Goal: Transaction & Acquisition: Purchase product/service

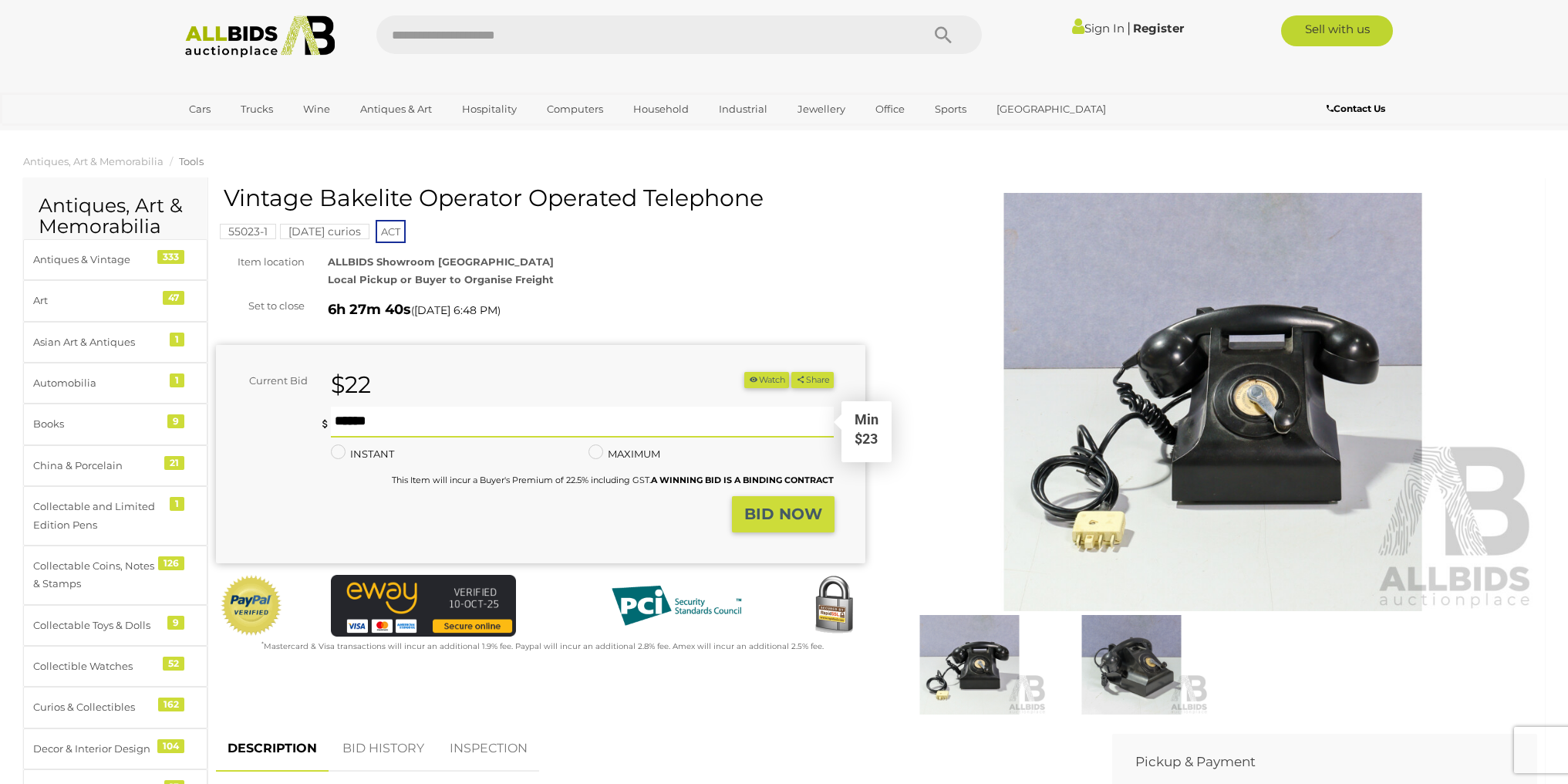
click at [454, 423] on input "text" at bounding box center [582, 422] width 504 height 31
type input "**"
click at [784, 519] on strong "BID NOW" at bounding box center [784, 514] width 78 height 18
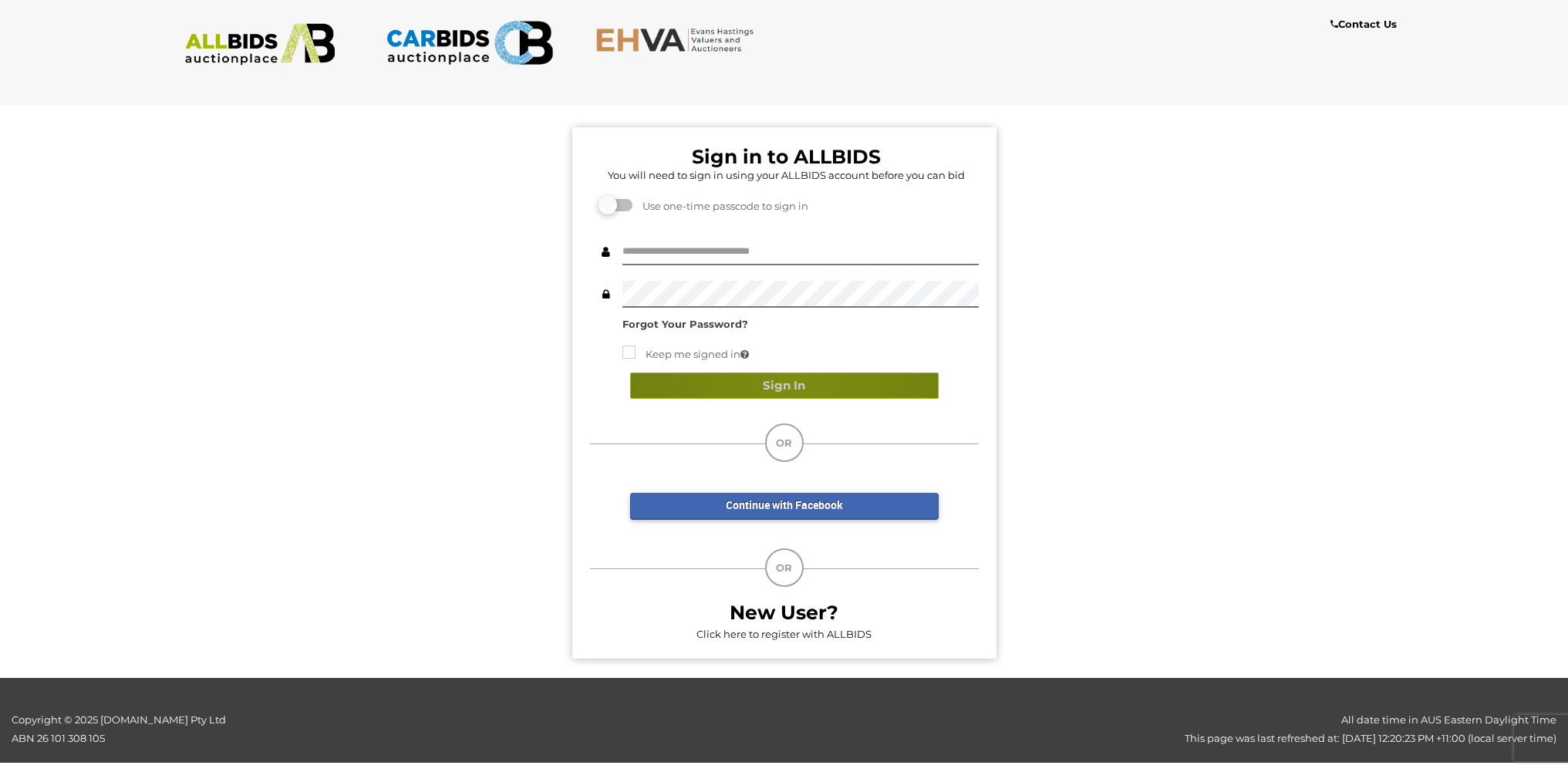
click at [794, 387] on button "Sign In" at bounding box center [784, 386] width 309 height 27
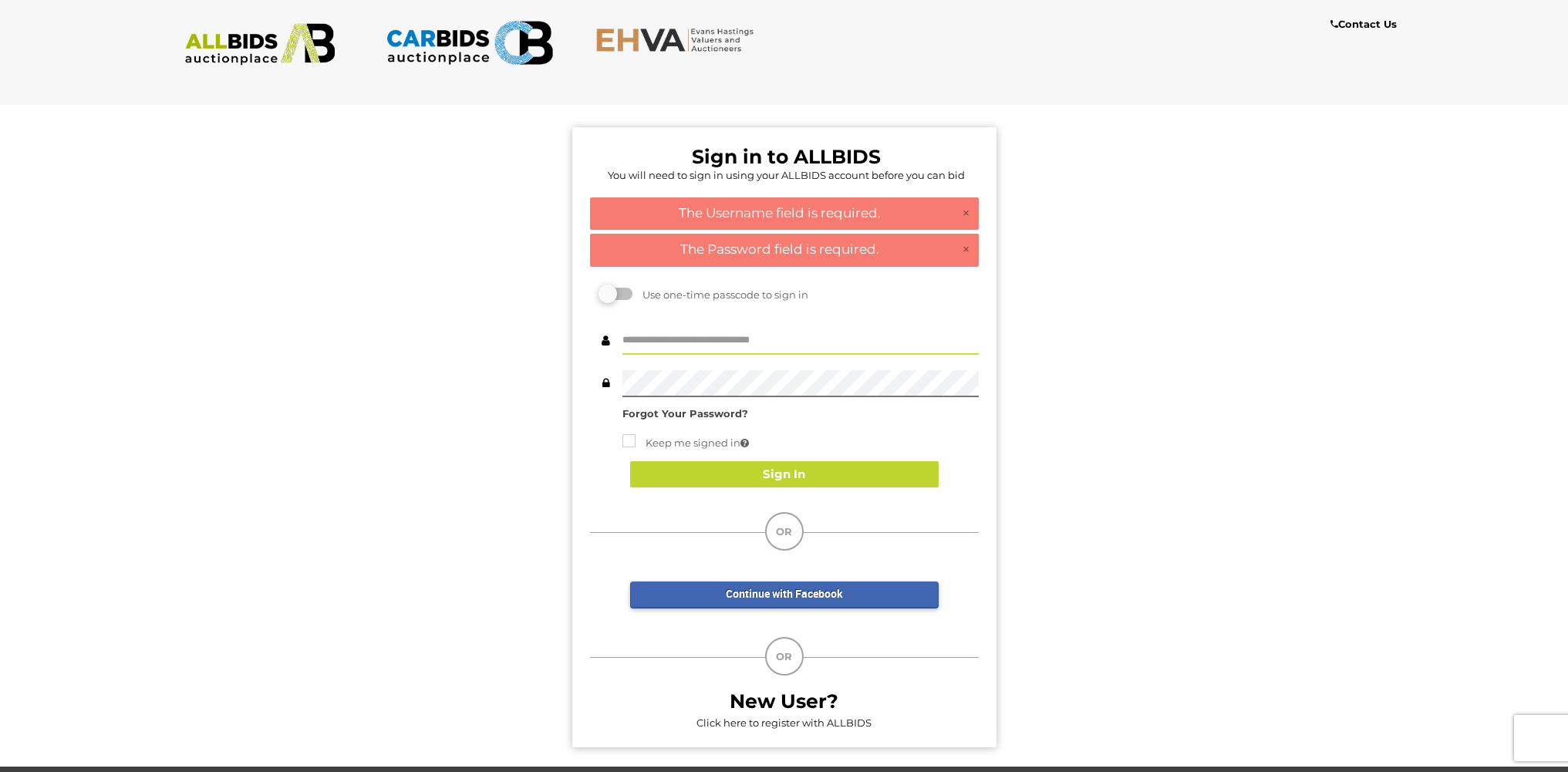
click at [756, 330] on input "text" at bounding box center [801, 341] width 356 height 27
type input "******"
click at [779, 478] on button "Sign In" at bounding box center [784, 475] width 309 height 27
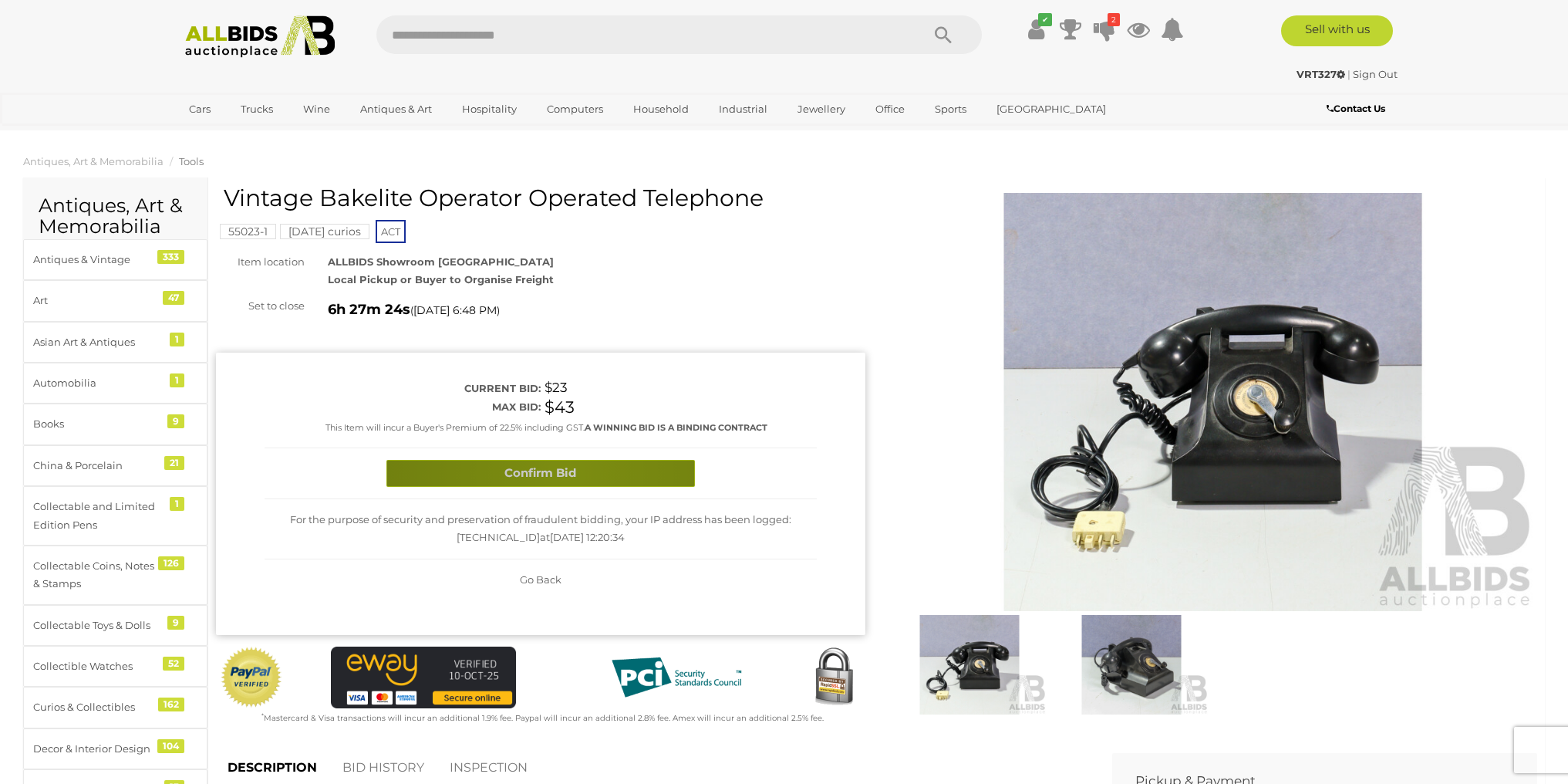
click at [566, 472] on button "Confirm Bid" at bounding box center [541, 473] width 309 height 27
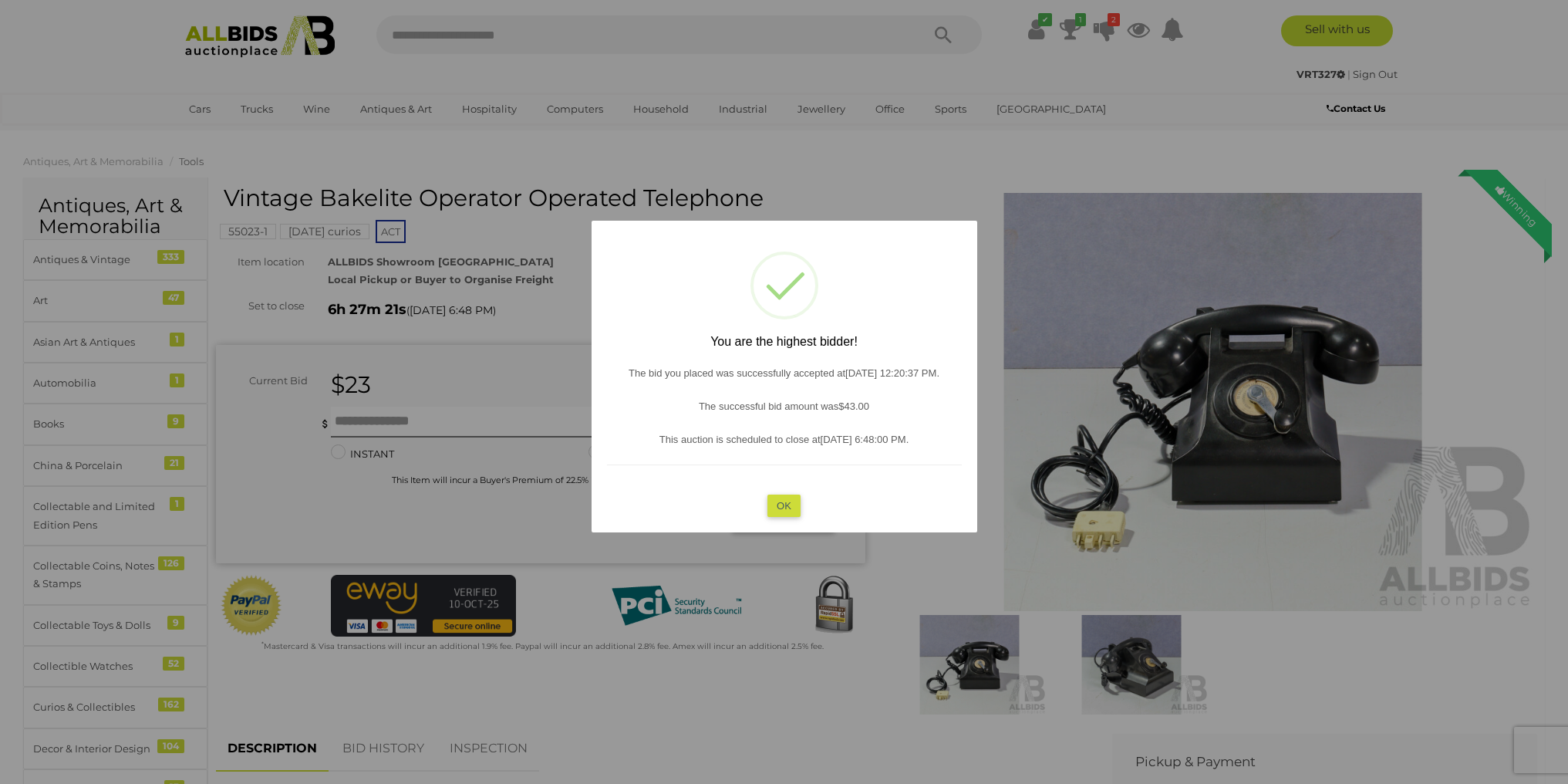
click at [793, 505] on button "OK" at bounding box center [784, 505] width 33 height 22
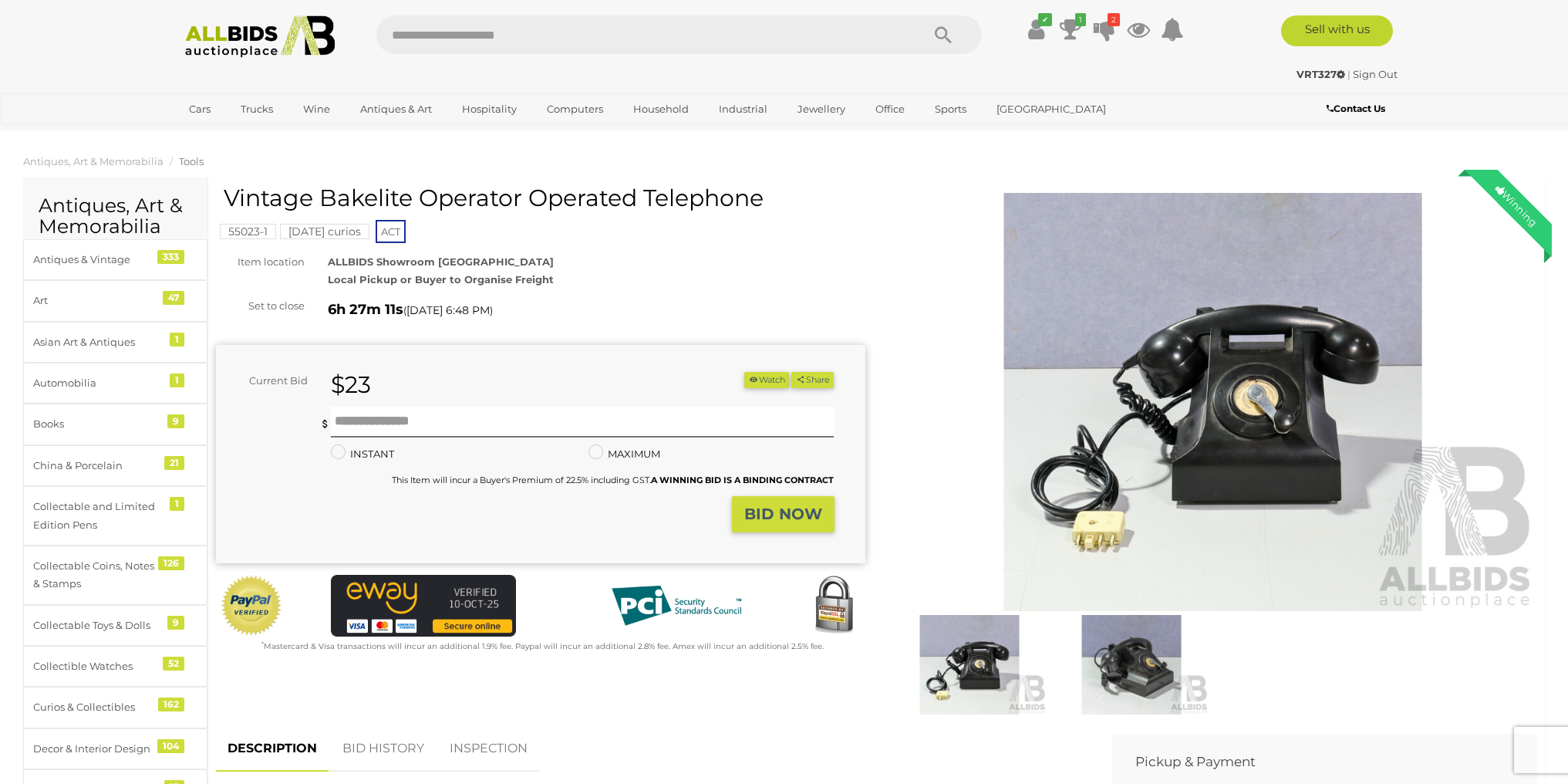
click at [327, 230] on mark "[DATE] curios" at bounding box center [324, 231] width 90 height 15
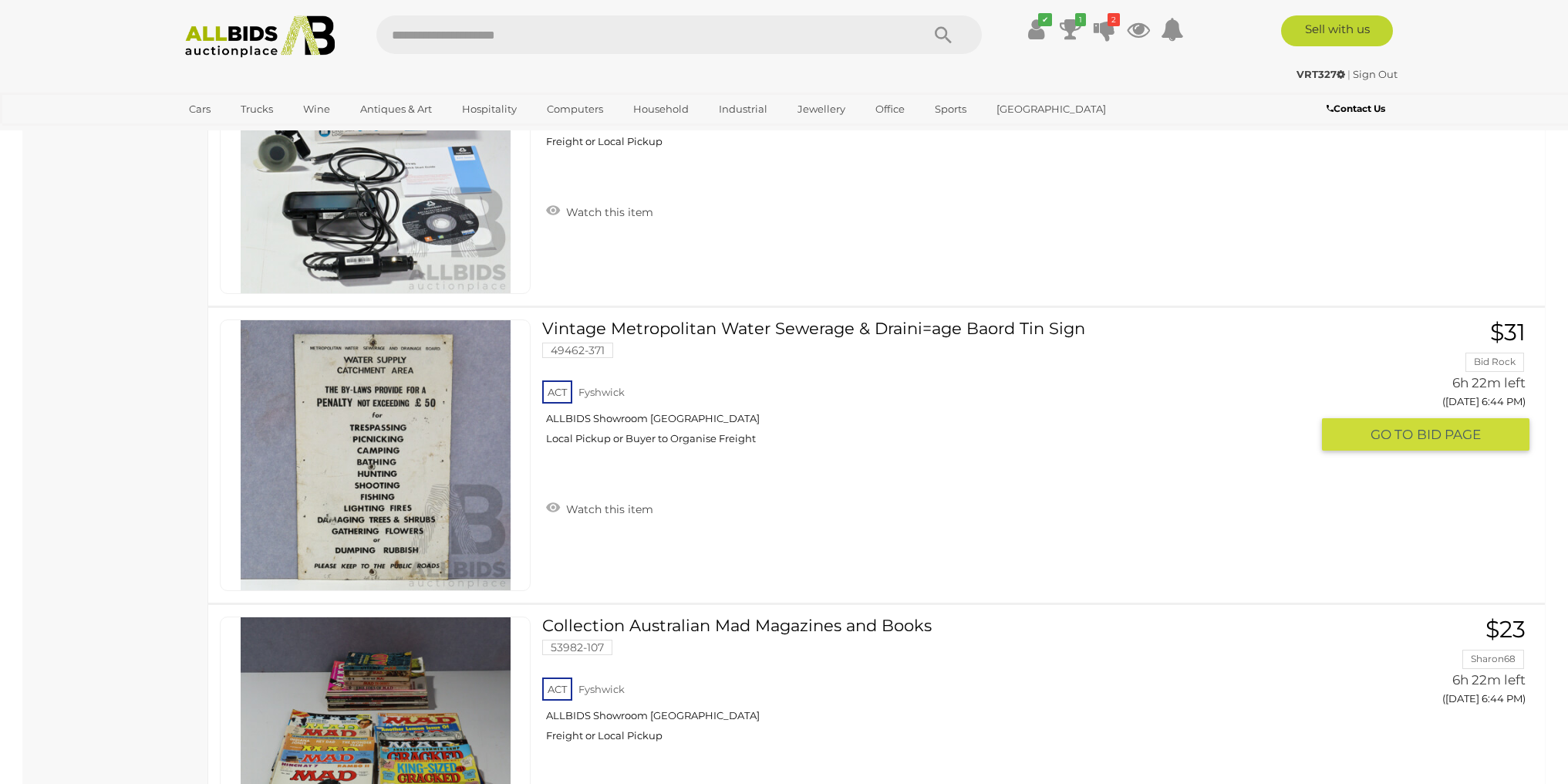
scroll to position [5258, 0]
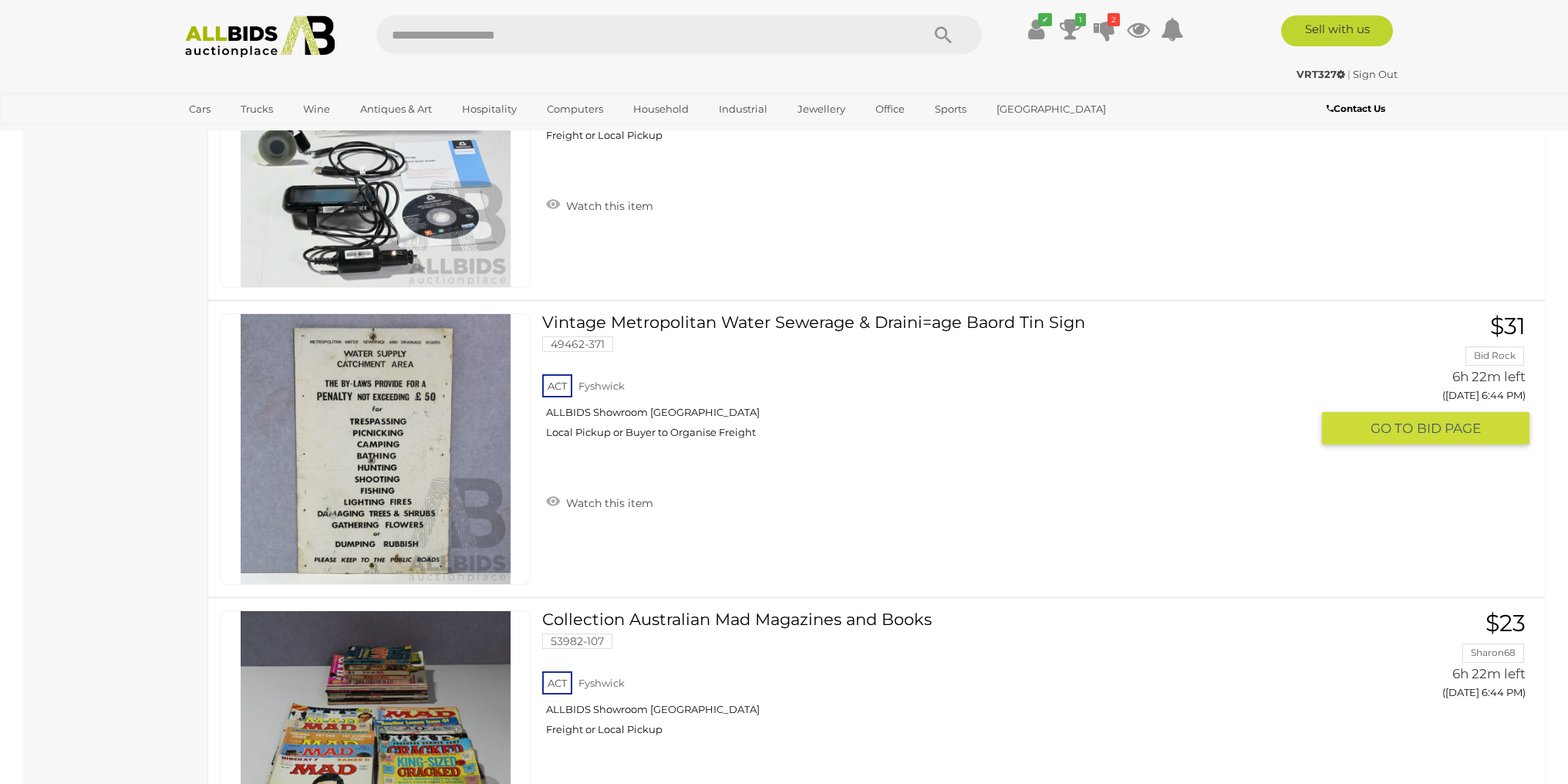
click at [379, 421] on link at bounding box center [374, 449] width 311 height 272
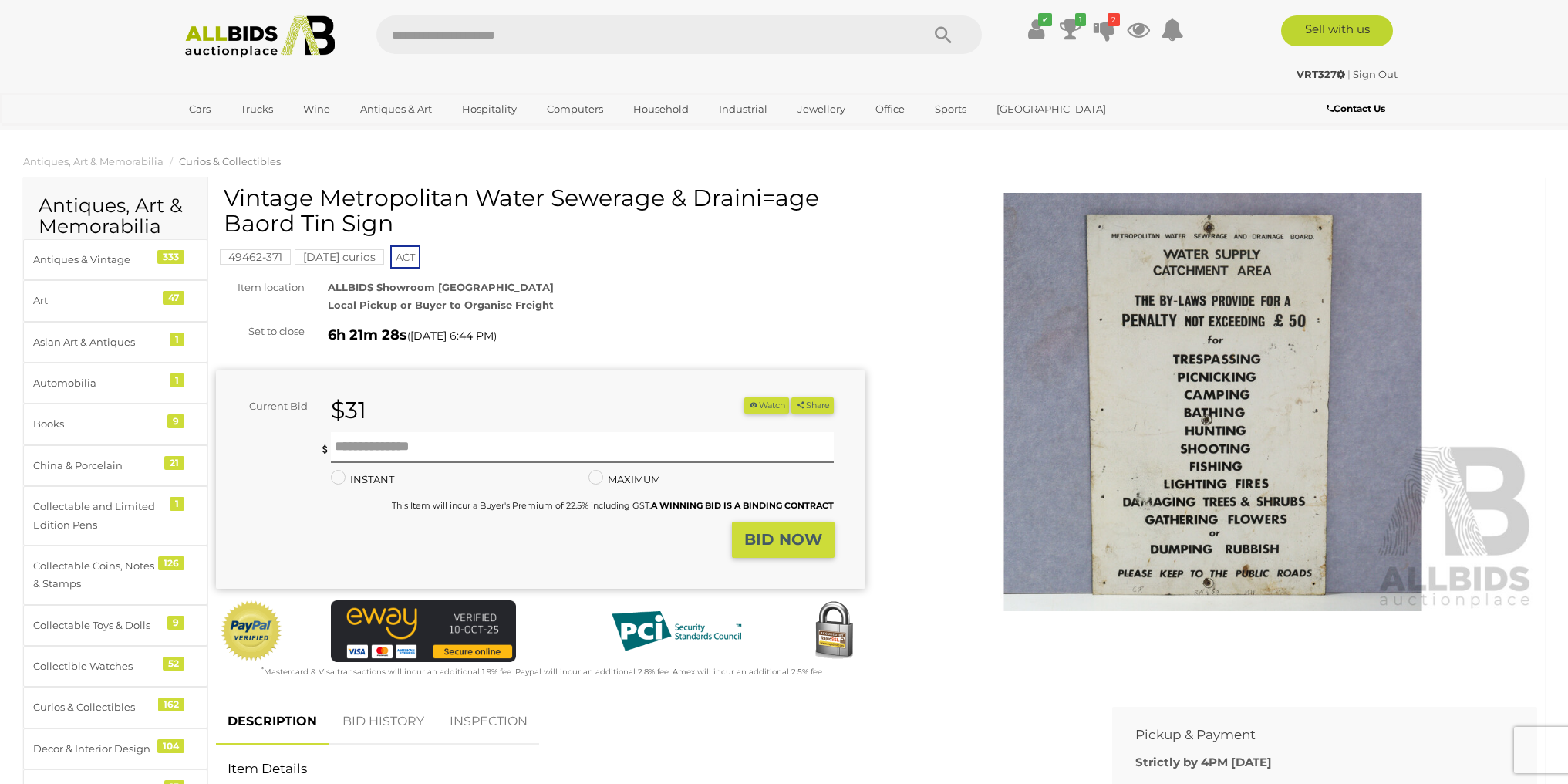
click at [1235, 355] on img at bounding box center [1213, 402] width 649 height 418
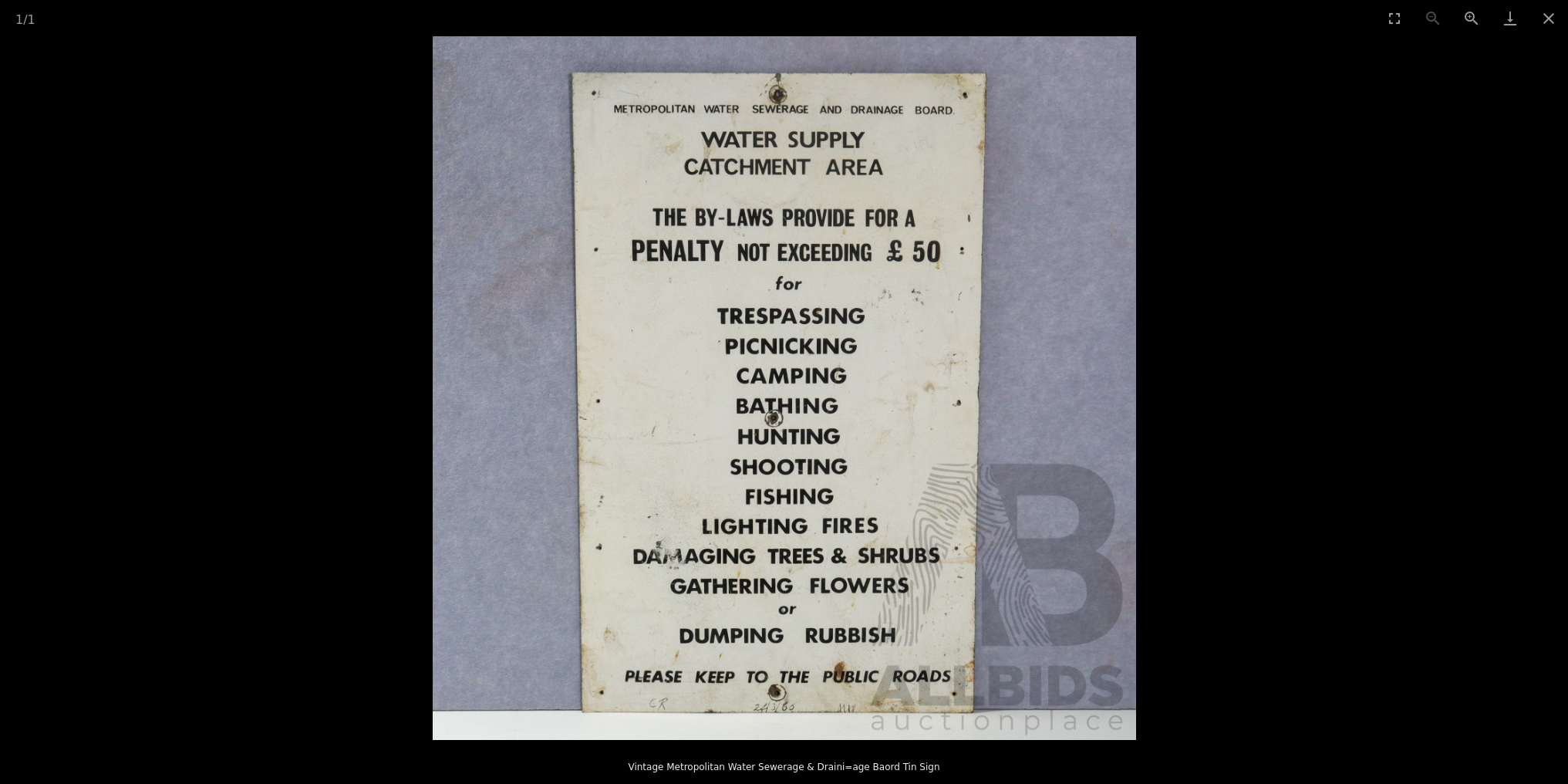
scroll to position [51, 0]
click at [1555, 19] on button "Close gallery" at bounding box center [1549, 17] width 39 height 36
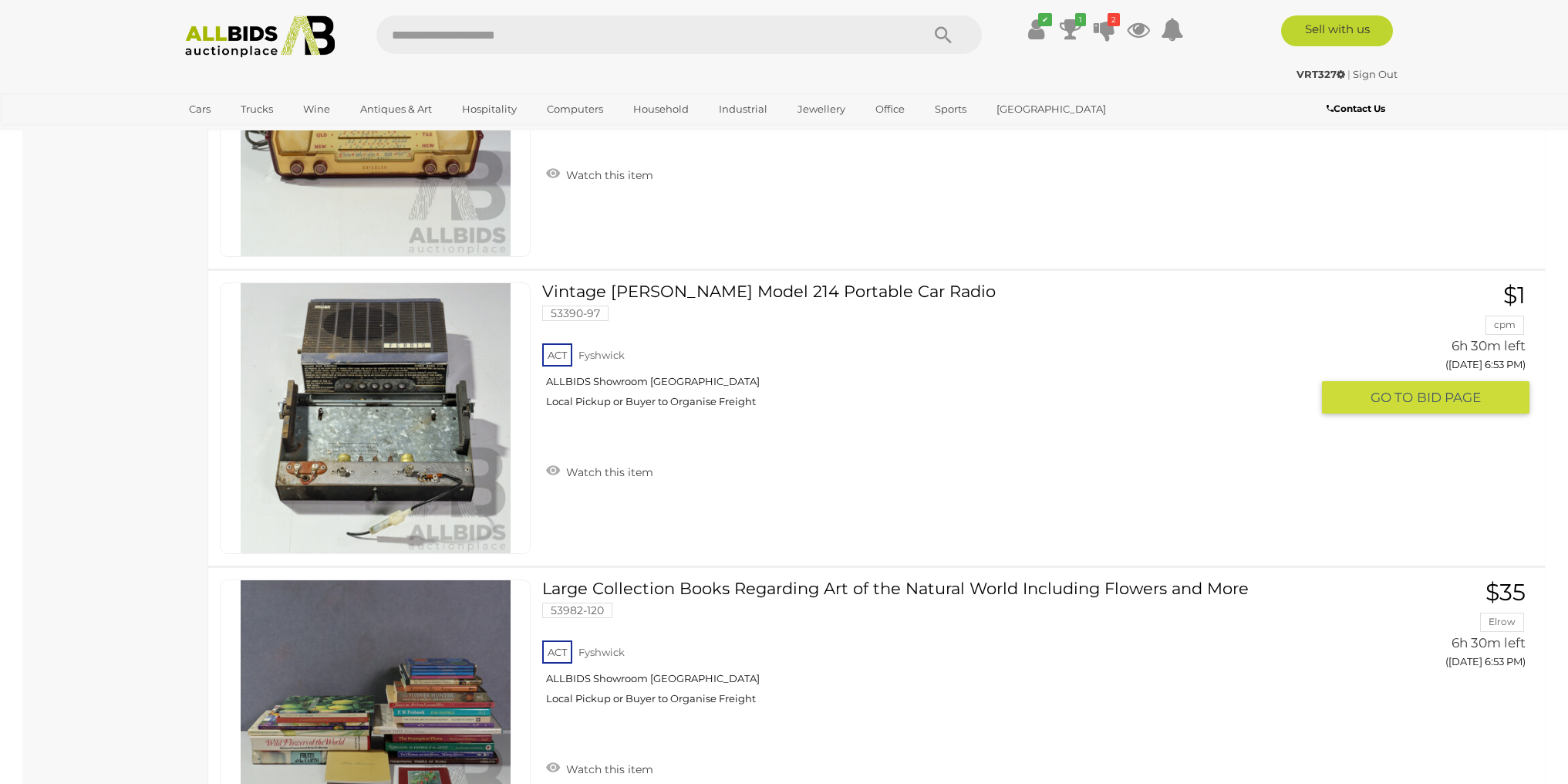
scroll to position [9152, 0]
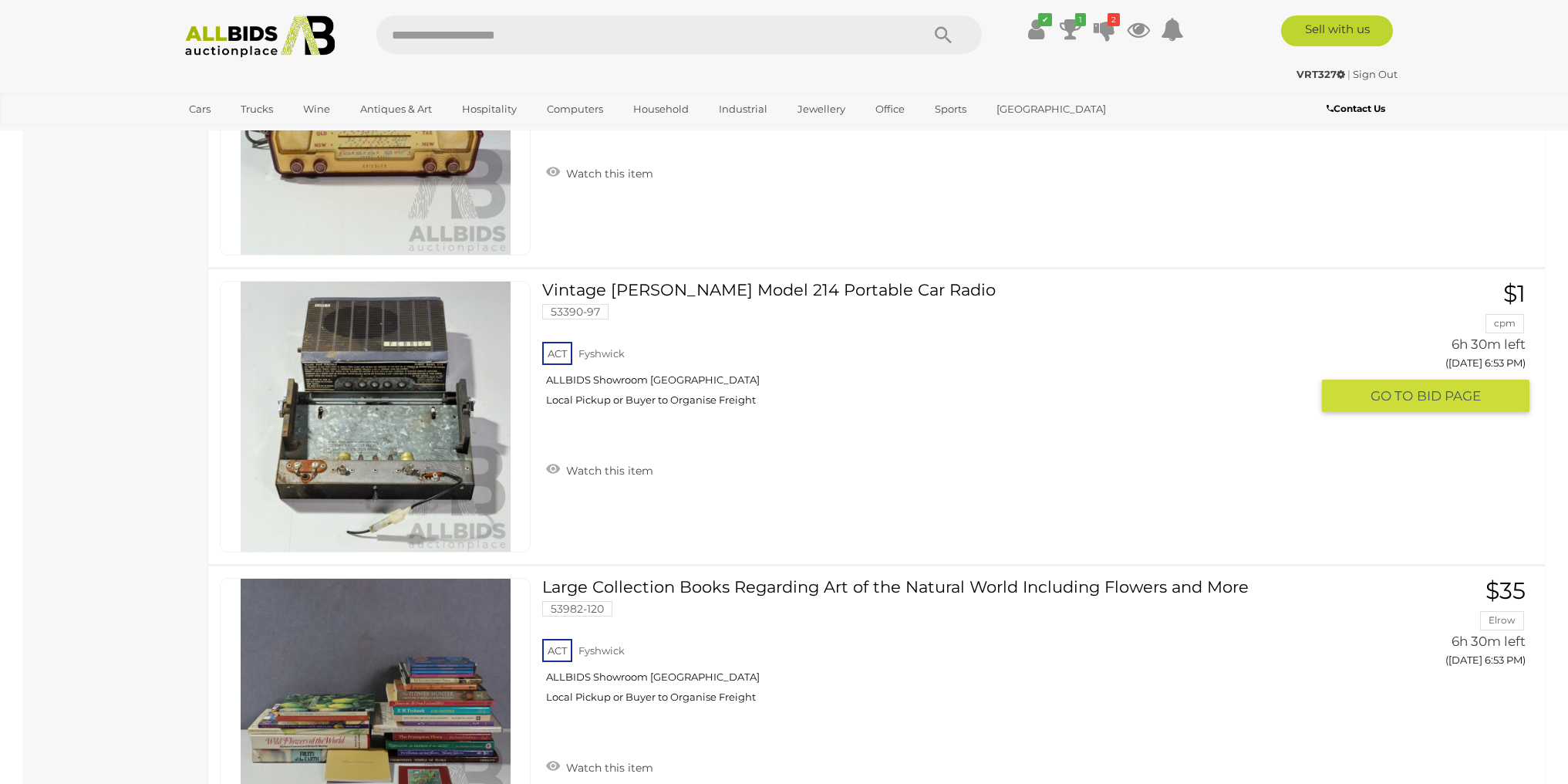
click at [370, 355] on link at bounding box center [374, 416] width 311 height 272
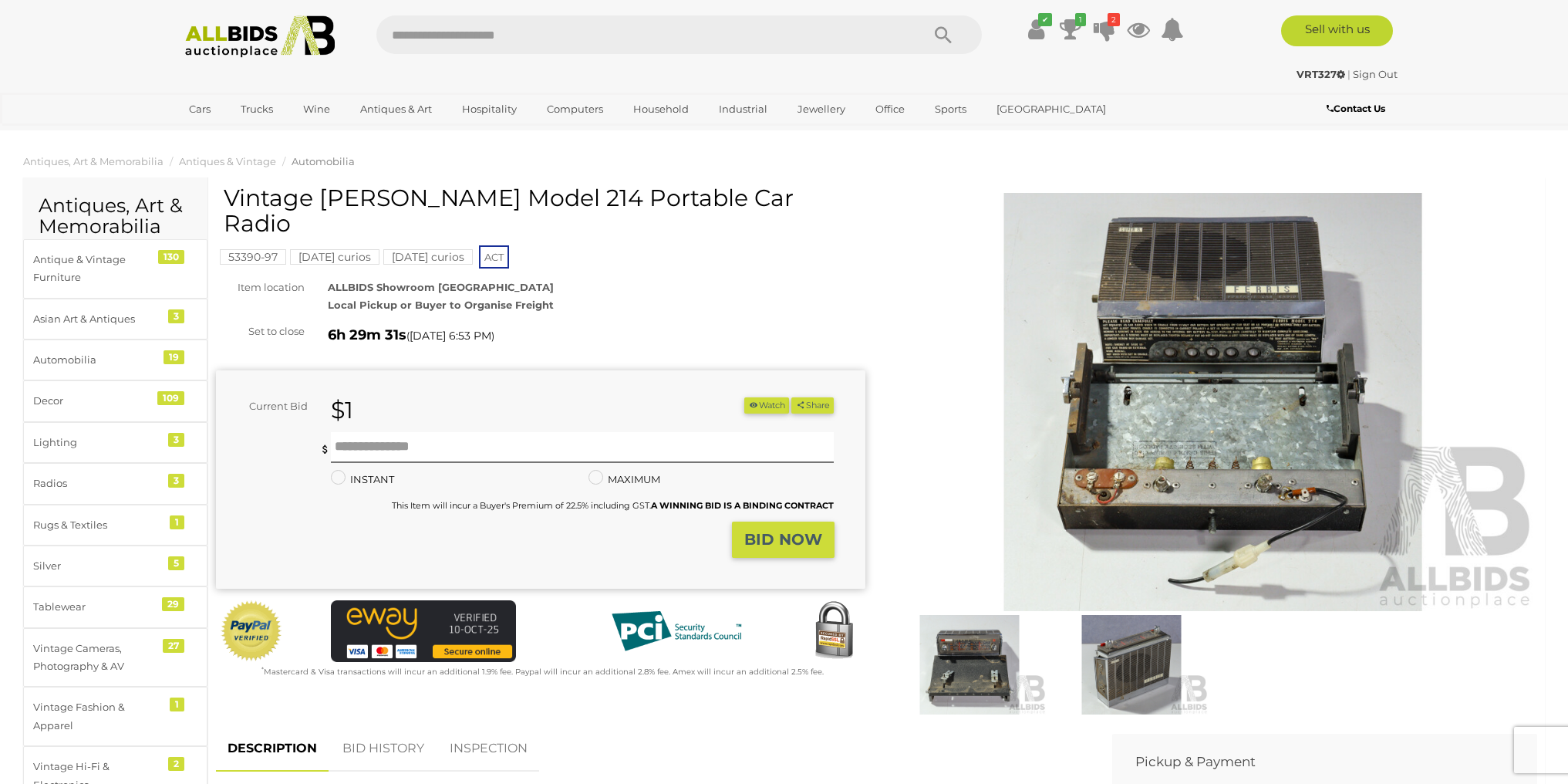
click at [1181, 361] on img at bounding box center [1213, 402] width 649 height 418
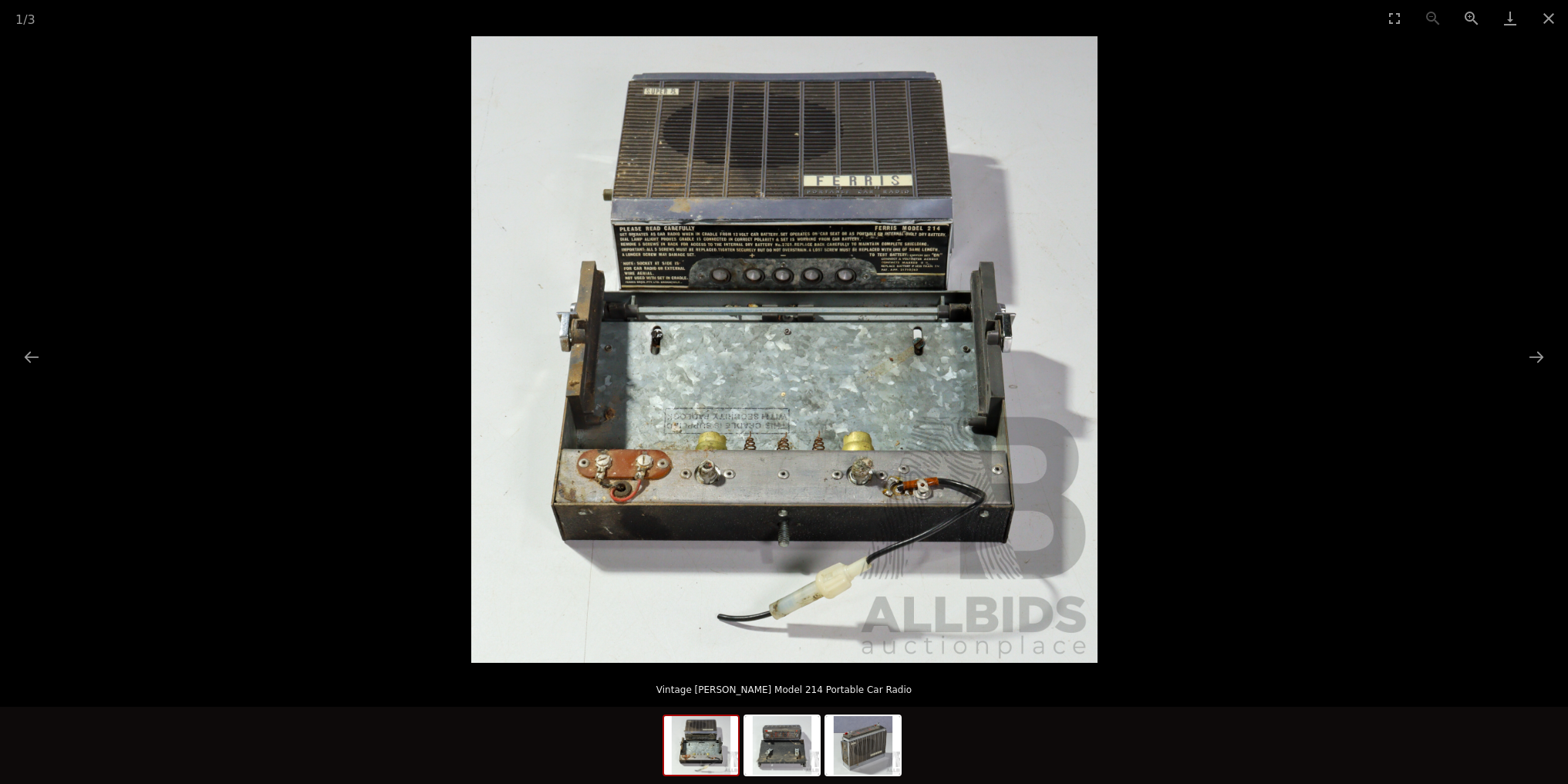
click at [847, 240] on img at bounding box center [784, 349] width 627 height 627
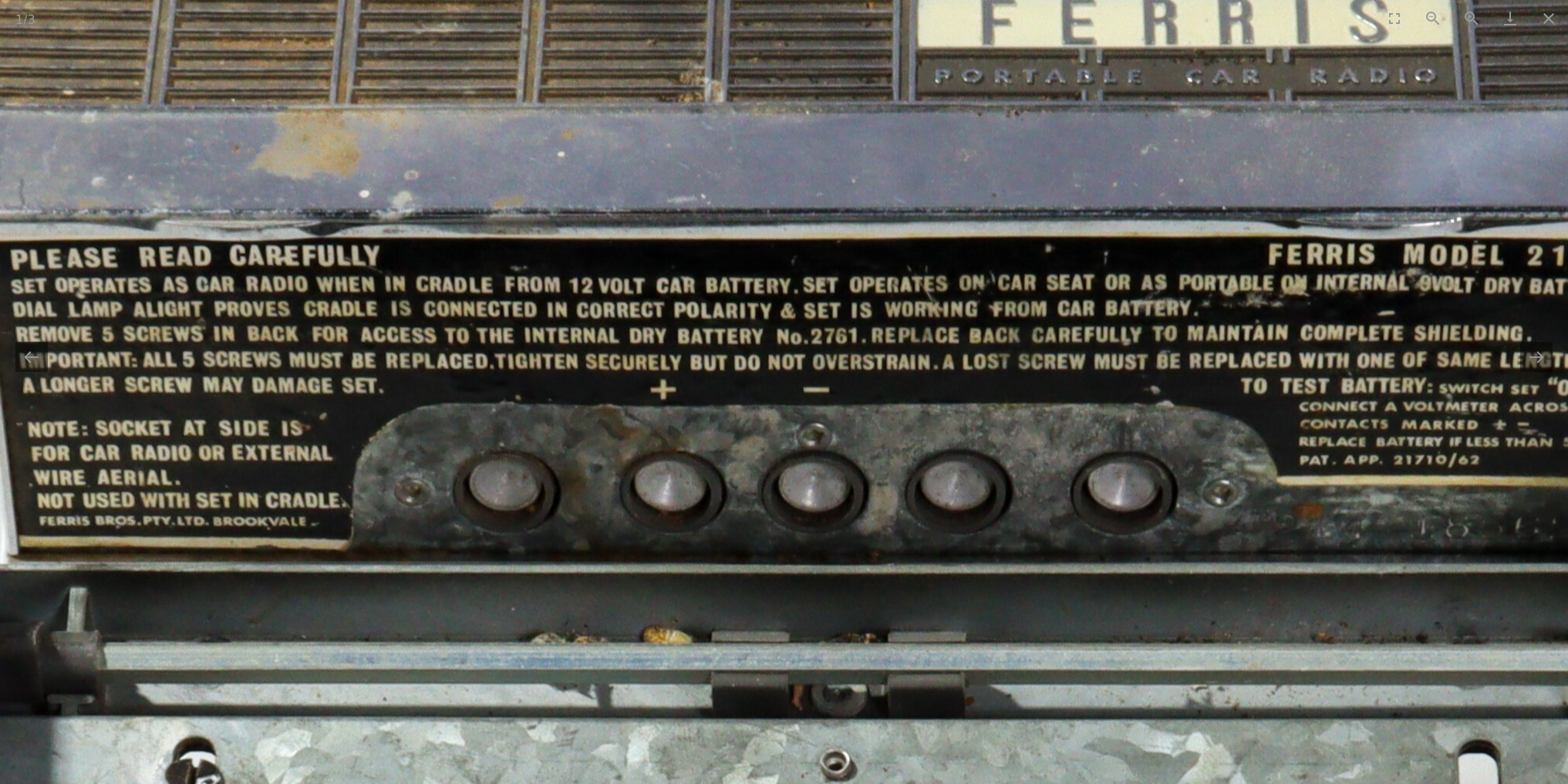
drag, startPoint x: 611, startPoint y: 235, endPoint x: 902, endPoint y: 226, distance: 291.1
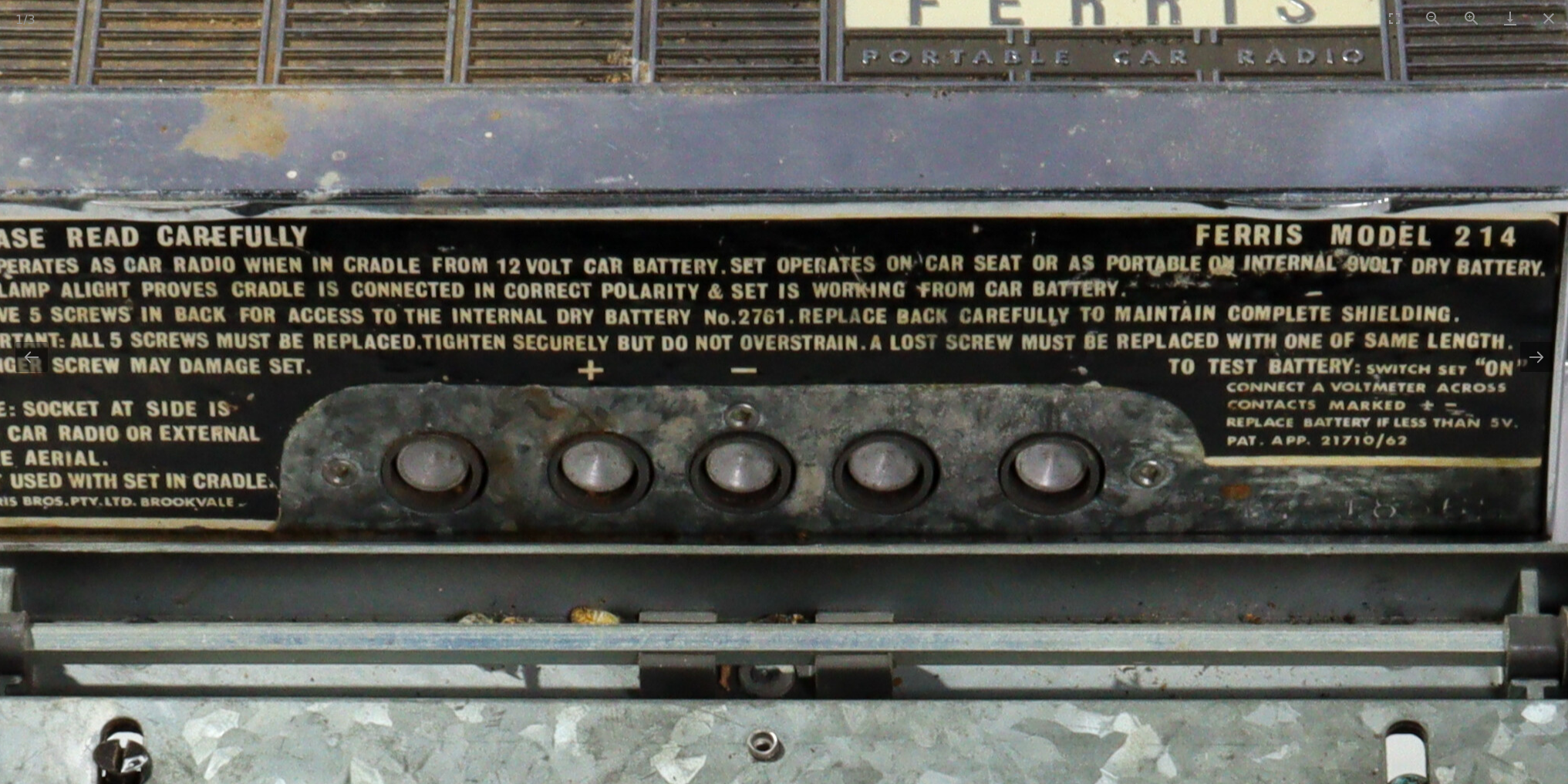
drag, startPoint x: 933, startPoint y: 216, endPoint x: 794, endPoint y: 196, distance: 140.4
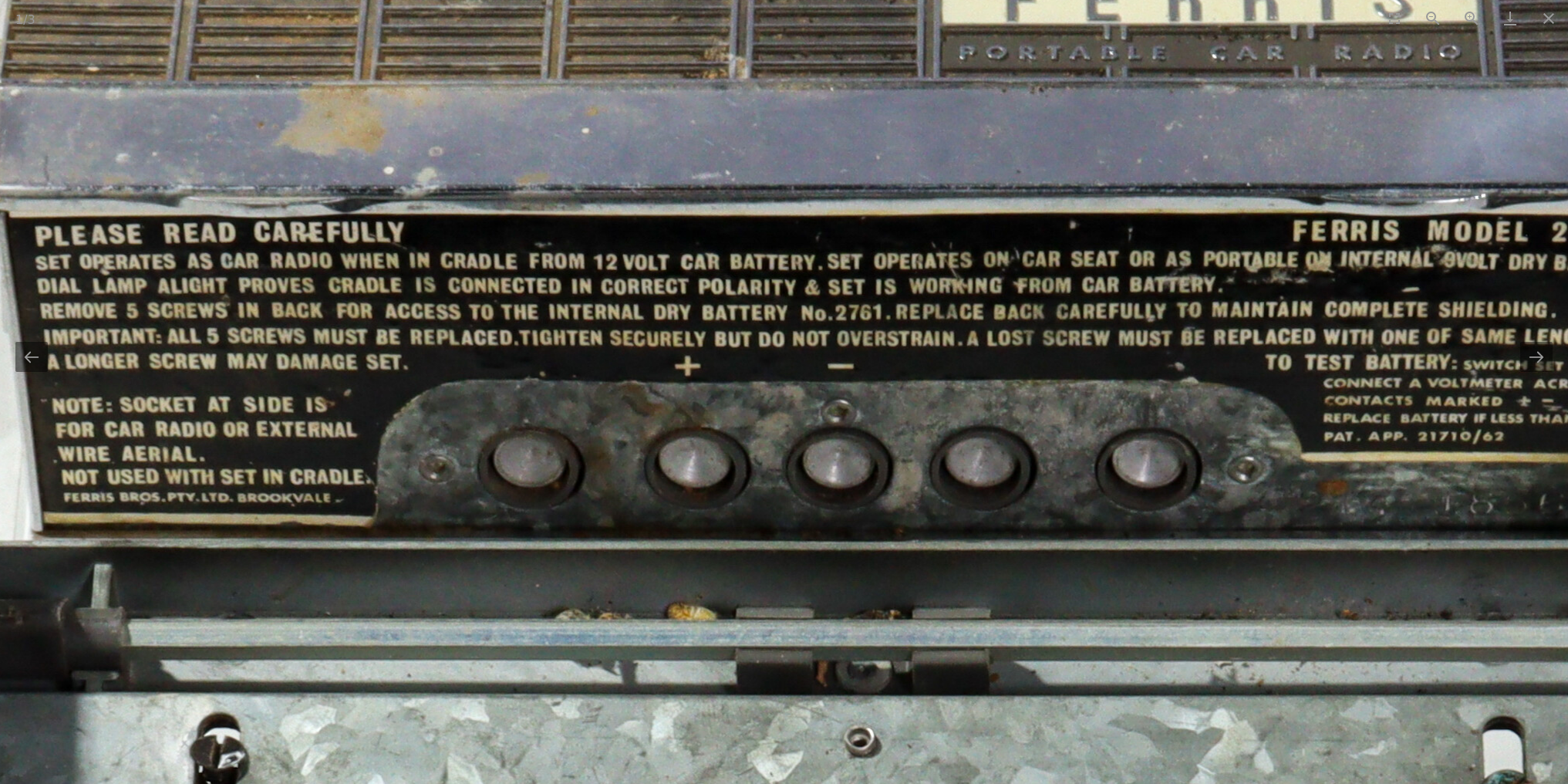
drag, startPoint x: 794, startPoint y: 196, endPoint x: 908, endPoint y: 193, distance: 114.0
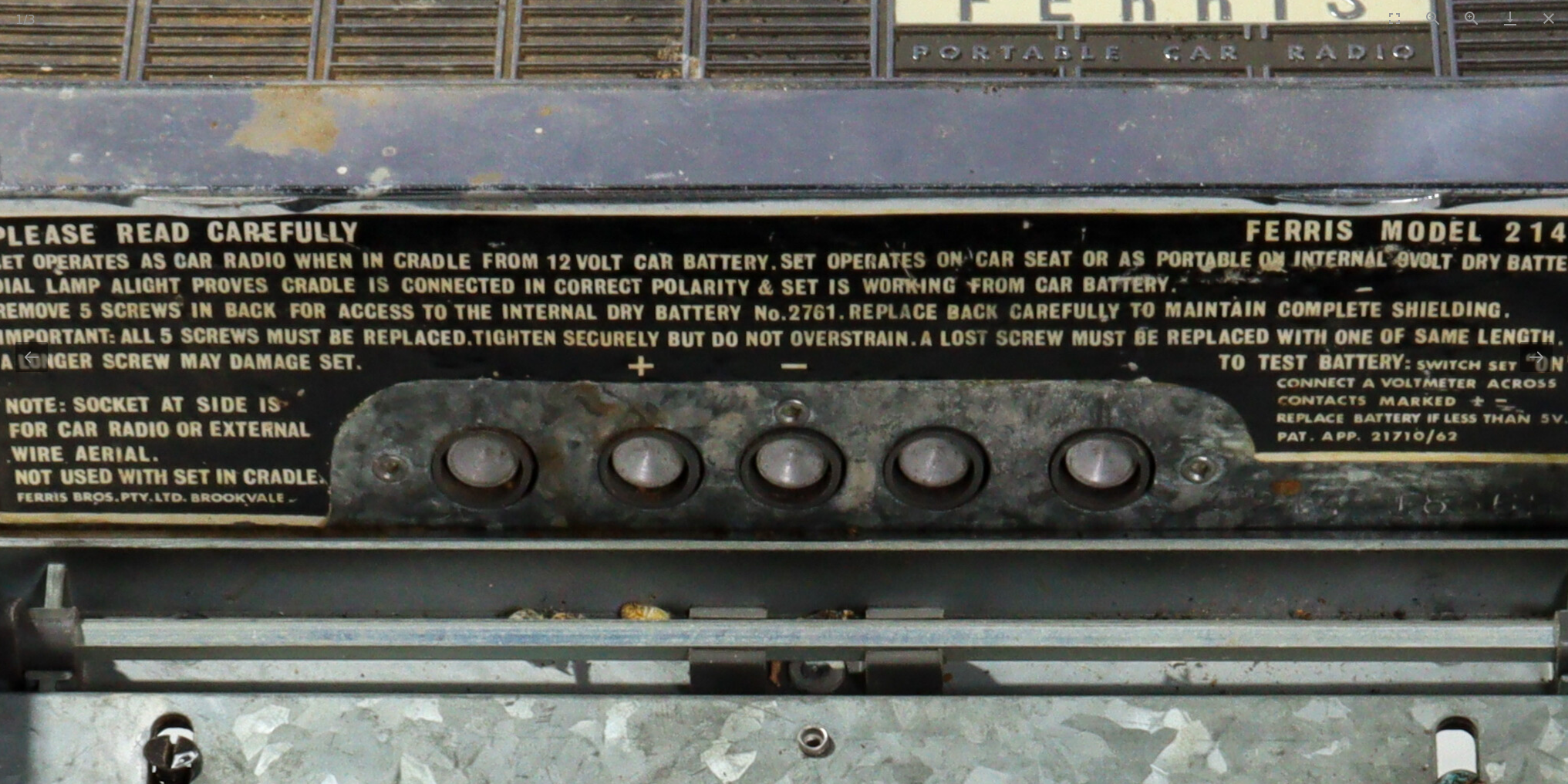
drag, startPoint x: 935, startPoint y: 275, endPoint x: 880, endPoint y: 275, distance: 55.0
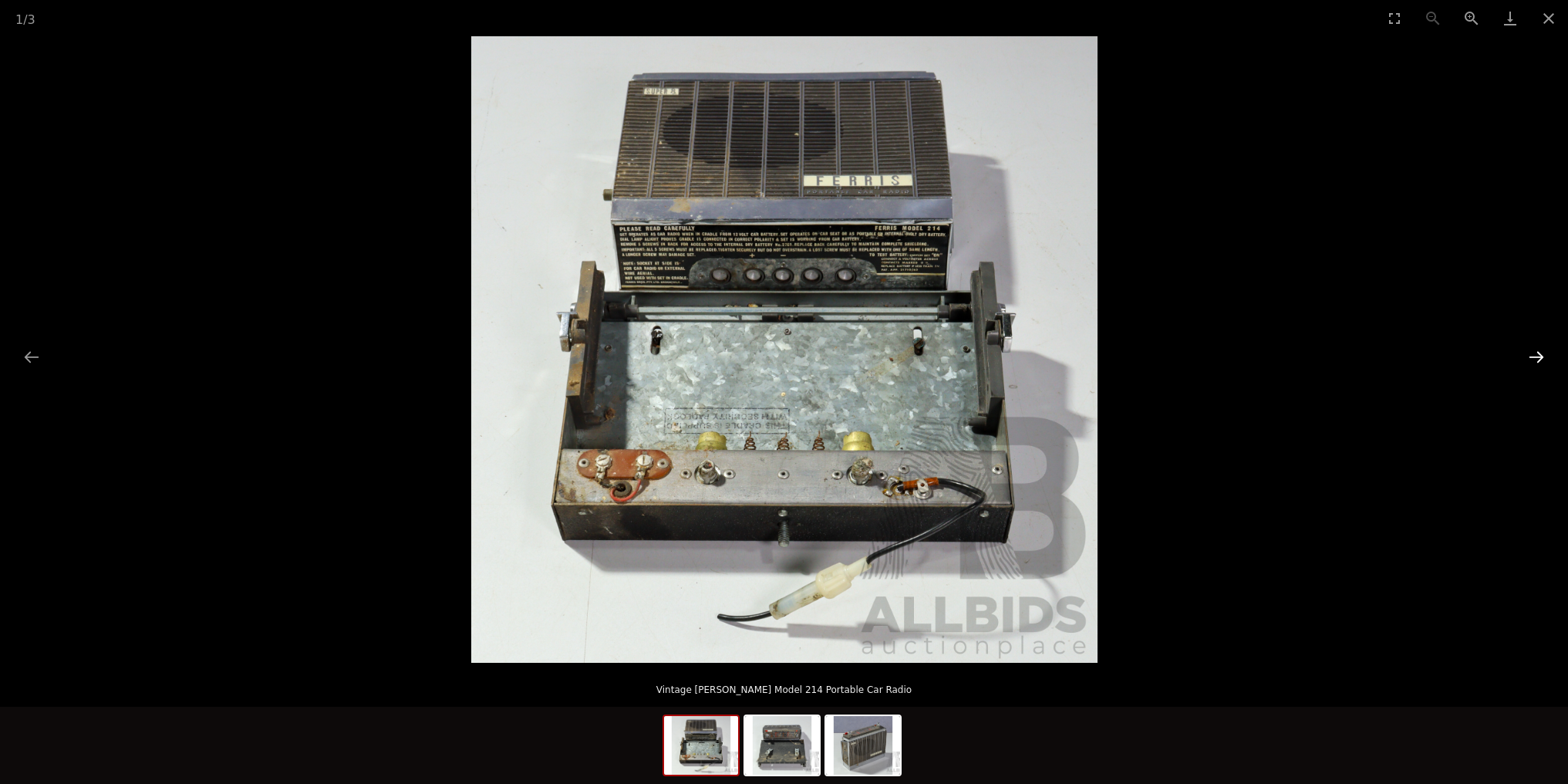
click at [1537, 359] on button "Next slide" at bounding box center [1536, 356] width 32 height 30
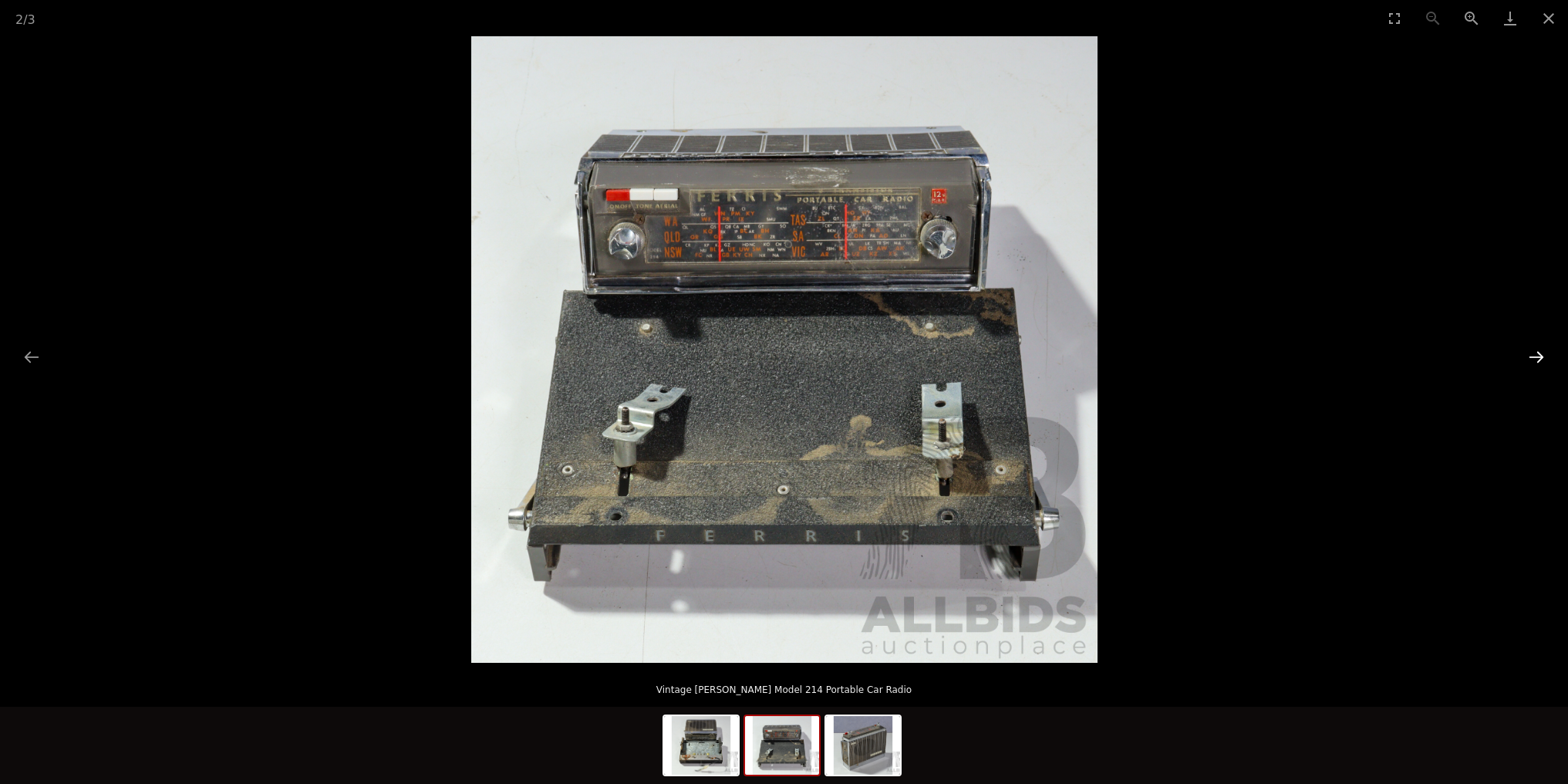
click at [1537, 359] on button "Next slide" at bounding box center [1536, 356] width 32 height 30
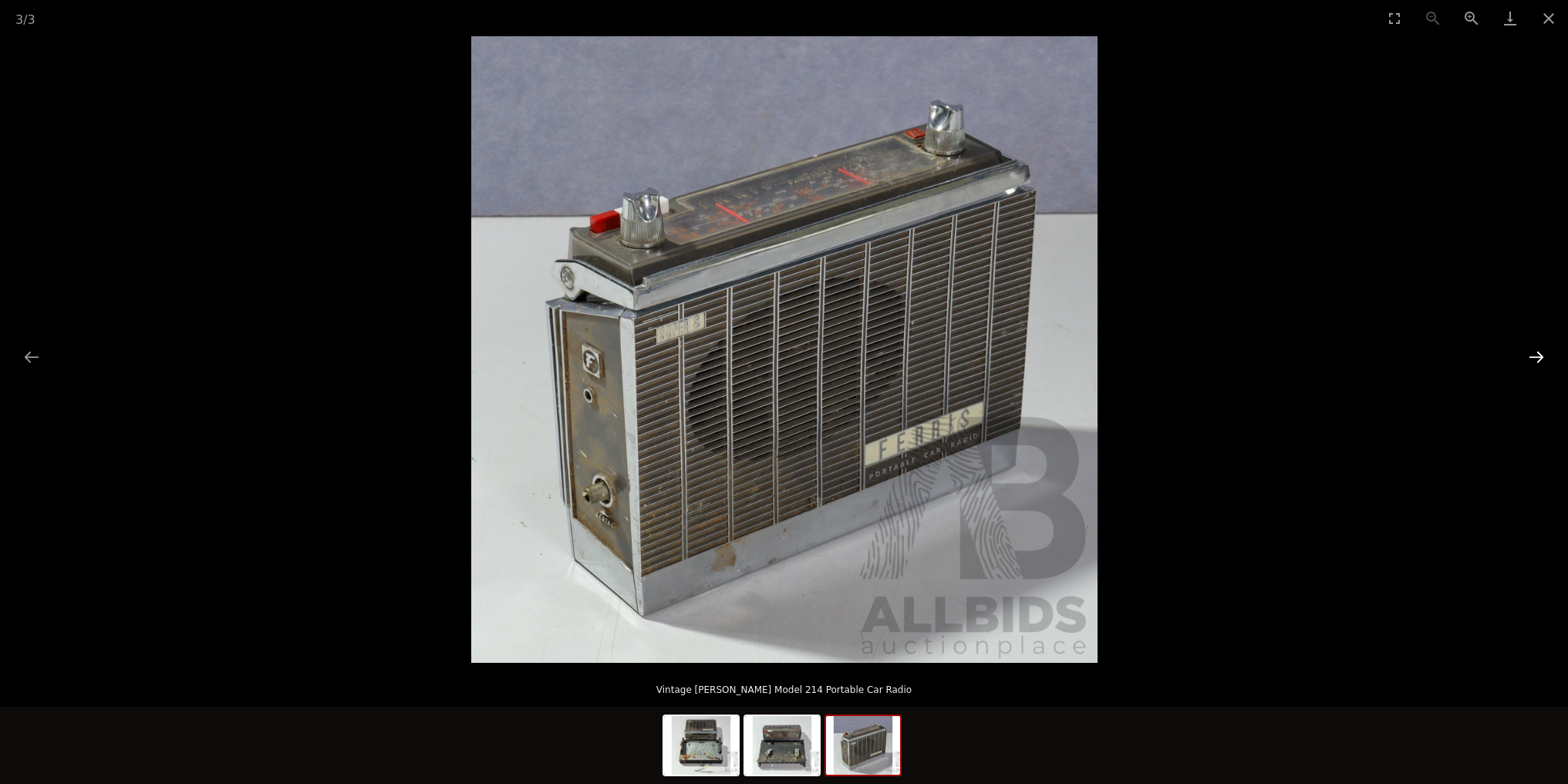
click at [1537, 359] on button "Next slide" at bounding box center [1536, 356] width 32 height 30
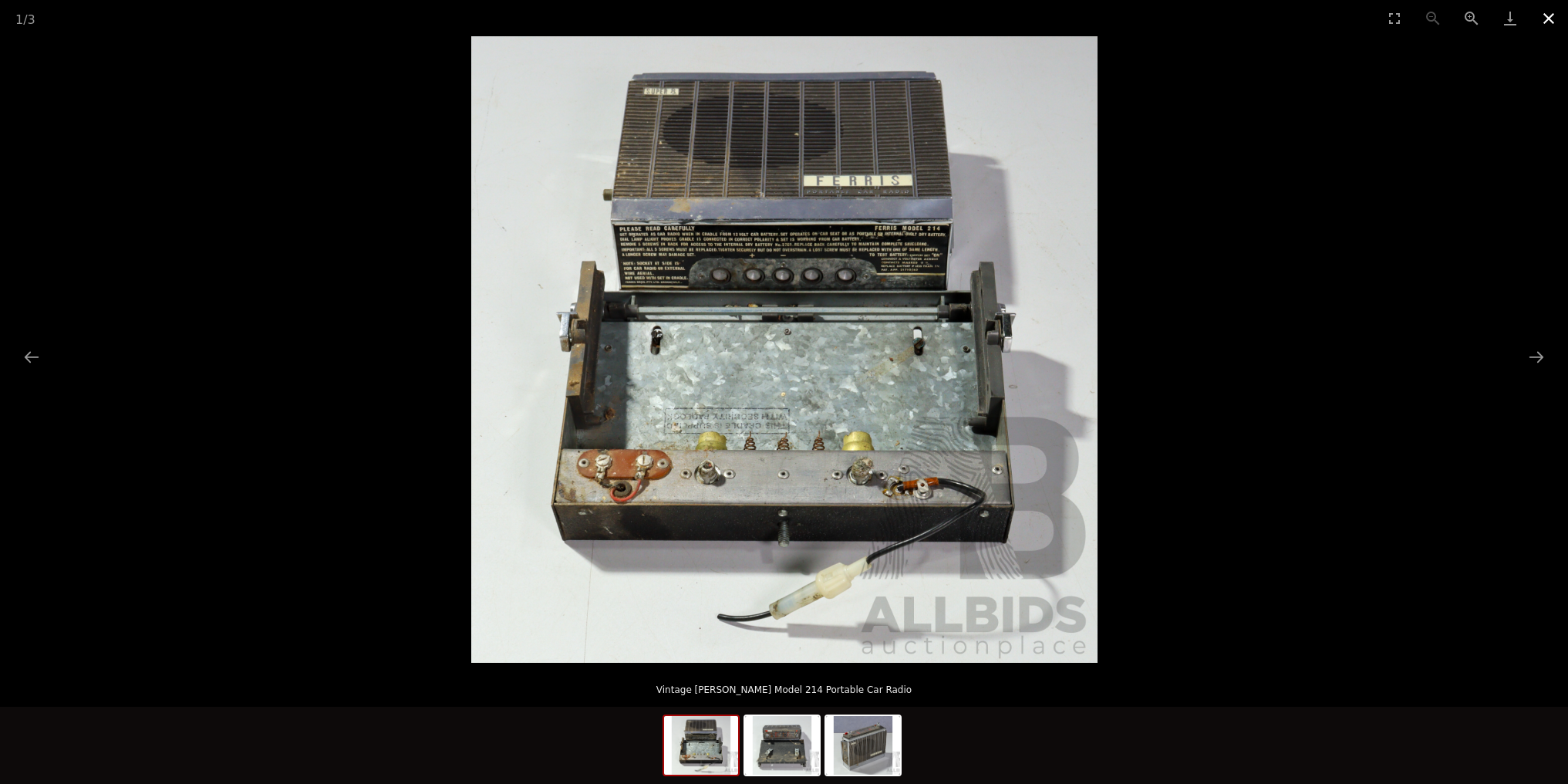
click at [1553, 16] on button "Close gallery" at bounding box center [1549, 17] width 39 height 36
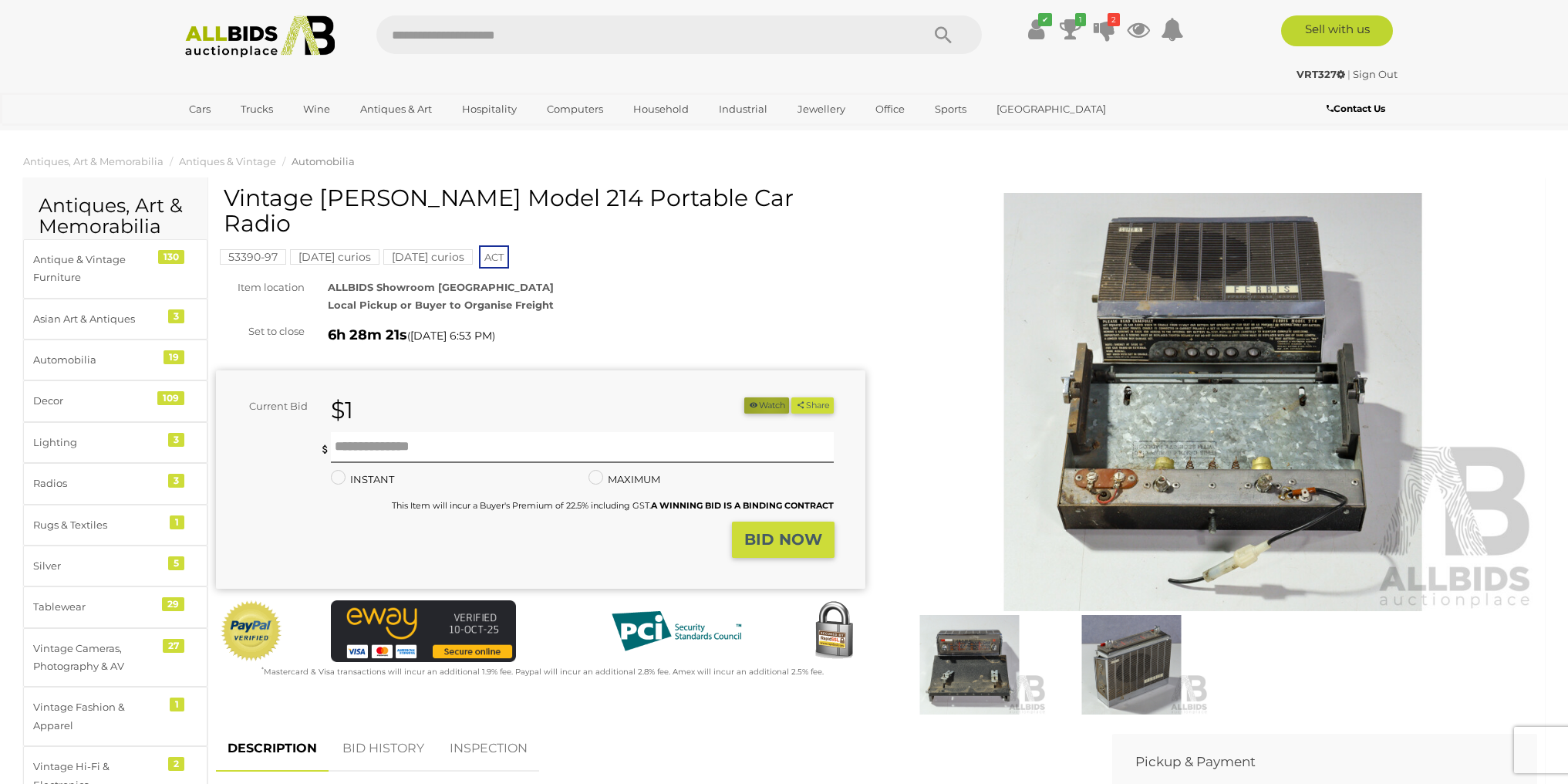
click at [763, 398] on button "Watch" at bounding box center [767, 406] width 44 height 16
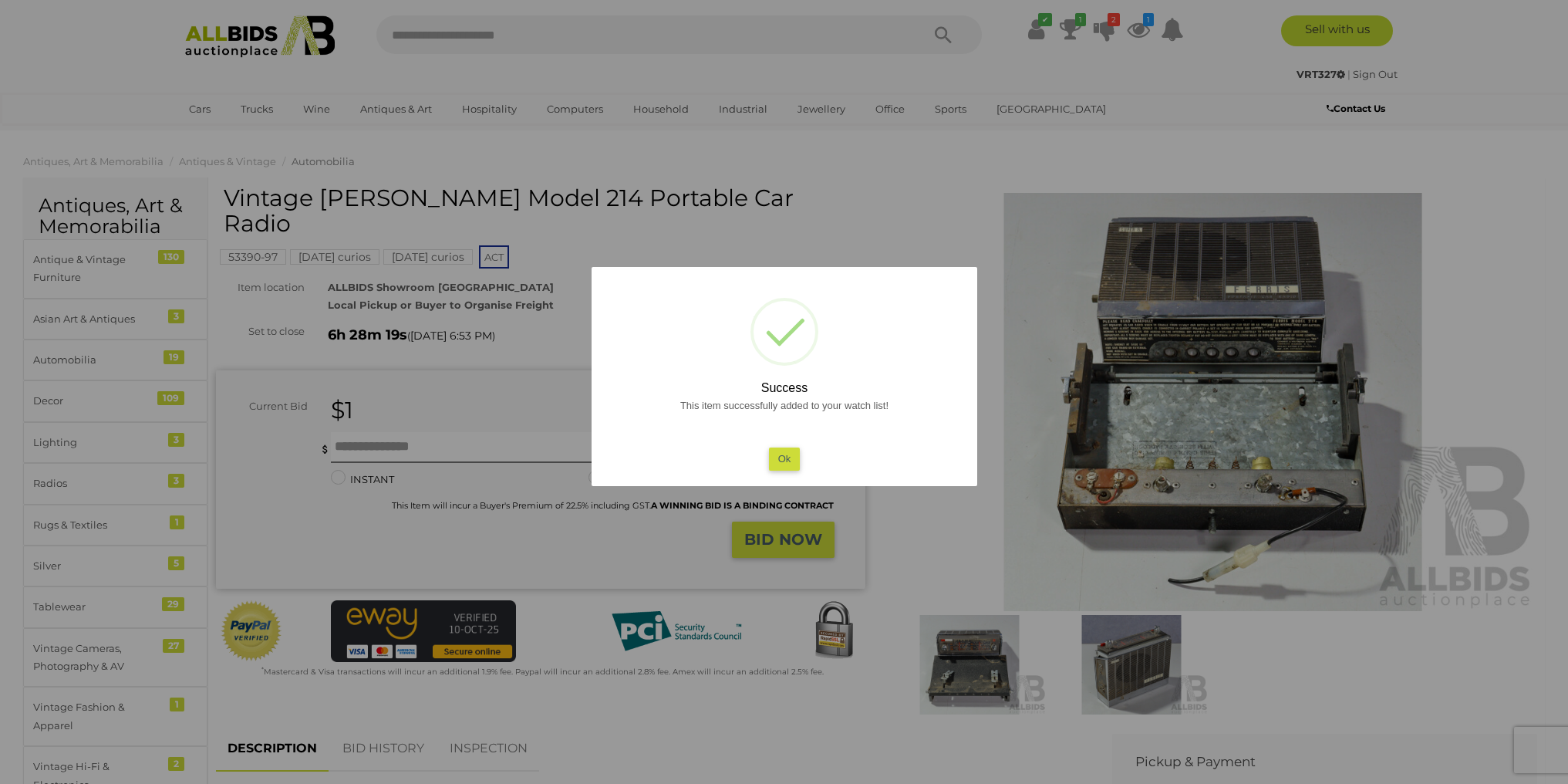
click at [785, 459] on button "Ok" at bounding box center [784, 459] width 32 height 22
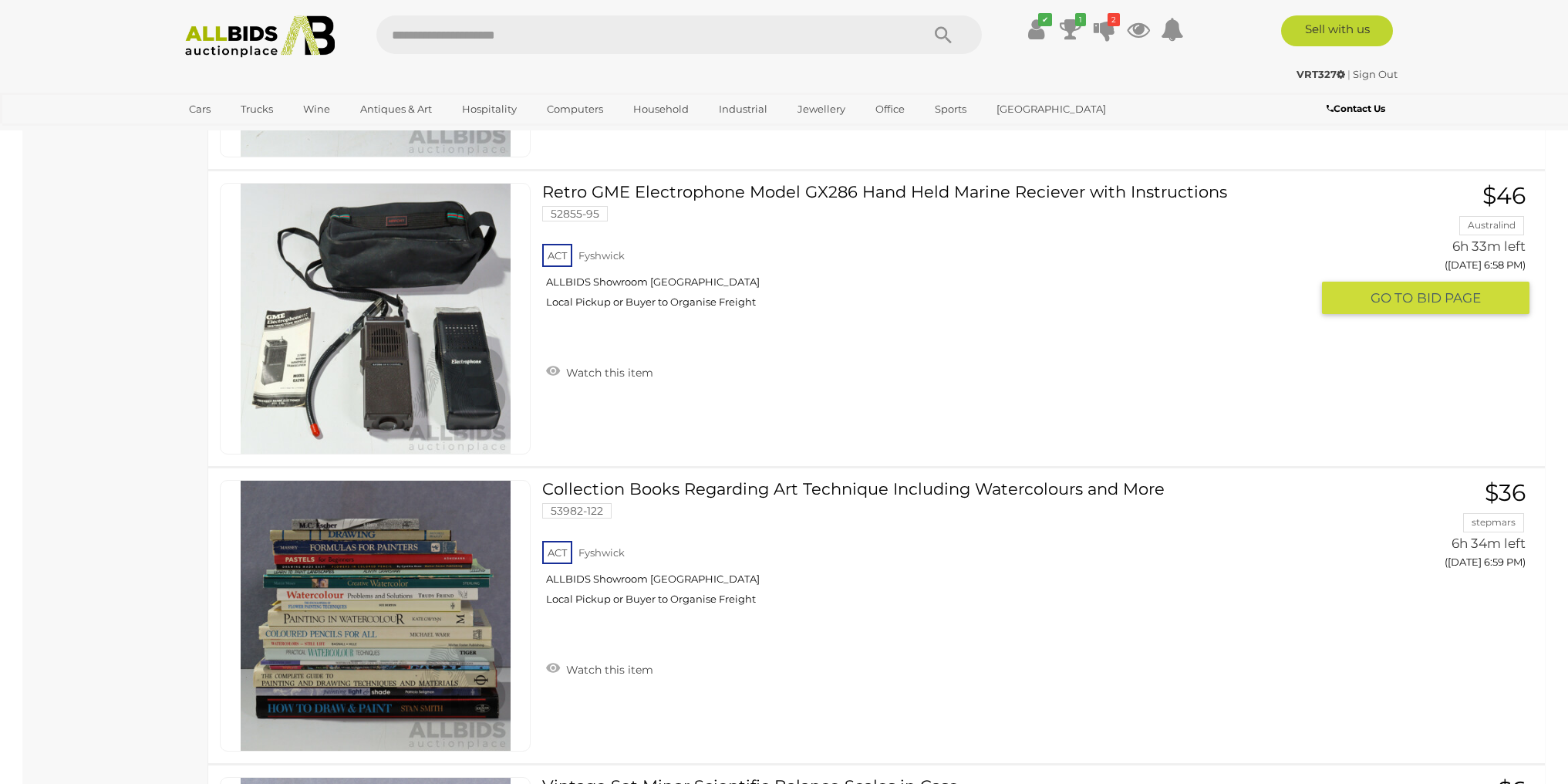
scroll to position [11926, 0]
click at [422, 375] on img at bounding box center [375, 317] width 270 height 270
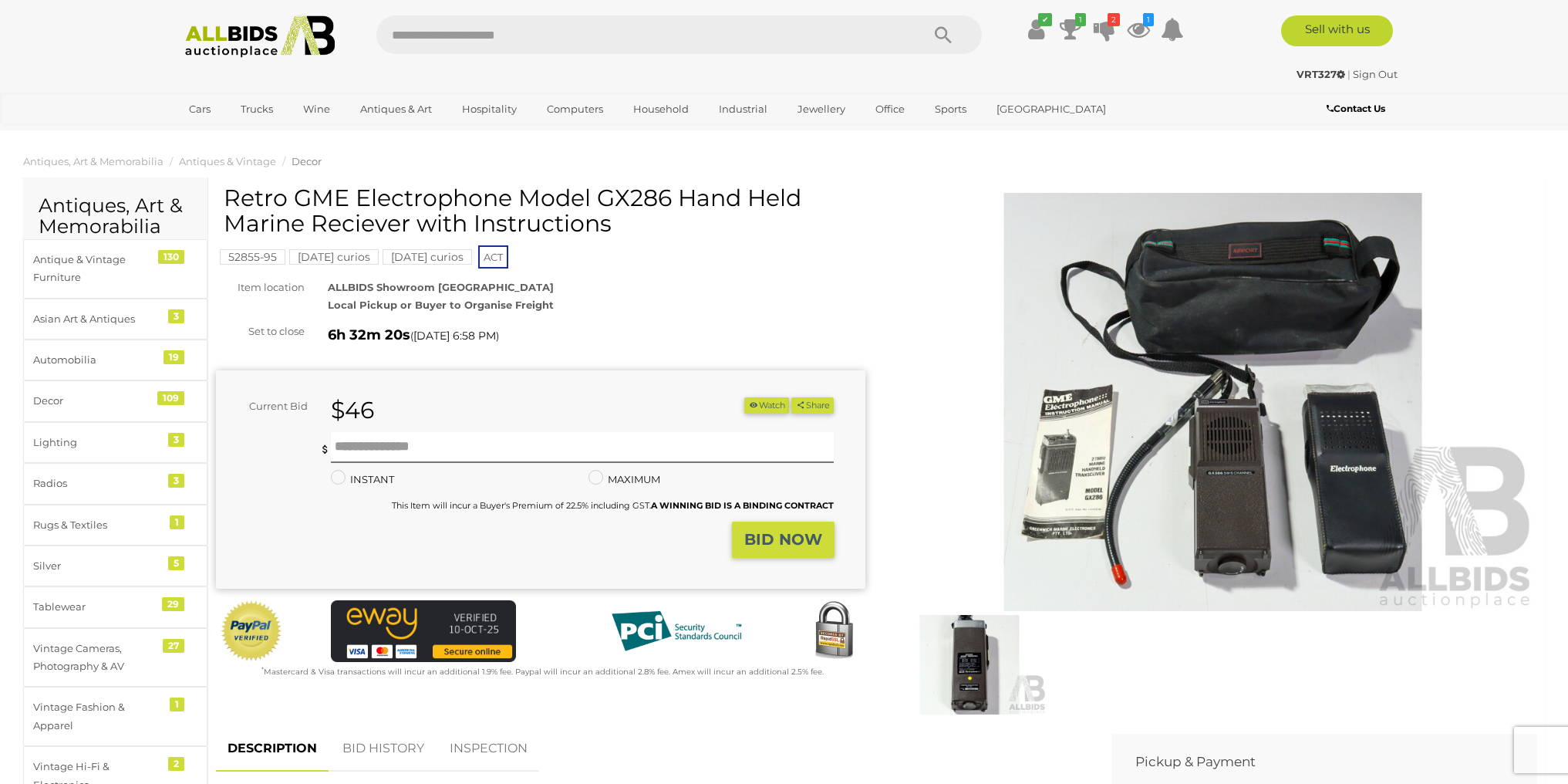
click at [1229, 412] on img at bounding box center [1213, 402] width 649 height 418
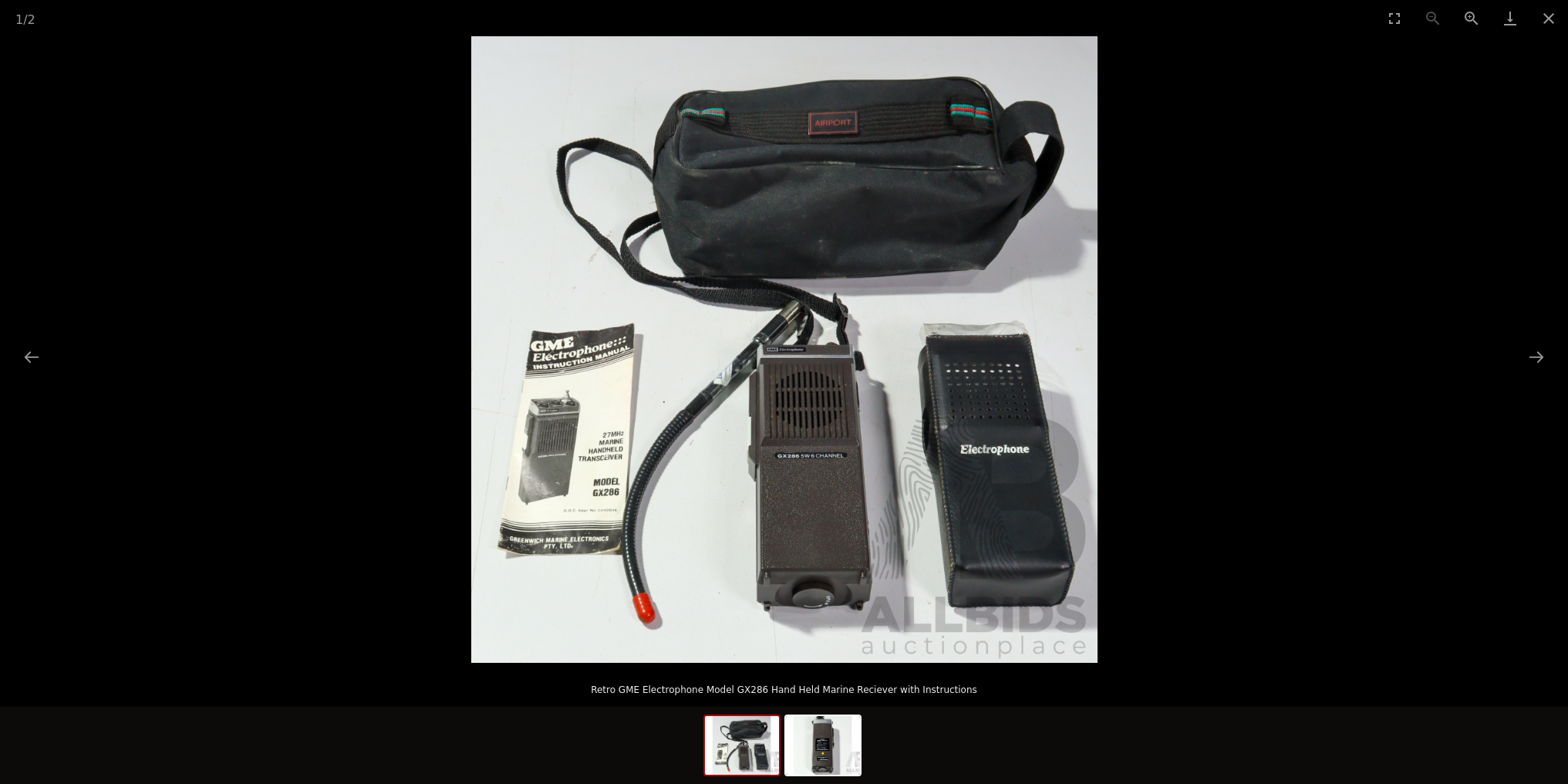
click at [848, 480] on img at bounding box center [784, 349] width 627 height 627
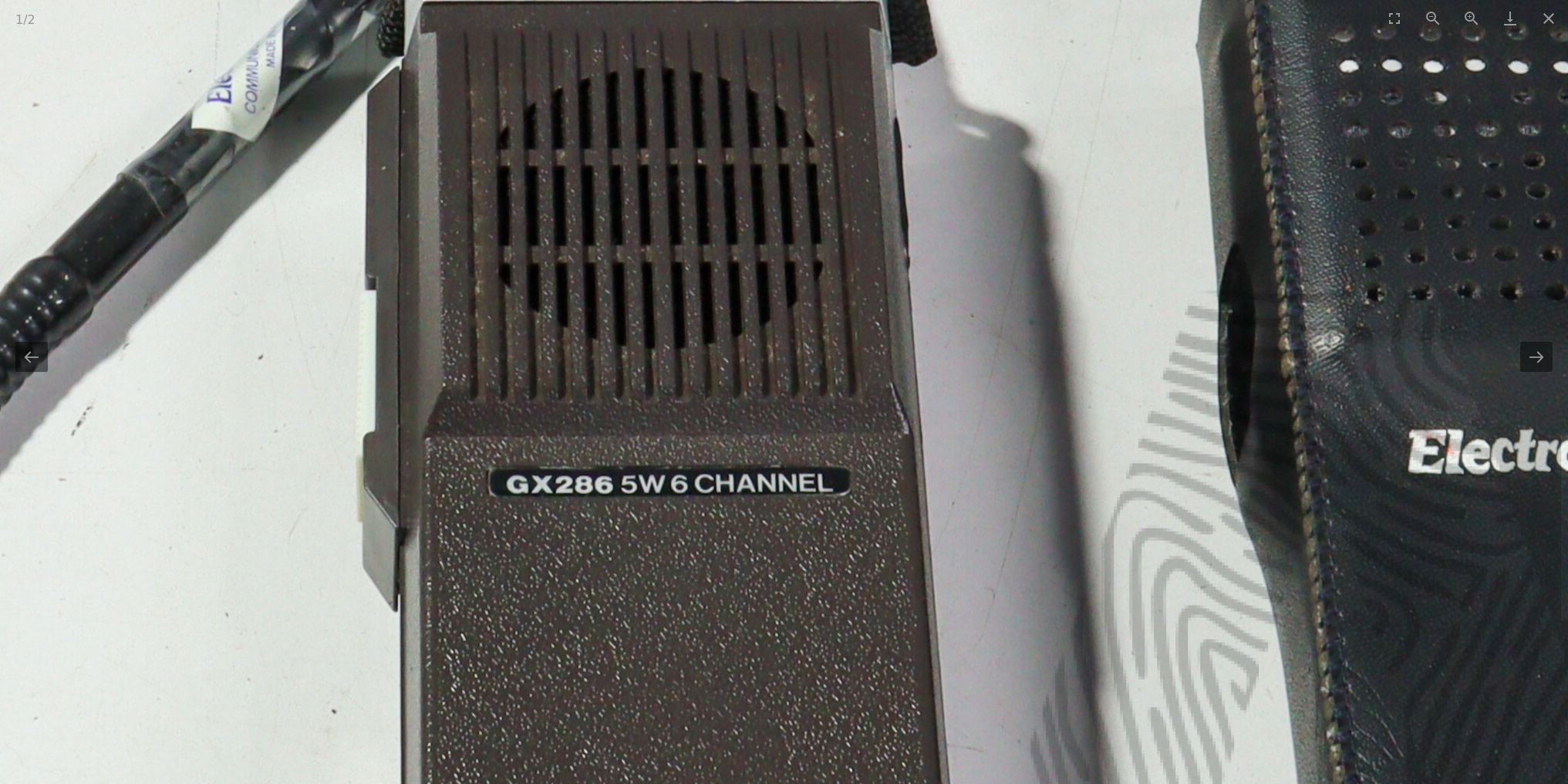
drag, startPoint x: 828, startPoint y: 257, endPoint x: 861, endPoint y: 437, distance: 183.0
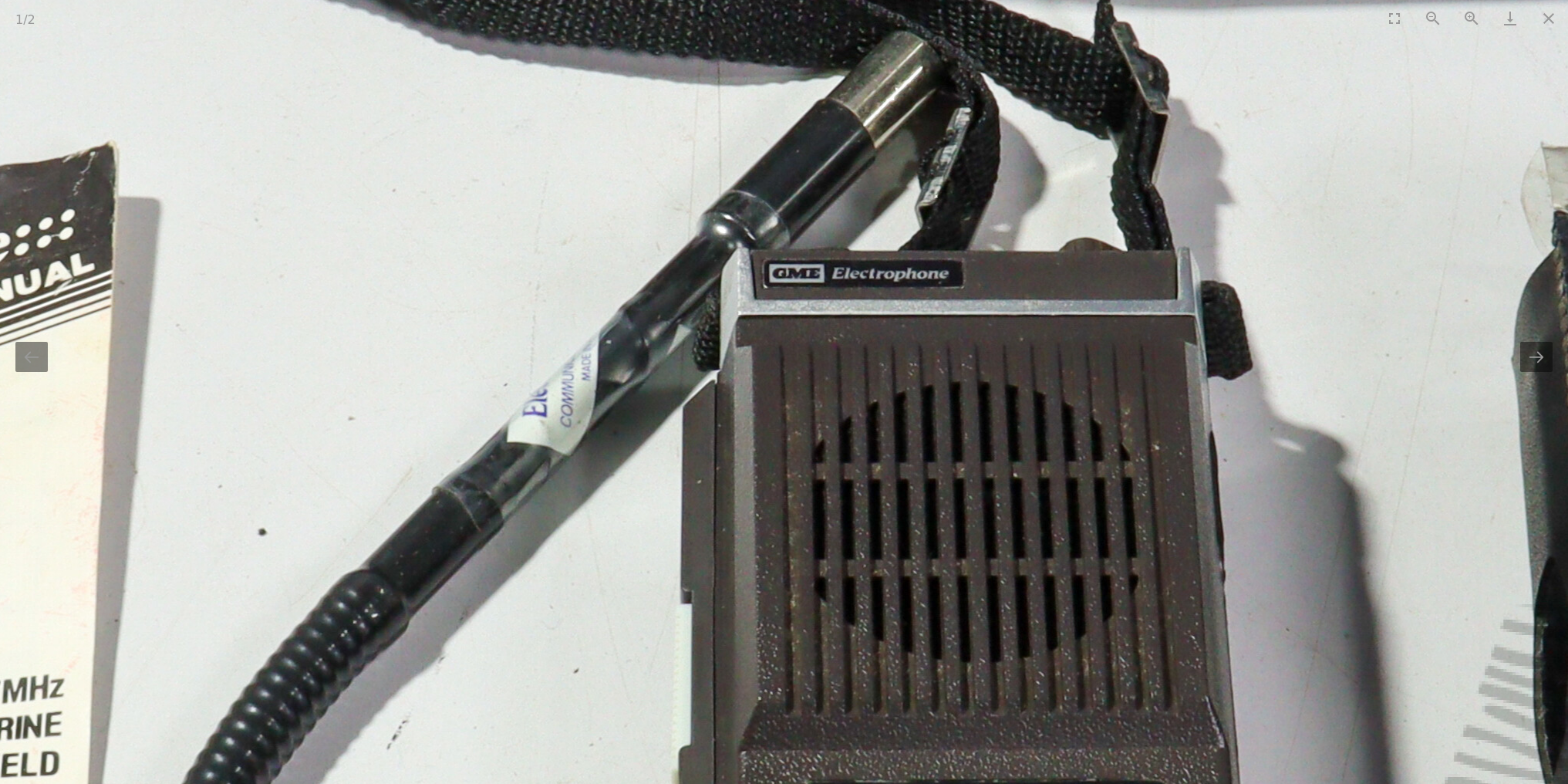
drag, startPoint x: 810, startPoint y: 356, endPoint x: 1264, endPoint y: 226, distance: 472.2
click at [1264, 226] on img at bounding box center [855, 274] width 3086 height 3088
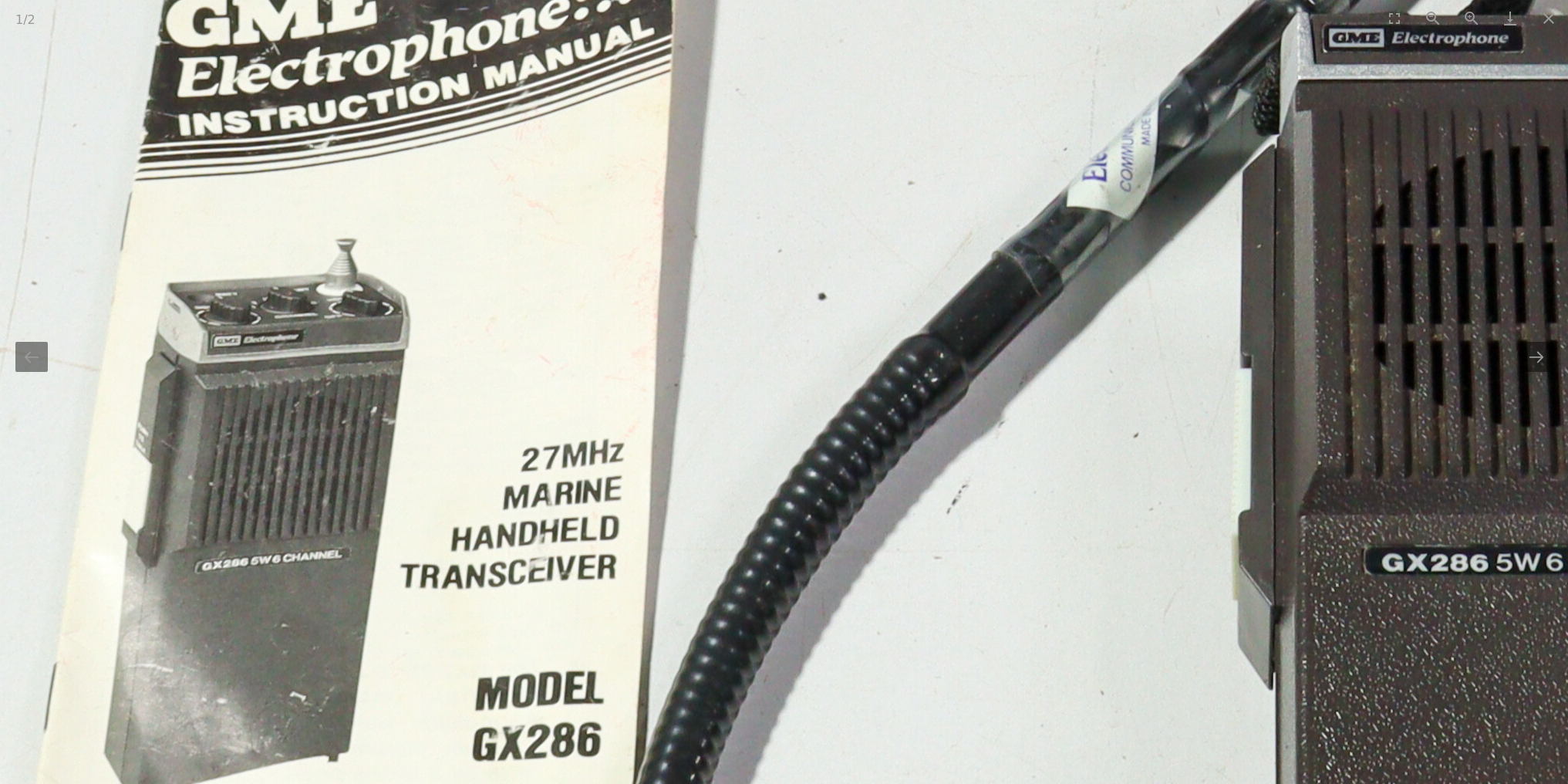
drag, startPoint x: 842, startPoint y: 387, endPoint x: 1021, endPoint y: 417, distance: 181.5
click at [1021, 414] on img at bounding box center [1415, 39] width 3086 height 3088
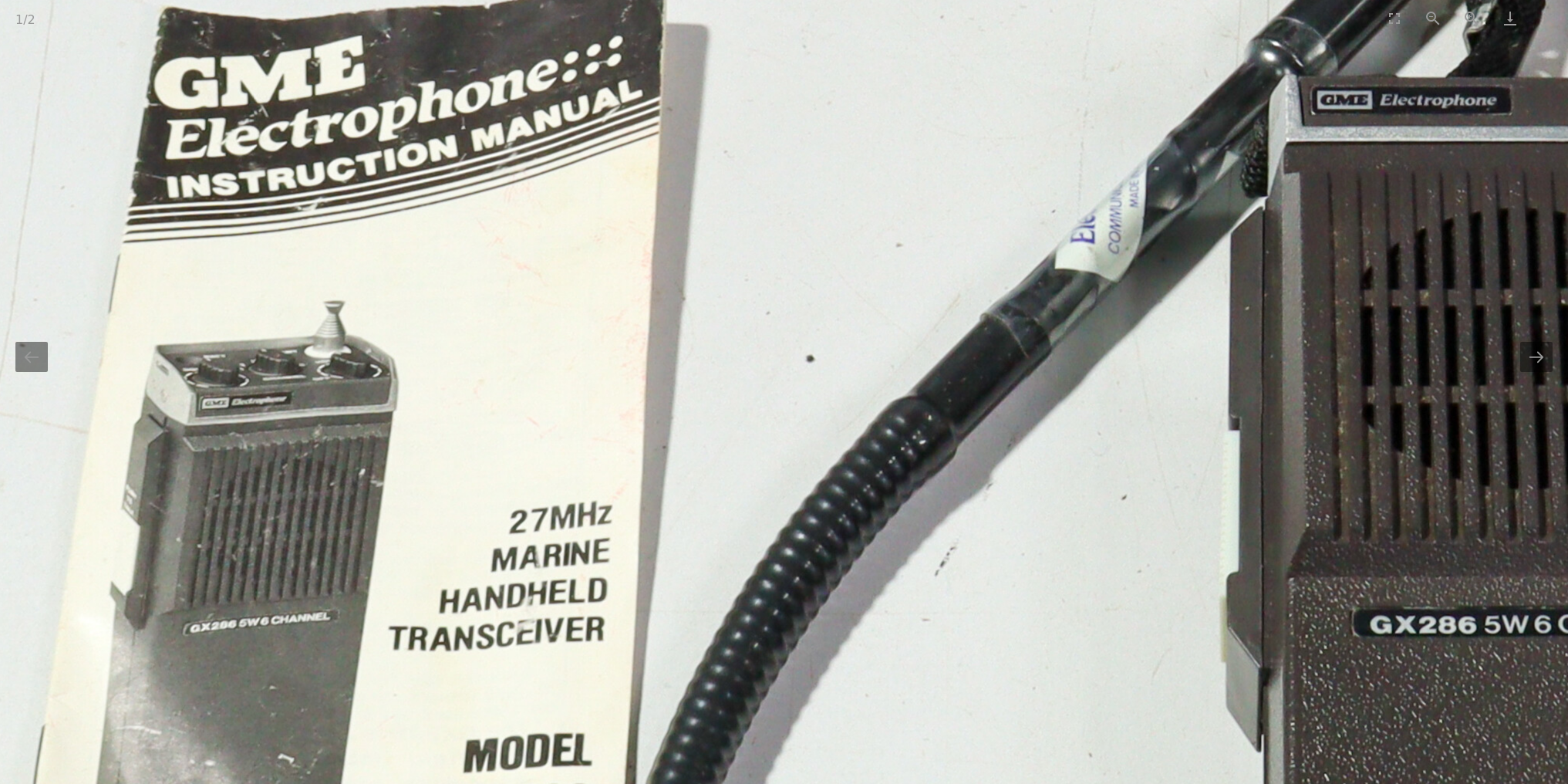
drag, startPoint x: 855, startPoint y: 326, endPoint x: 697, endPoint y: 215, distance: 193.1
click at [712, 225] on img at bounding box center [1404, 101] width 3086 height 3088
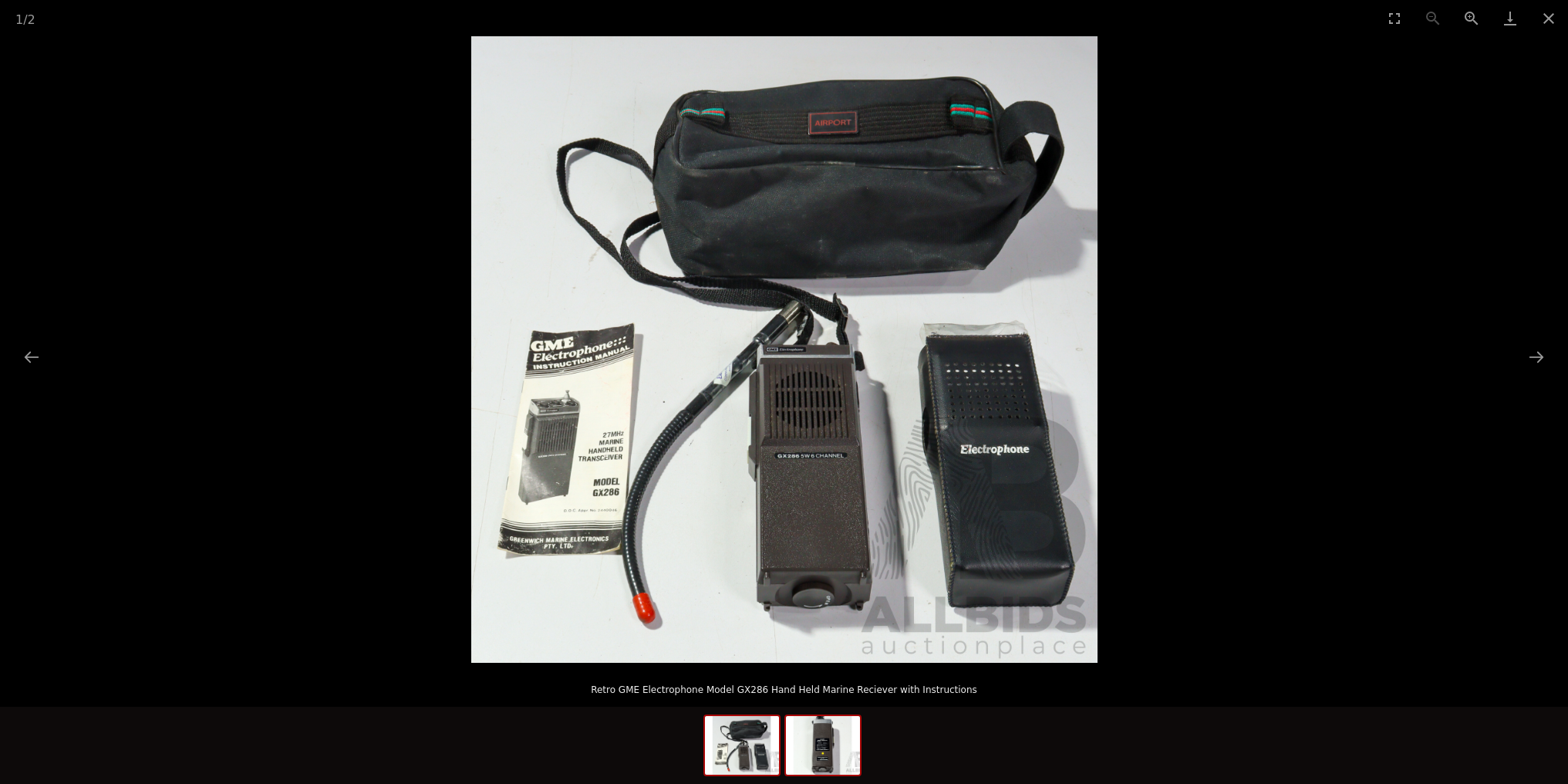
click at [830, 745] on img at bounding box center [823, 745] width 74 height 59
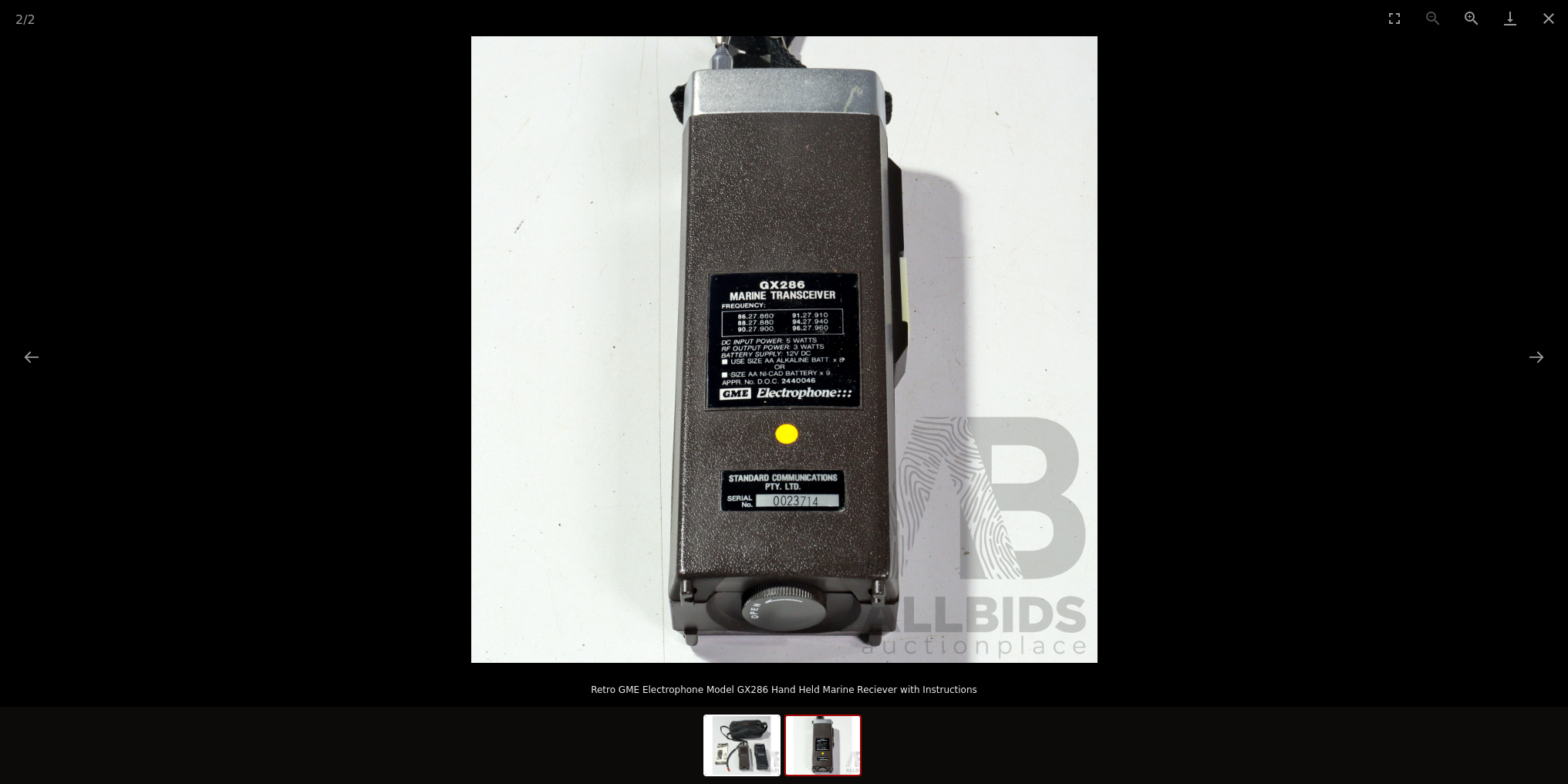
click at [788, 397] on img at bounding box center [784, 349] width 627 height 627
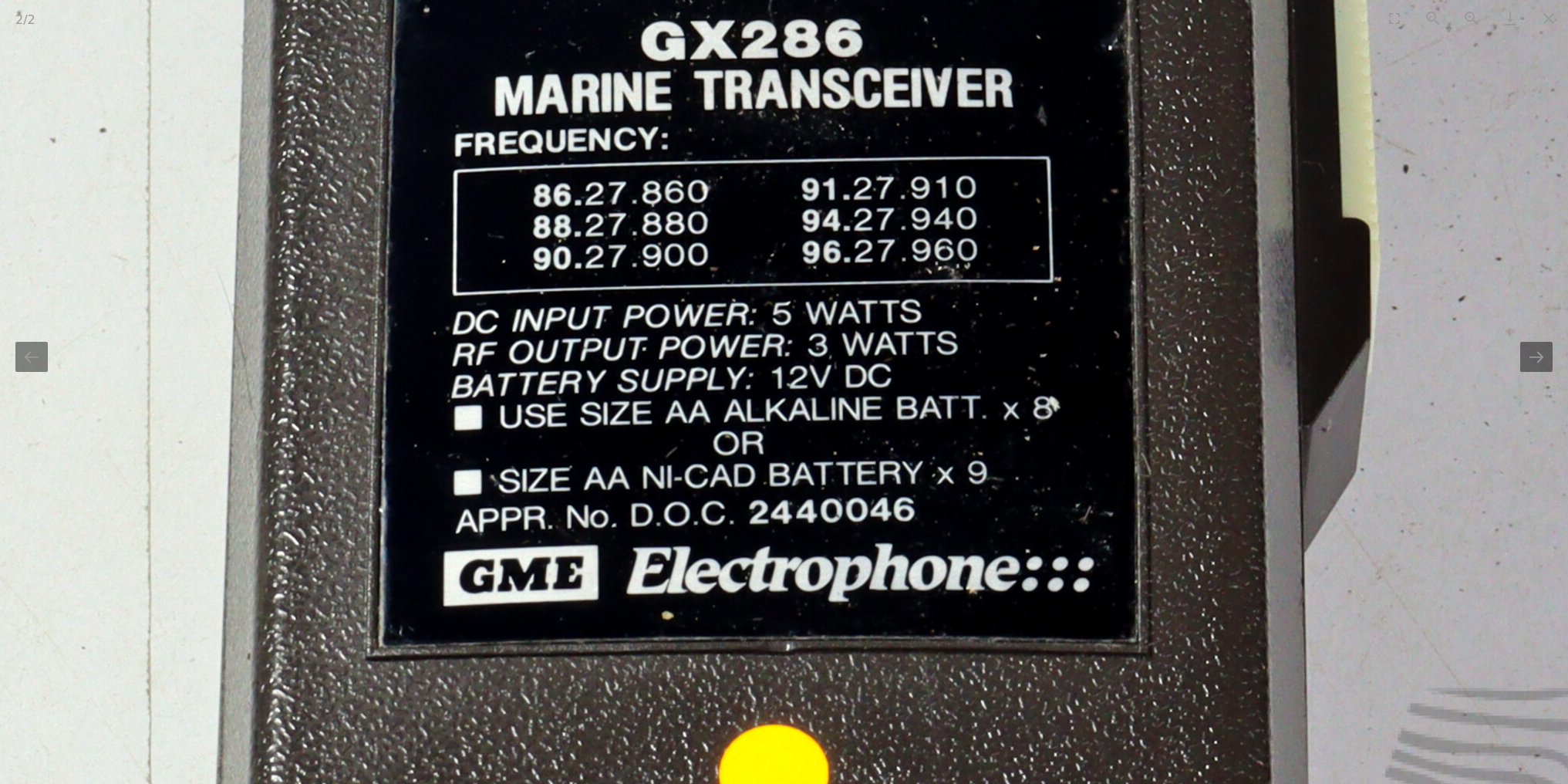
drag, startPoint x: 827, startPoint y: 320, endPoint x: 821, endPoint y: 430, distance: 110.2
click at [821, 430] on img at bounding box center [762, 357] width 3086 height 3088
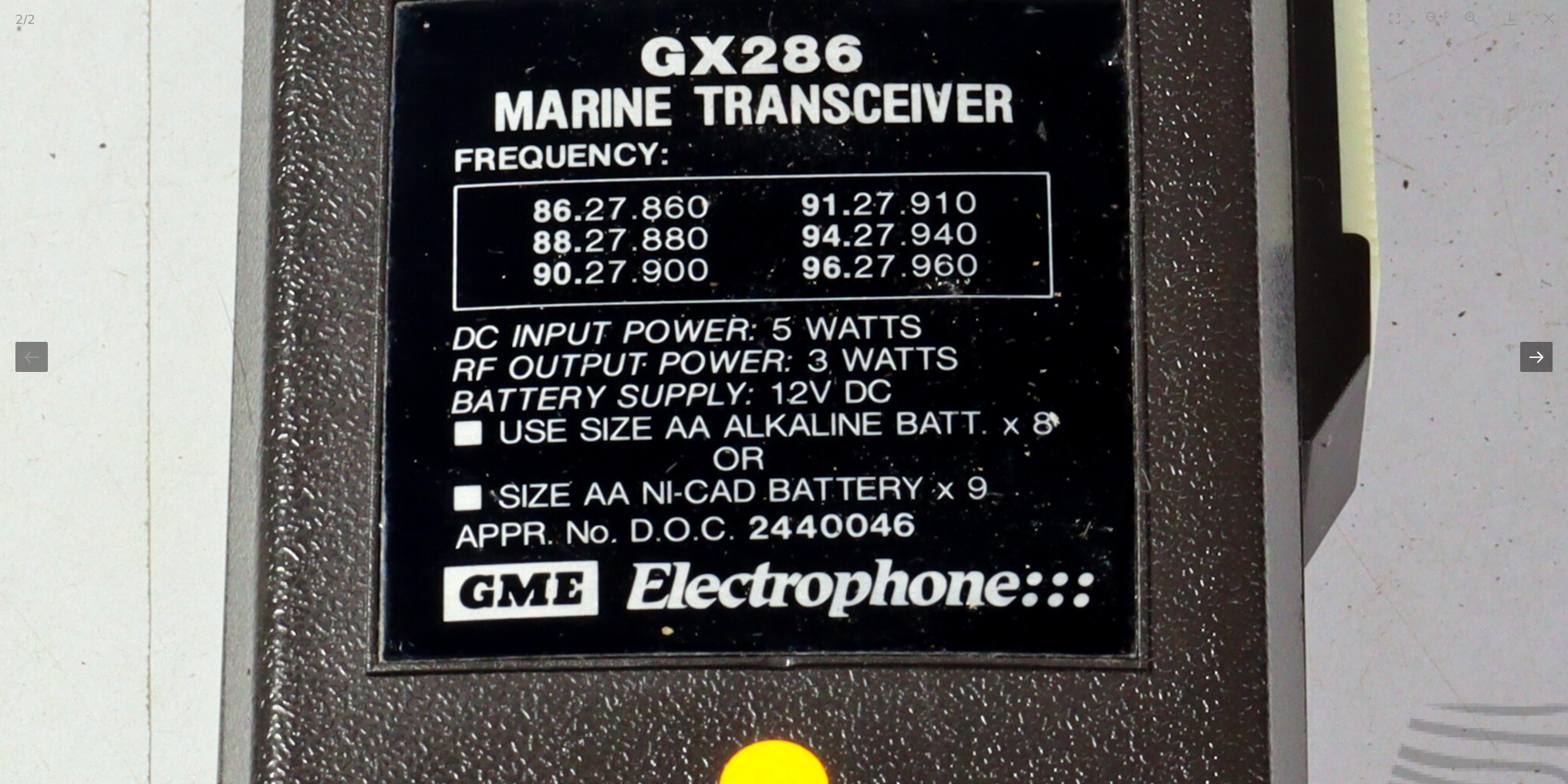
click at [1541, 356] on button "Next slide" at bounding box center [1536, 356] width 32 height 30
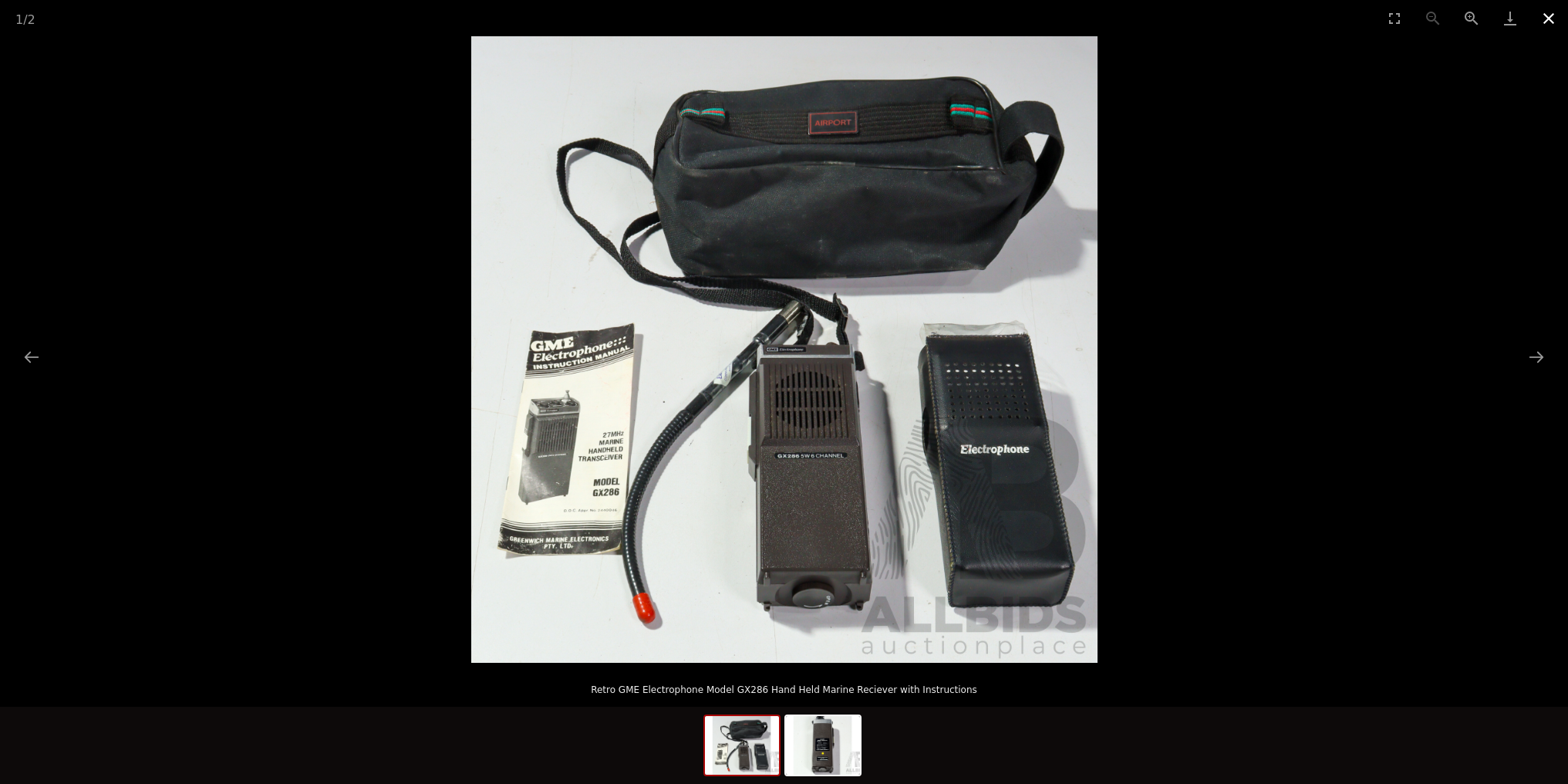
click at [1553, 15] on button "Close gallery" at bounding box center [1549, 17] width 39 height 36
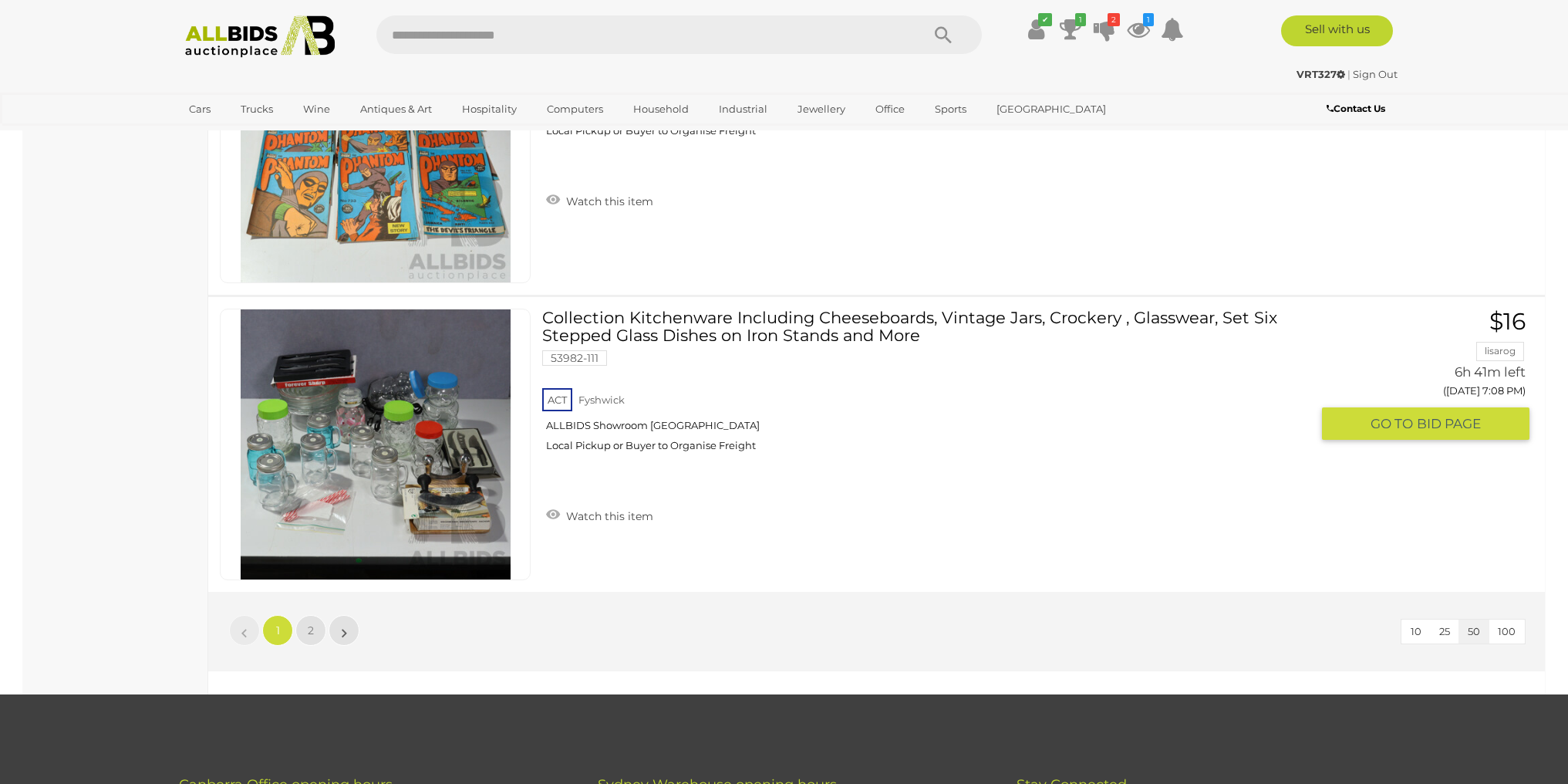
scroll to position [14477, 0]
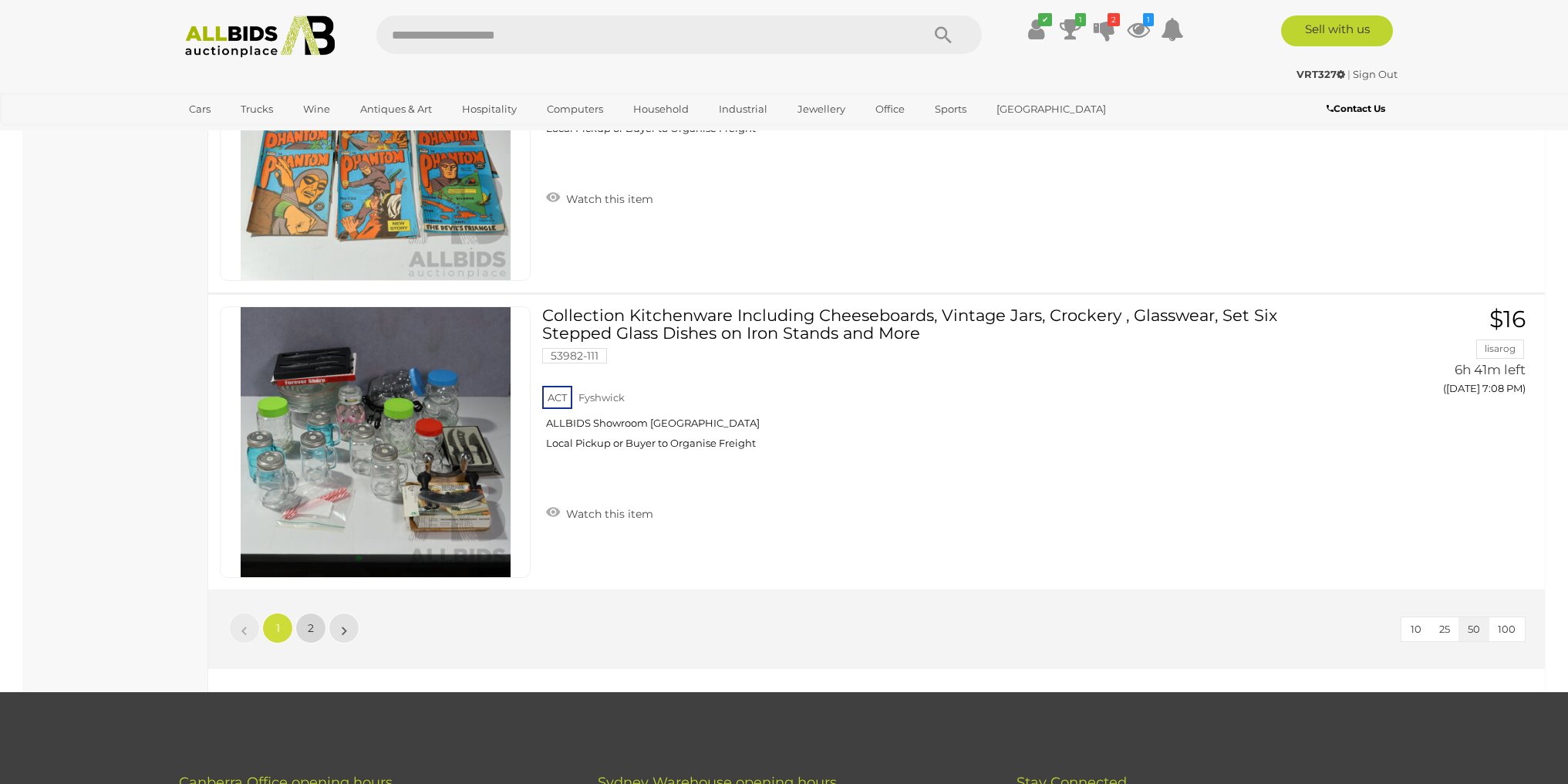
click at [311, 628] on span "2" at bounding box center [311, 628] width 6 height 14
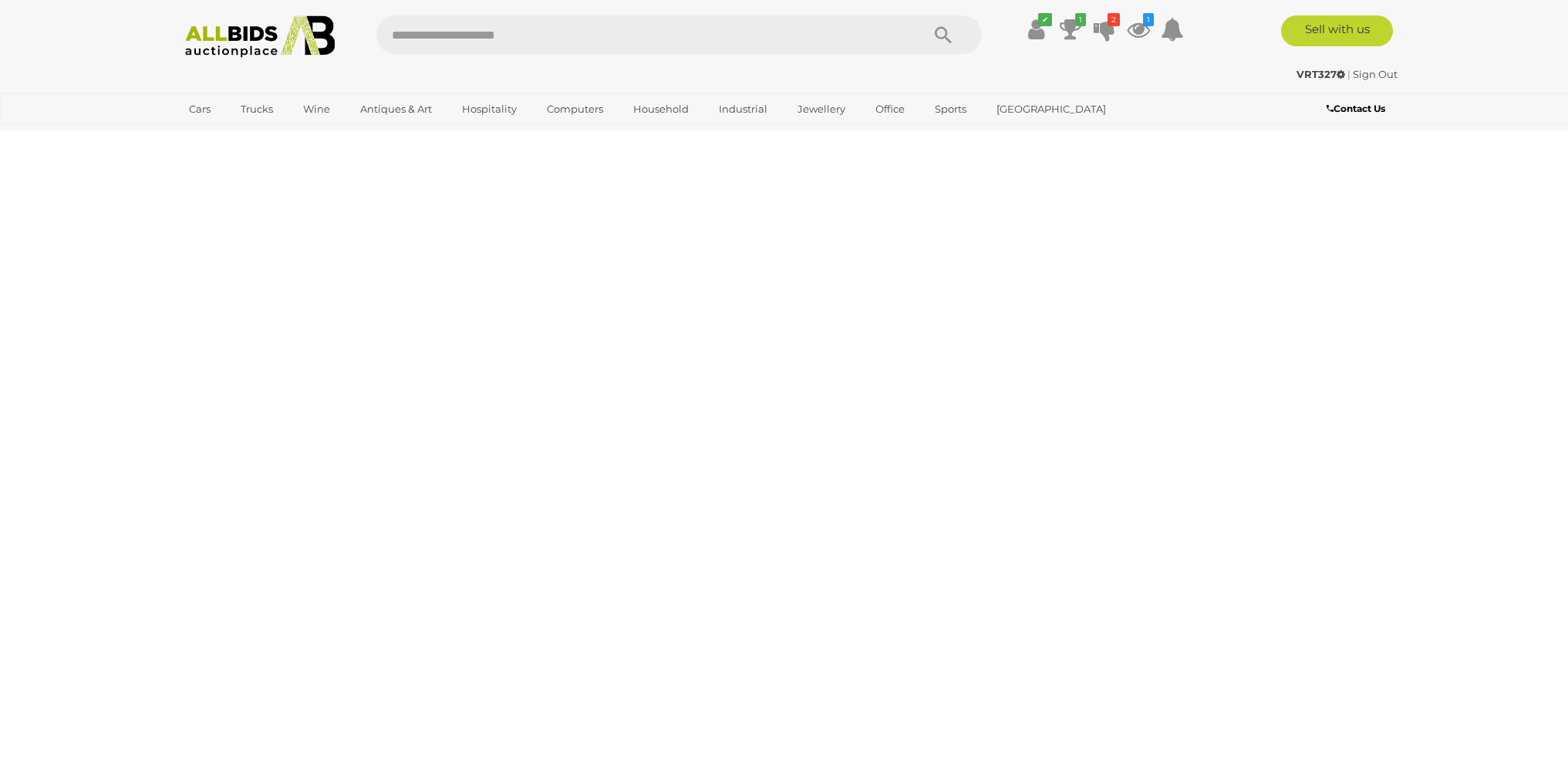
scroll to position [53, 0]
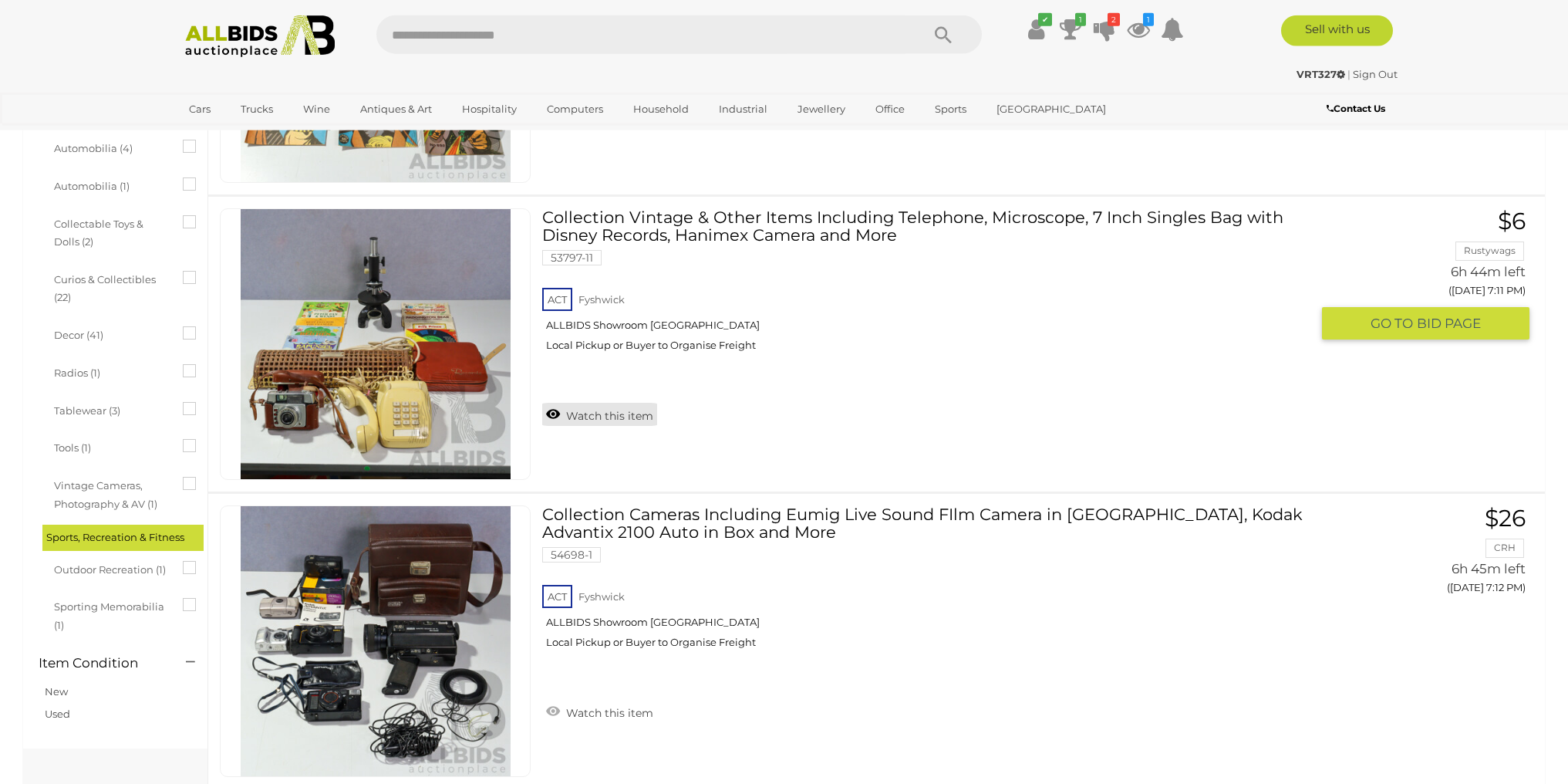
scroll to position [608, 0]
click at [368, 403] on img at bounding box center [375, 343] width 270 height 270
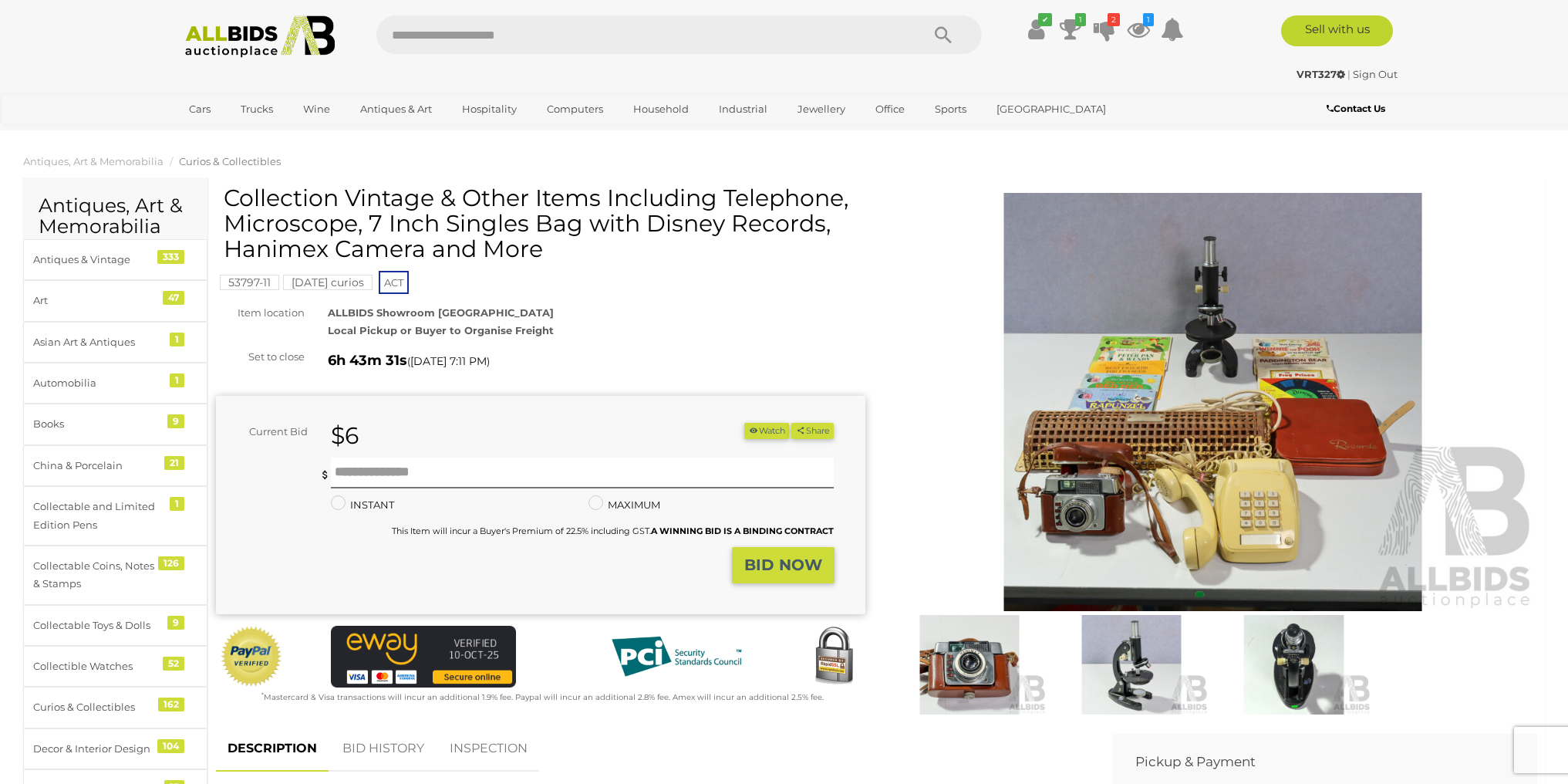
click at [1201, 398] on img at bounding box center [1213, 402] width 649 height 418
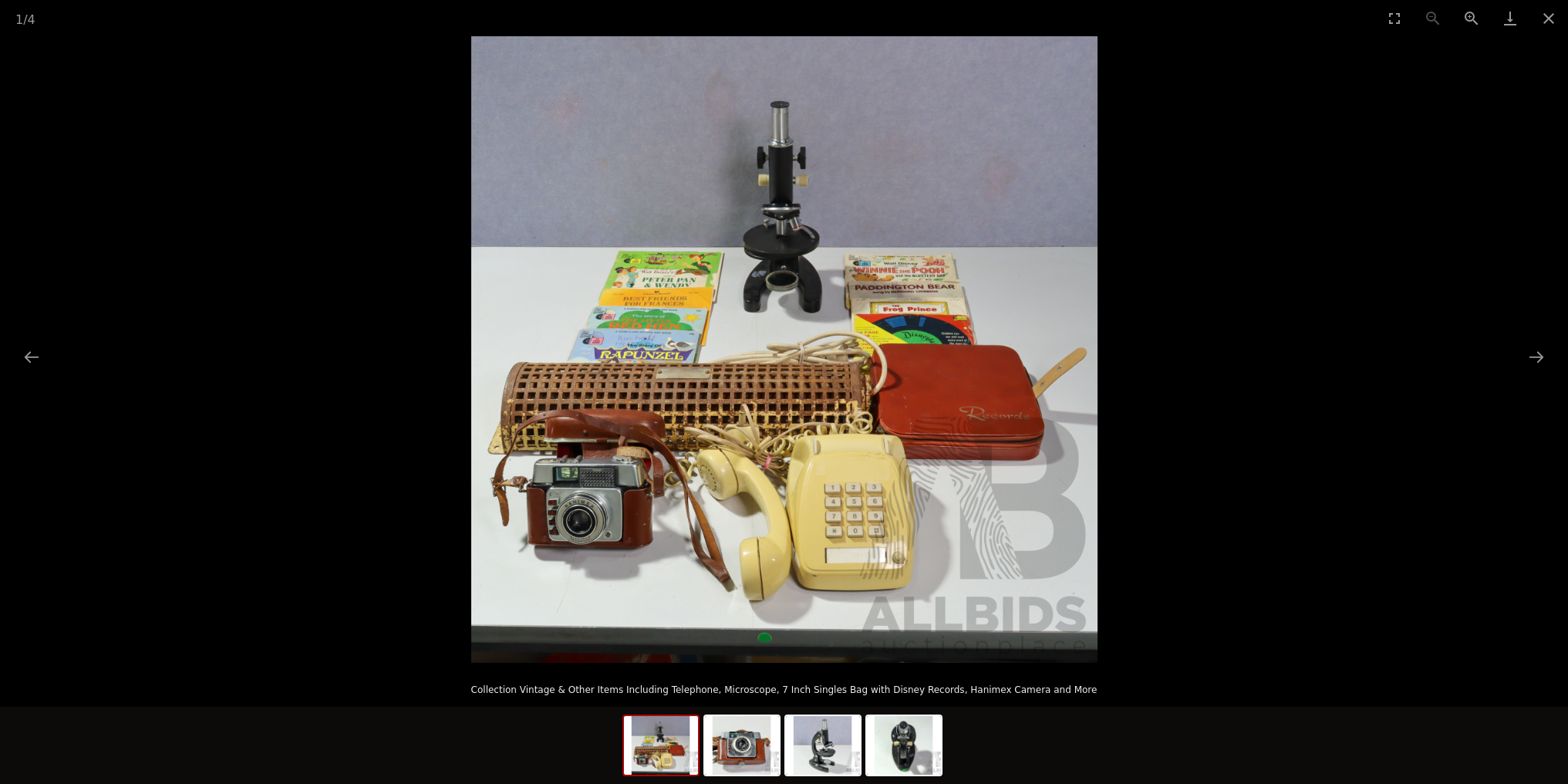
click at [968, 393] on img at bounding box center [784, 349] width 627 height 627
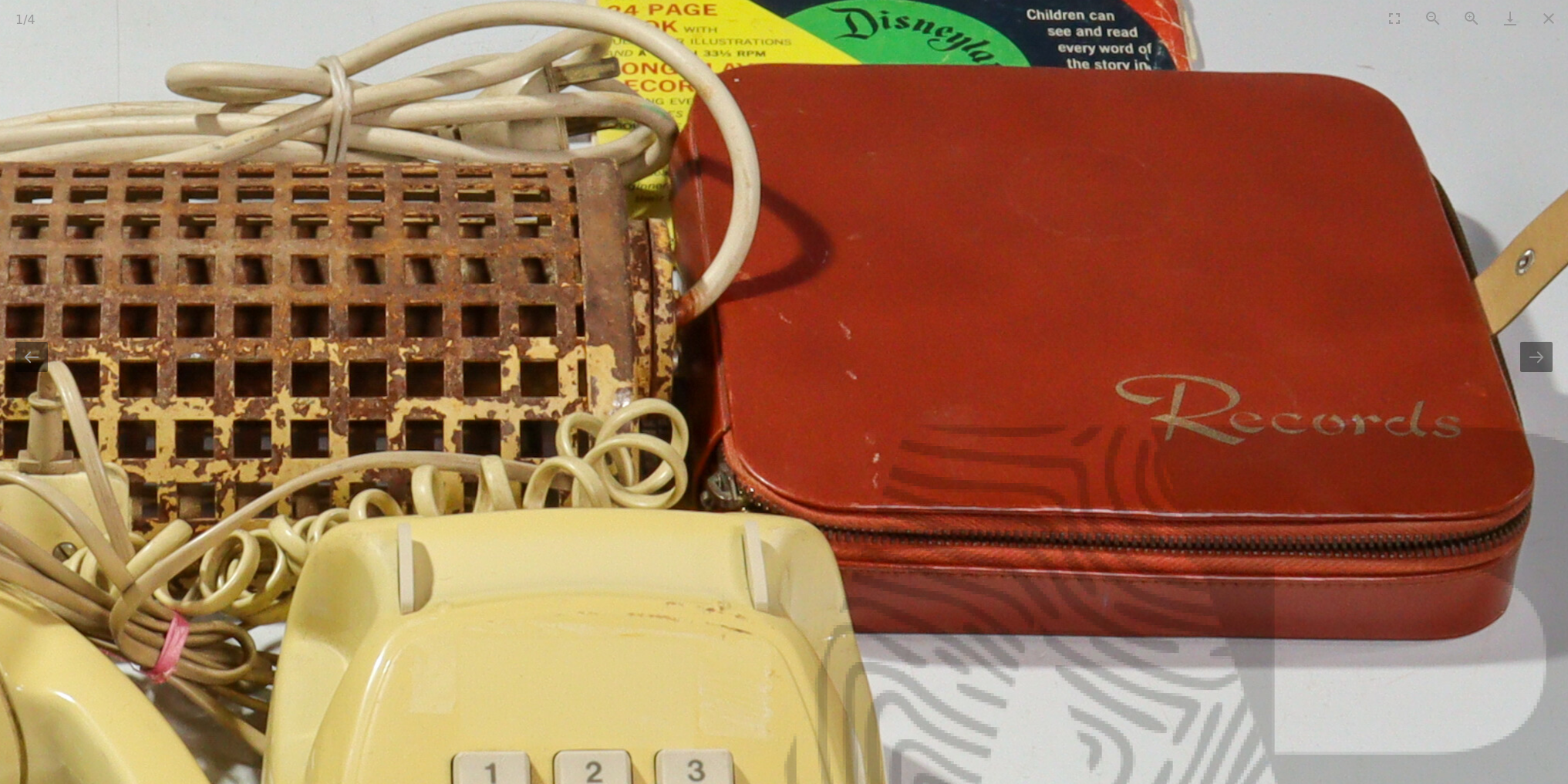
drag, startPoint x: 865, startPoint y: 418, endPoint x: 1129, endPoint y: 226, distance: 326.4
click at [1129, 226] on img at bounding box center [253, 94] width 3086 height 3088
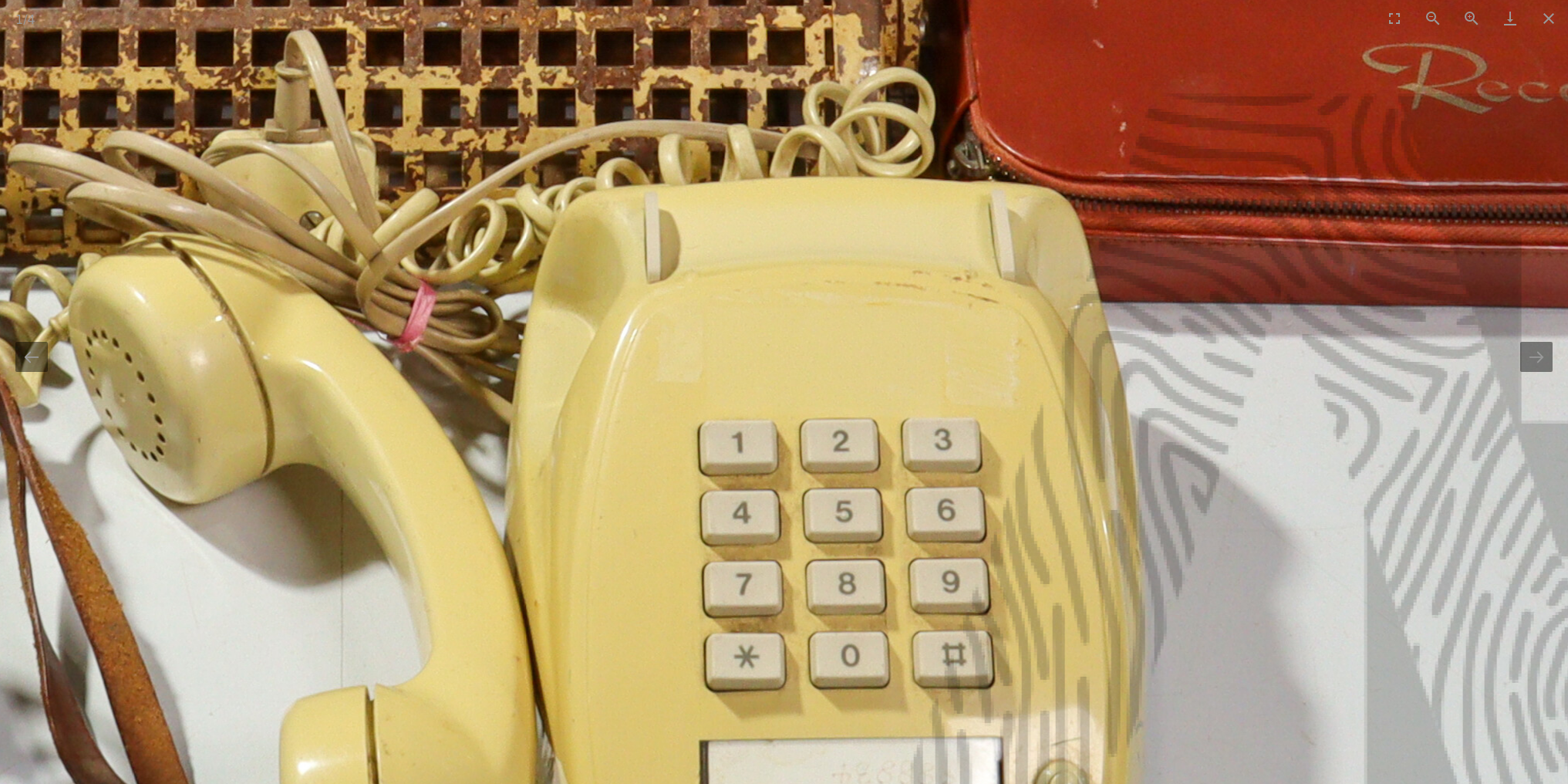
drag, startPoint x: 908, startPoint y: 509, endPoint x: 960, endPoint y: 262, distance: 252.4
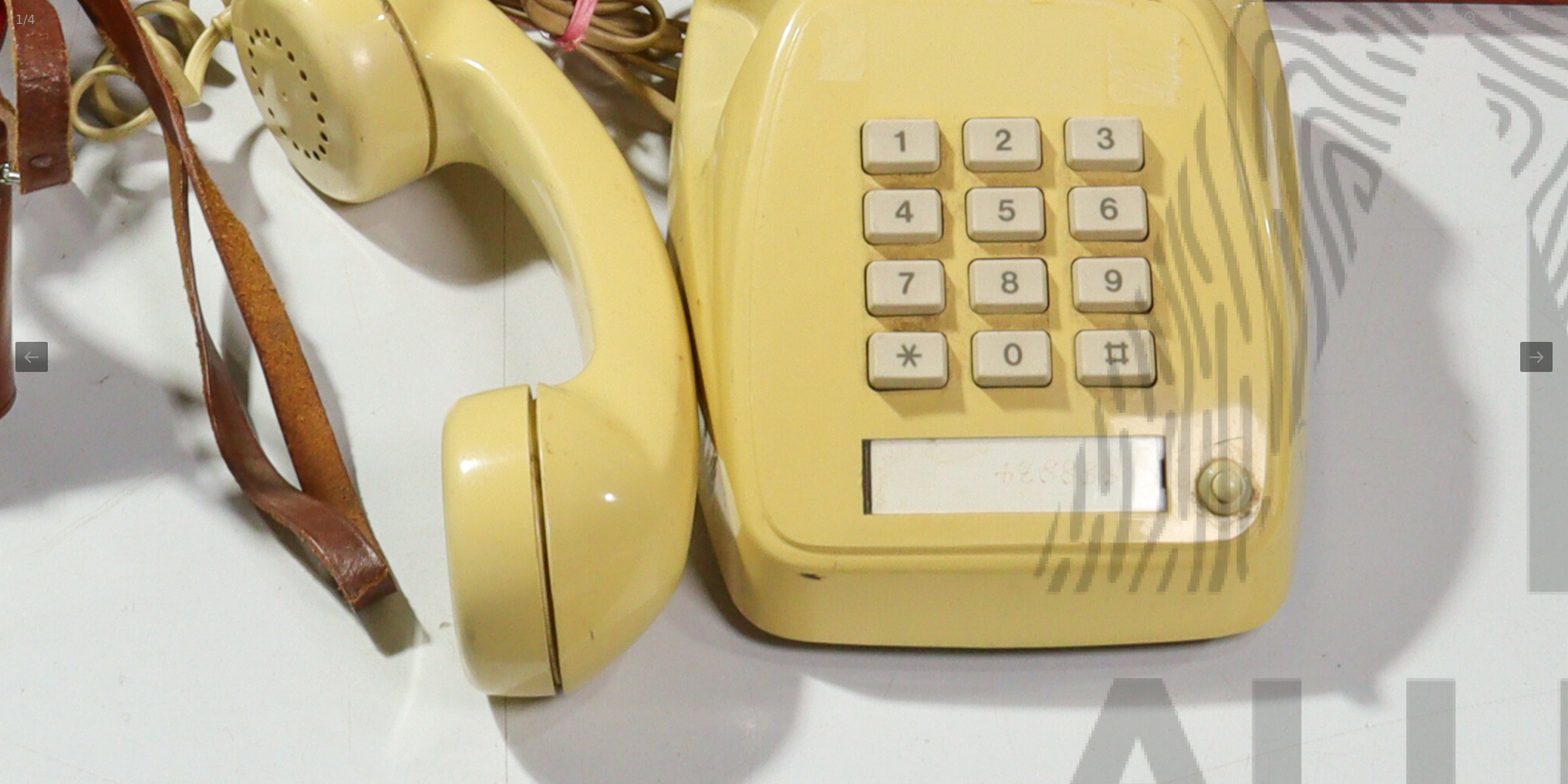
drag, startPoint x: 932, startPoint y: 509, endPoint x: 1221, endPoint y: 400, distance: 308.9
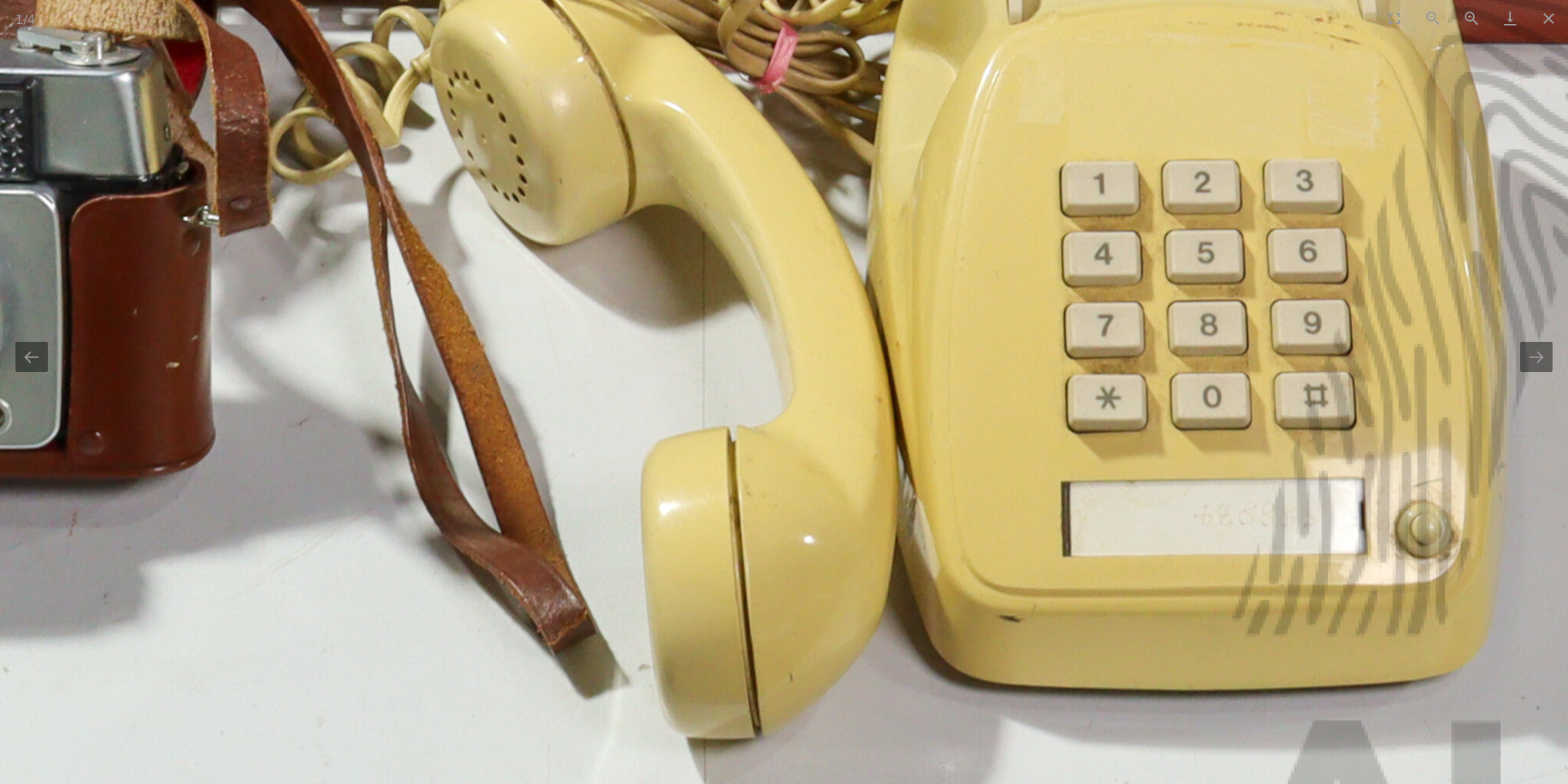
drag, startPoint x: 790, startPoint y: 389, endPoint x: 1022, endPoint y: 507, distance: 260.3
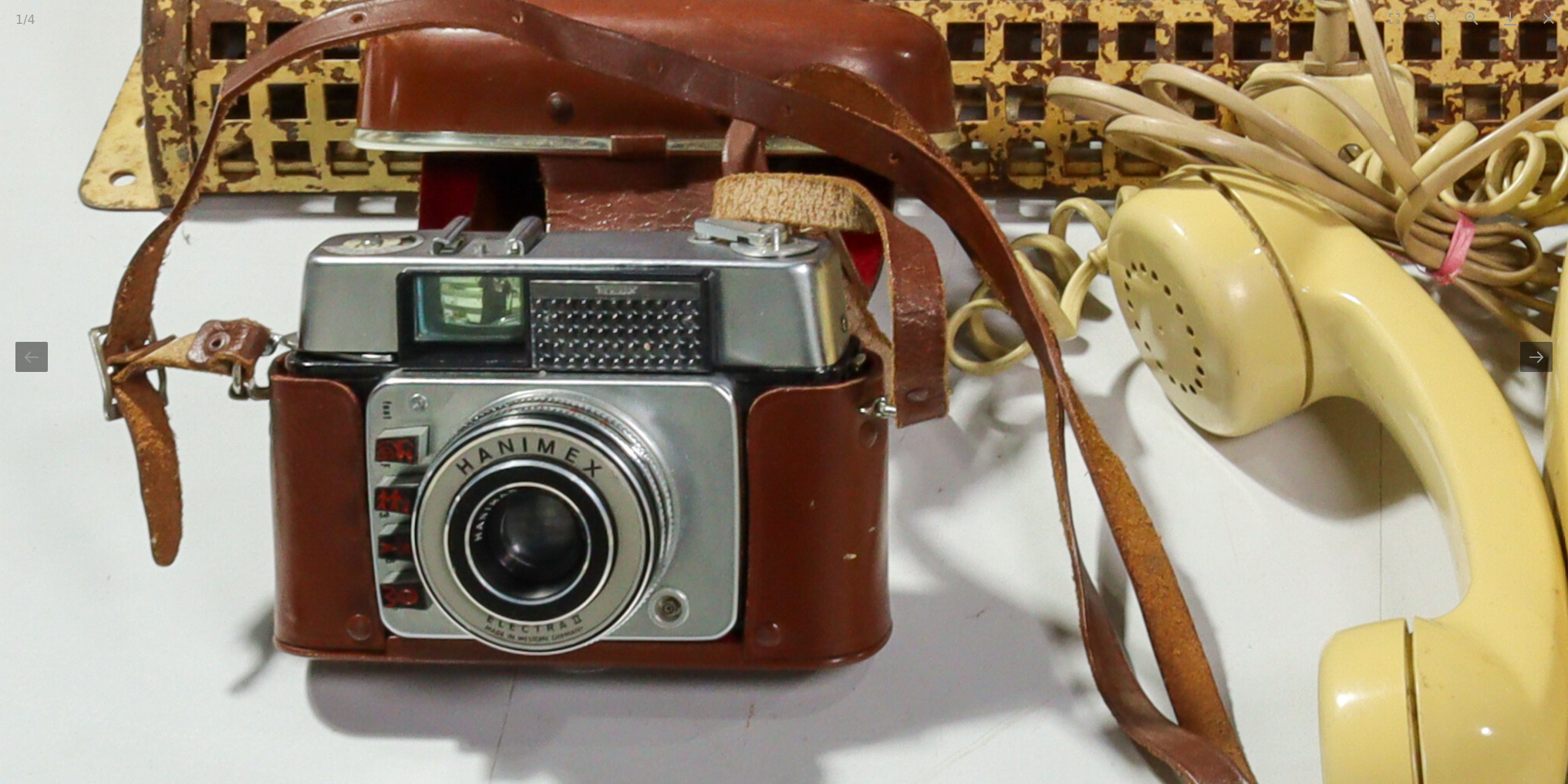
drag, startPoint x: 1022, startPoint y: 507, endPoint x: 915, endPoint y: 591, distance: 136.0
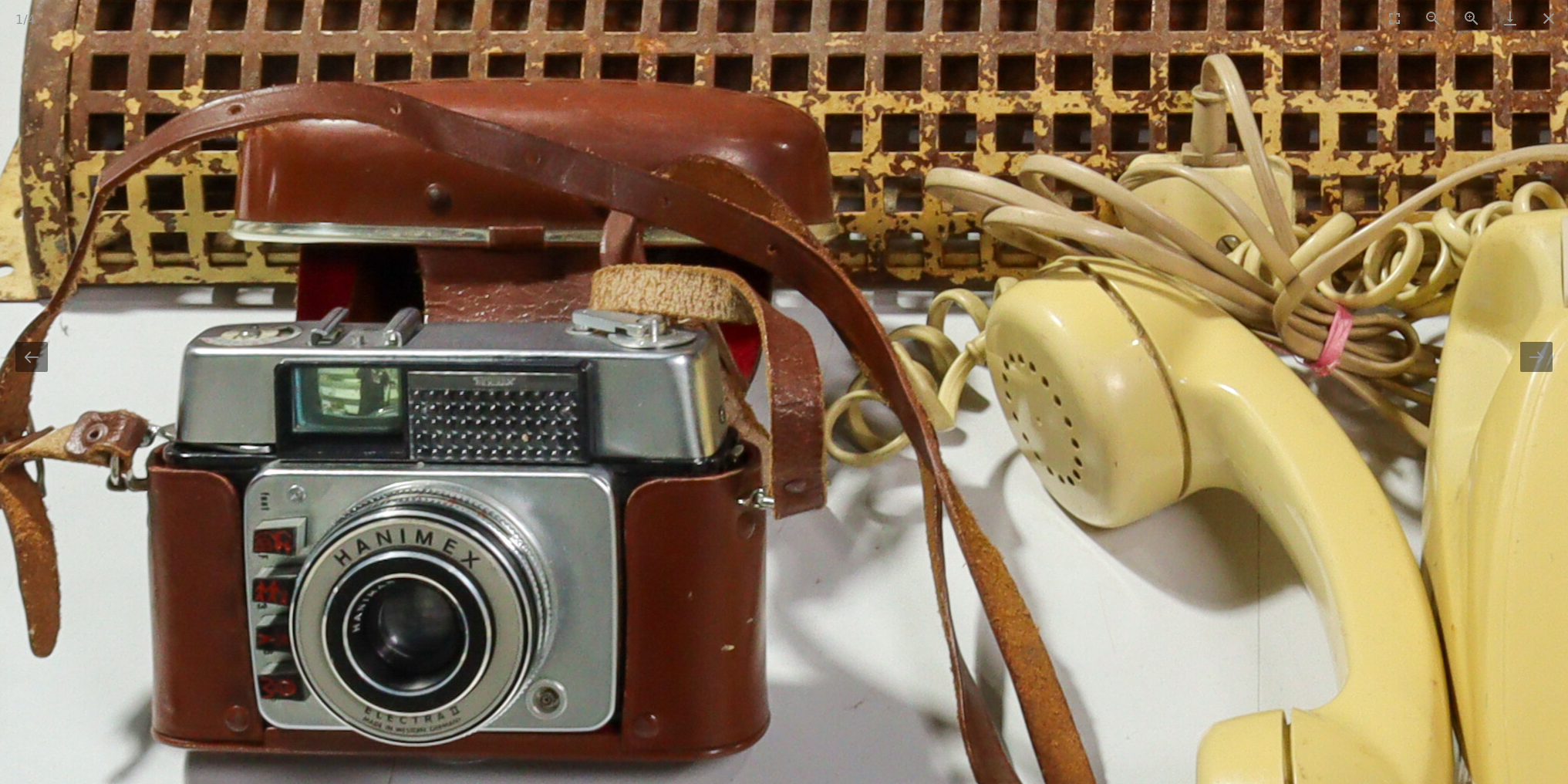
drag, startPoint x: 977, startPoint y: 381, endPoint x: 920, endPoint y: 558, distance: 186.0
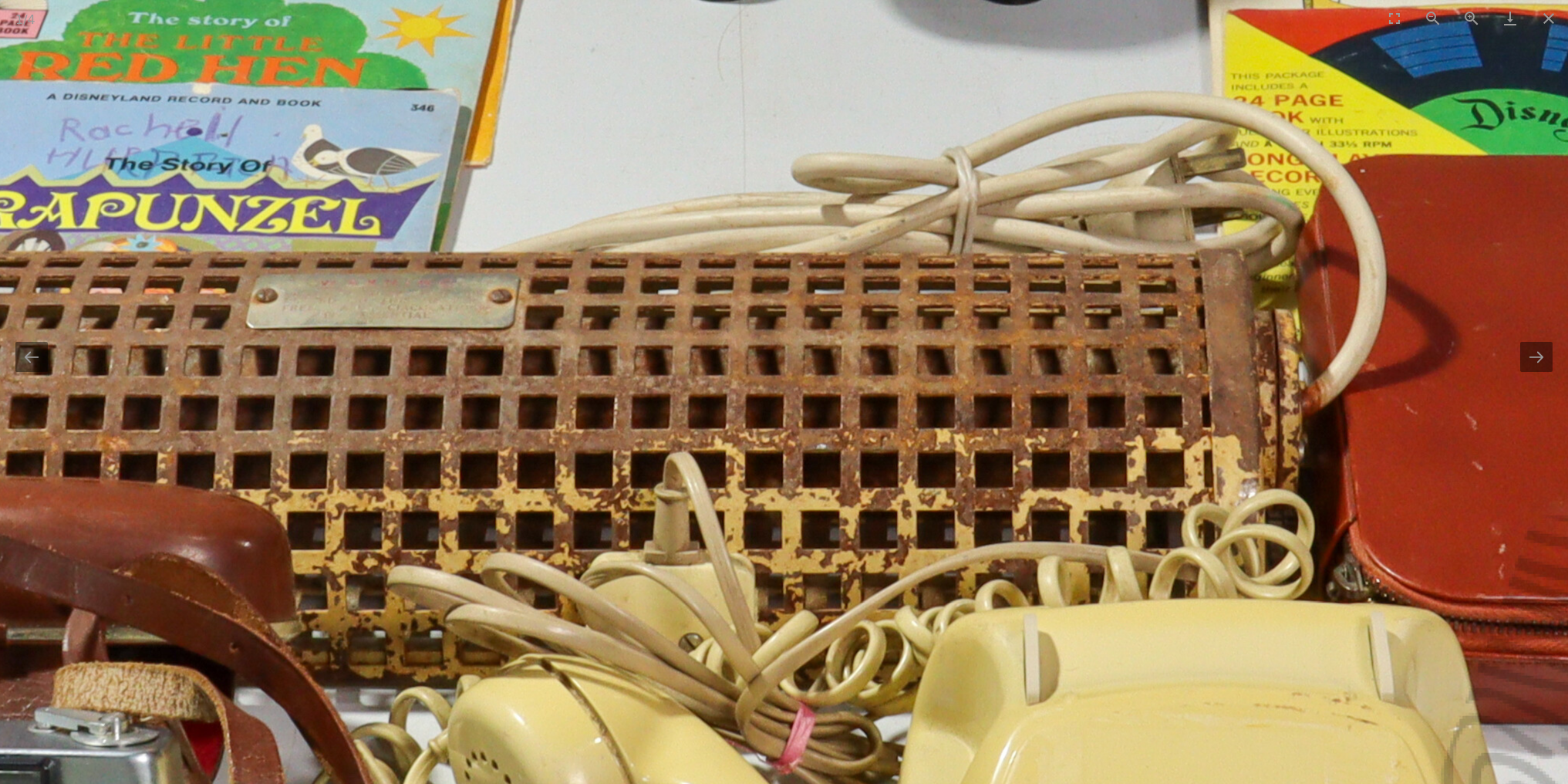
drag, startPoint x: 1171, startPoint y: 430, endPoint x: 779, endPoint y: 581, distance: 420.1
click at [778, 579] on img at bounding box center [879, 185] width 3086 height 3088
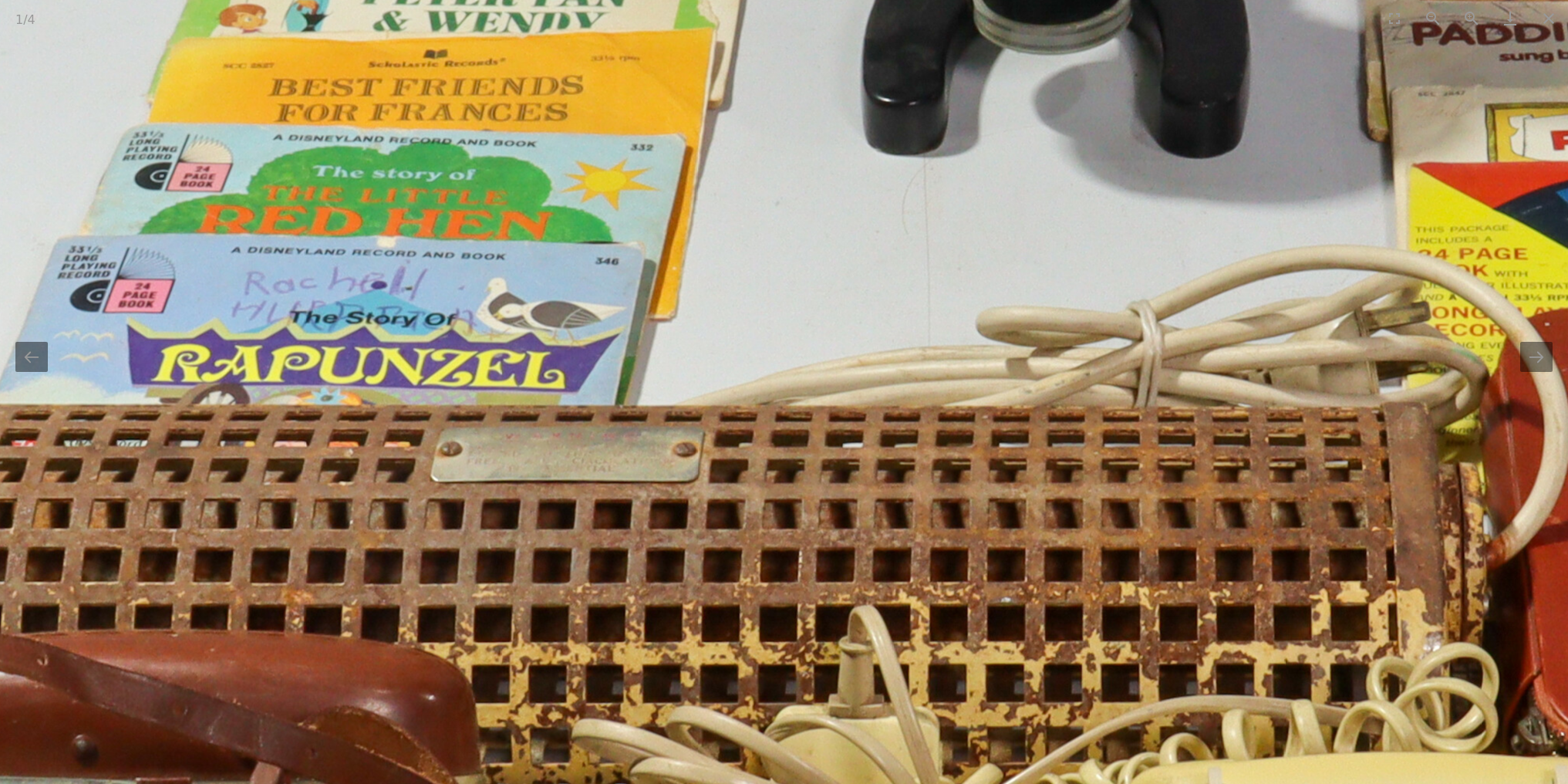
drag, startPoint x: 787, startPoint y: 459, endPoint x: 969, endPoint y: 577, distance: 216.9
click at [966, 574] on img at bounding box center [1064, 338] width 3086 height 3088
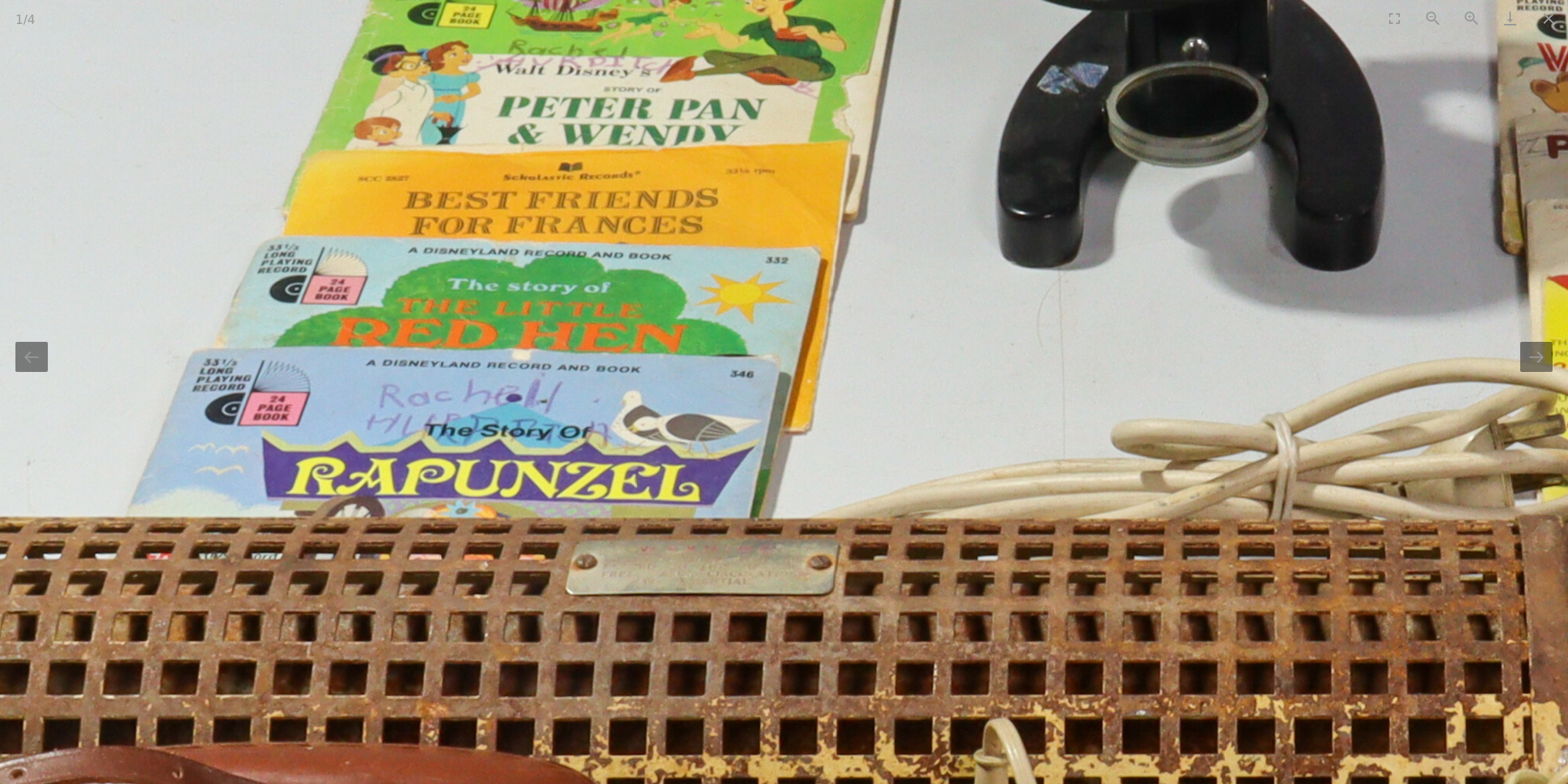
drag, startPoint x: 955, startPoint y: 446, endPoint x: 916, endPoint y: 537, distance: 99.0
click at [919, 531] on img at bounding box center [1198, 452] width 3086 height 3088
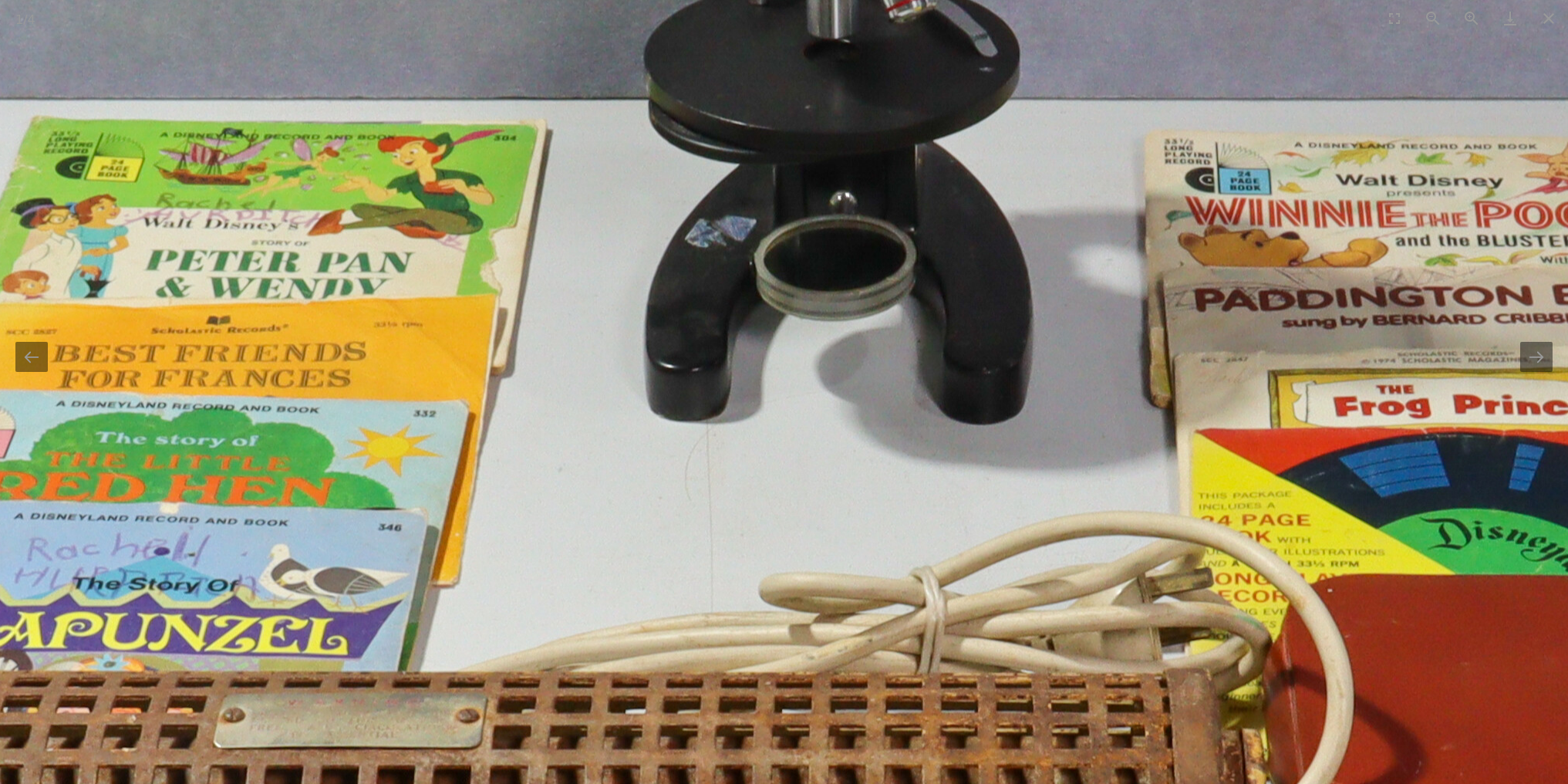
drag, startPoint x: 979, startPoint y: 456, endPoint x: 628, endPoint y: 563, distance: 366.9
click at [631, 563] on img at bounding box center [846, 604] width 3086 height 3088
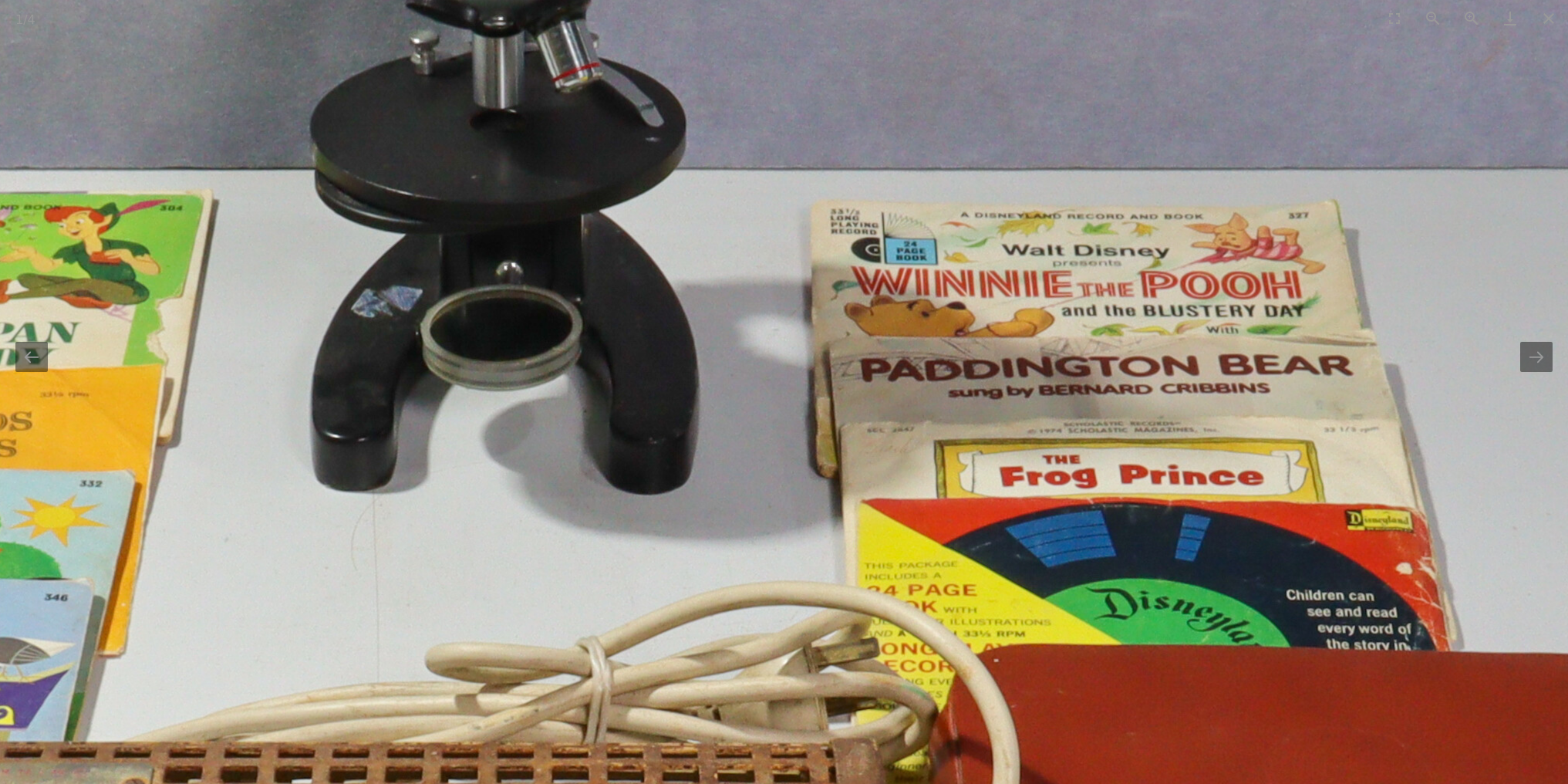
drag, startPoint x: 897, startPoint y: 483, endPoint x: 786, endPoint y: 645, distance: 196.4
click at [786, 638] on img at bounding box center [513, 675] width 3086 height 3088
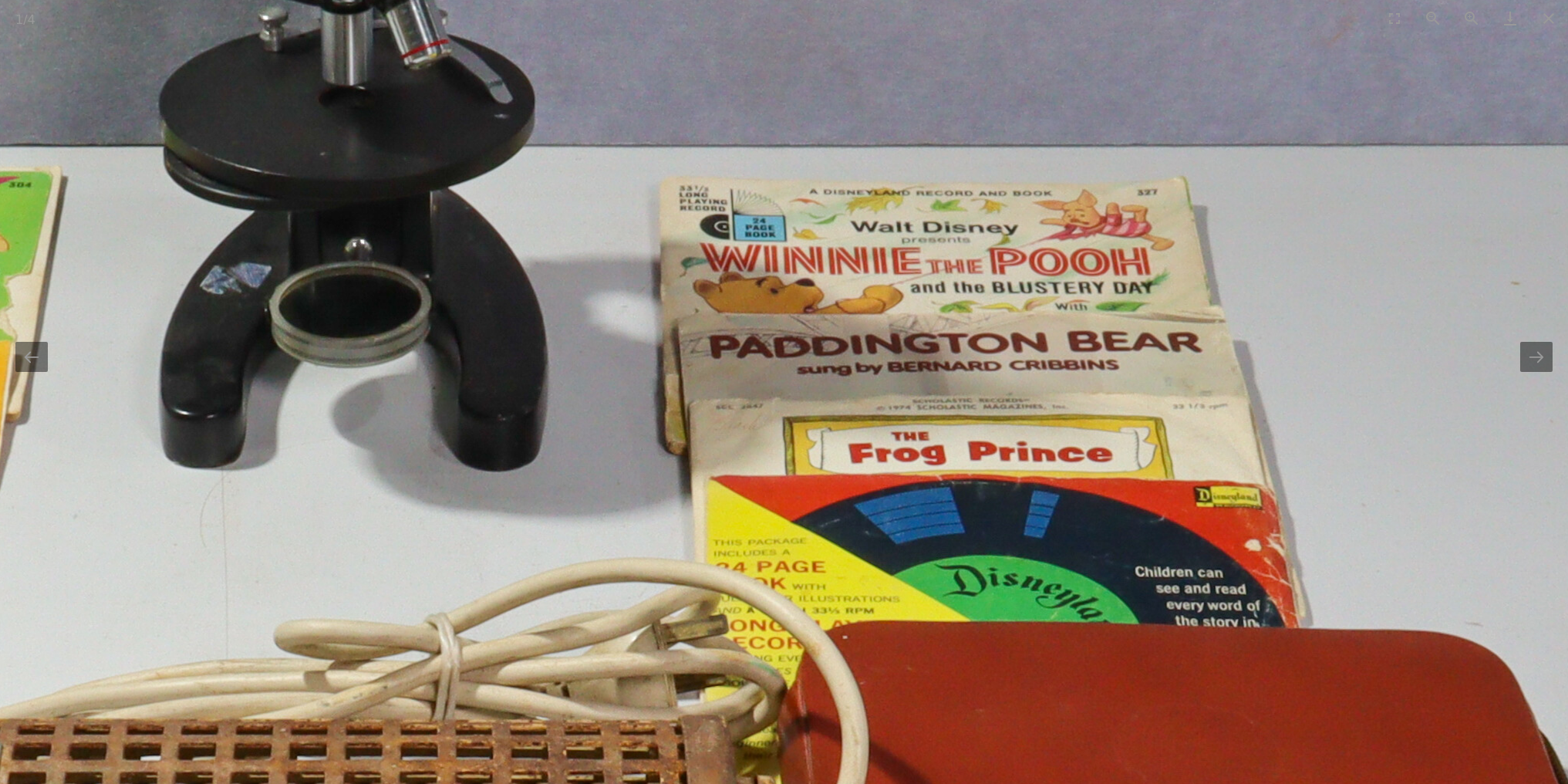
drag, startPoint x: 1297, startPoint y: 637, endPoint x: 1136, endPoint y: 457, distance: 241.5
click at [1136, 457] on img at bounding box center [362, 651] width 3086 height 3088
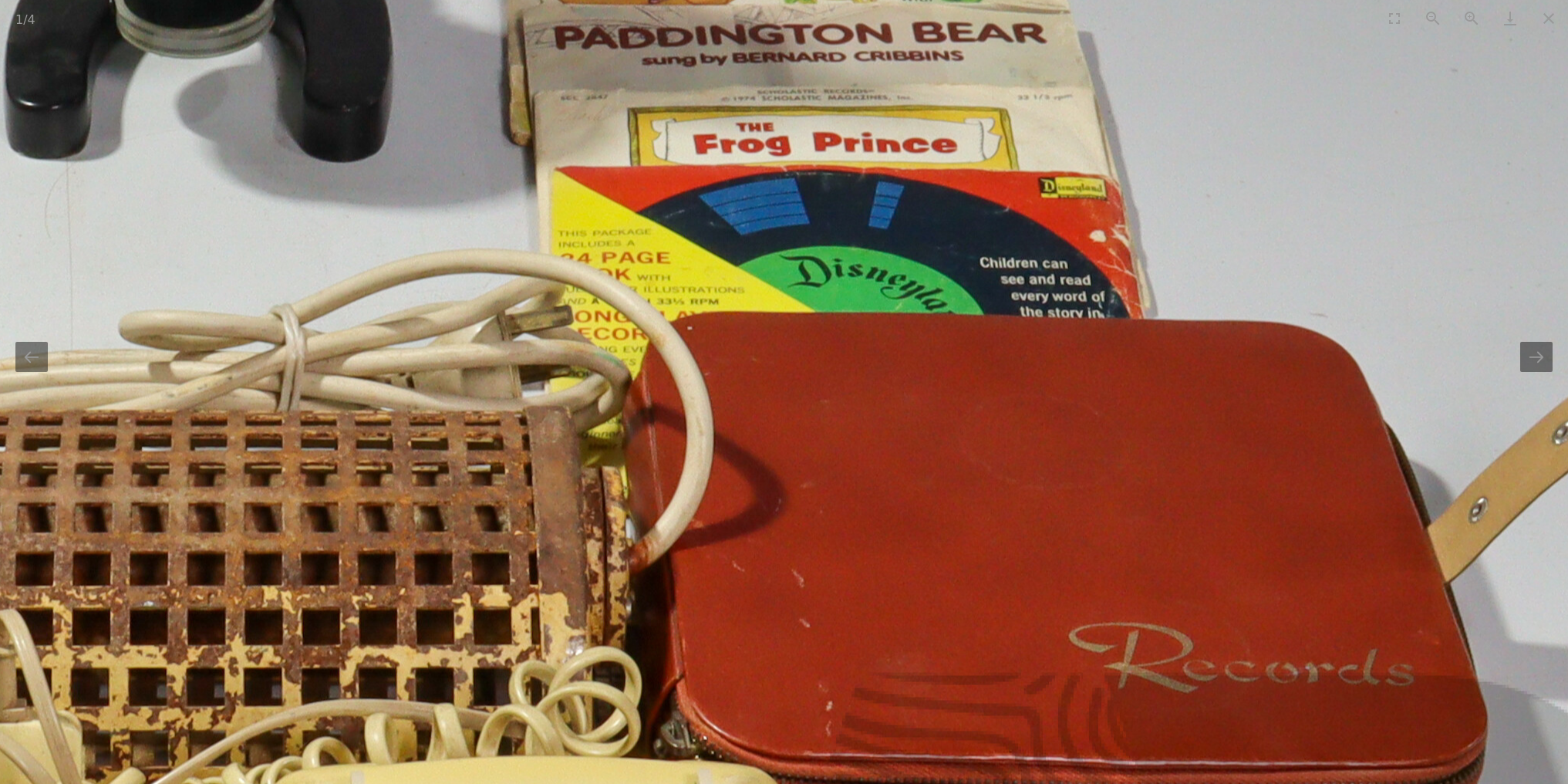
drag, startPoint x: 1136, startPoint y: 457, endPoint x: 1142, endPoint y: 273, distance: 184.1
click at [1142, 273] on img at bounding box center [206, 342] width 3086 height 3088
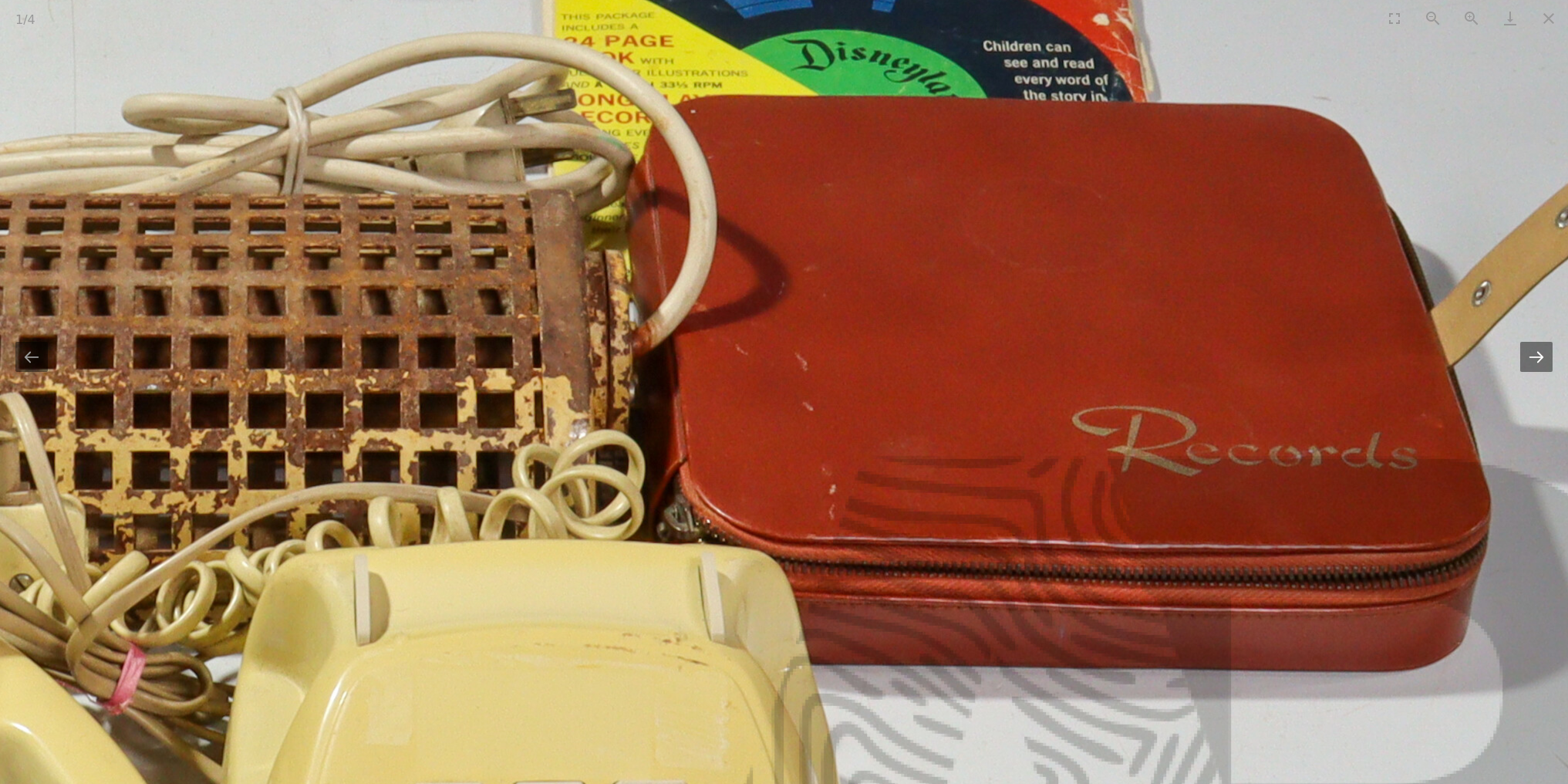
click at [1538, 357] on button "Next slide" at bounding box center [1536, 356] width 32 height 30
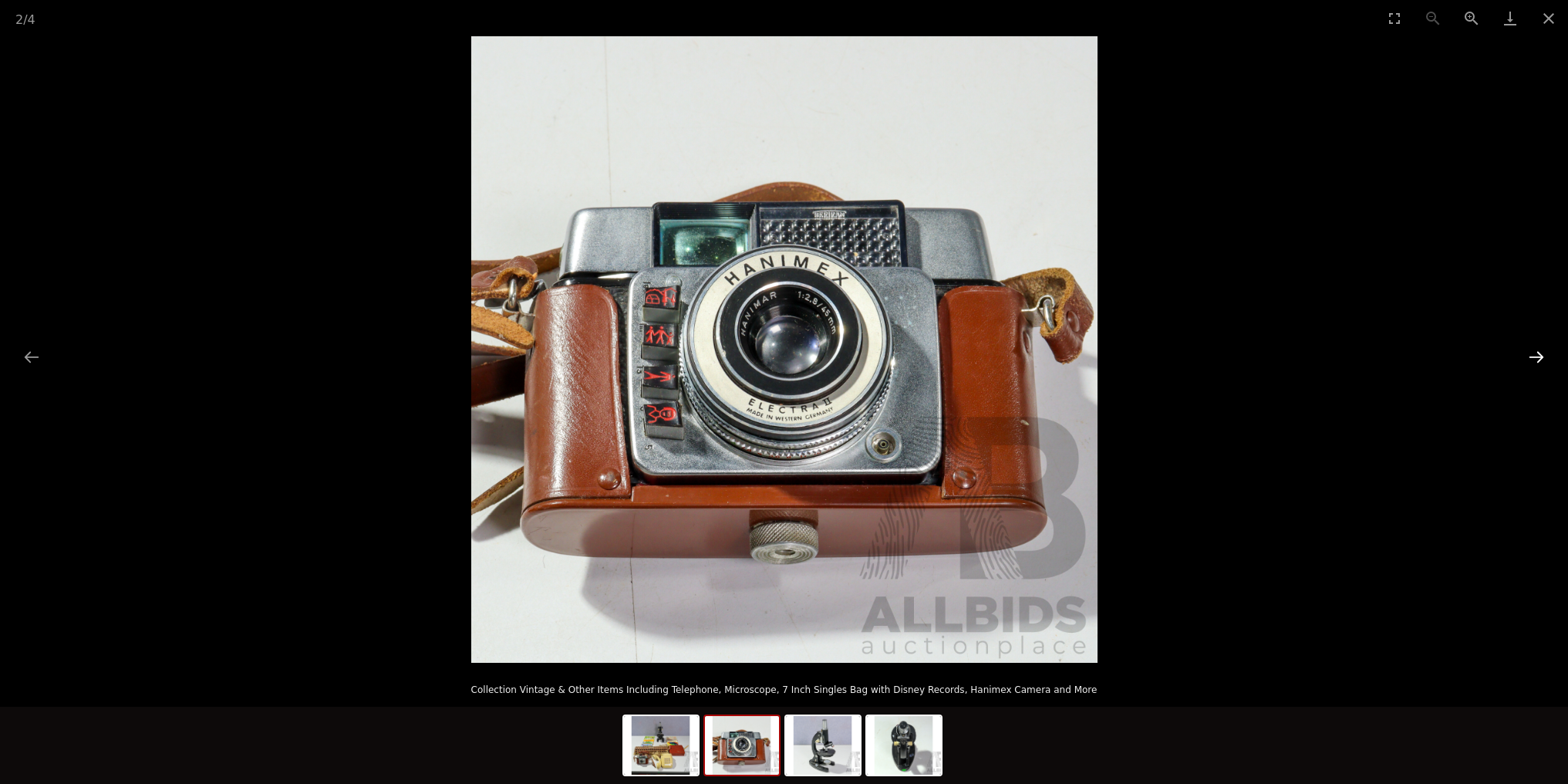
click at [1538, 357] on button "Next slide" at bounding box center [1536, 356] width 32 height 30
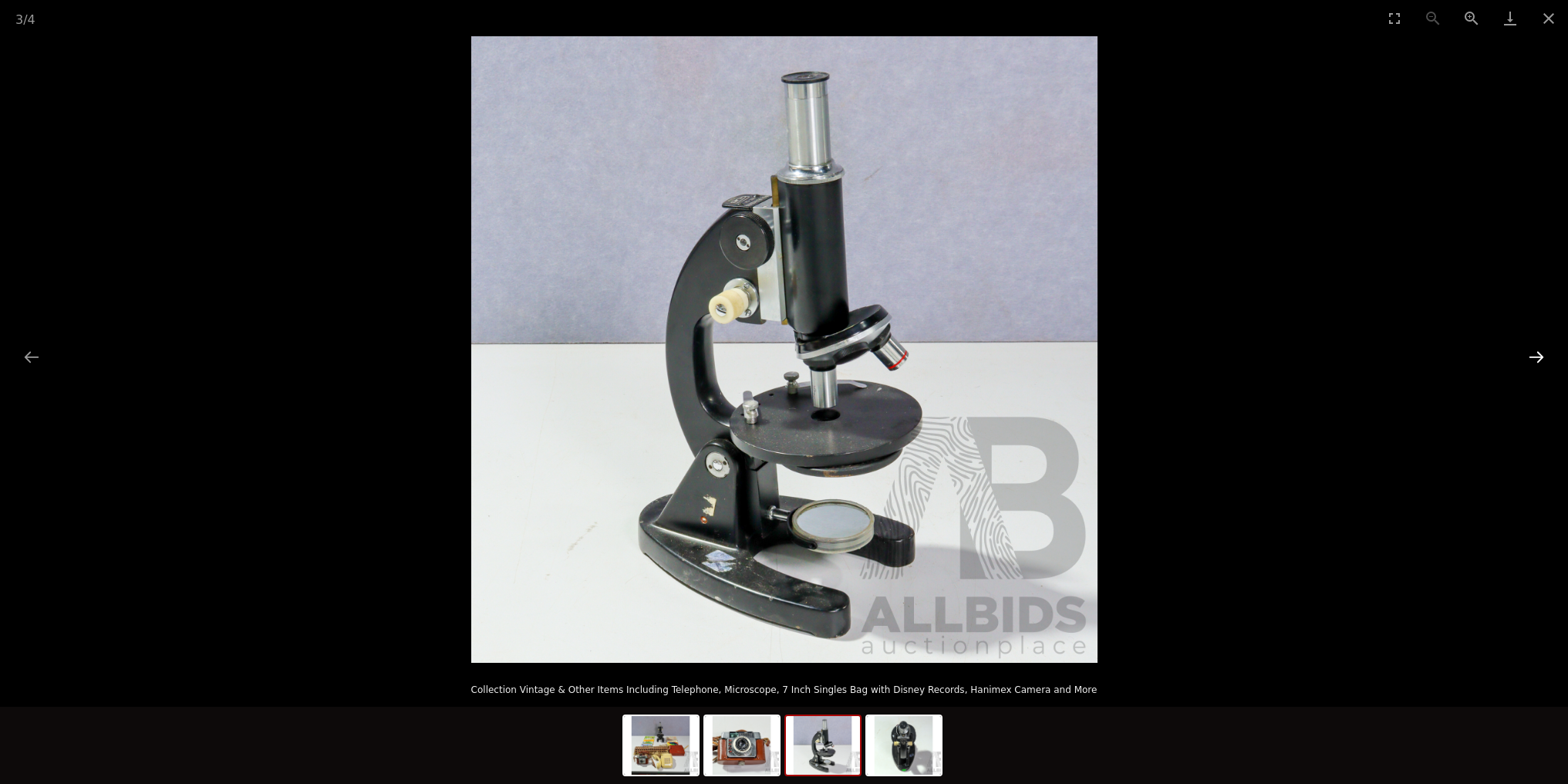
click at [1538, 357] on button "Next slide" at bounding box center [1536, 356] width 32 height 30
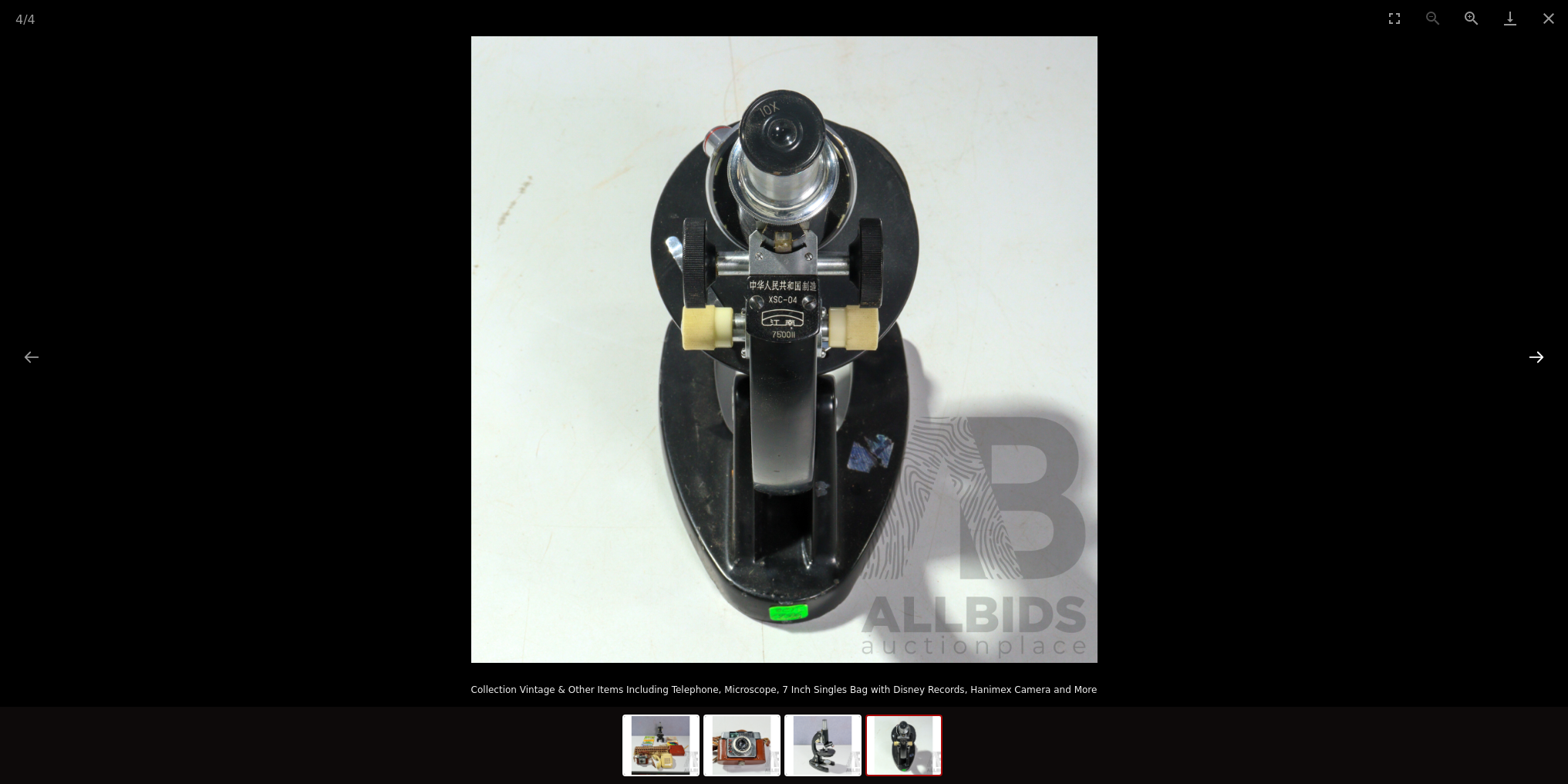
click at [1538, 357] on button "Next slide" at bounding box center [1536, 356] width 32 height 30
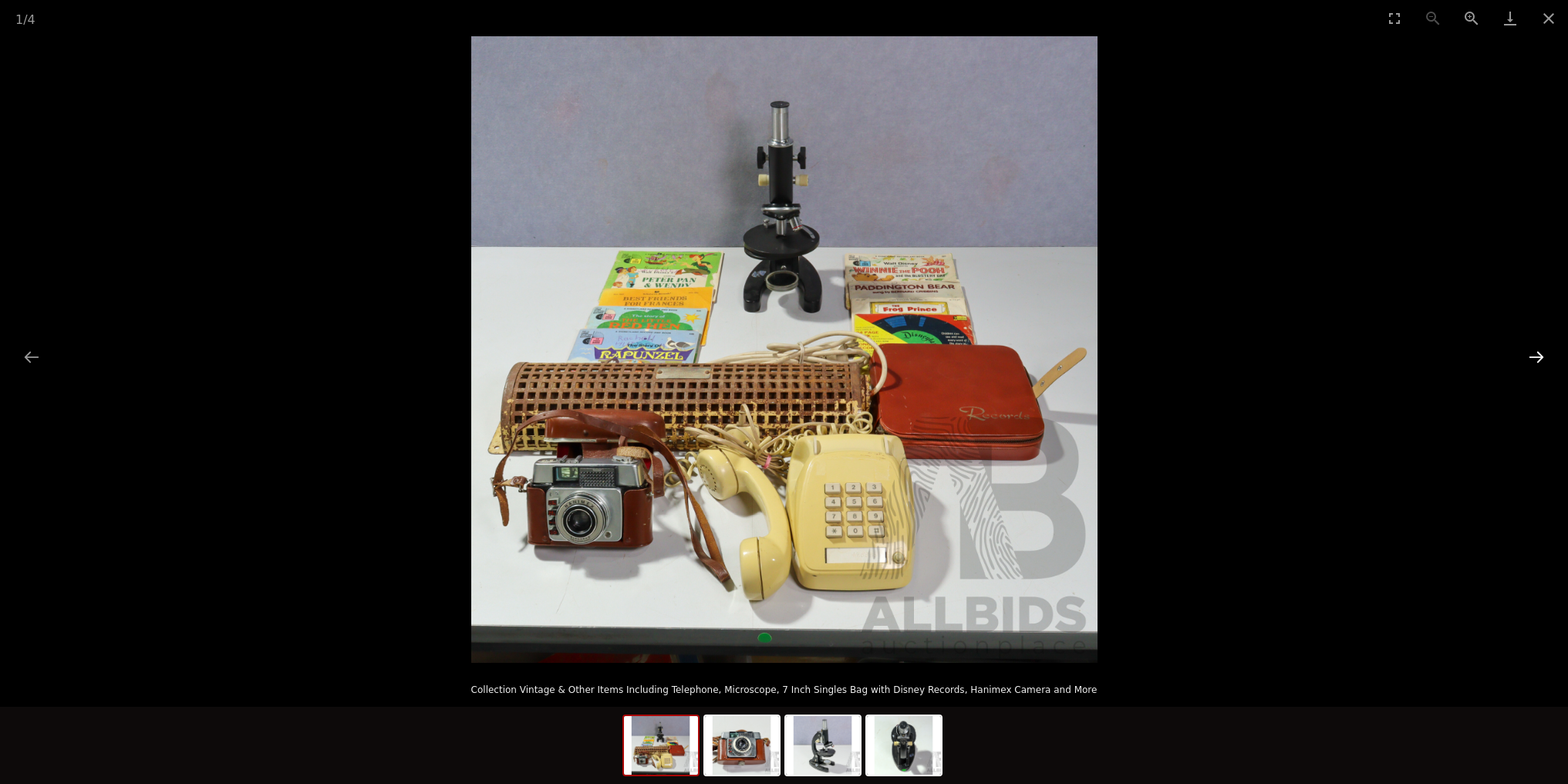
click at [1538, 357] on button "Next slide" at bounding box center [1536, 356] width 32 height 30
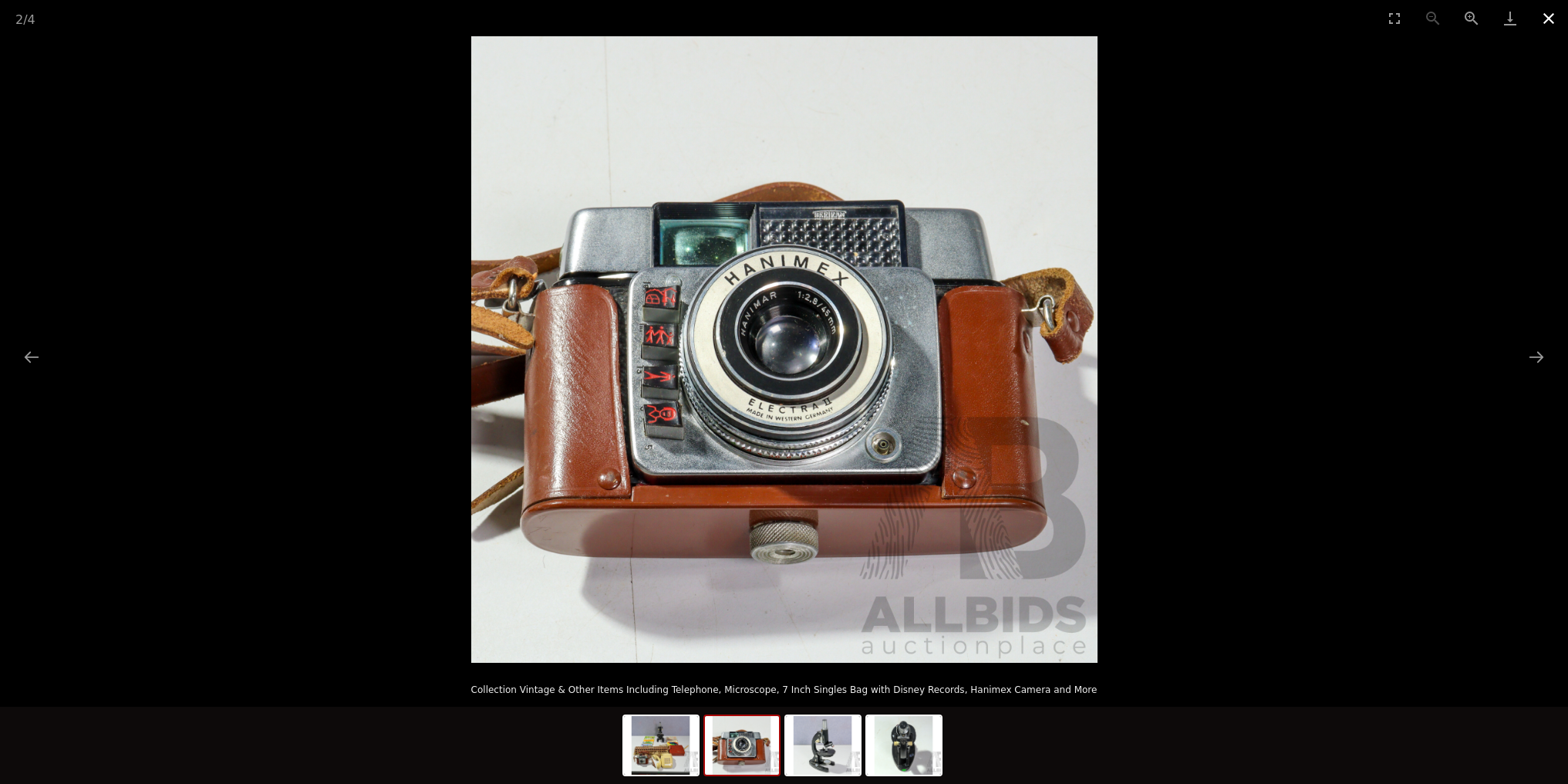
click at [1549, 17] on button "Close gallery" at bounding box center [1549, 17] width 39 height 36
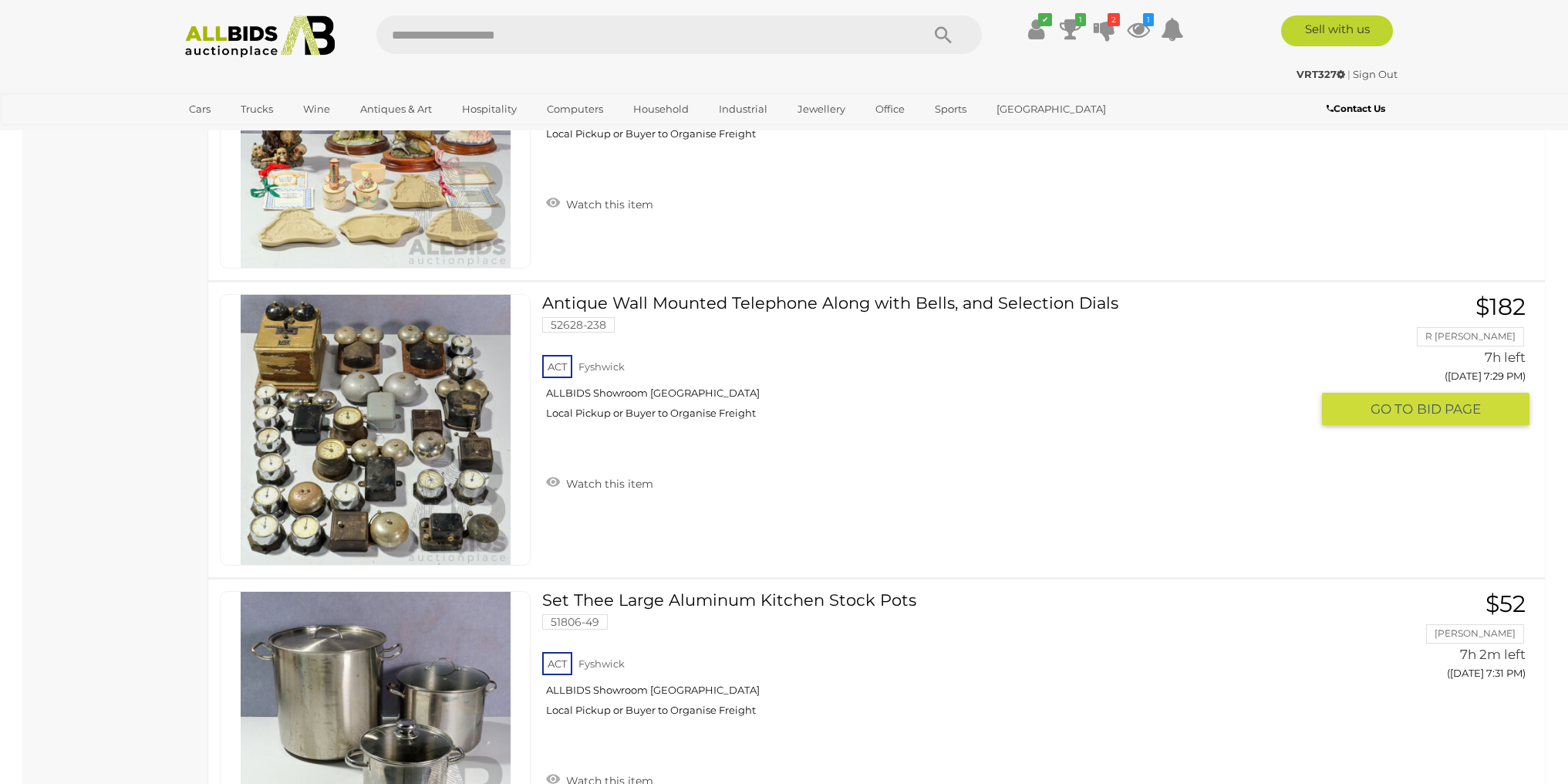
scroll to position [6790, 0]
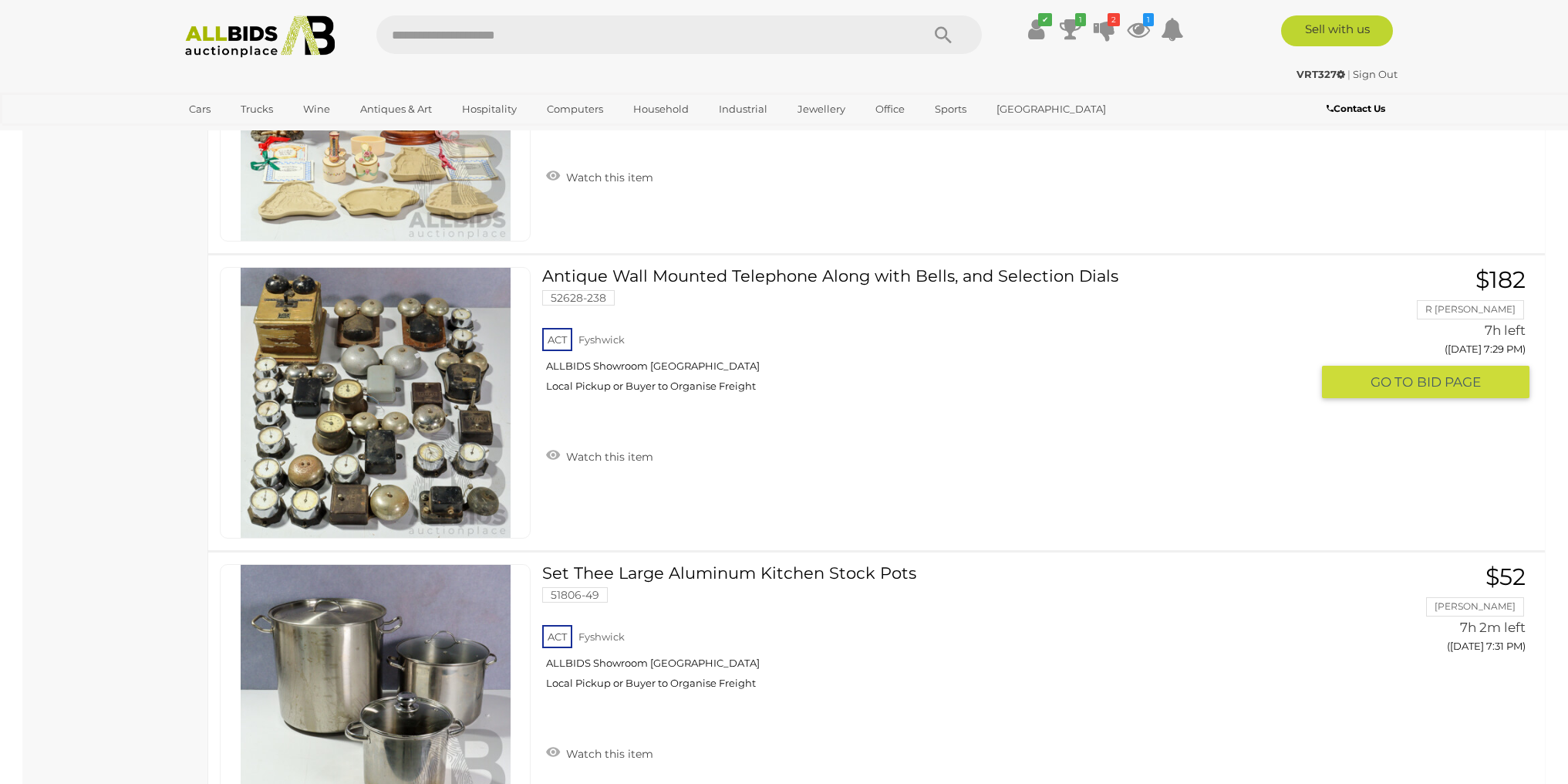
click at [381, 409] on img at bounding box center [375, 403] width 270 height 270
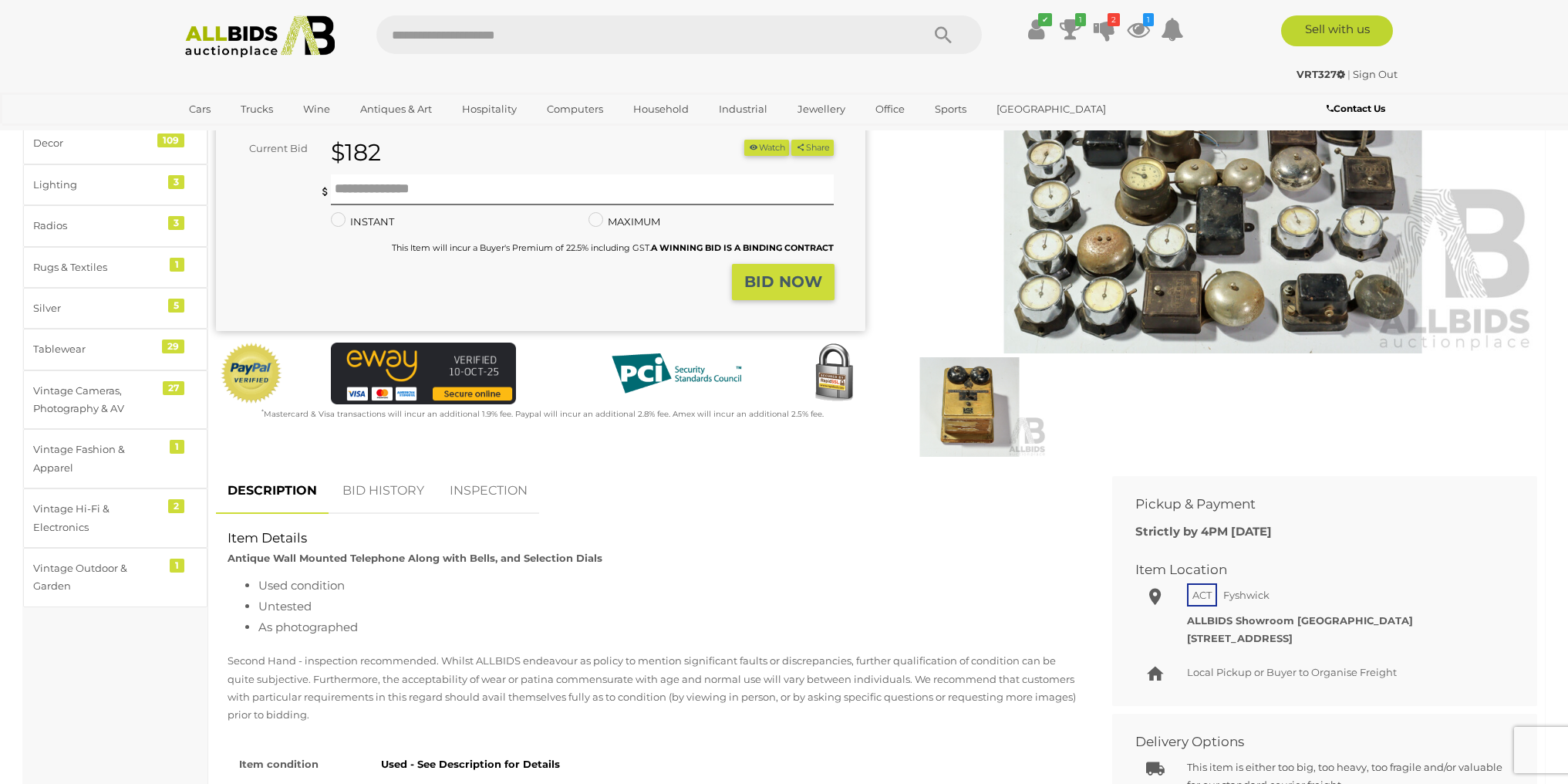
scroll to position [258, 0]
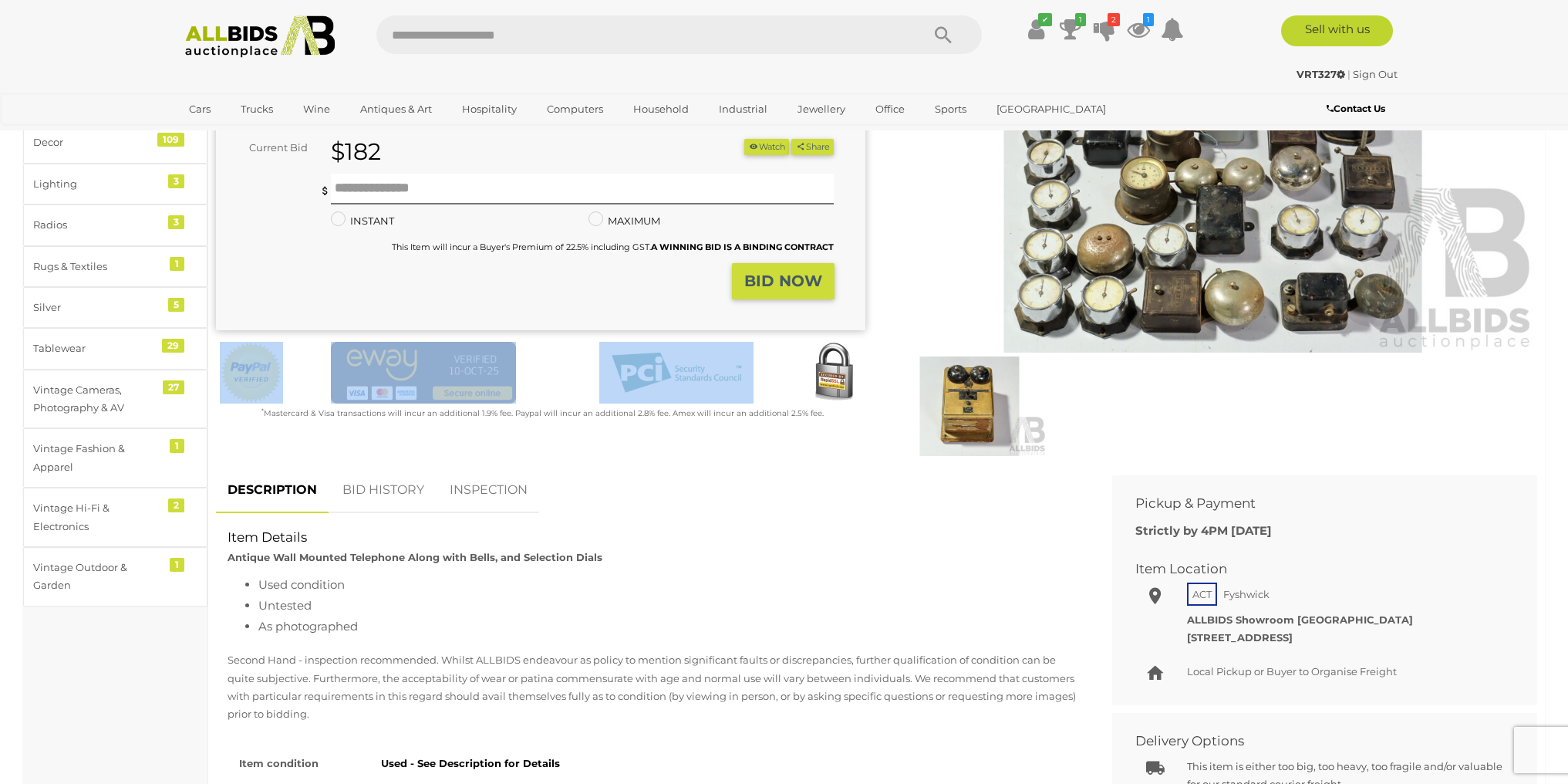
drag, startPoint x: 784, startPoint y: 351, endPoint x: 784, endPoint y: 276, distance: 75.0
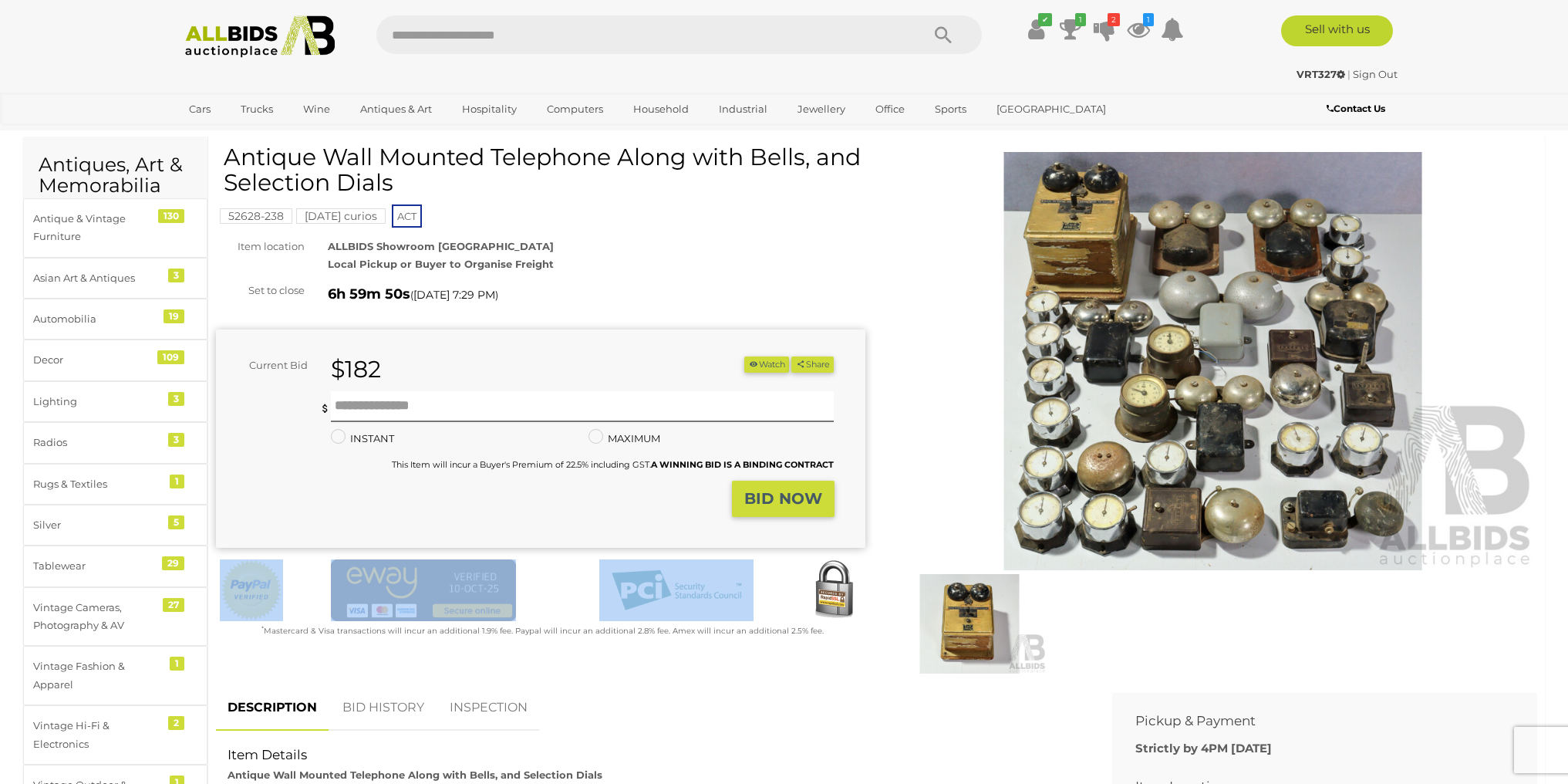
scroll to position [40, 0]
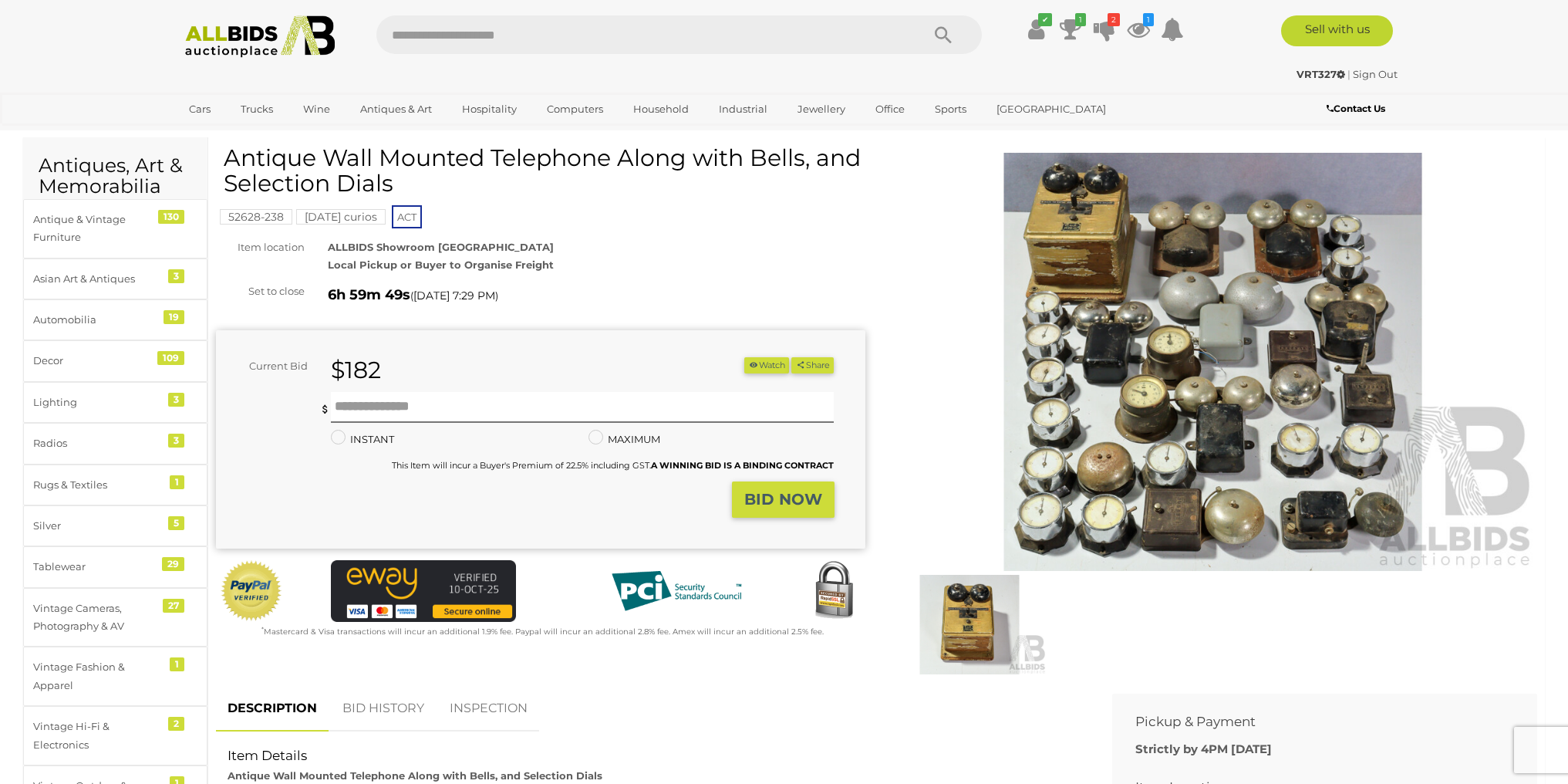
click at [784, 276] on div "Antique Wall Mounted Telephone Along with Bells, and Selection Dials 52628-238 …" at bounding box center [540, 393] width 649 height 496
click at [1152, 332] on img at bounding box center [1213, 362] width 649 height 418
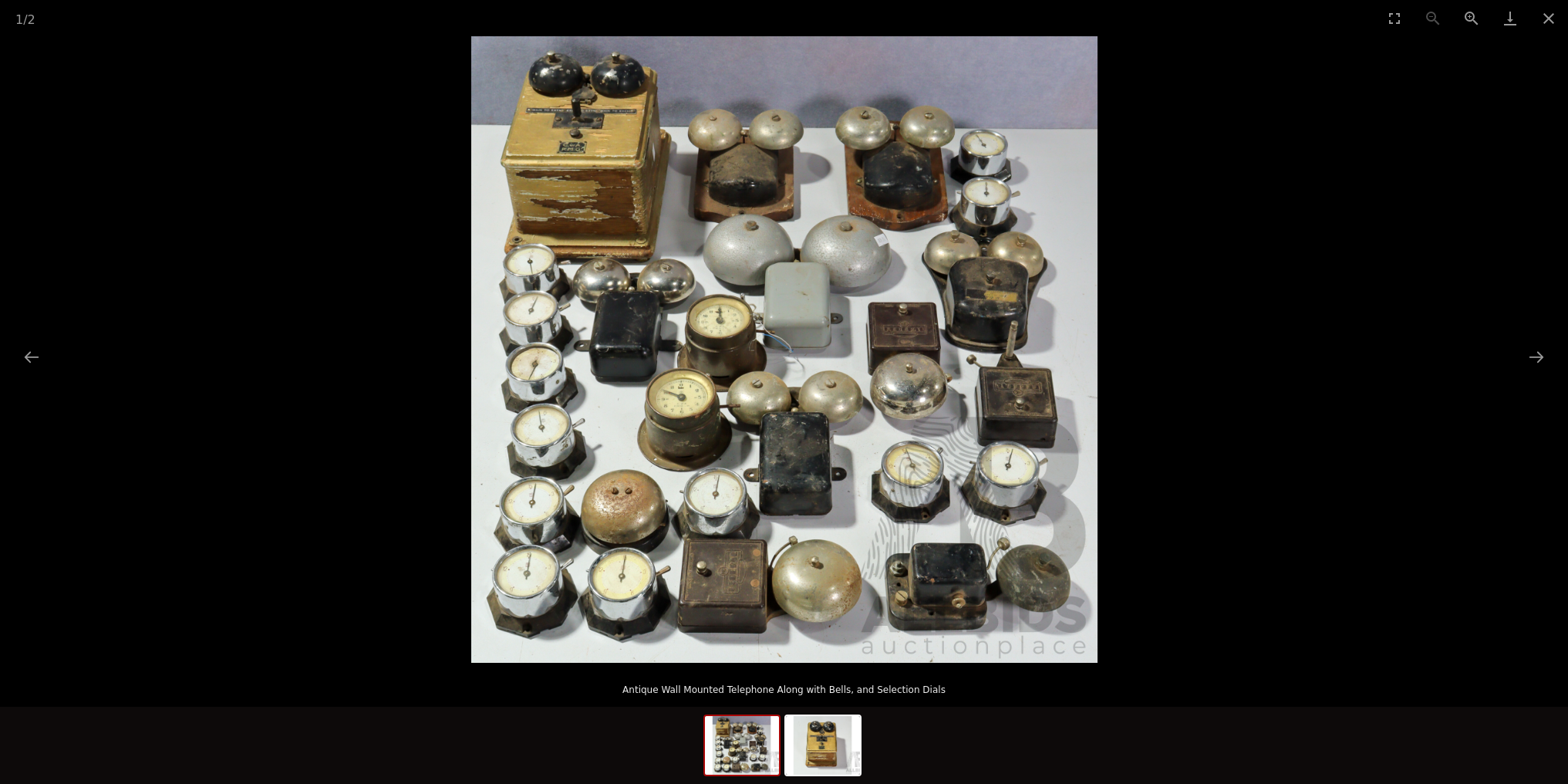
click at [689, 402] on img at bounding box center [784, 349] width 627 height 627
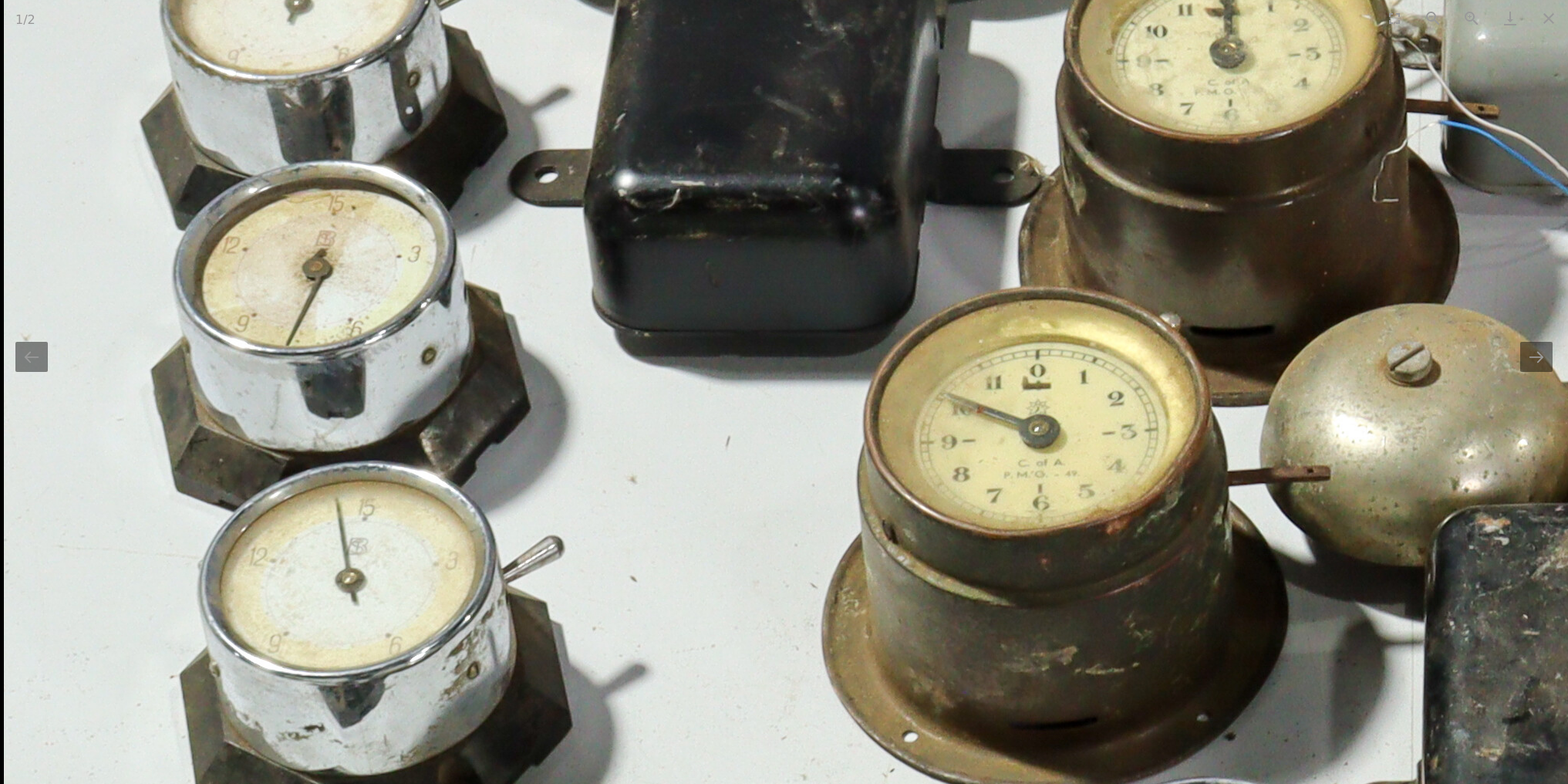
drag, startPoint x: 464, startPoint y: 395, endPoint x: 870, endPoint y: 361, distance: 407.4
click at [870, 361] on img at bounding box center [1546, 196] width 3086 height 3088
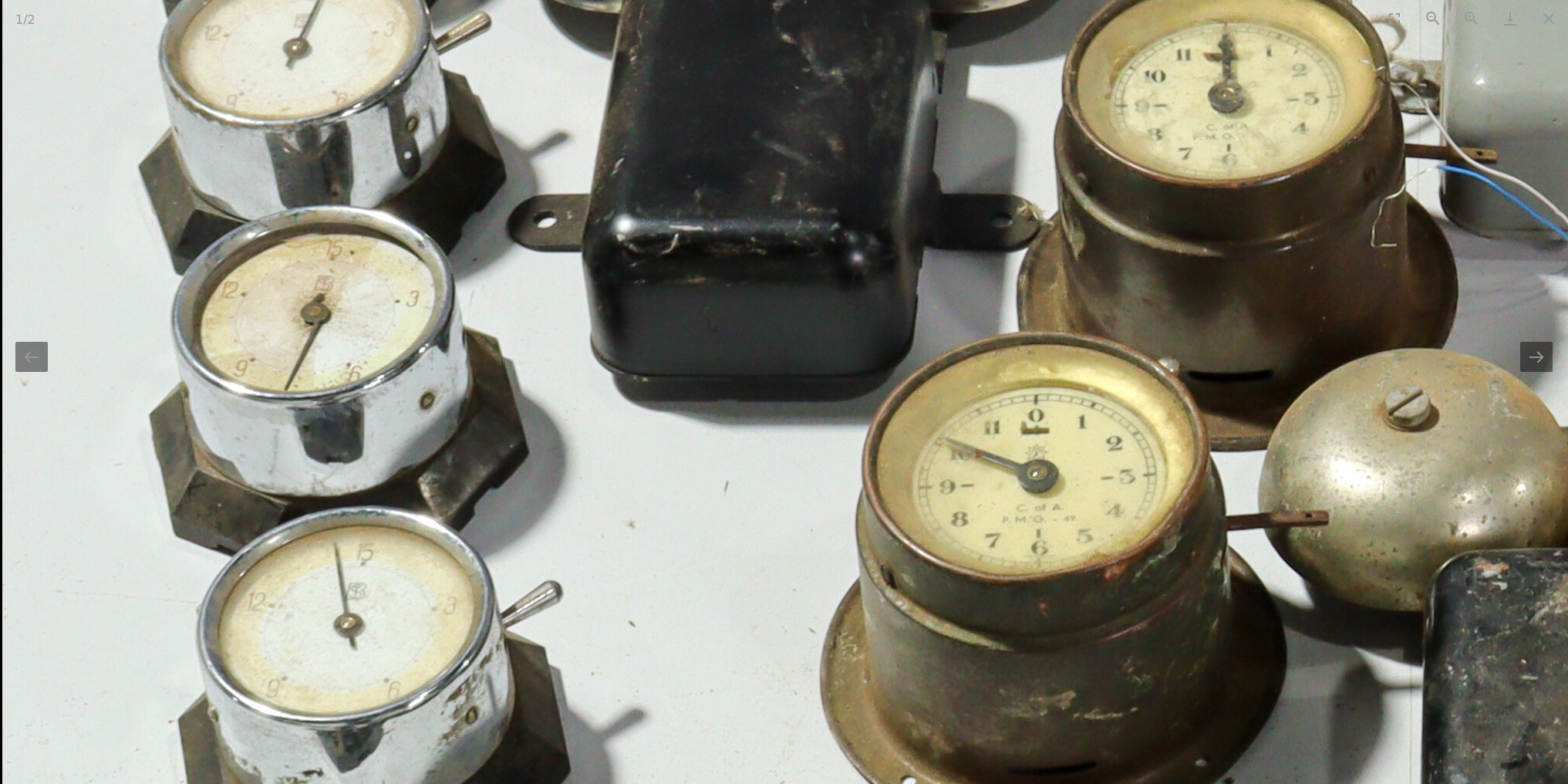
drag, startPoint x: 796, startPoint y: 345, endPoint x: 808, endPoint y: 399, distance: 55.3
click at [808, 399] on img at bounding box center [1545, 242] width 3086 height 3088
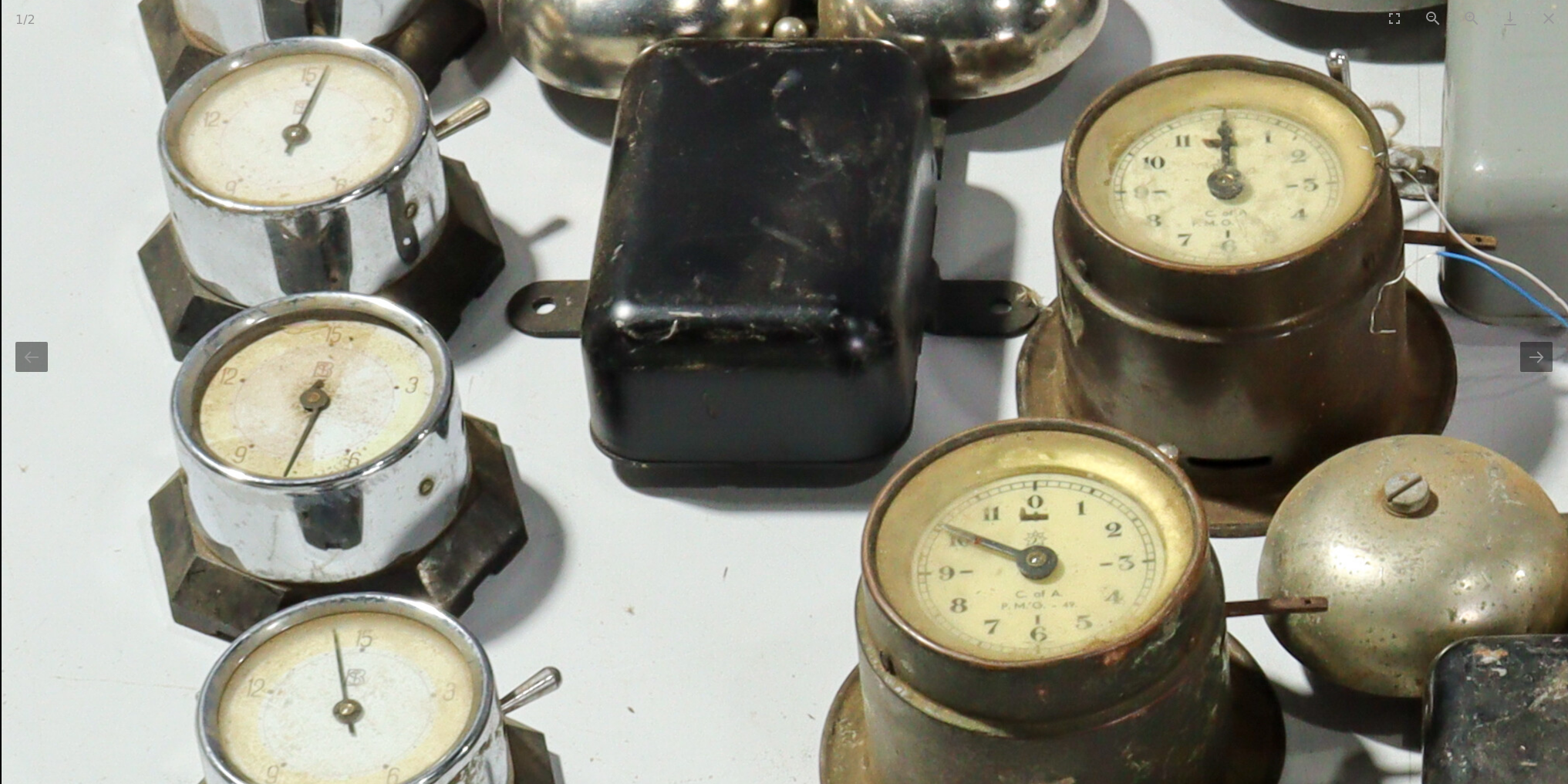
drag, startPoint x: 793, startPoint y: 302, endPoint x: 802, endPoint y: 413, distance: 111.4
click at [802, 409] on img at bounding box center [1544, 328] width 3086 height 3088
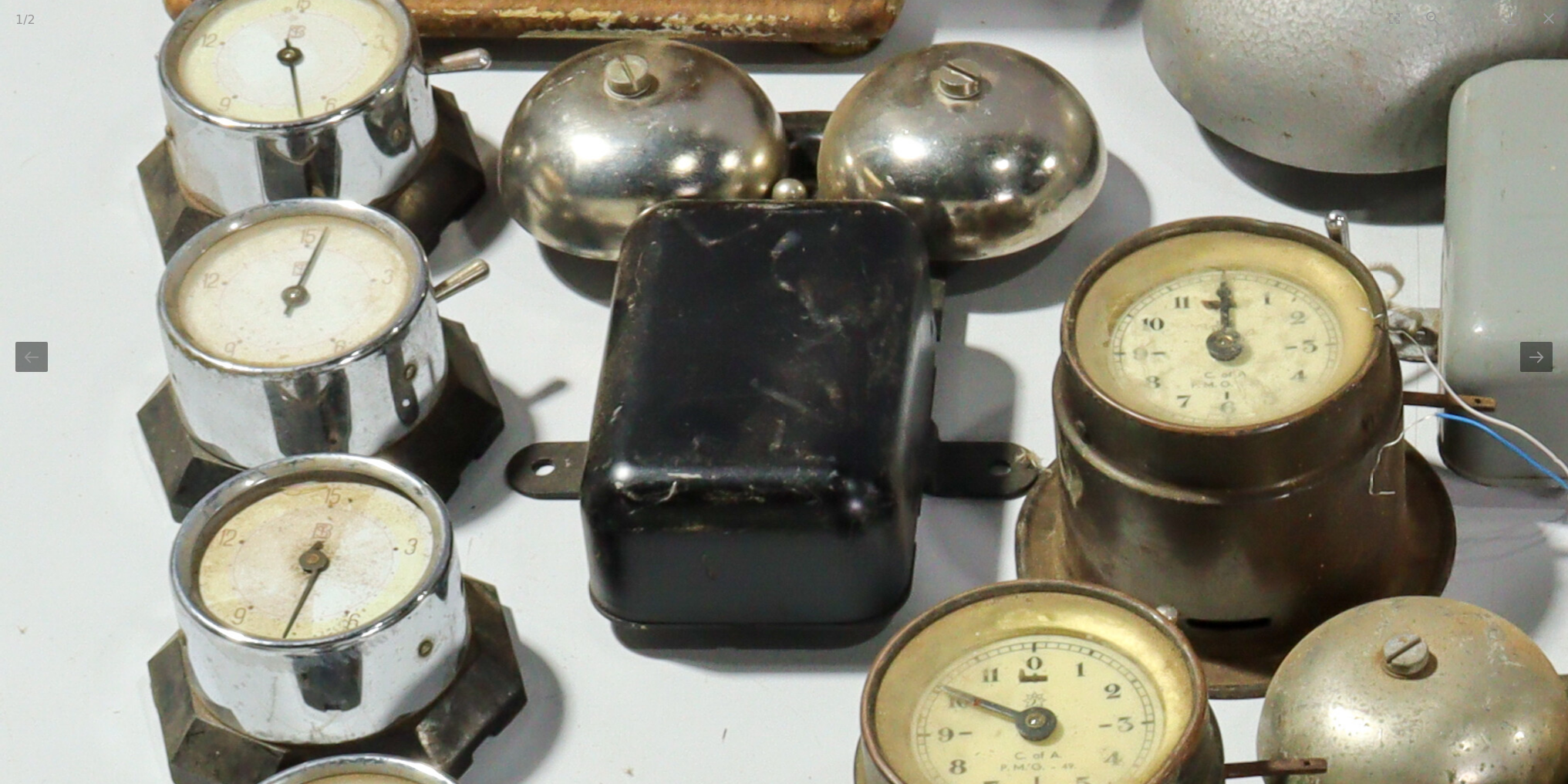
drag, startPoint x: 771, startPoint y: 309, endPoint x: 771, endPoint y: 438, distance: 129.0
click at [771, 437] on img at bounding box center [1543, 490] width 3086 height 3088
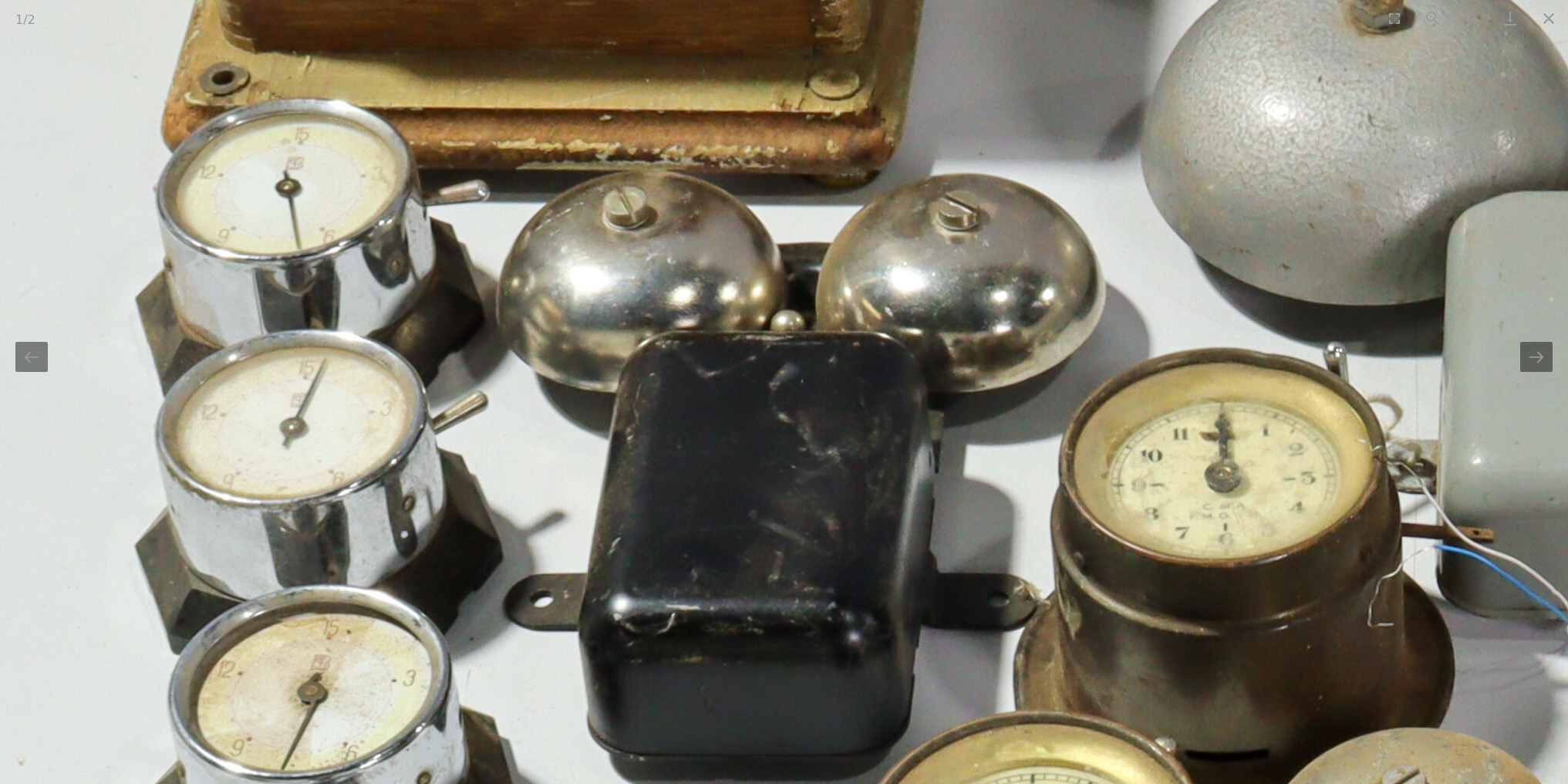
drag, startPoint x: 786, startPoint y: 309, endPoint x: 767, endPoint y: 427, distance: 119.5
click at [769, 424] on img at bounding box center [1541, 621] width 3086 height 3088
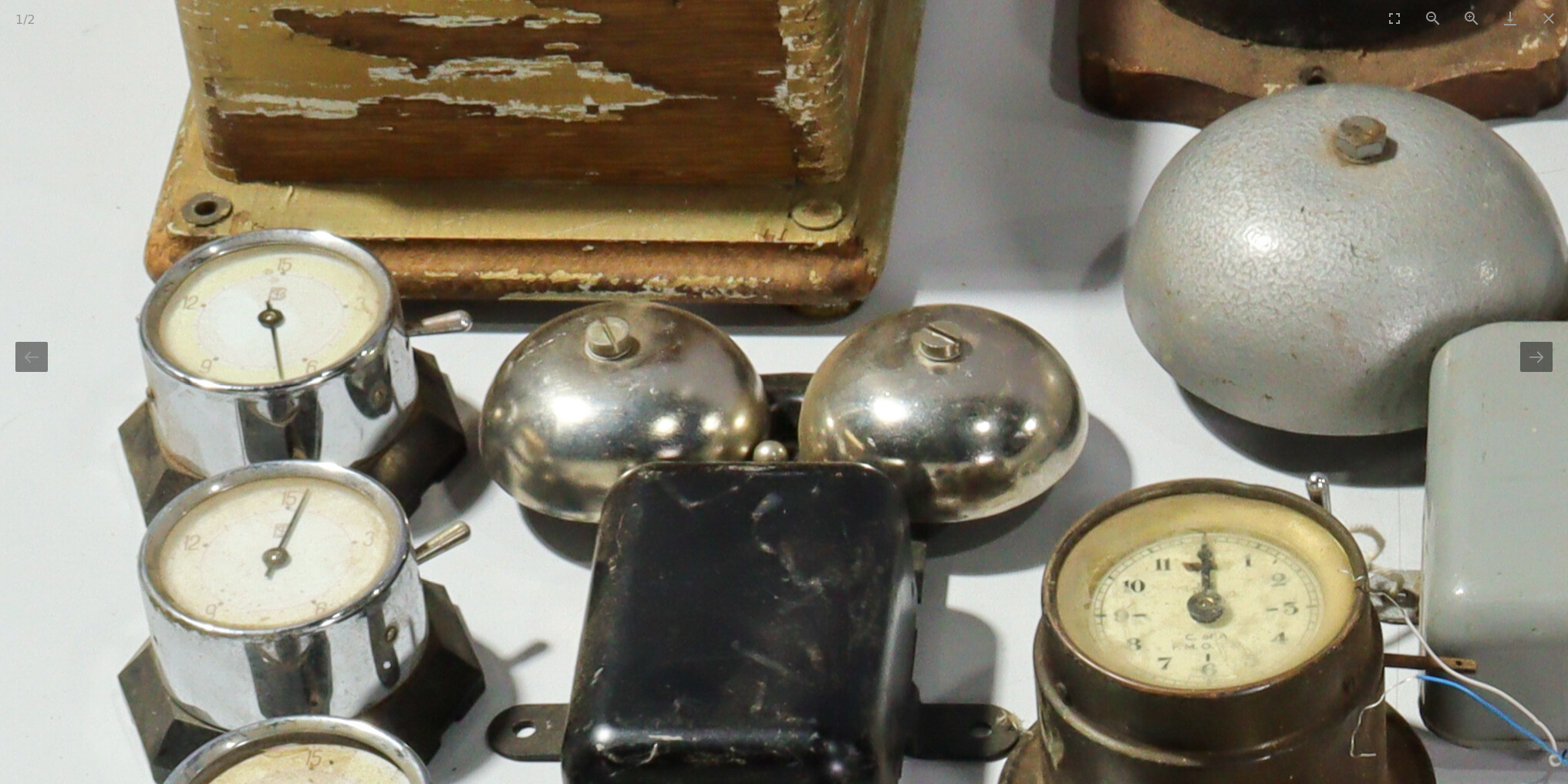
drag, startPoint x: 802, startPoint y: 259, endPoint x: 791, endPoint y: 406, distance: 147.4
click at [792, 402] on img at bounding box center [1524, 752] width 3086 height 3088
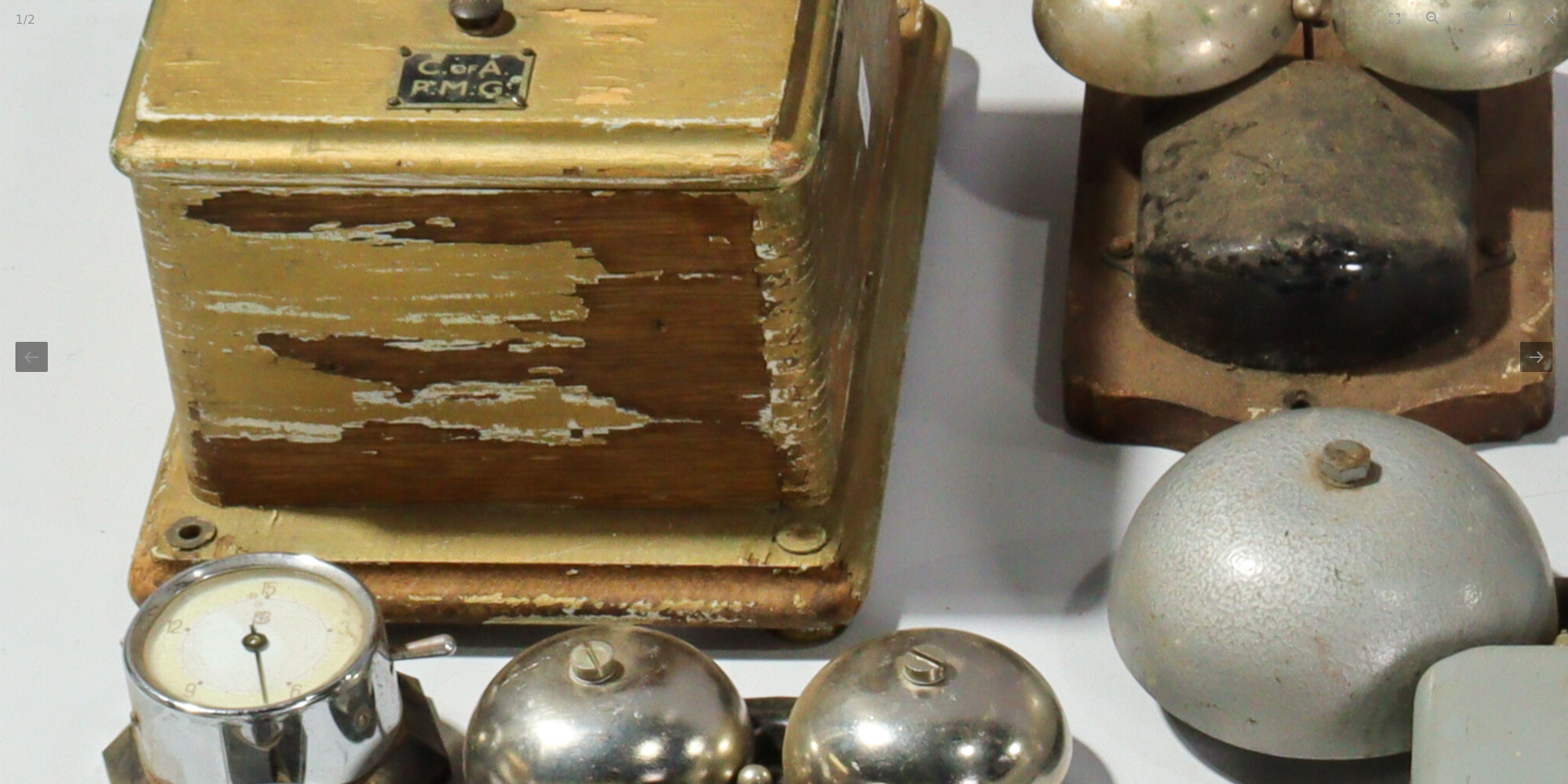
drag, startPoint x: 816, startPoint y: 265, endPoint x: 808, endPoint y: 398, distance: 133.2
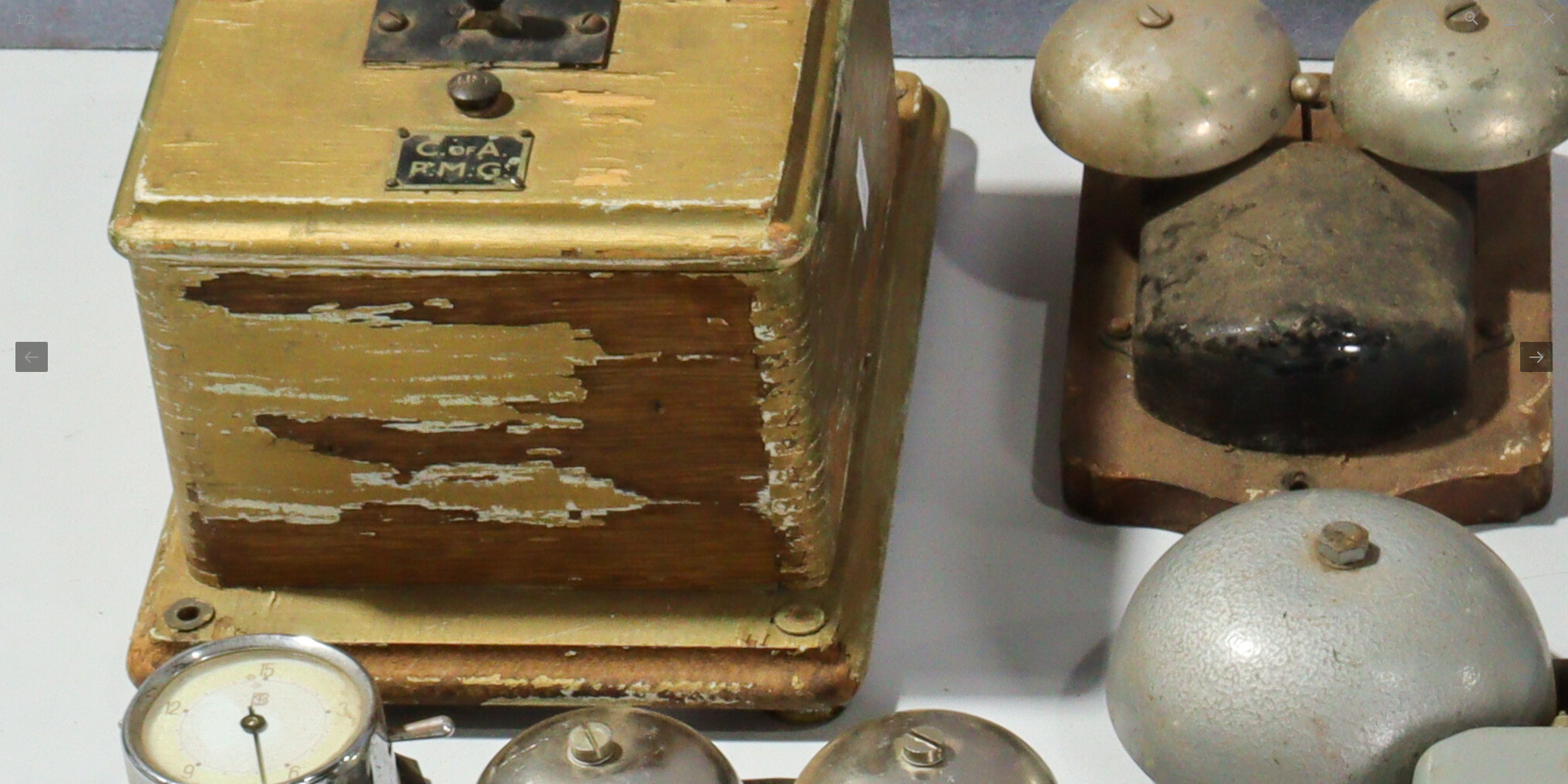
drag, startPoint x: 830, startPoint y: 280, endPoint x: 830, endPoint y: 416, distance: 136.0
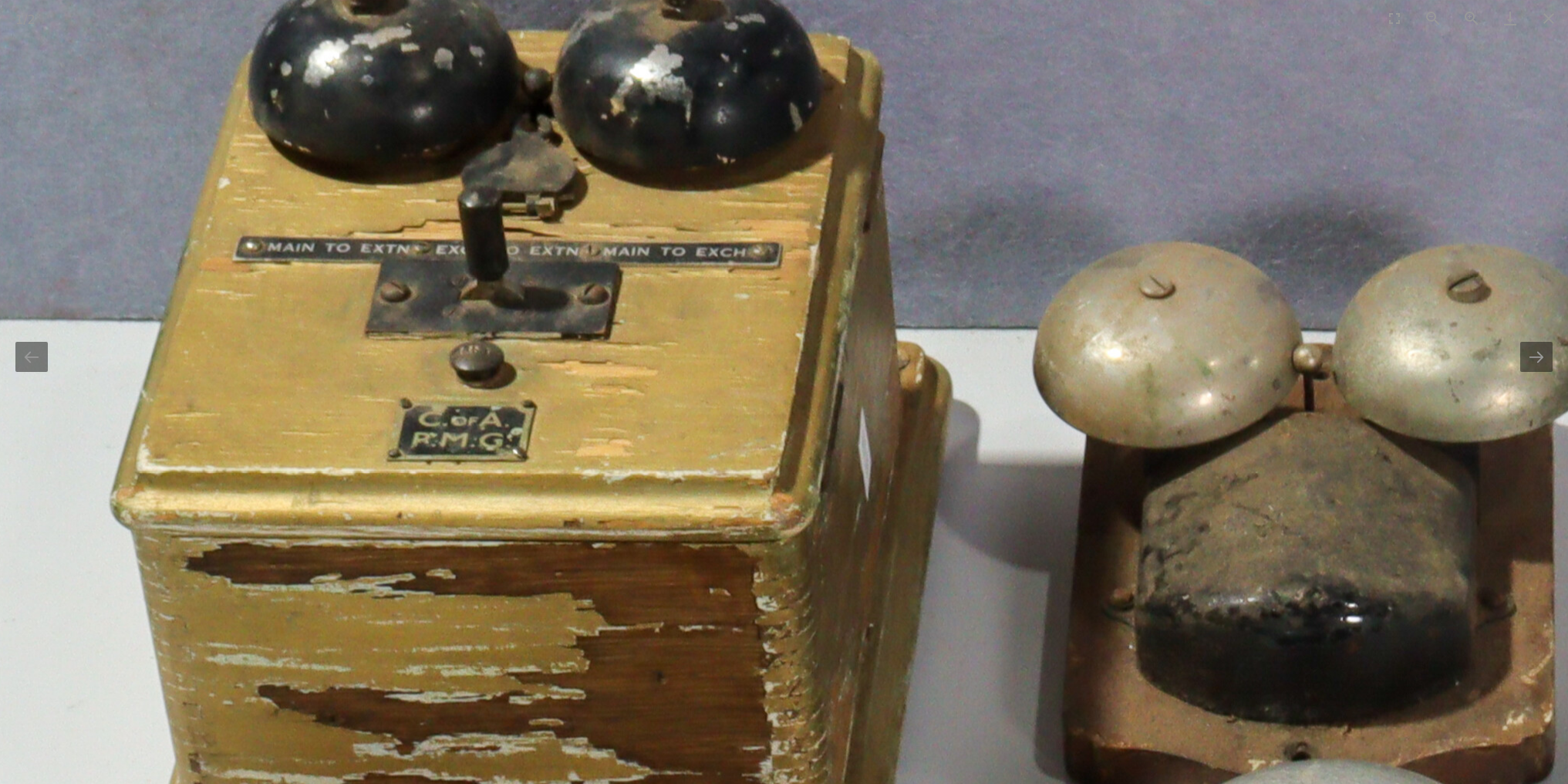
drag, startPoint x: 814, startPoint y: 304, endPoint x: 821, endPoint y: 428, distance: 124.2
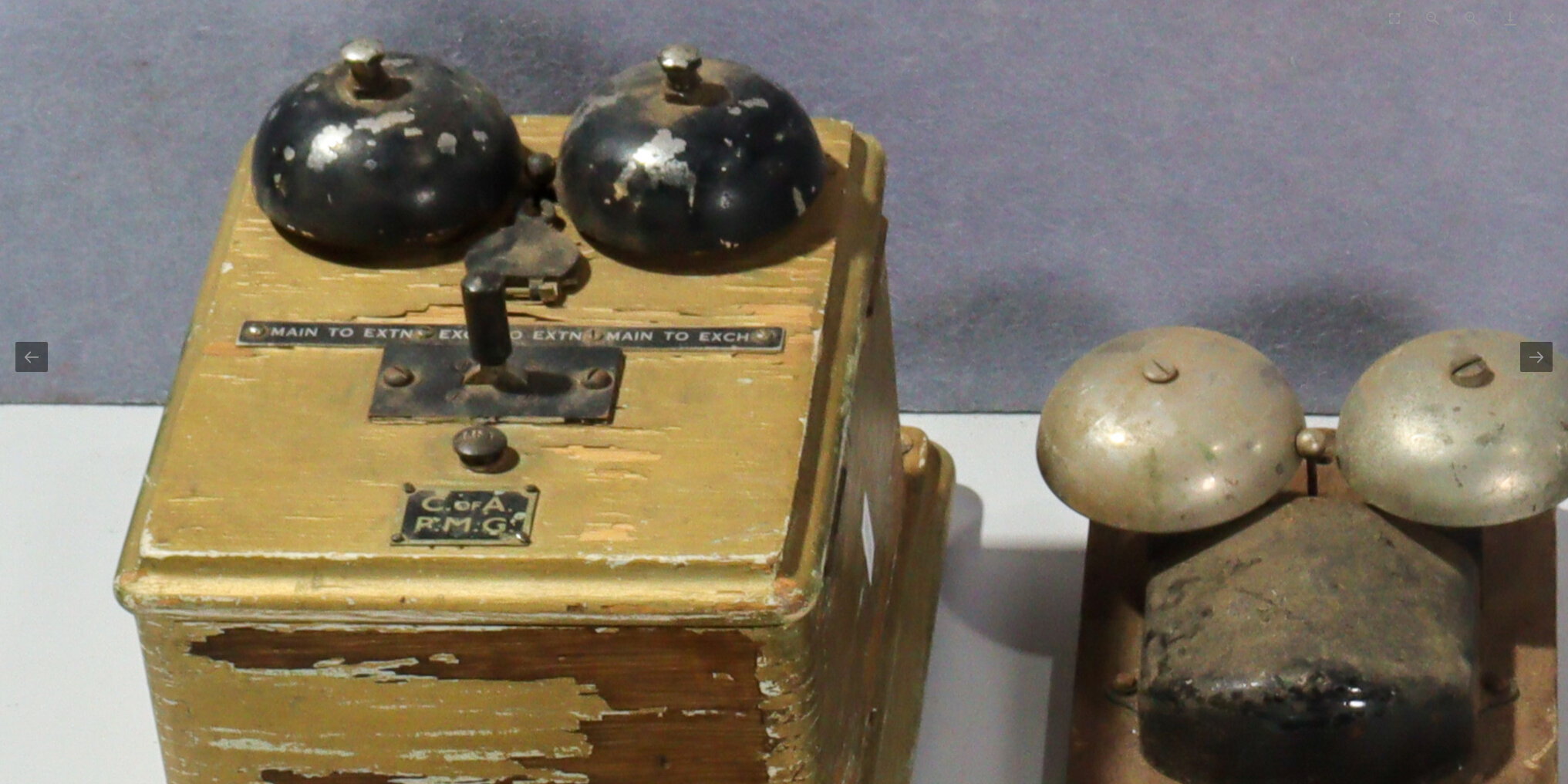
drag, startPoint x: 1055, startPoint y: 499, endPoint x: 819, endPoint y: 257, distance: 338.0
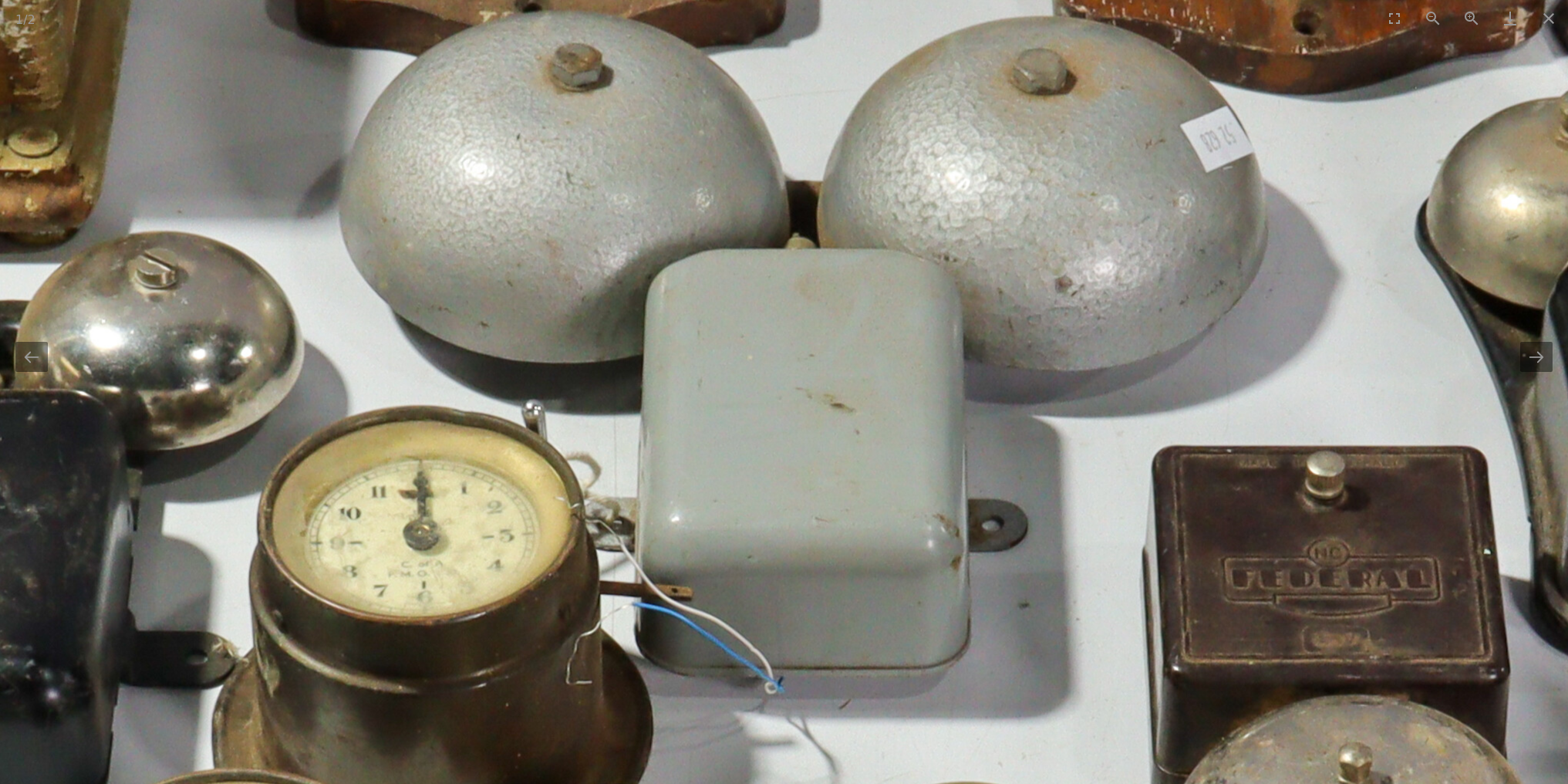
drag, startPoint x: 1129, startPoint y: 473, endPoint x: 1068, endPoint y: 264, distance: 217.7
click at [1071, 276] on img at bounding box center [740, 679] width 3086 height 3088
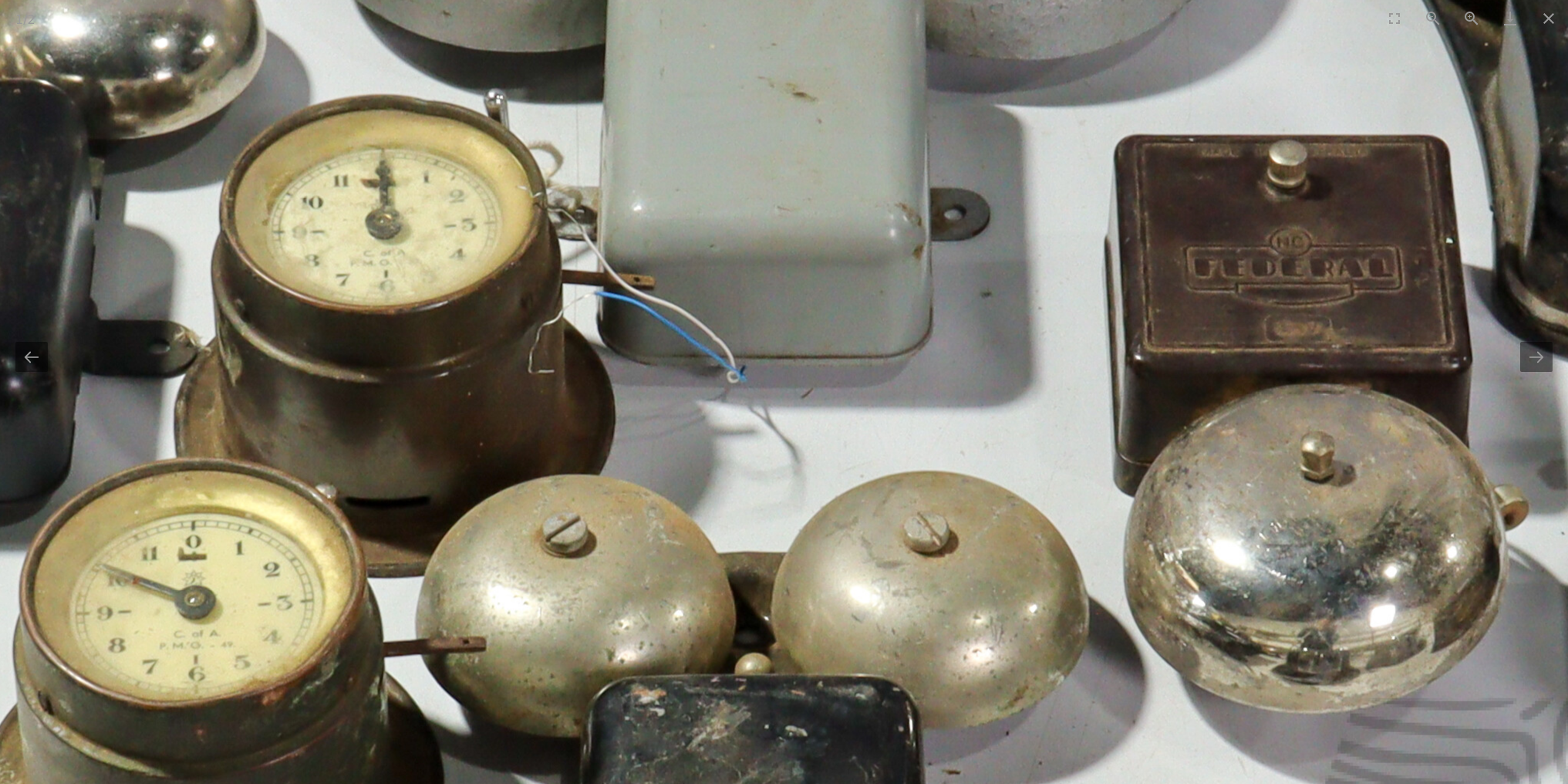
drag, startPoint x: 1091, startPoint y: 462, endPoint x: 1084, endPoint y: 299, distance: 163.2
click at [1088, 315] on img at bounding box center [702, 368] width 3086 height 3088
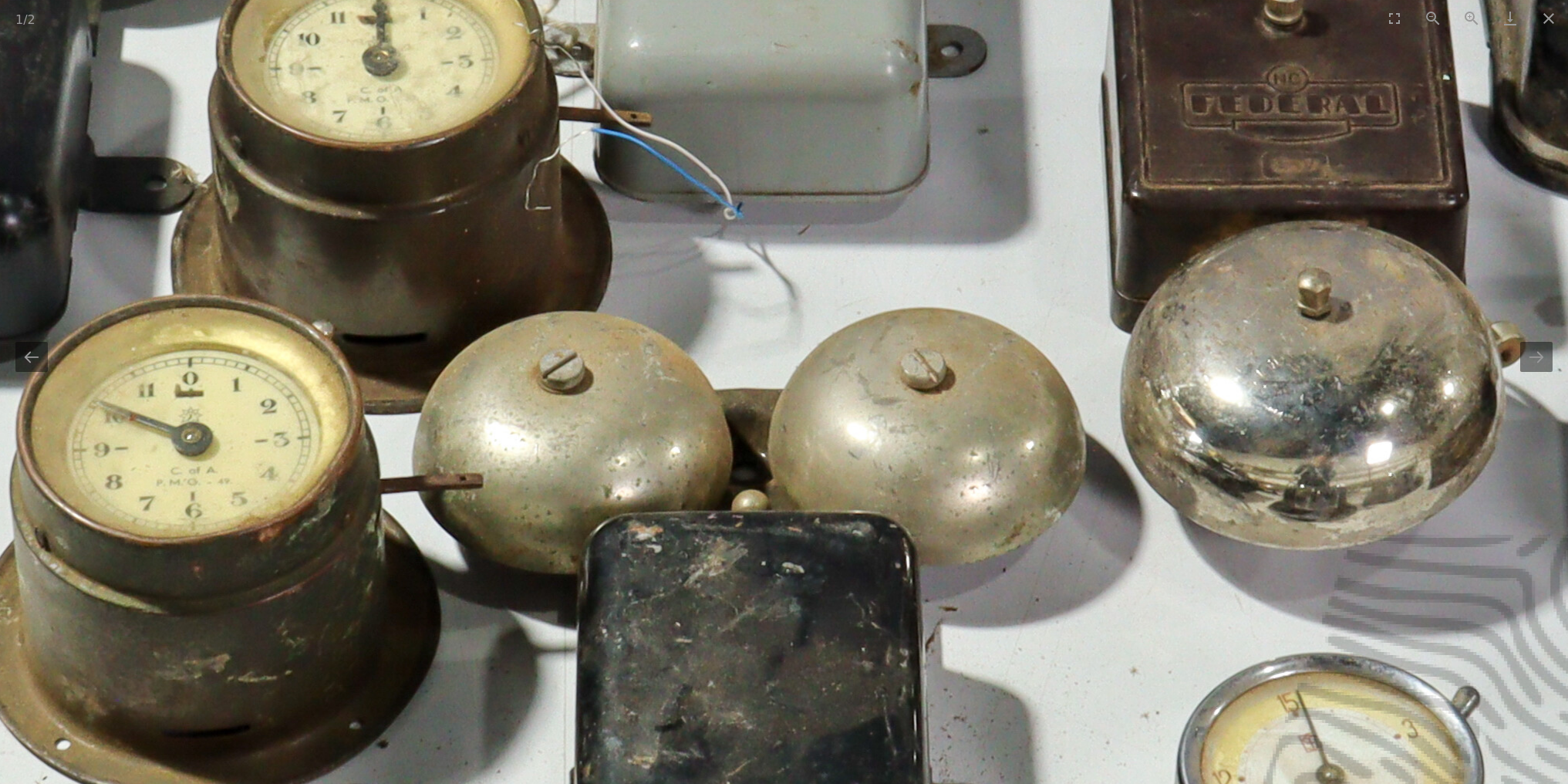
drag, startPoint x: 1098, startPoint y: 535, endPoint x: 1095, endPoint y: 357, distance: 178.0
click at [1095, 357] on img at bounding box center [699, 204] width 3086 height 3088
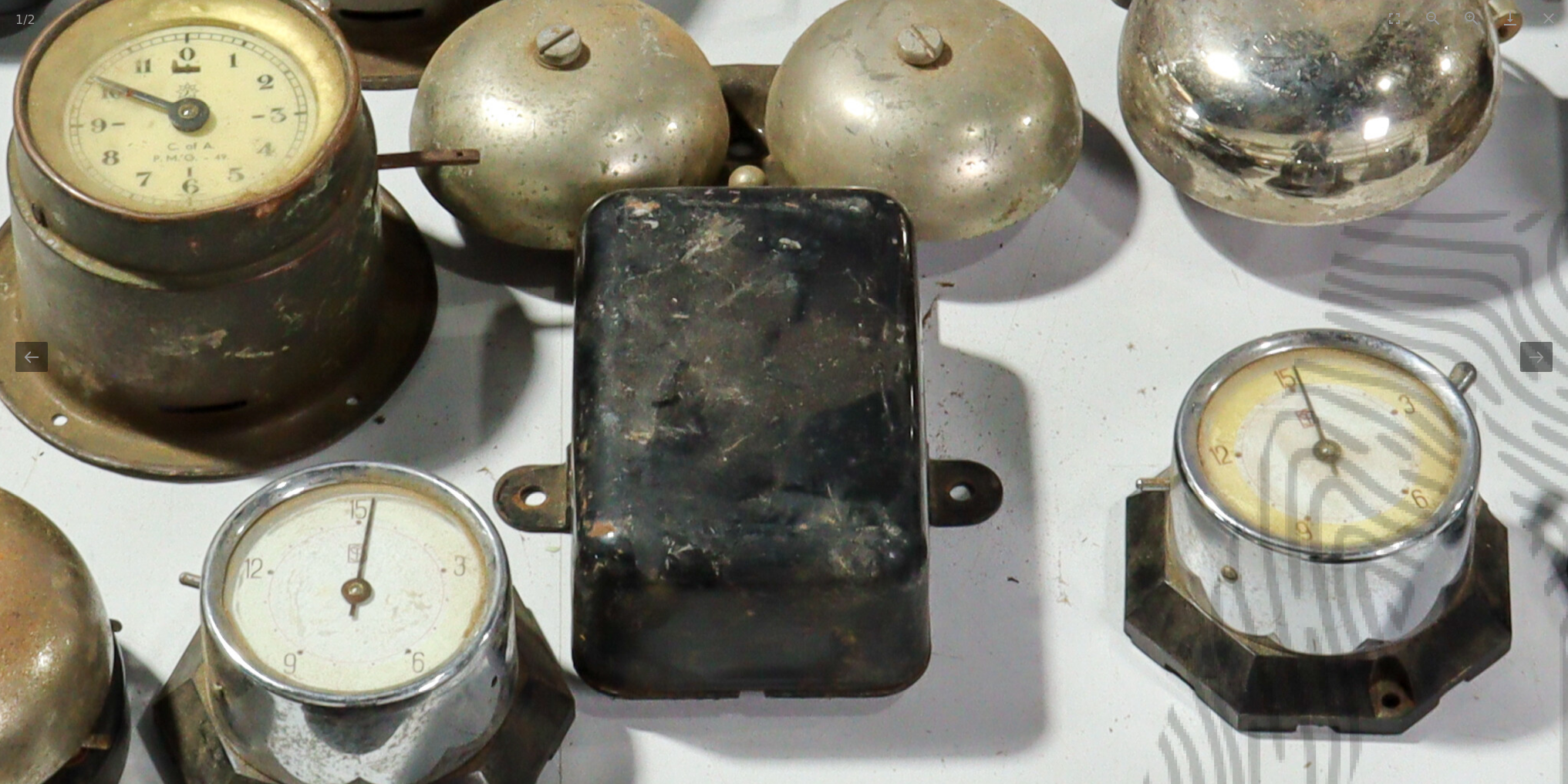
drag, startPoint x: 1072, startPoint y: 572, endPoint x: 1072, endPoint y: 437, distance: 135.0
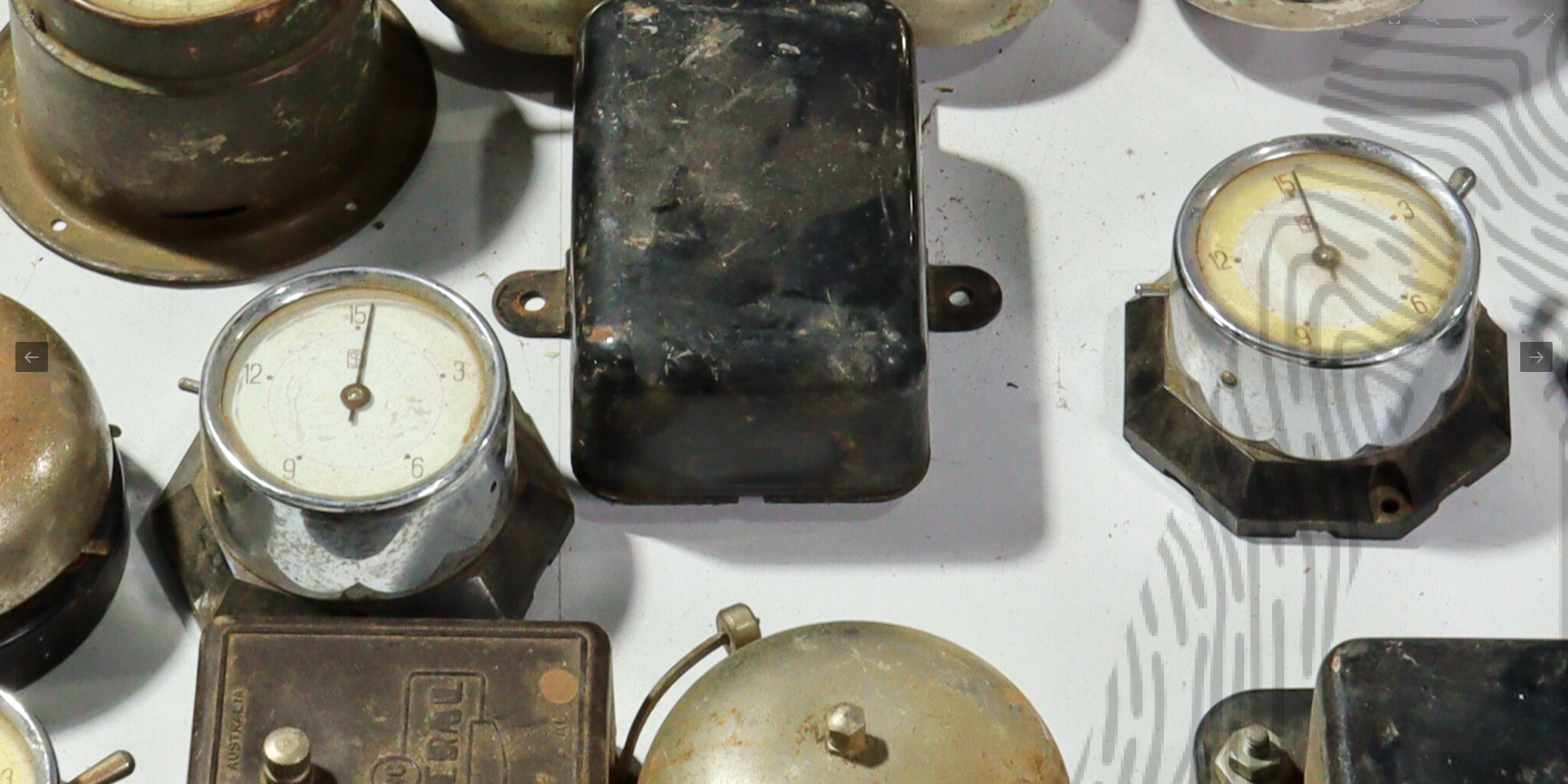
drag, startPoint x: 1049, startPoint y: 632, endPoint x: 1048, endPoint y: 455, distance: 177.0
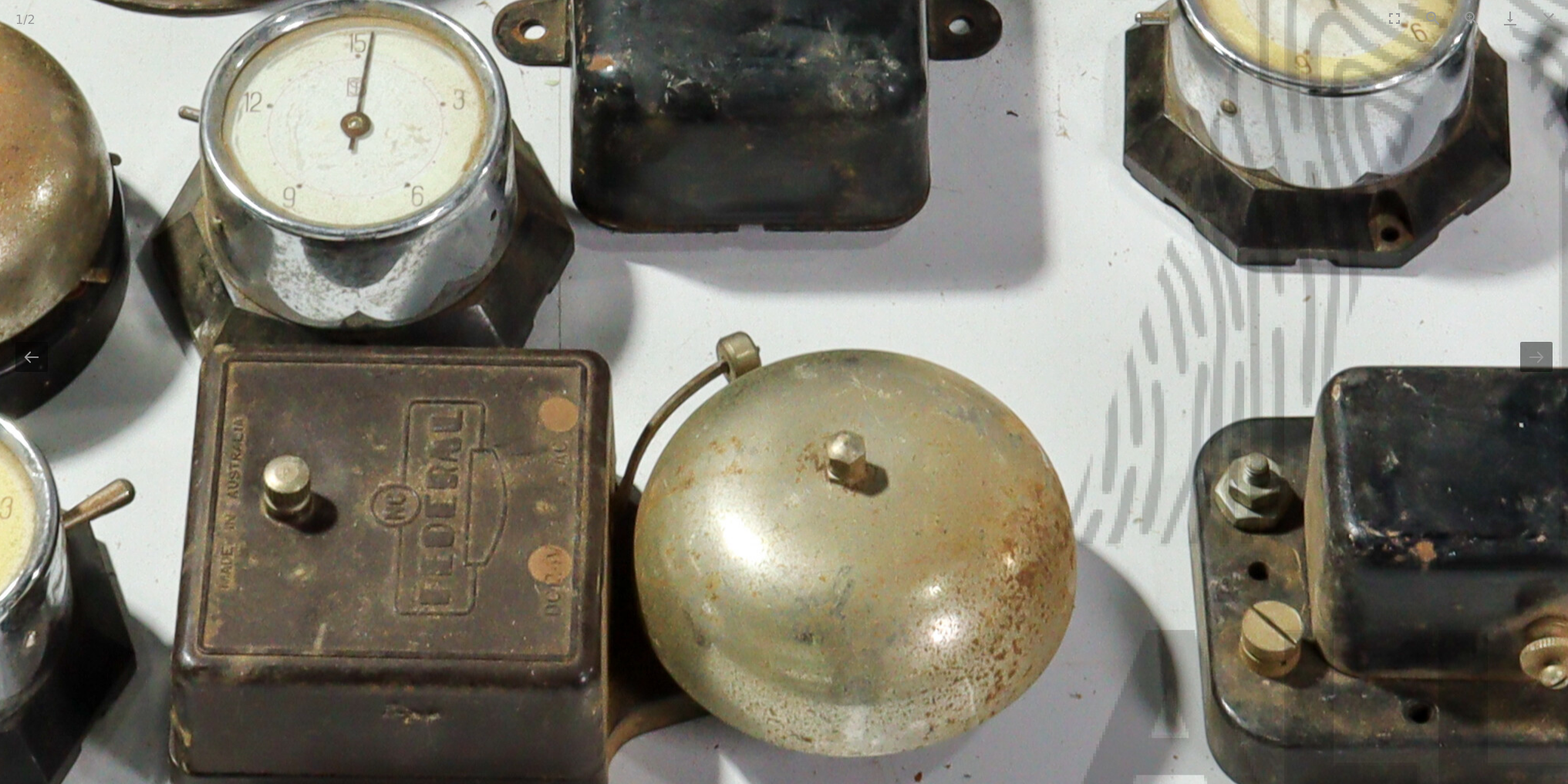
drag, startPoint x: 1073, startPoint y: 585, endPoint x: 1073, endPoint y: 436, distance: 149.0
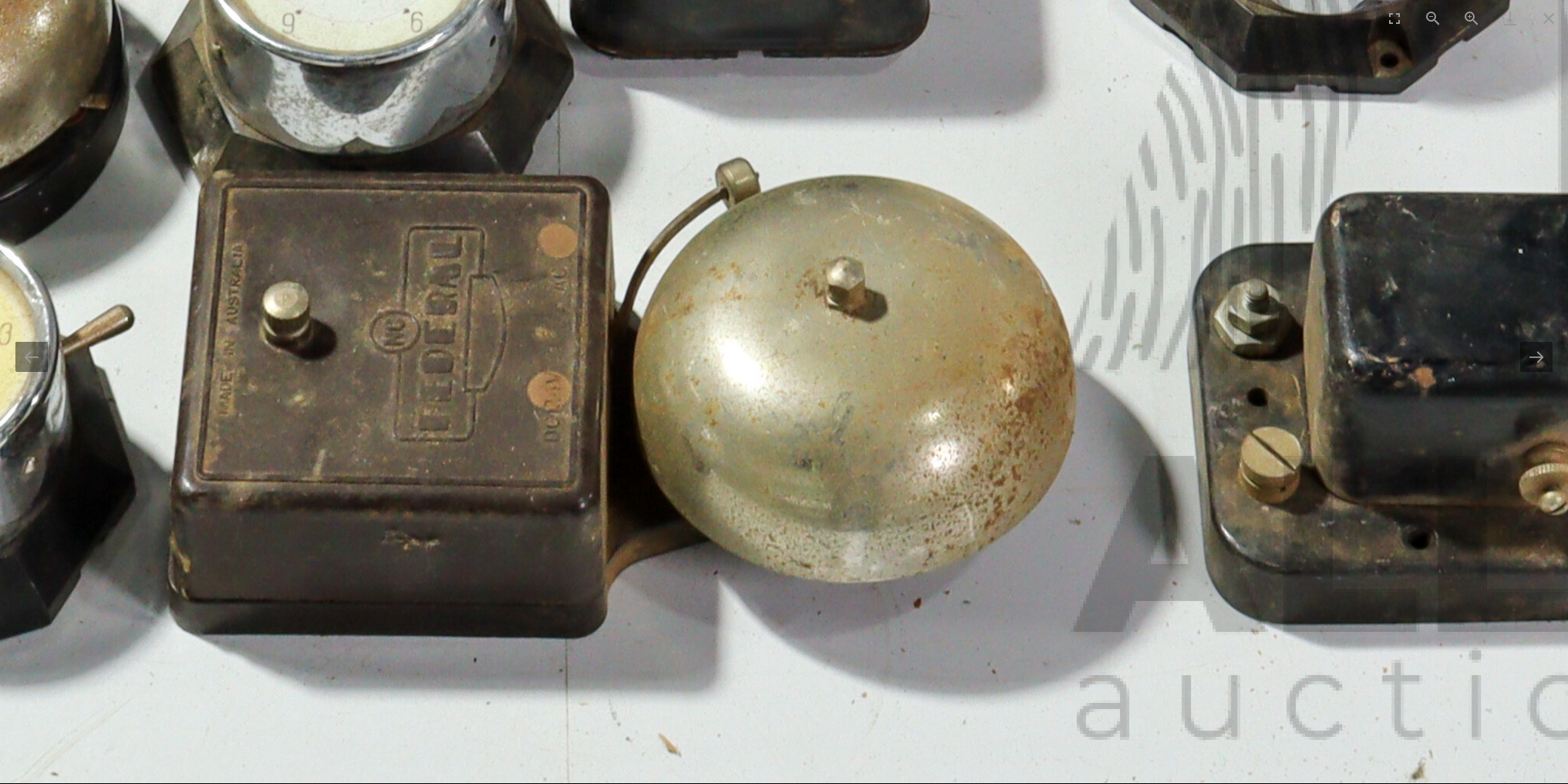
drag, startPoint x: 1053, startPoint y: 619, endPoint x: 1054, endPoint y: 502, distance: 117.0
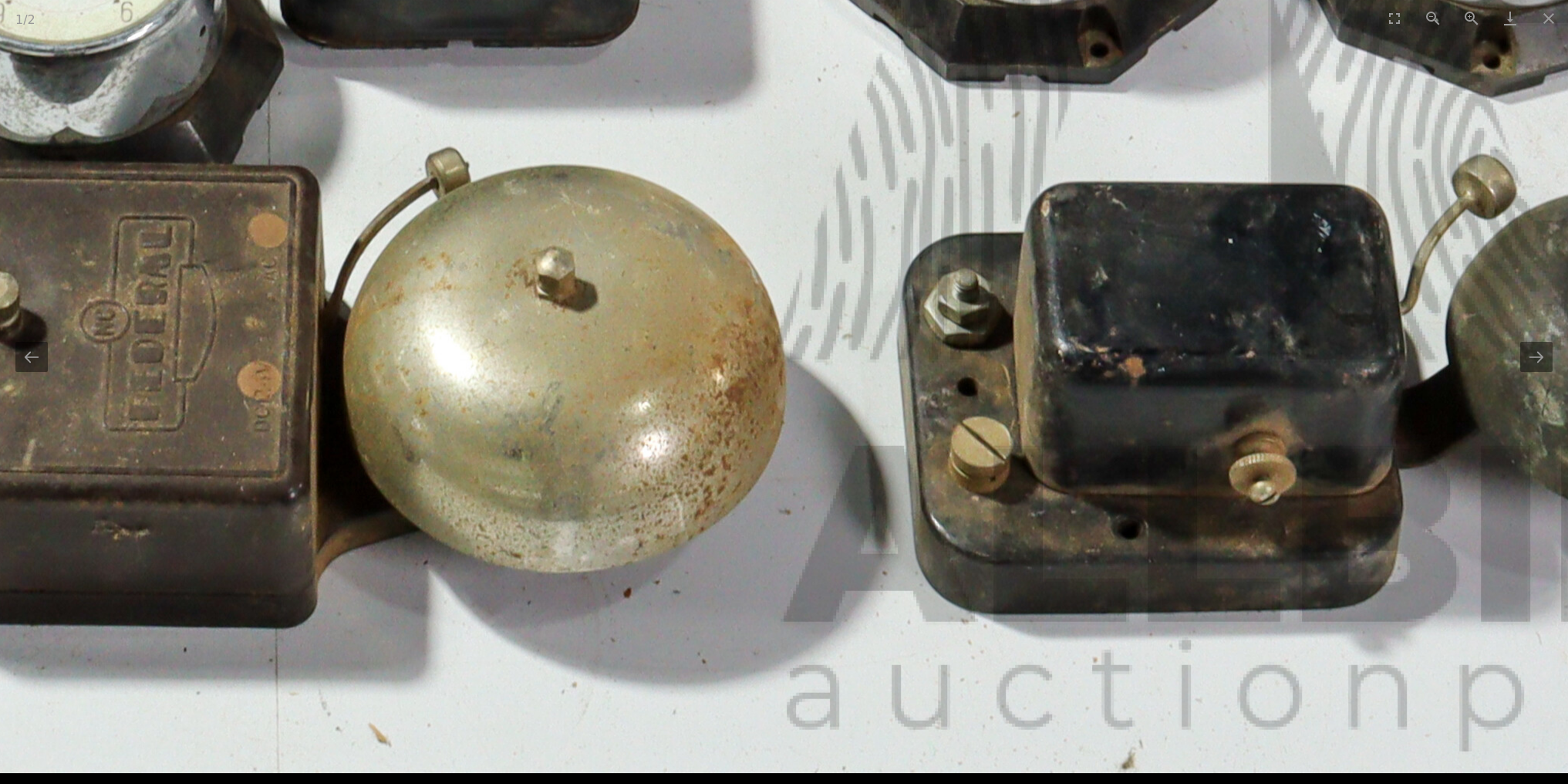
drag, startPoint x: 1054, startPoint y: 502, endPoint x: 704, endPoint y: 437, distance: 356.0
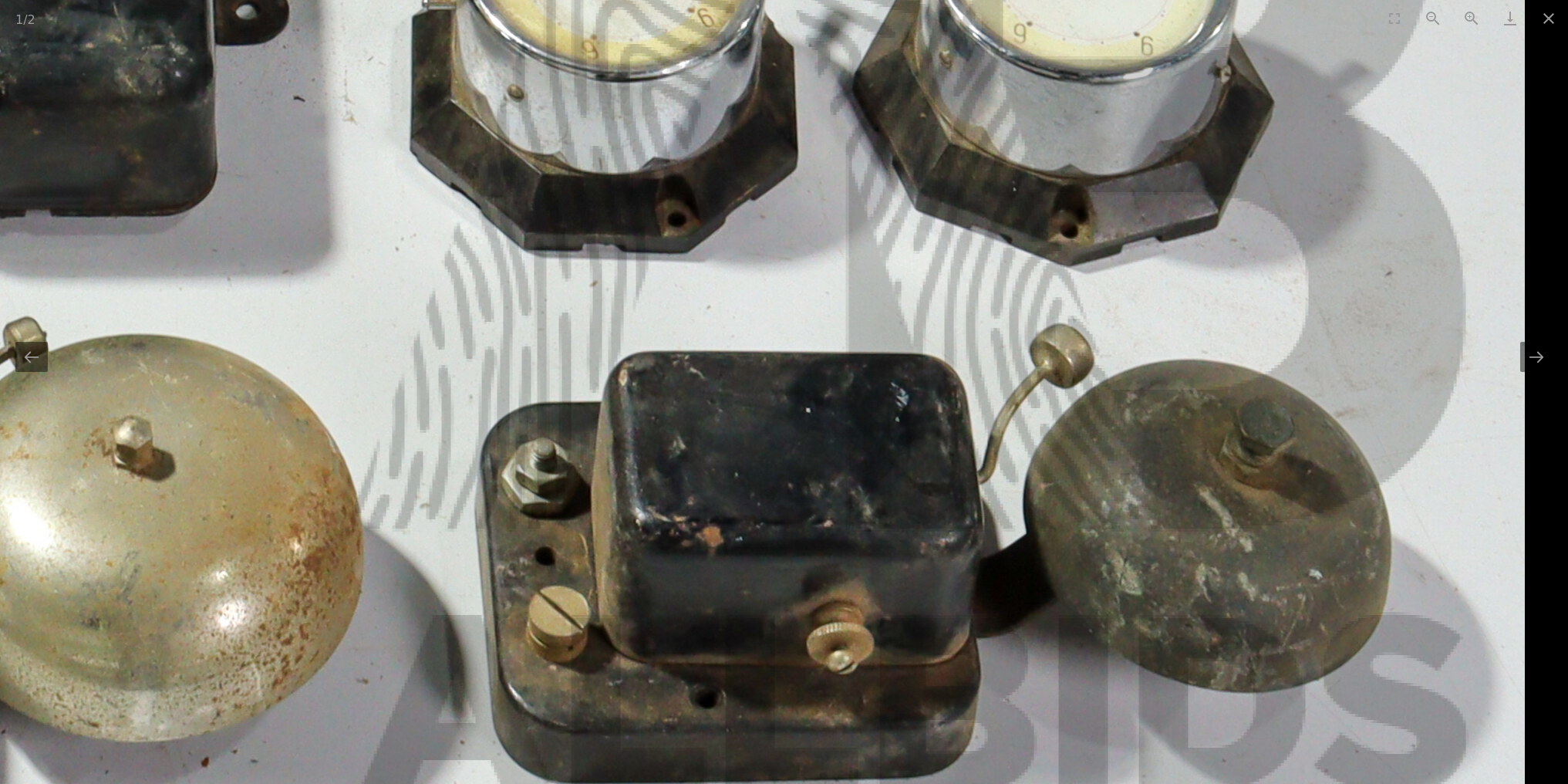
drag, startPoint x: 952, startPoint y: 398, endPoint x: 592, endPoint y: 560, distance: 394.8
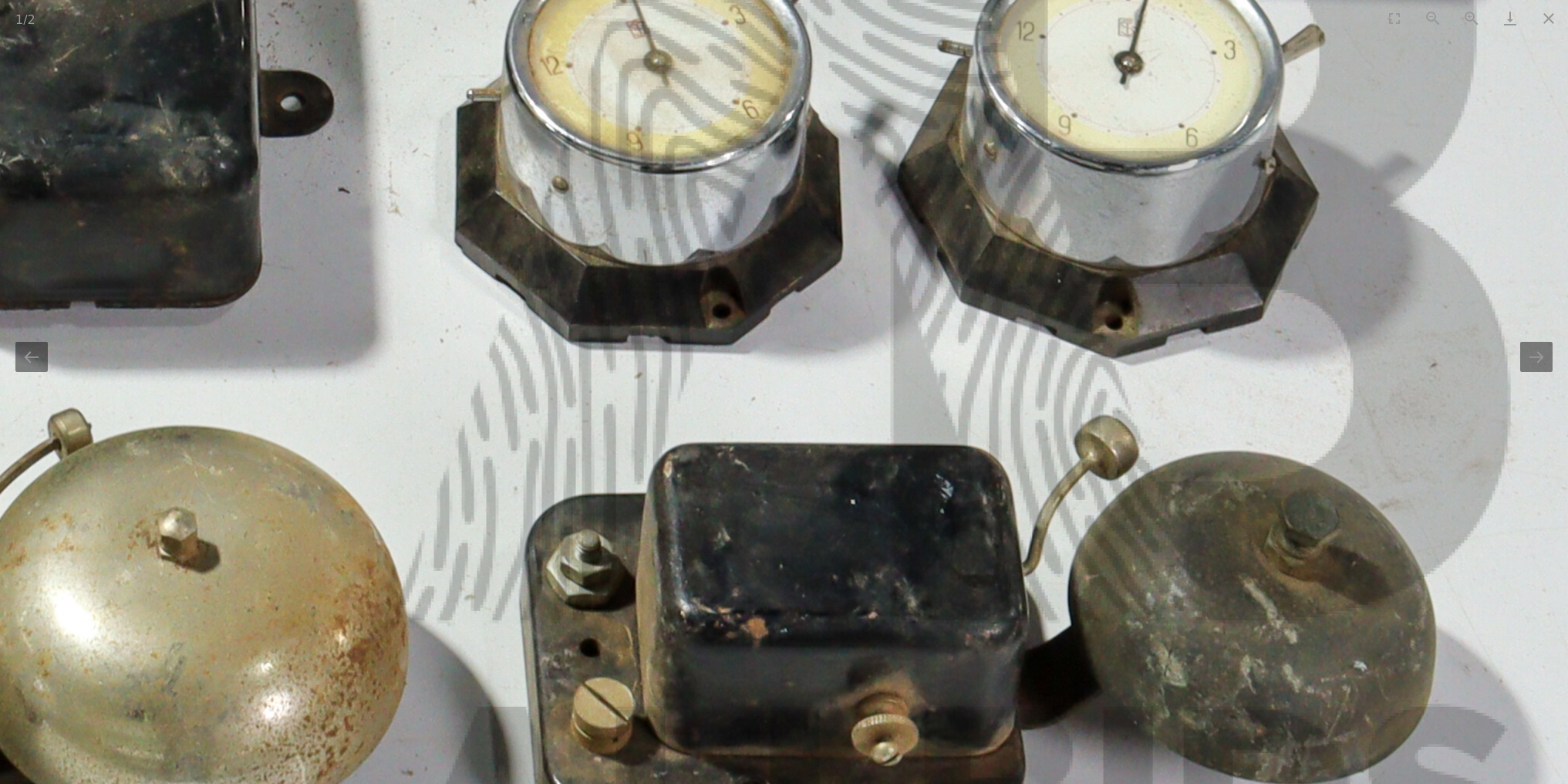
drag, startPoint x: 725, startPoint y: 383, endPoint x: 713, endPoint y: 559, distance: 176.4
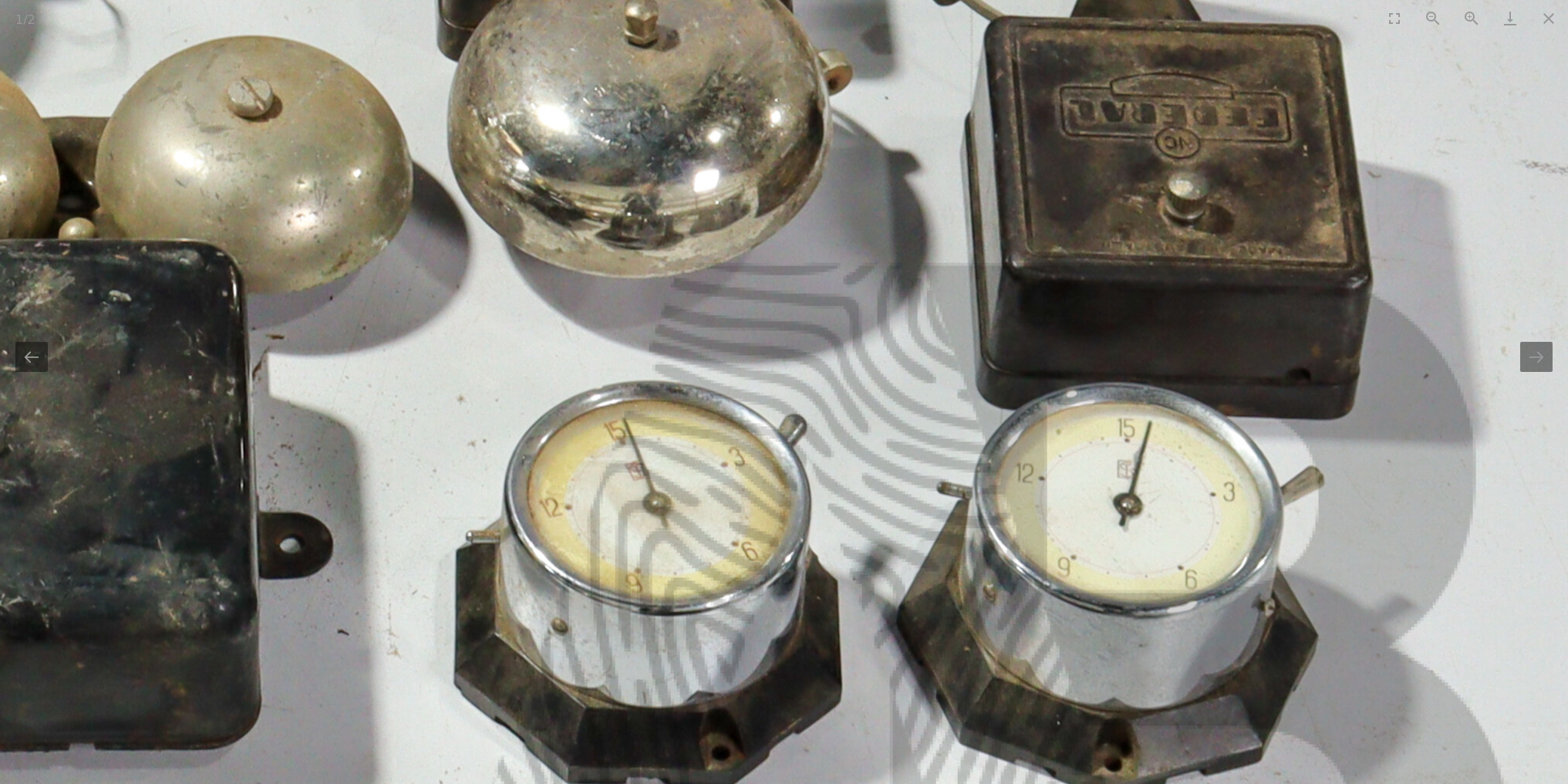
drag, startPoint x: 789, startPoint y: 363, endPoint x: 789, endPoint y: 553, distance: 190.0
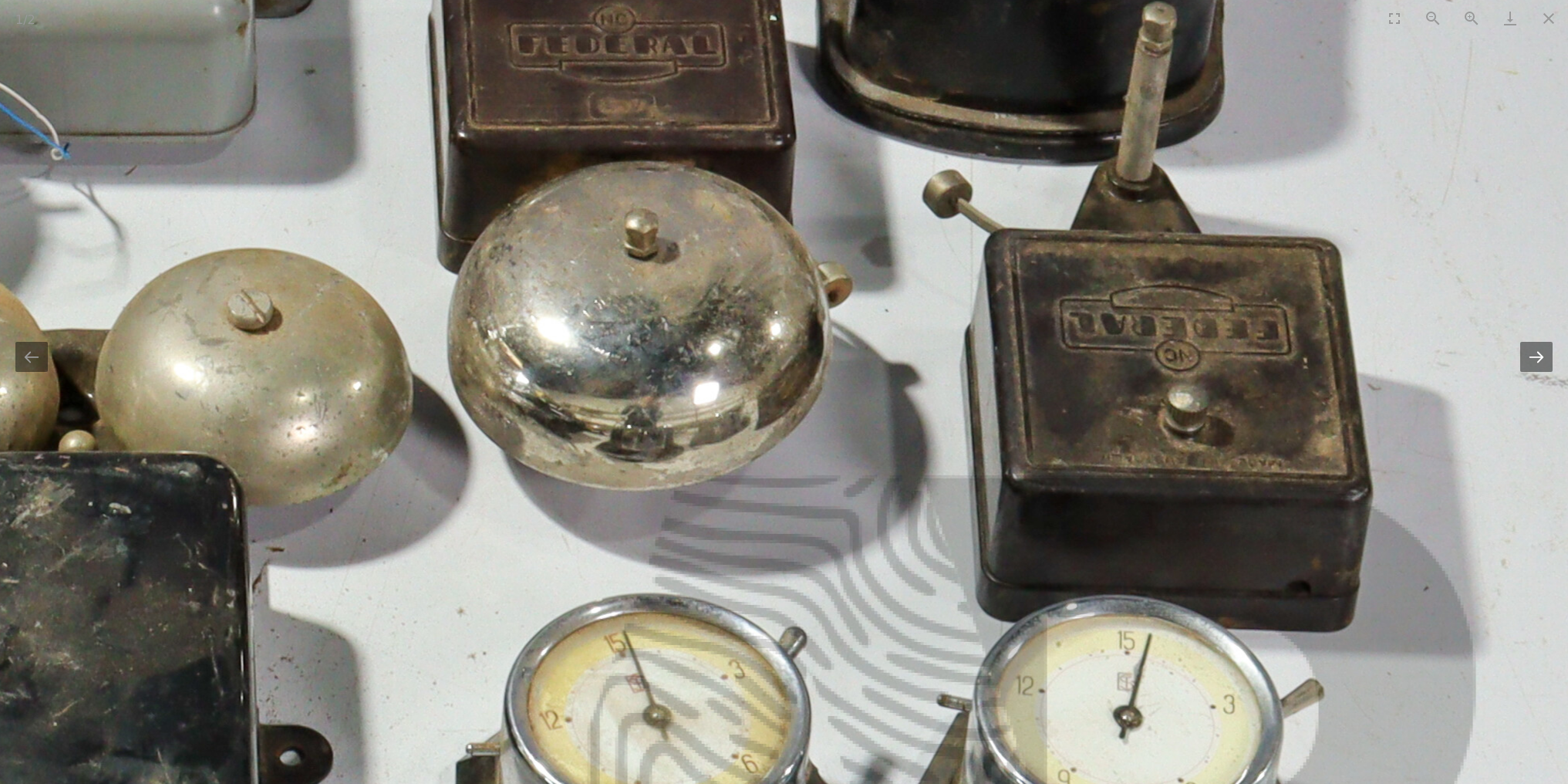
click at [1541, 356] on button "Next slide" at bounding box center [1536, 356] width 32 height 30
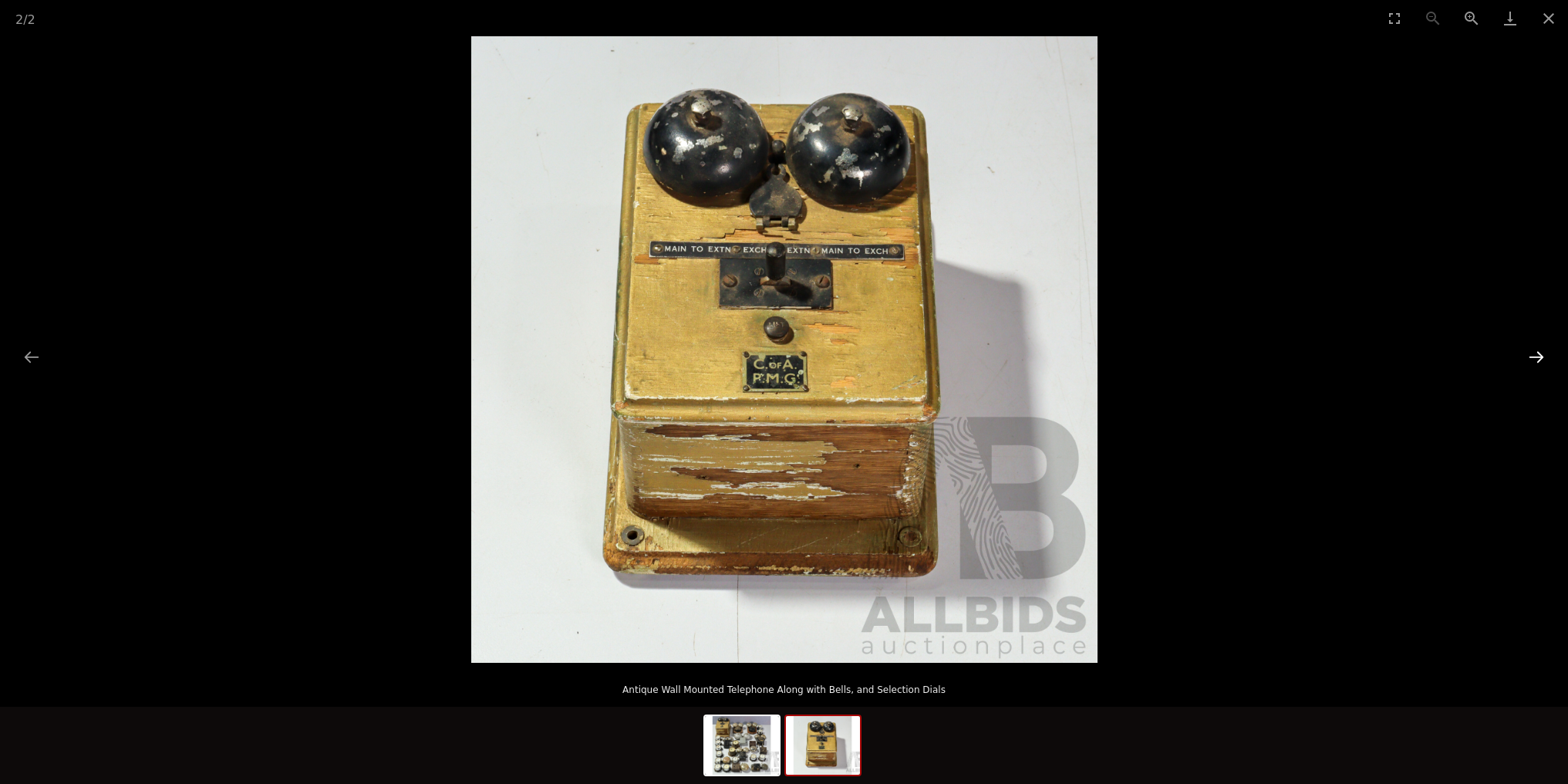
click at [1541, 356] on button "Next slide" at bounding box center [1536, 356] width 32 height 30
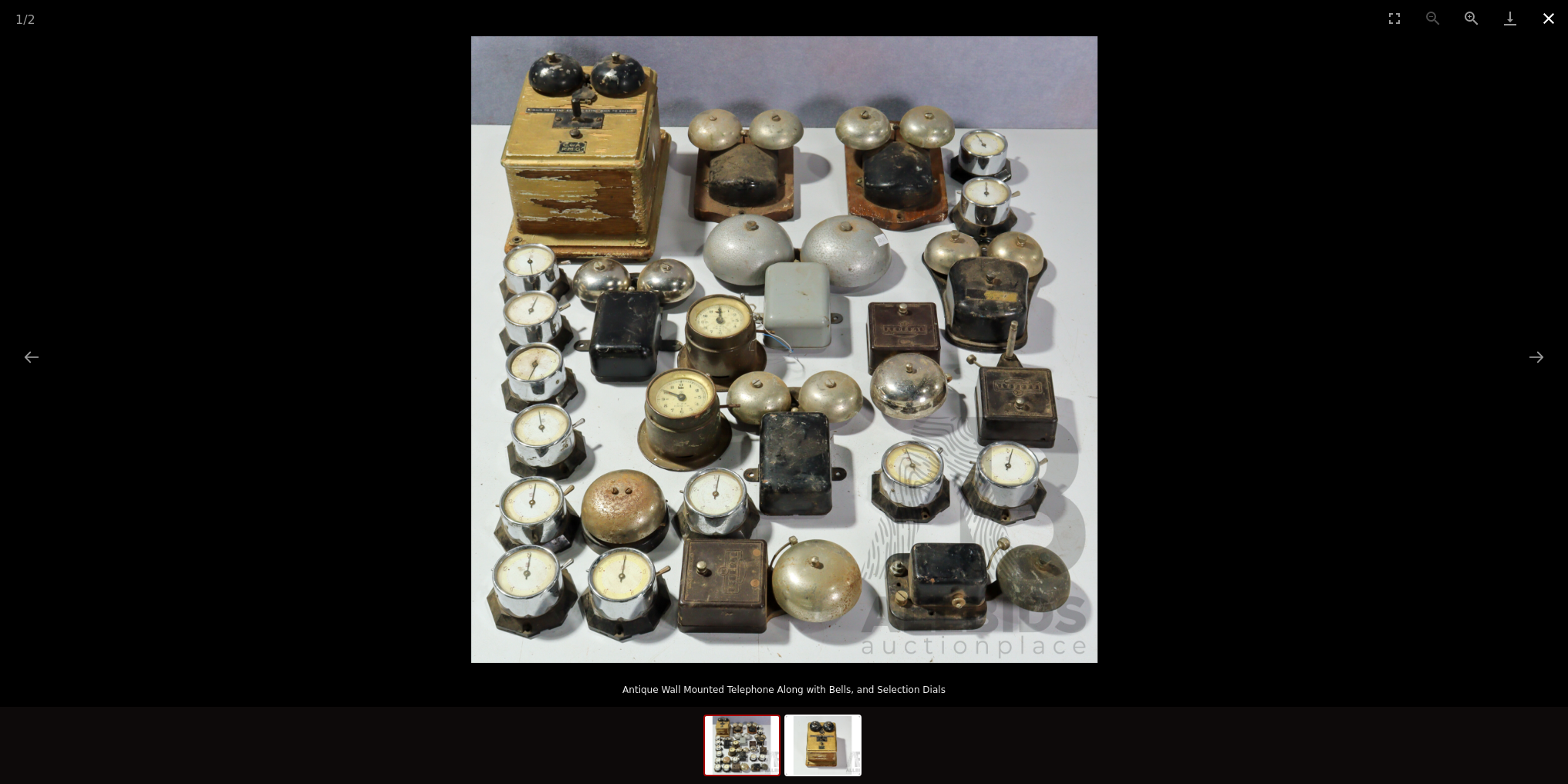
click at [1550, 15] on button "Close gallery" at bounding box center [1549, 17] width 39 height 36
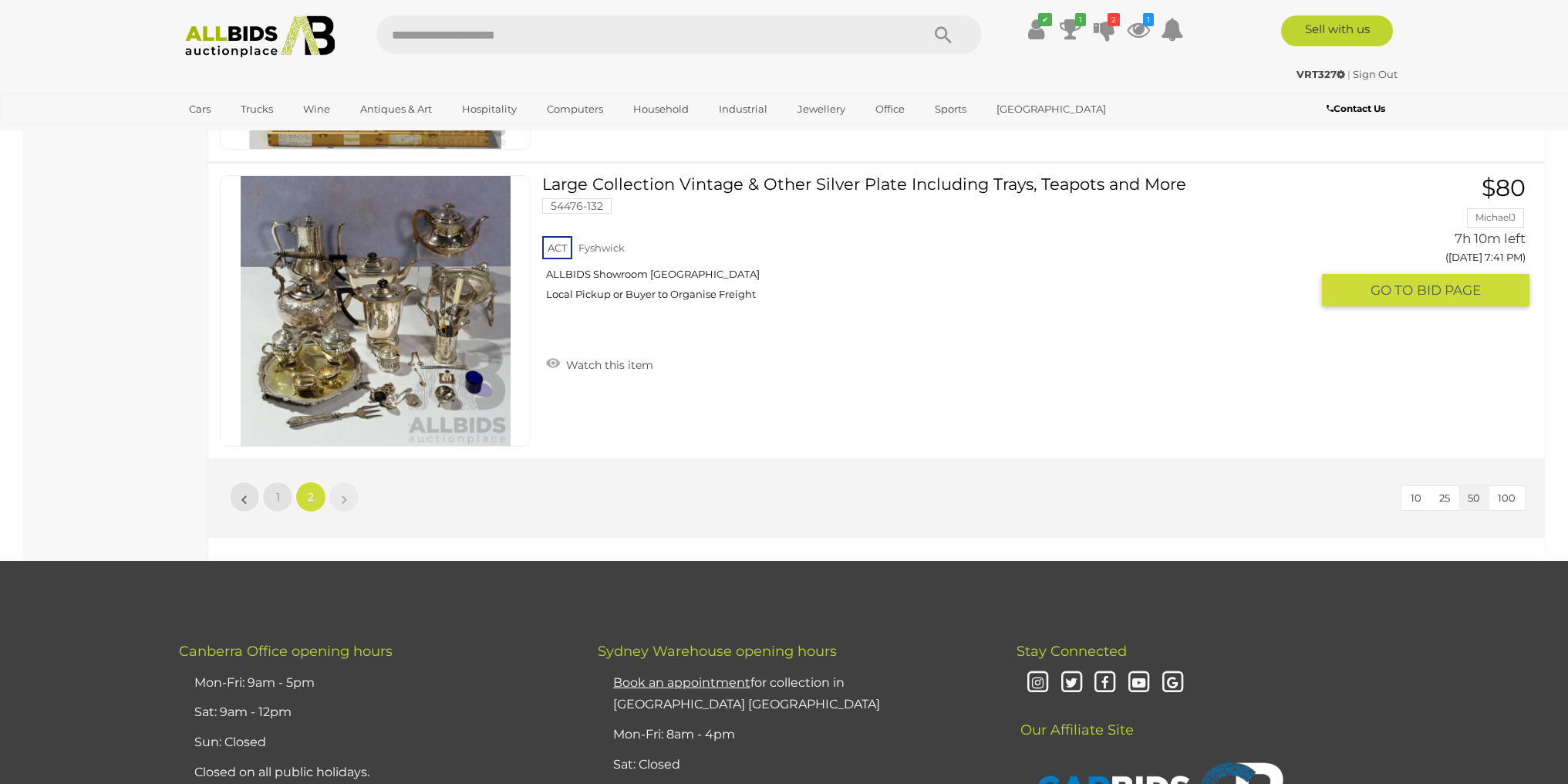
scroll to position [10159, 0]
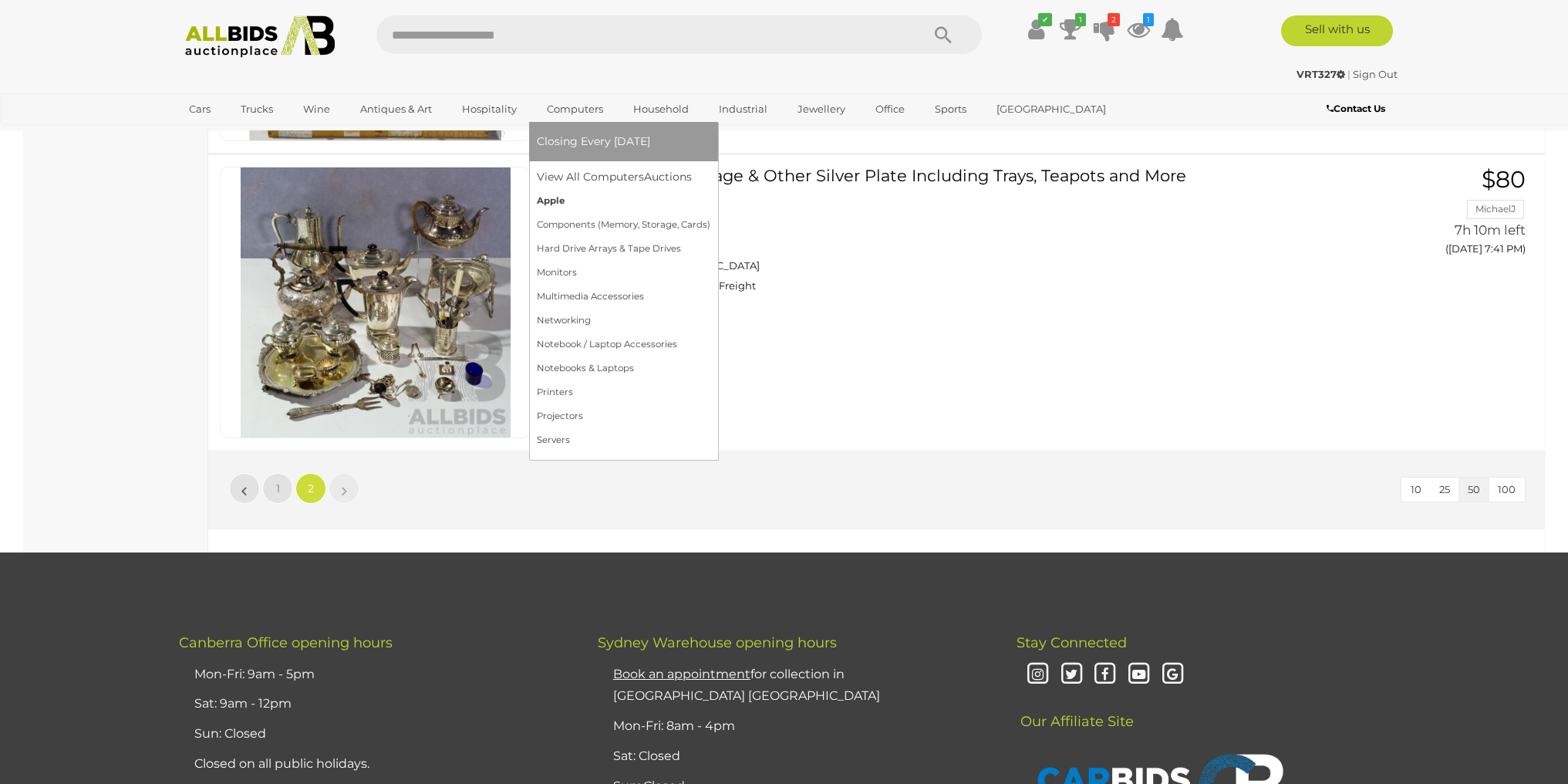
click at [551, 203] on link "Apple" at bounding box center [623, 200] width 173 height 24
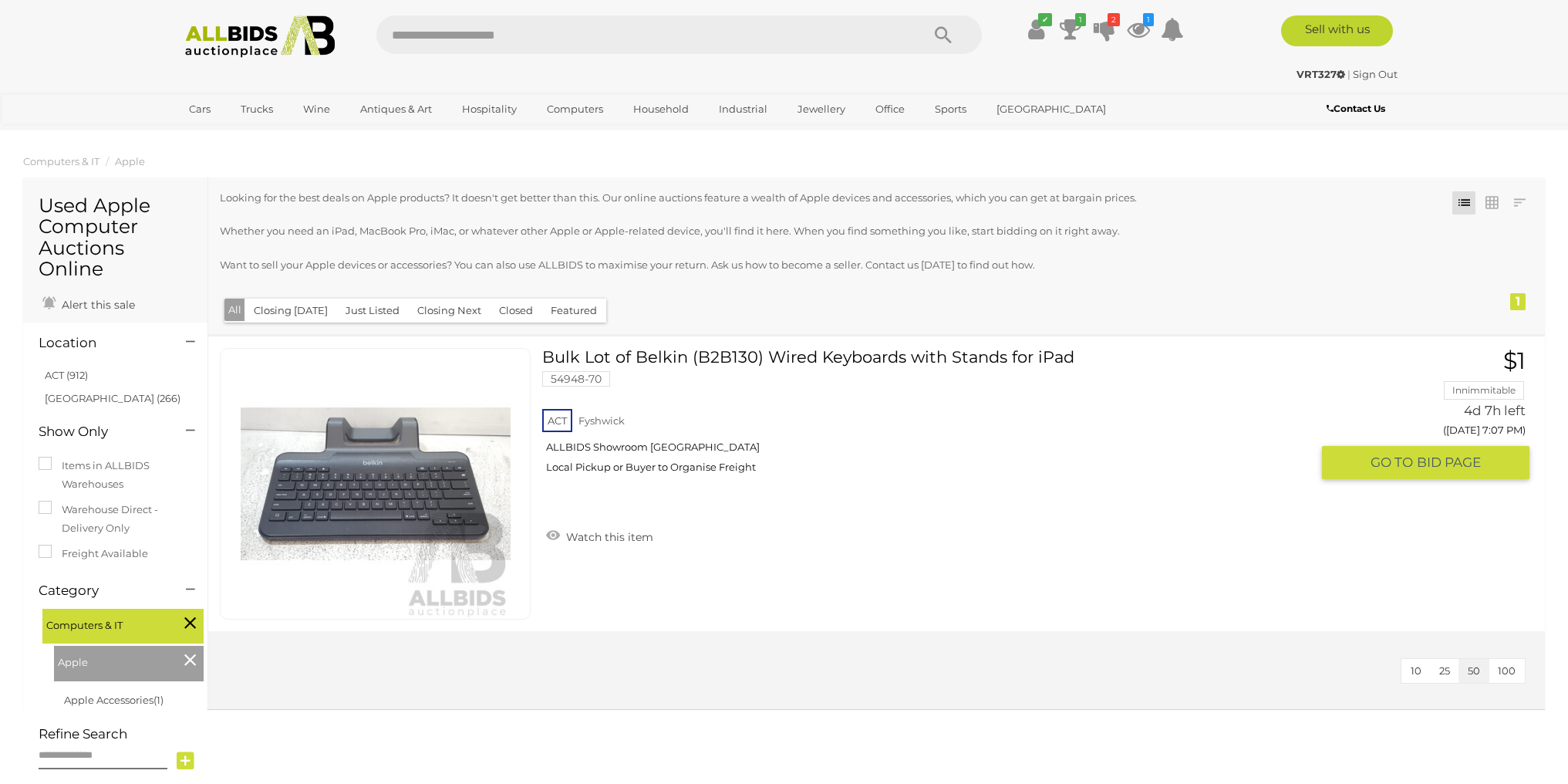
click at [408, 470] on link at bounding box center [374, 484] width 311 height 272
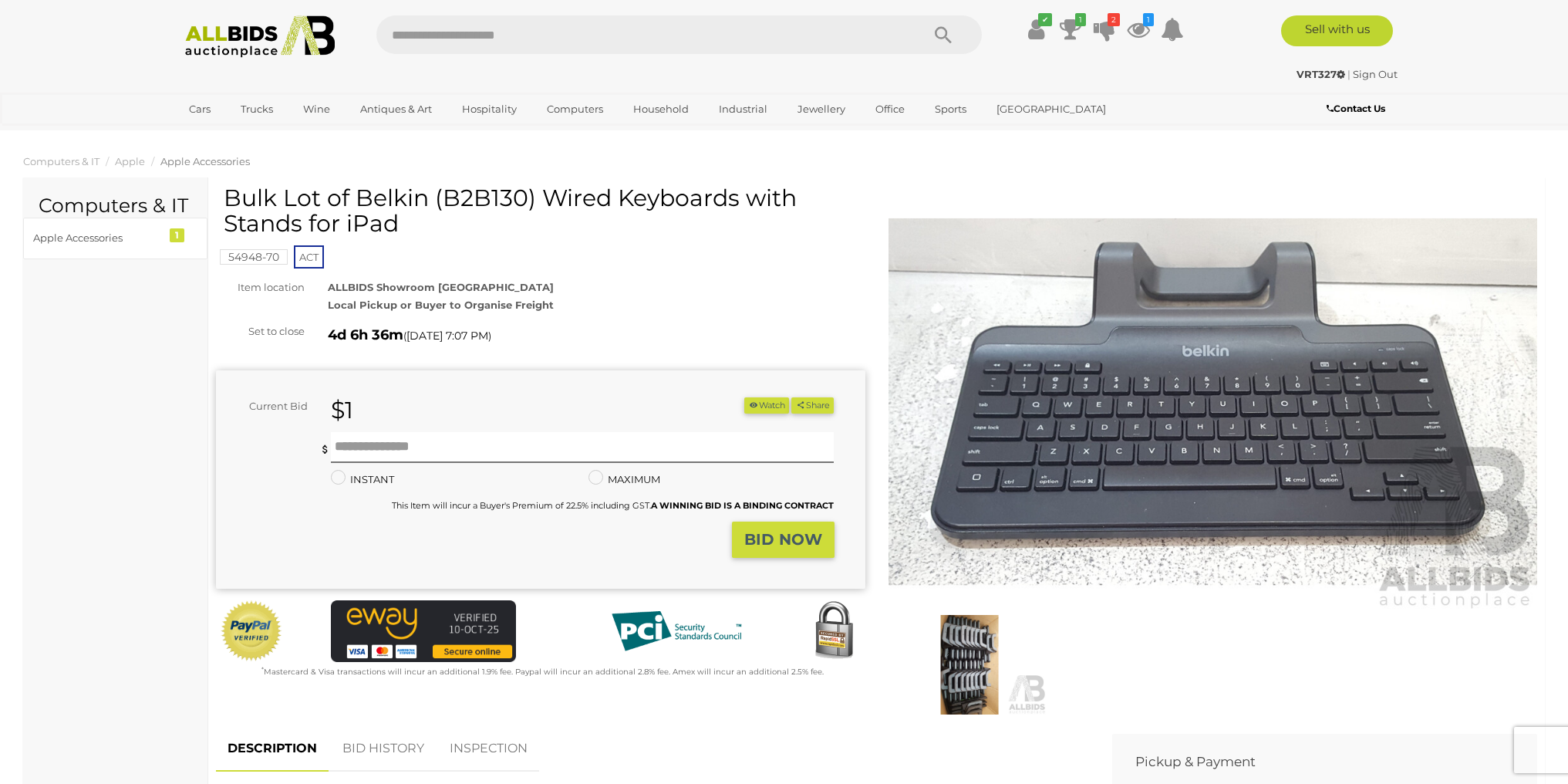
click at [1198, 398] on img at bounding box center [1213, 402] width 649 height 418
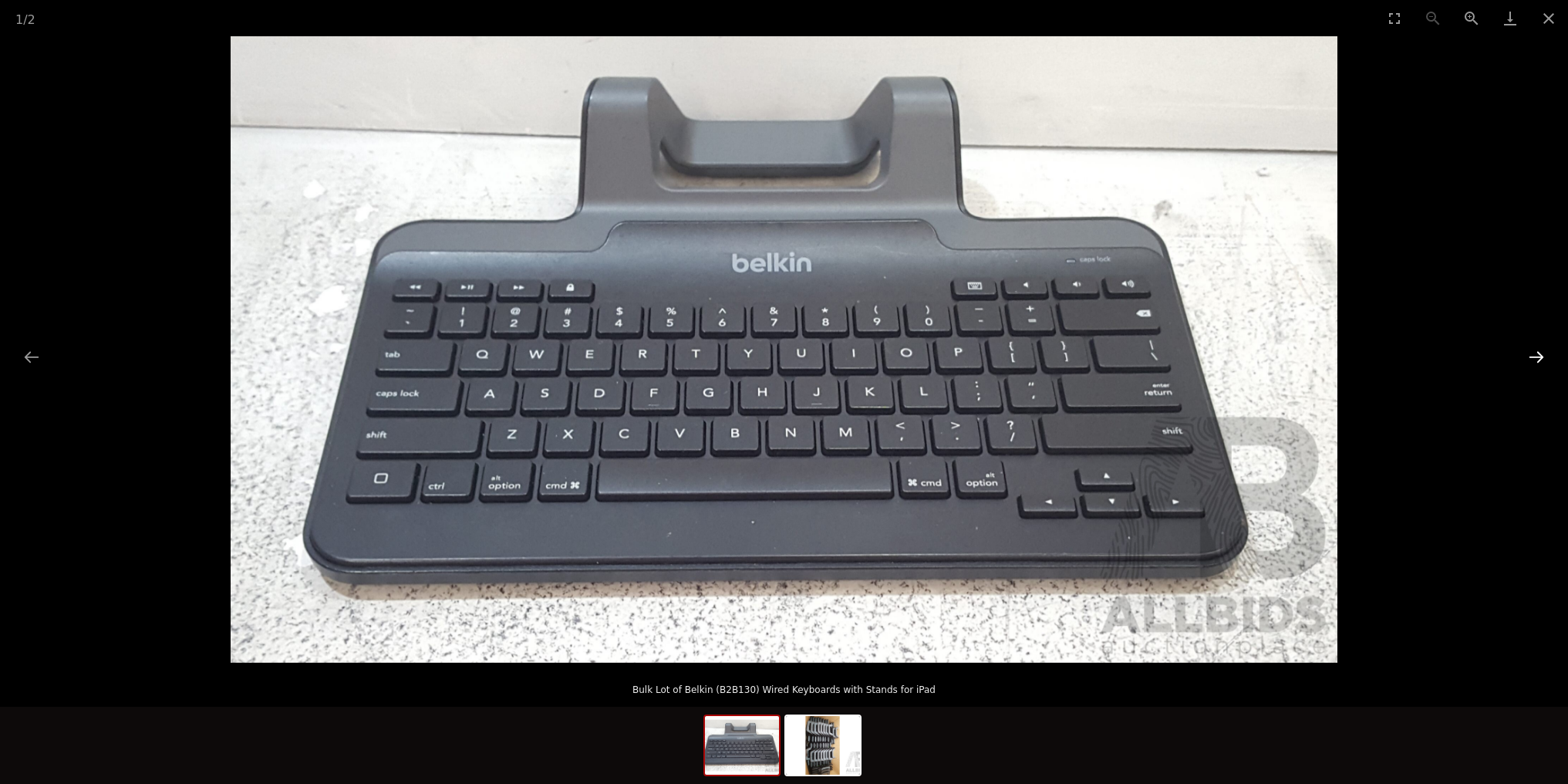
click at [1532, 348] on button "Next slide" at bounding box center [1536, 356] width 32 height 30
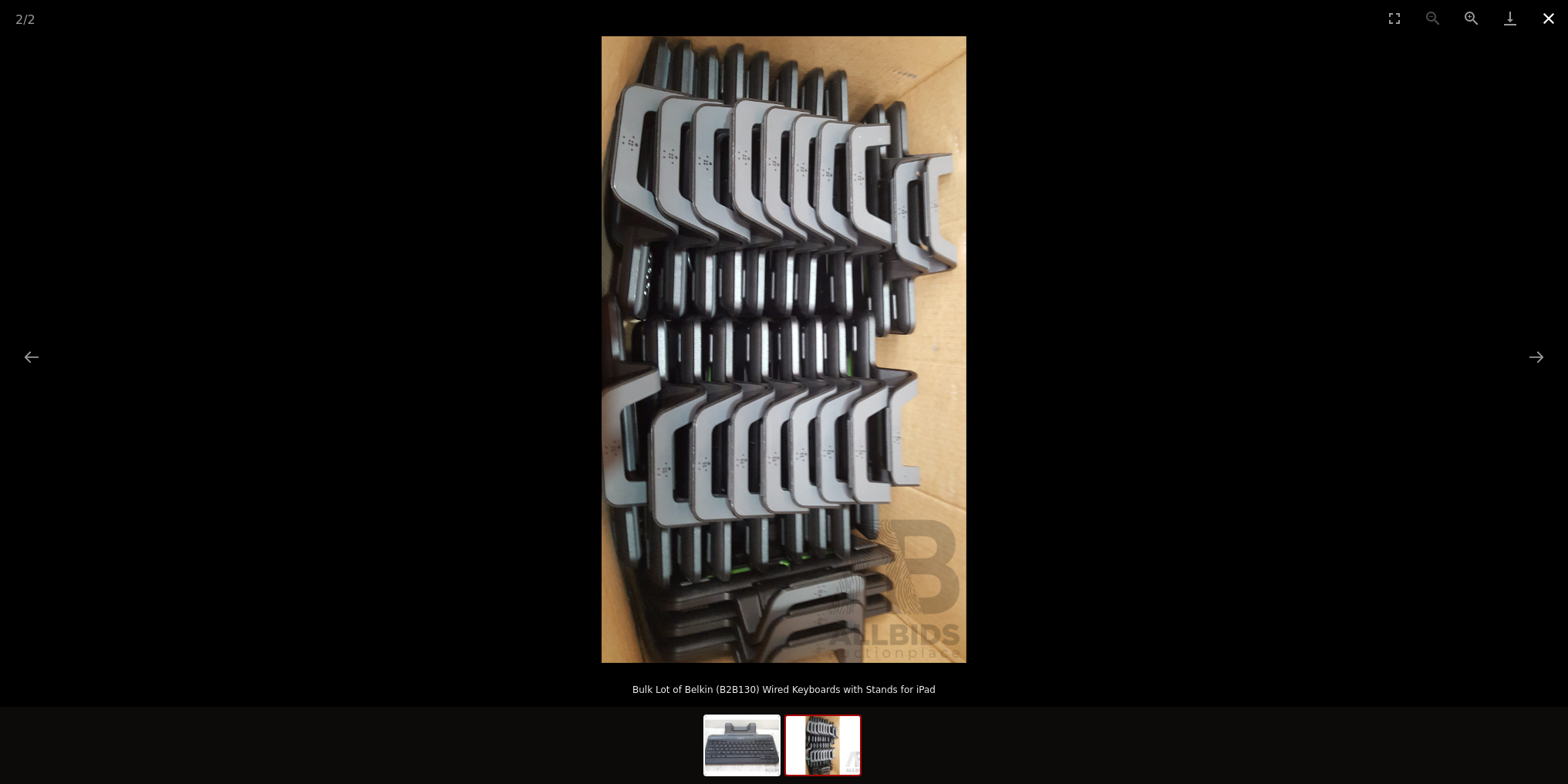
click at [1549, 17] on button "Close gallery" at bounding box center [1549, 17] width 39 height 36
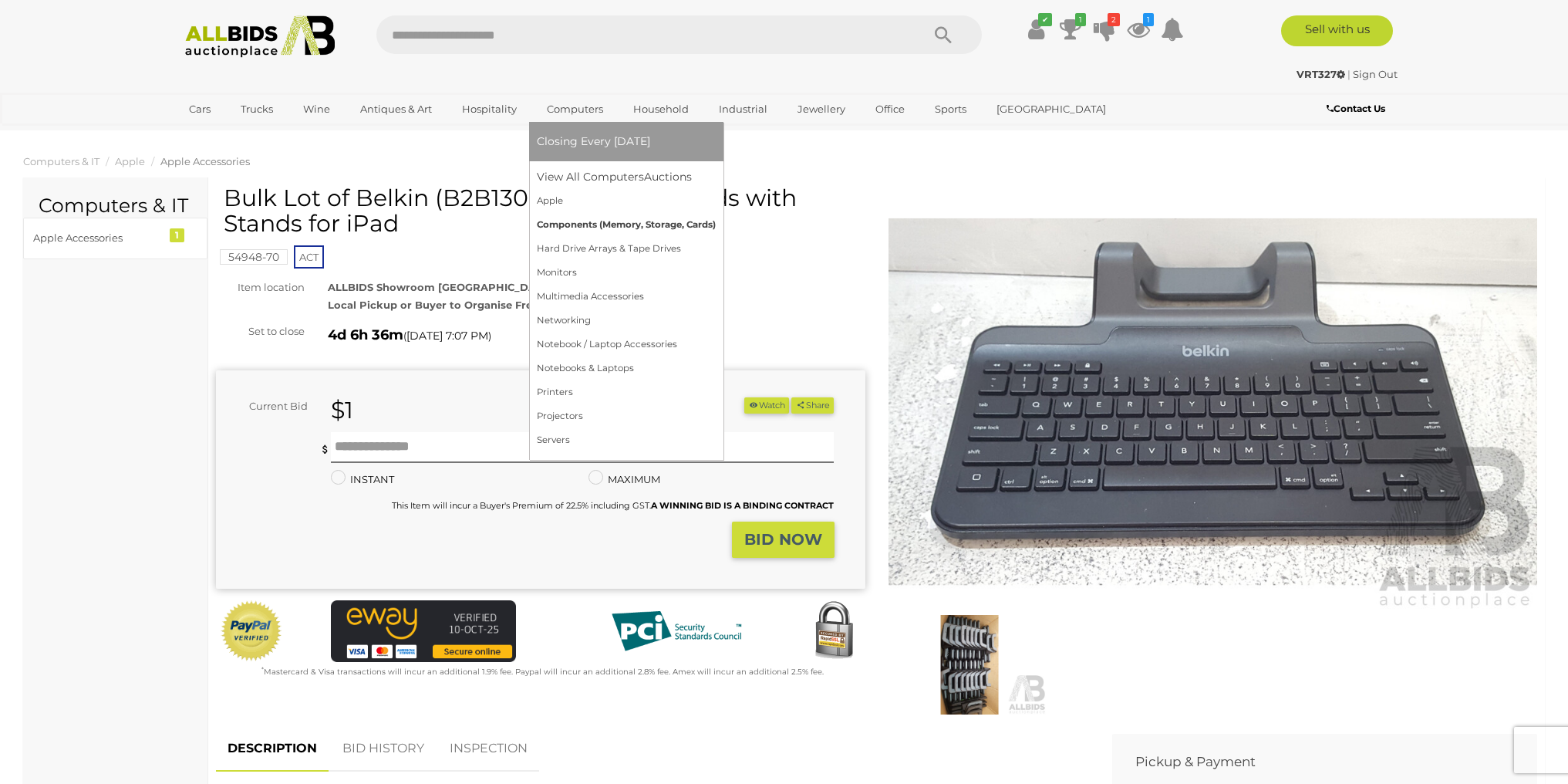
click at [577, 226] on link "Components (Memory, Storage, Cards)" at bounding box center [626, 225] width 179 height 24
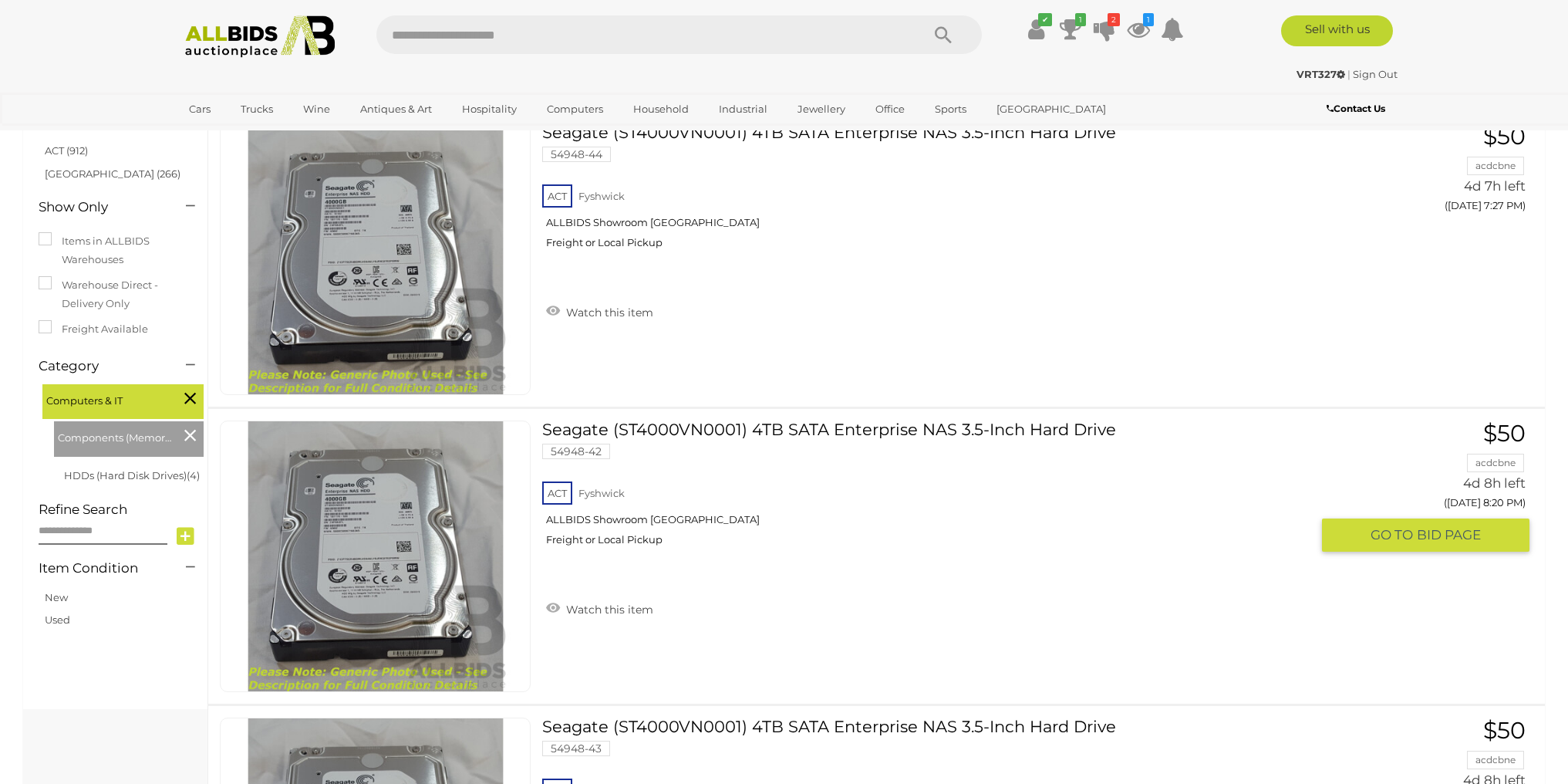
scroll to position [223, 0]
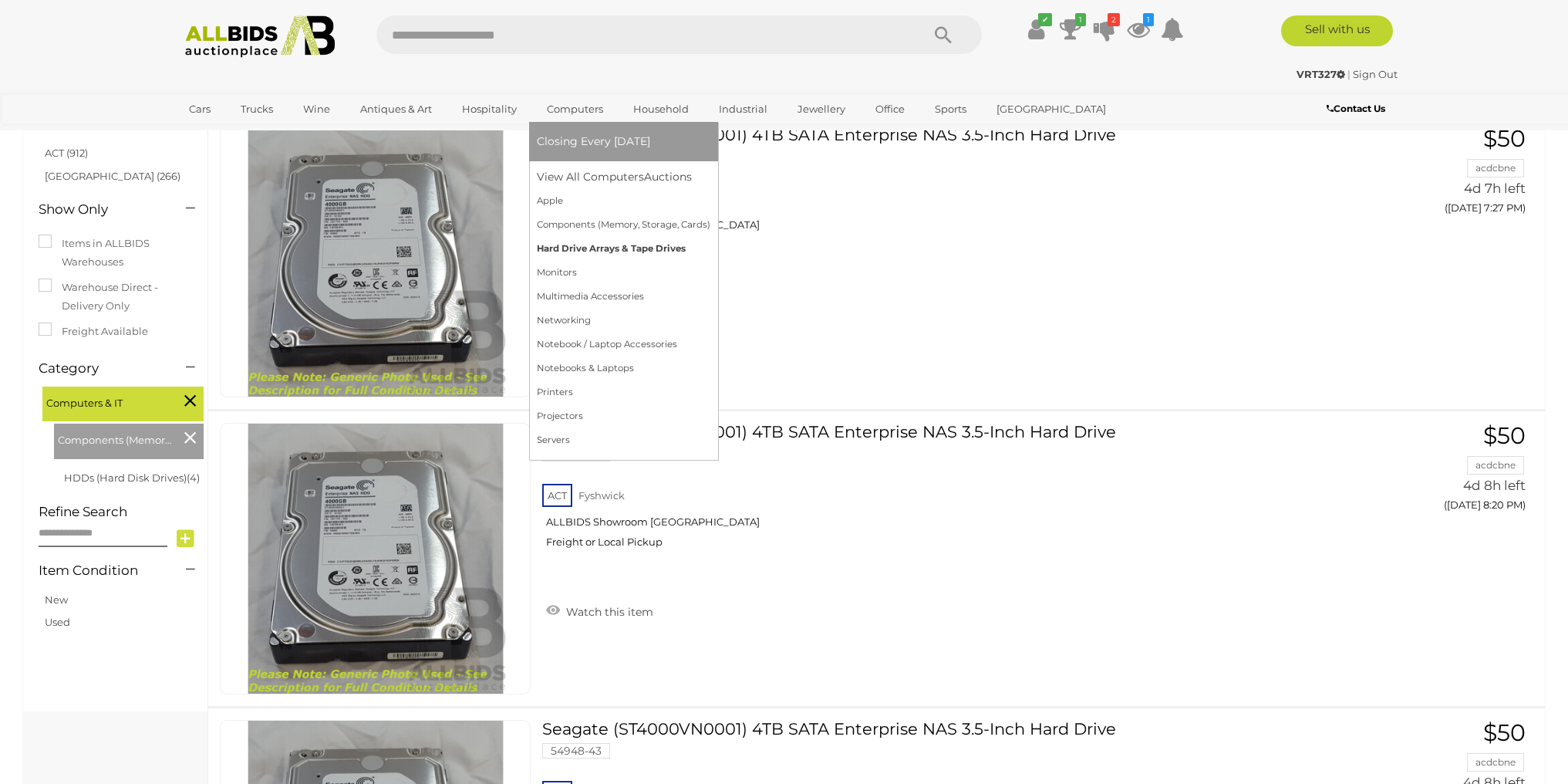
click at [584, 246] on link "Hard Drive Arrays & Tape Drives" at bounding box center [623, 249] width 173 height 24
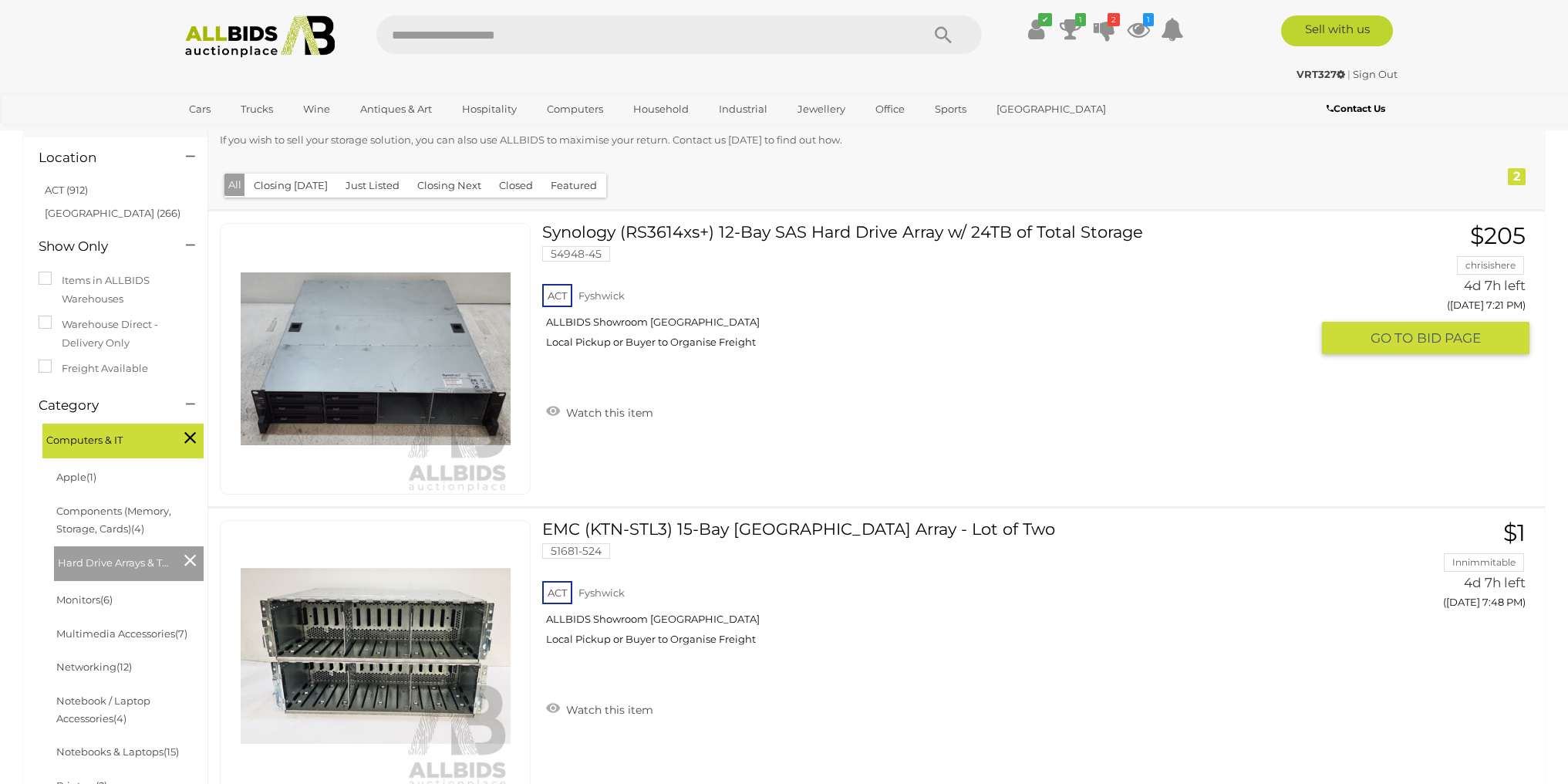
scroll to position [140, 0]
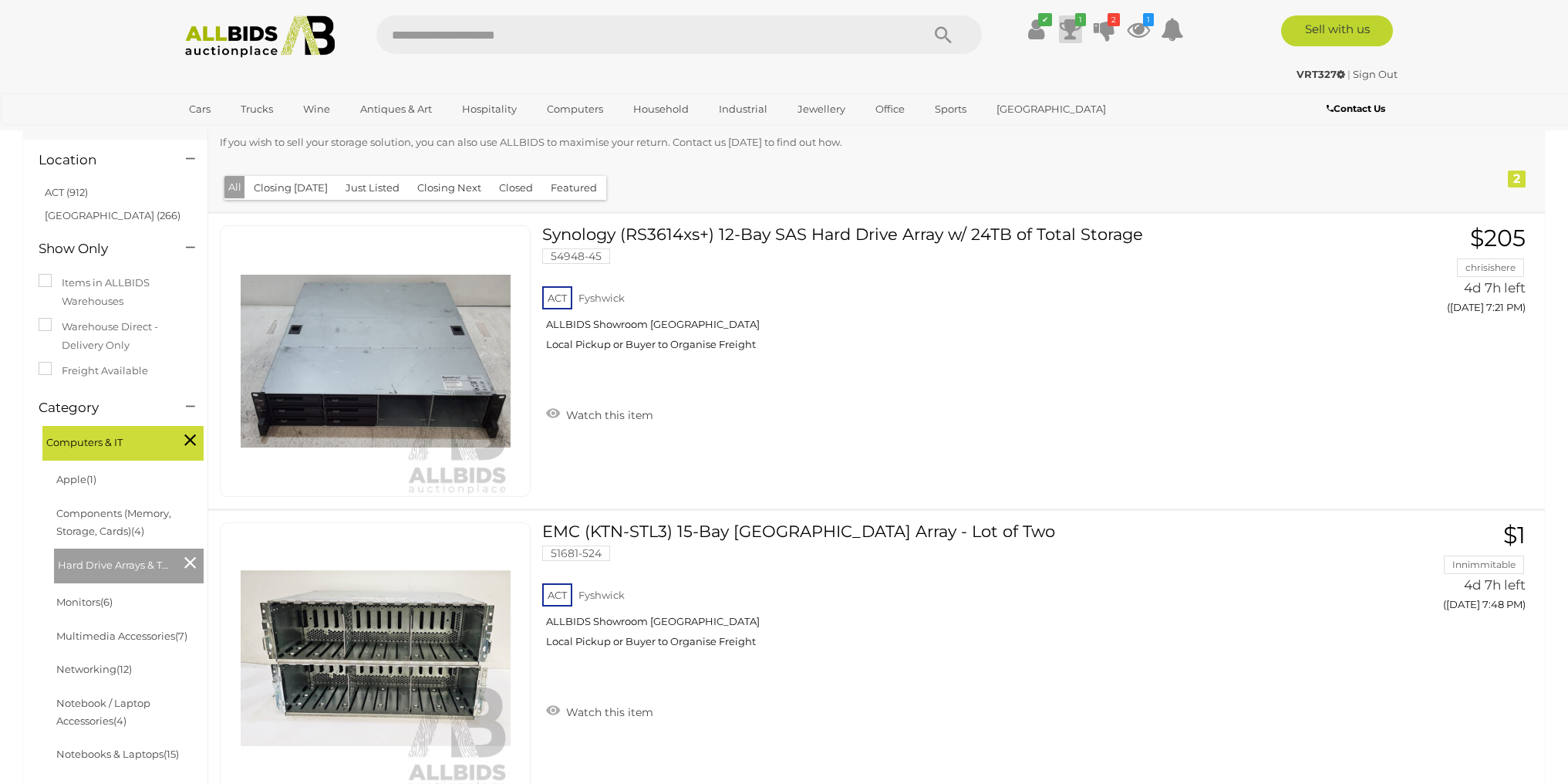
click at [1069, 29] on icon at bounding box center [1071, 29] width 21 height 28
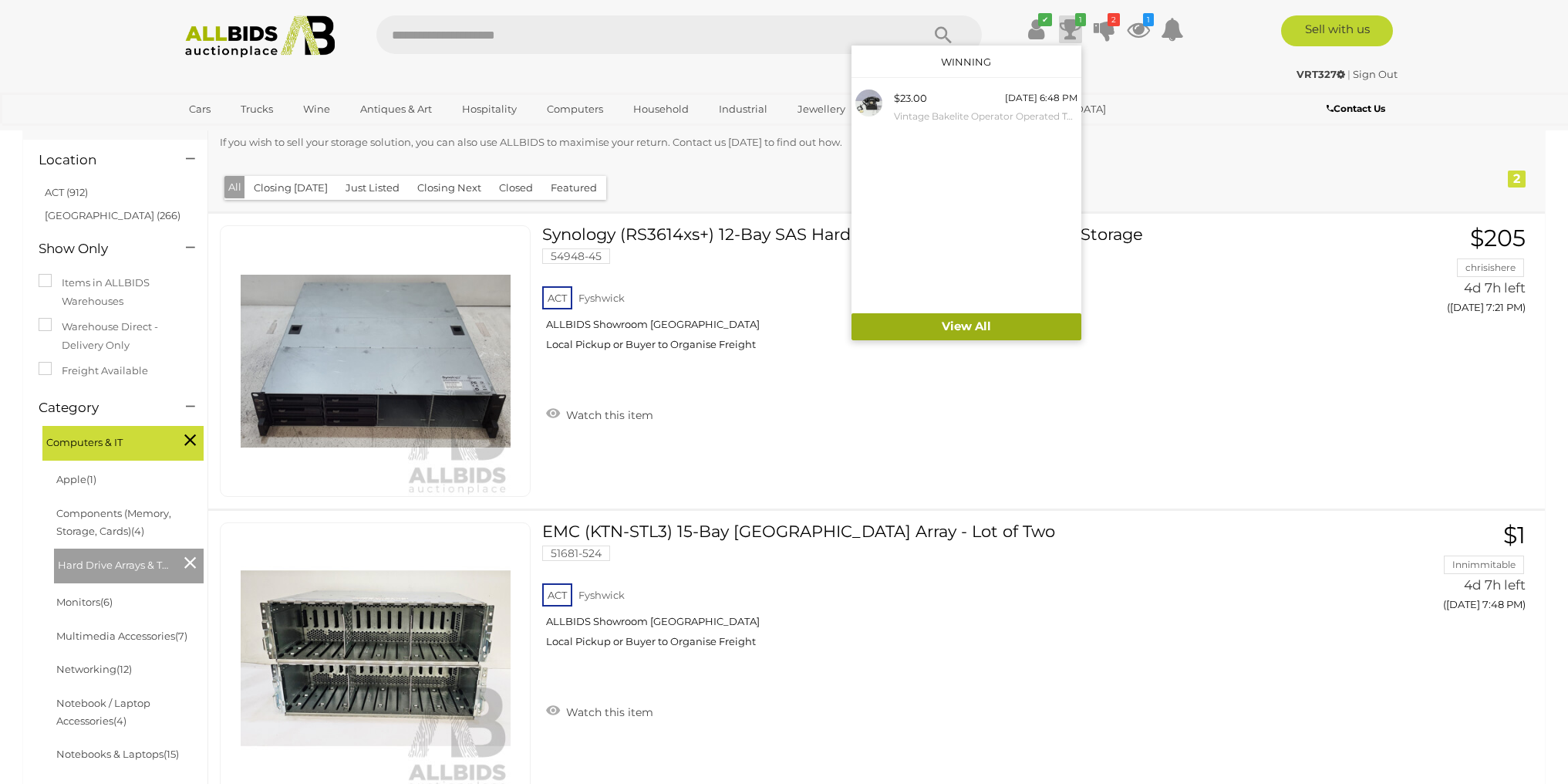
click at [944, 326] on link "View All" at bounding box center [966, 327] width 230 height 27
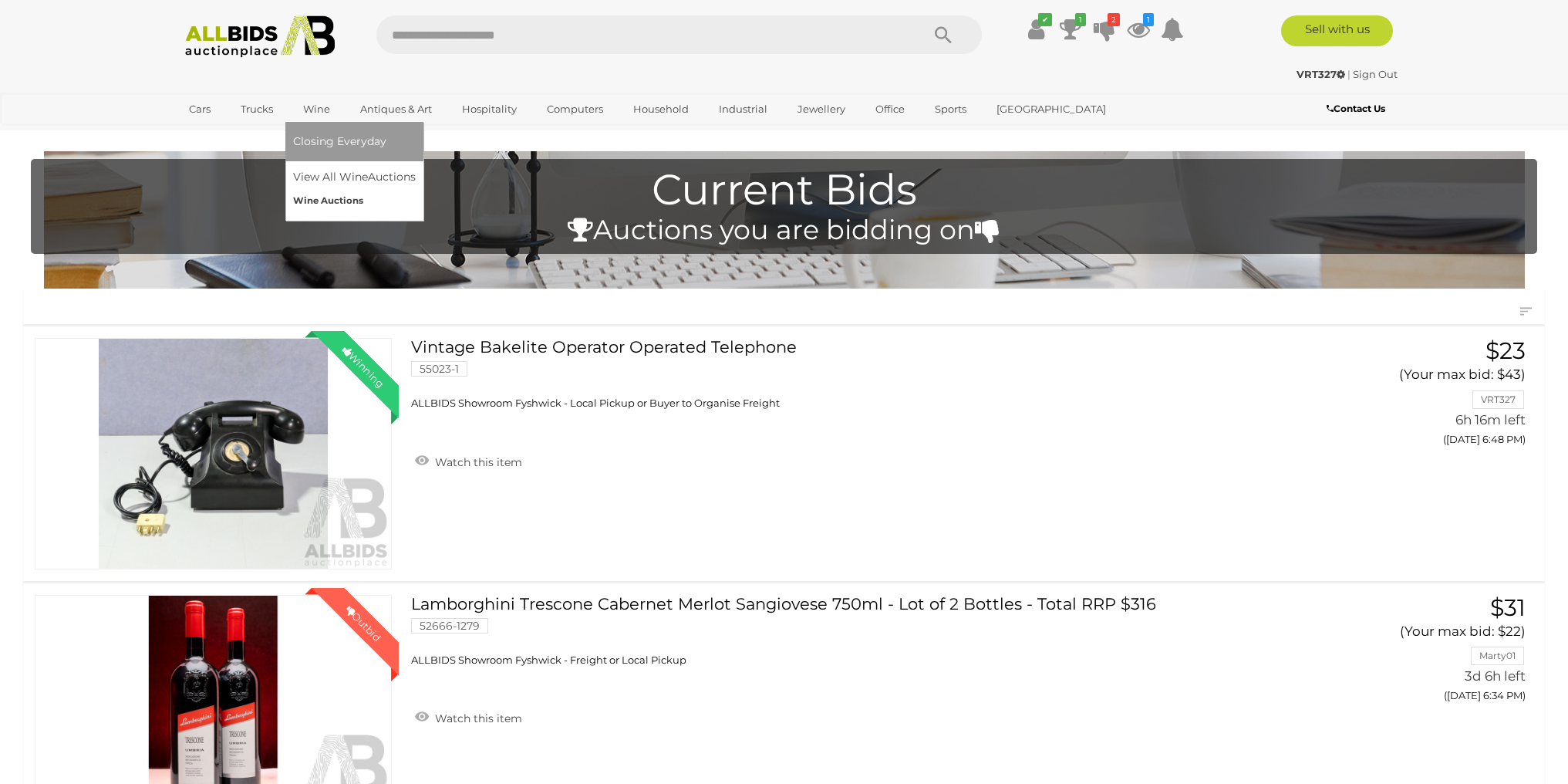
click at [326, 200] on link "Wine Auctions" at bounding box center [354, 200] width 123 height 24
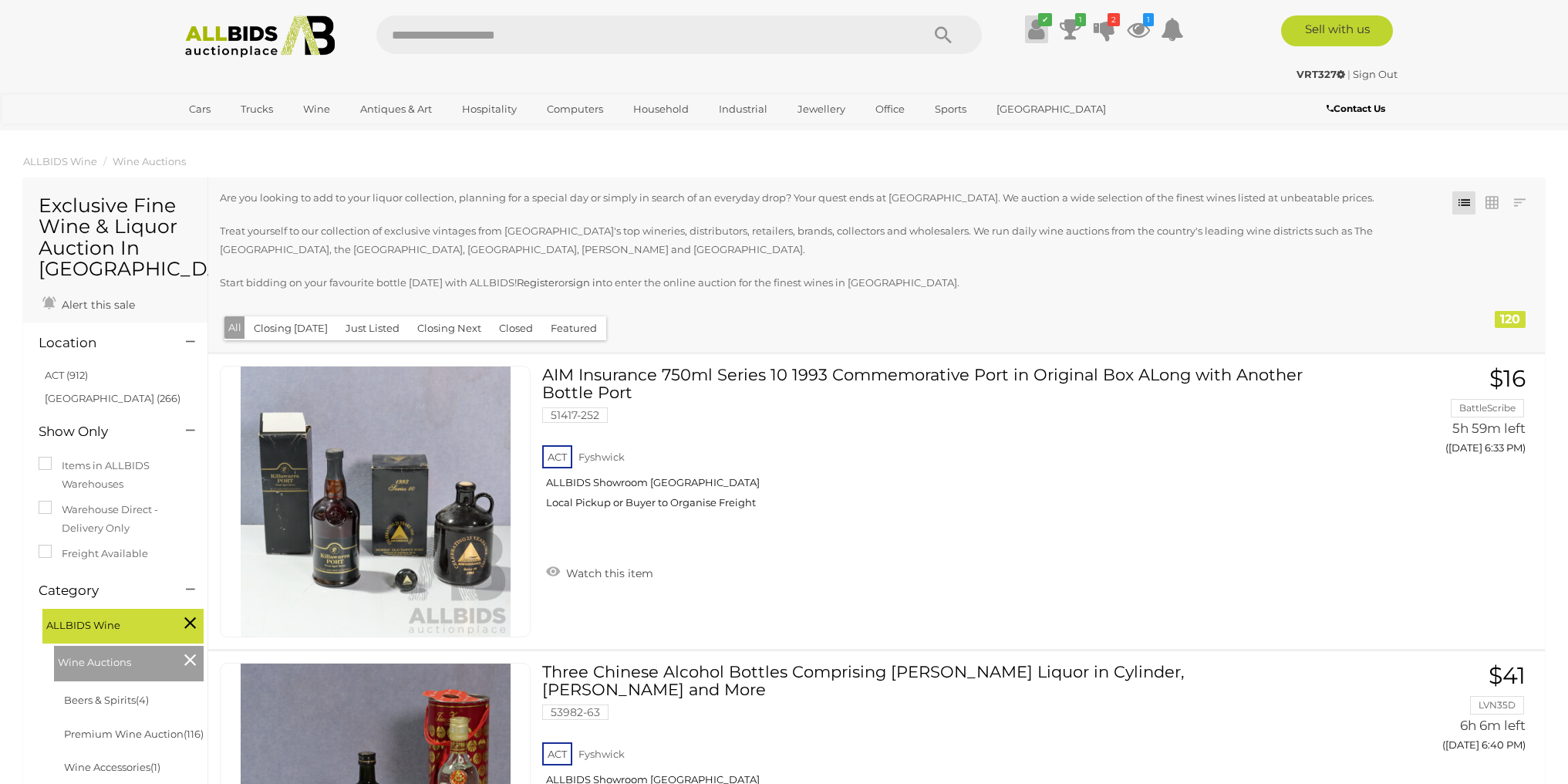
click at [1034, 25] on icon at bounding box center [1036, 29] width 16 height 28
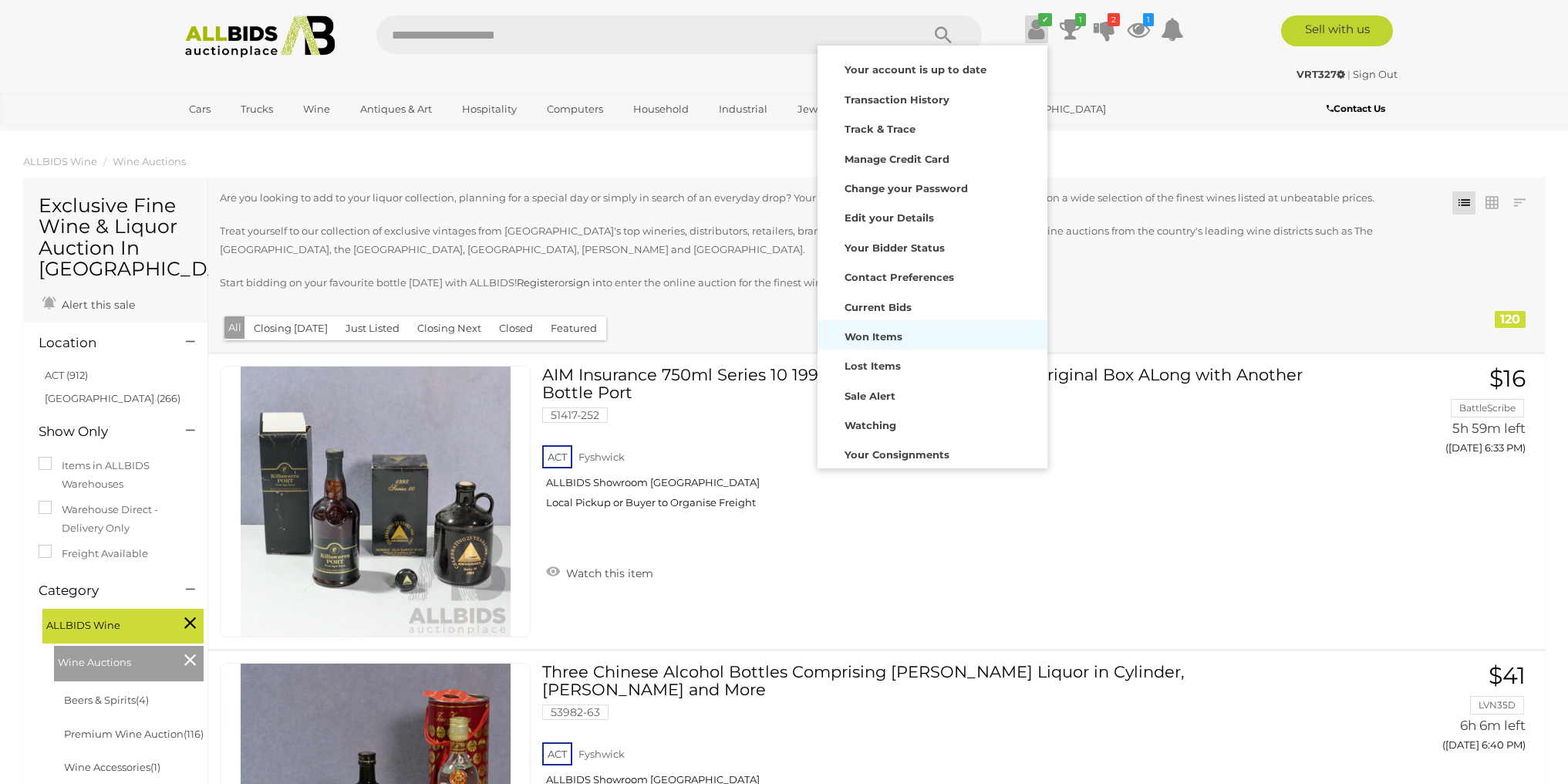
click at [873, 345] on div "Won Items" at bounding box center [932, 335] width 222 height 21
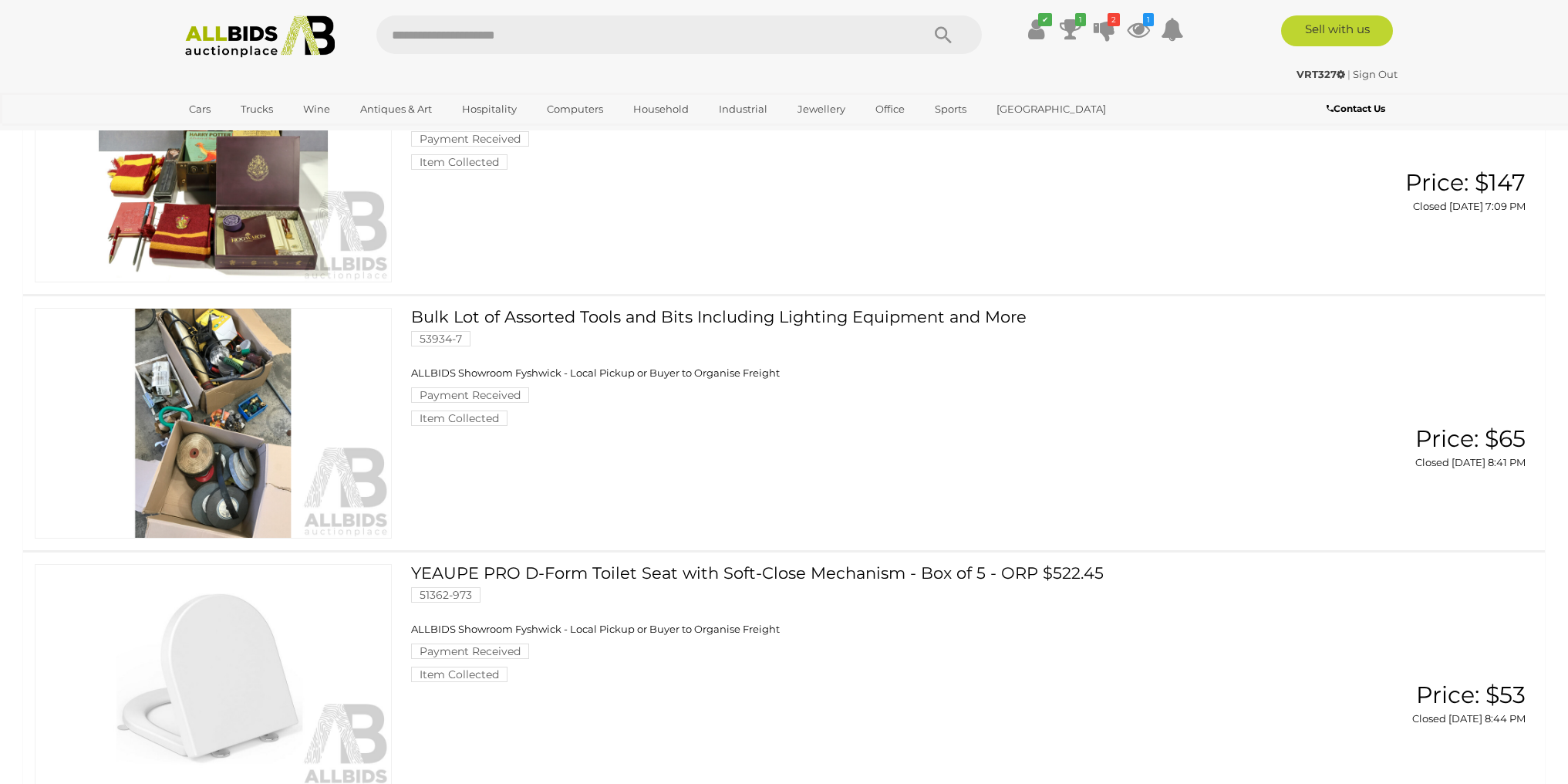
scroll to position [1069, 0]
click at [214, 456] on img at bounding box center [214, 422] width 356 height 229
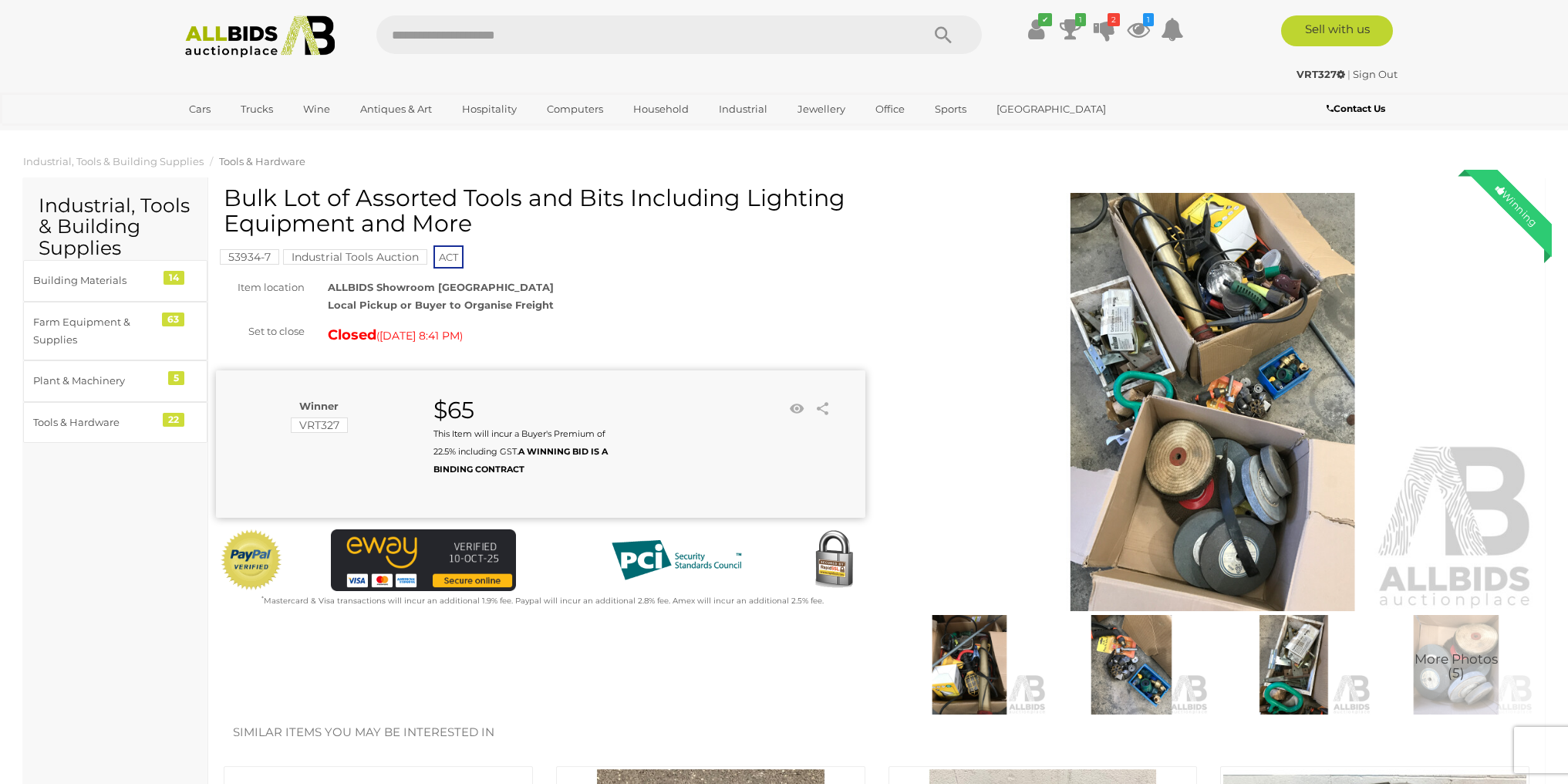
click at [1198, 452] on img at bounding box center [1213, 402] width 649 height 418
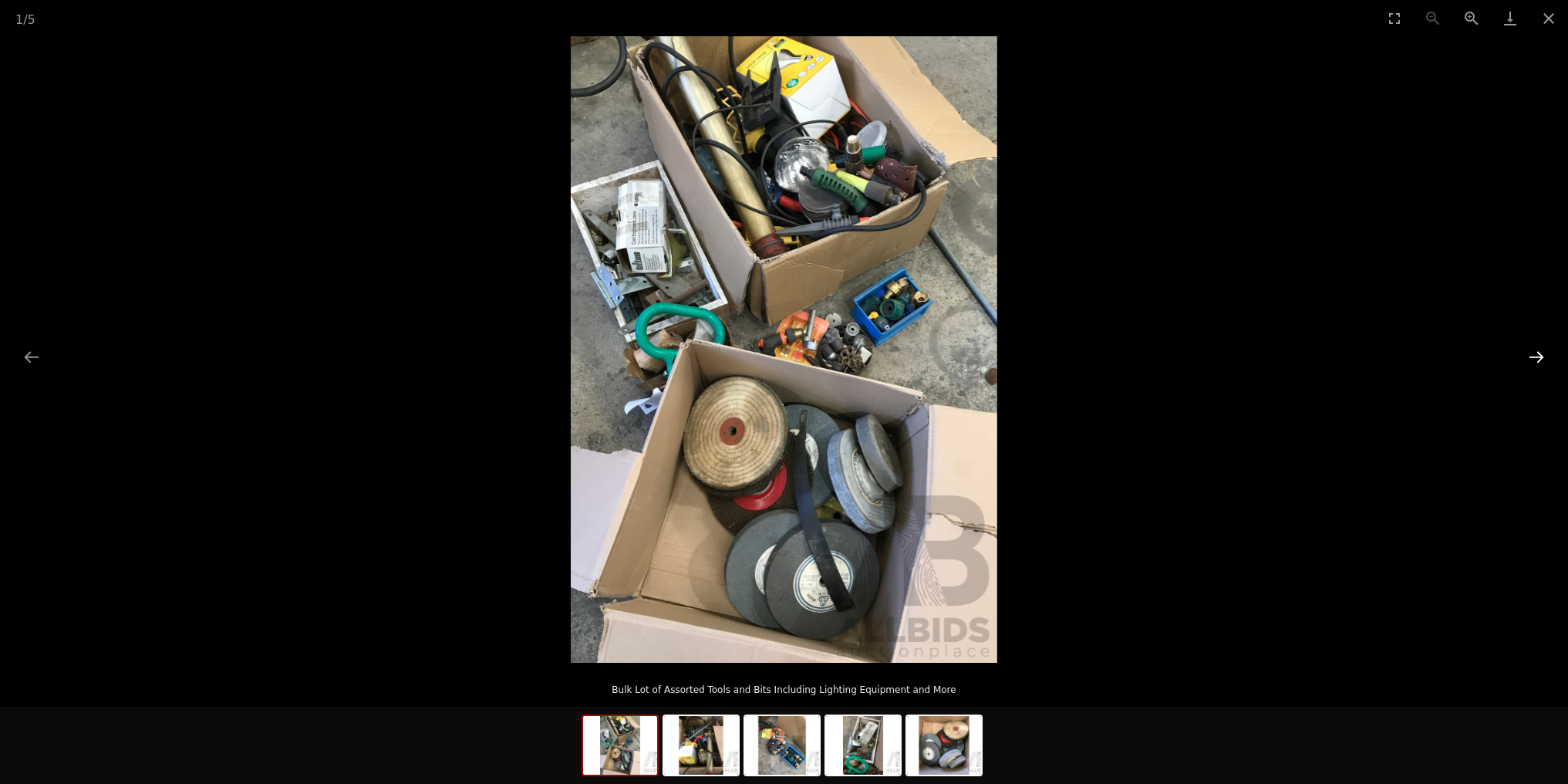
click at [1541, 360] on button "Next slide" at bounding box center [1536, 356] width 32 height 30
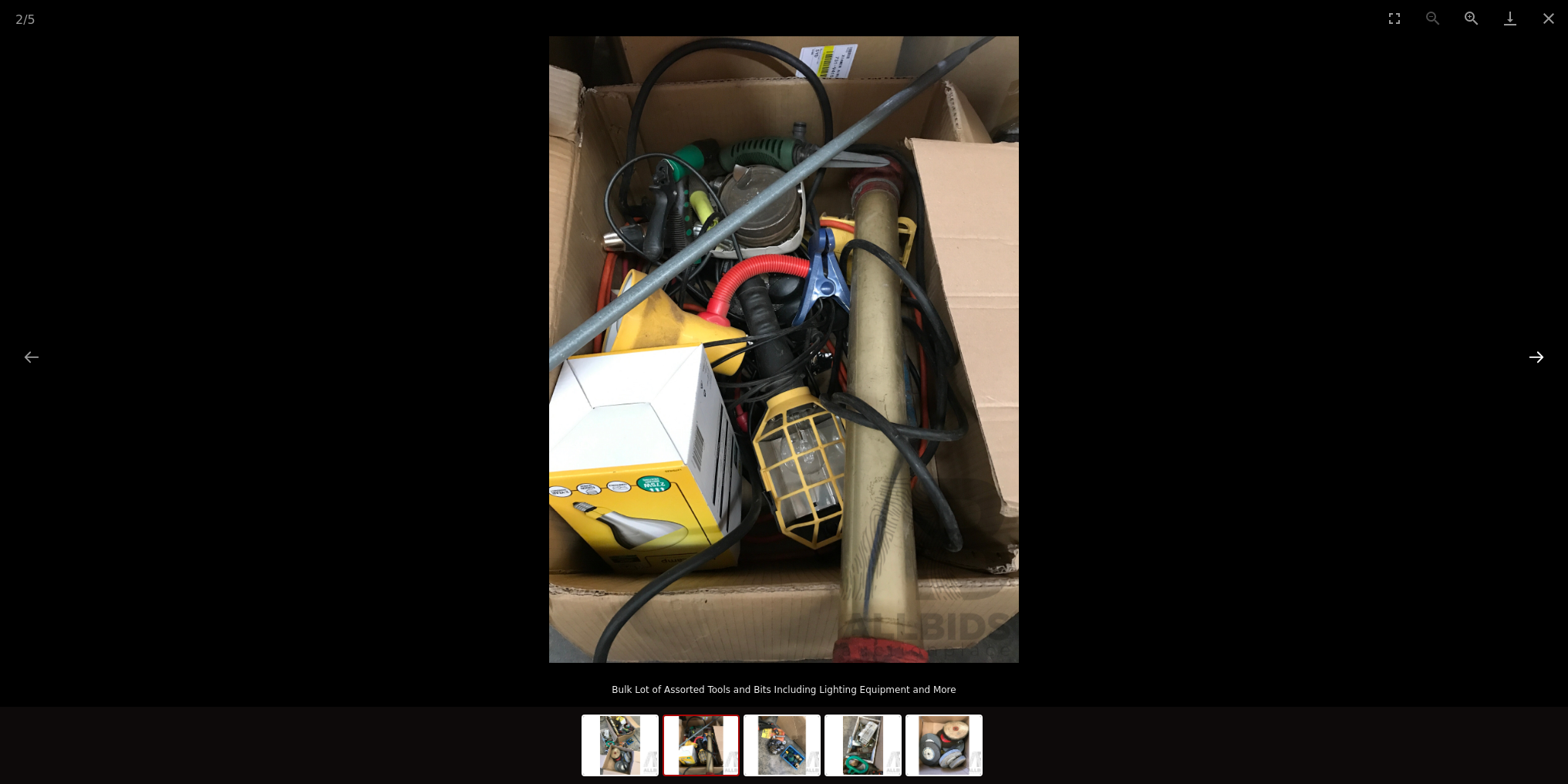
click at [1541, 360] on button "Next slide" at bounding box center [1536, 356] width 32 height 30
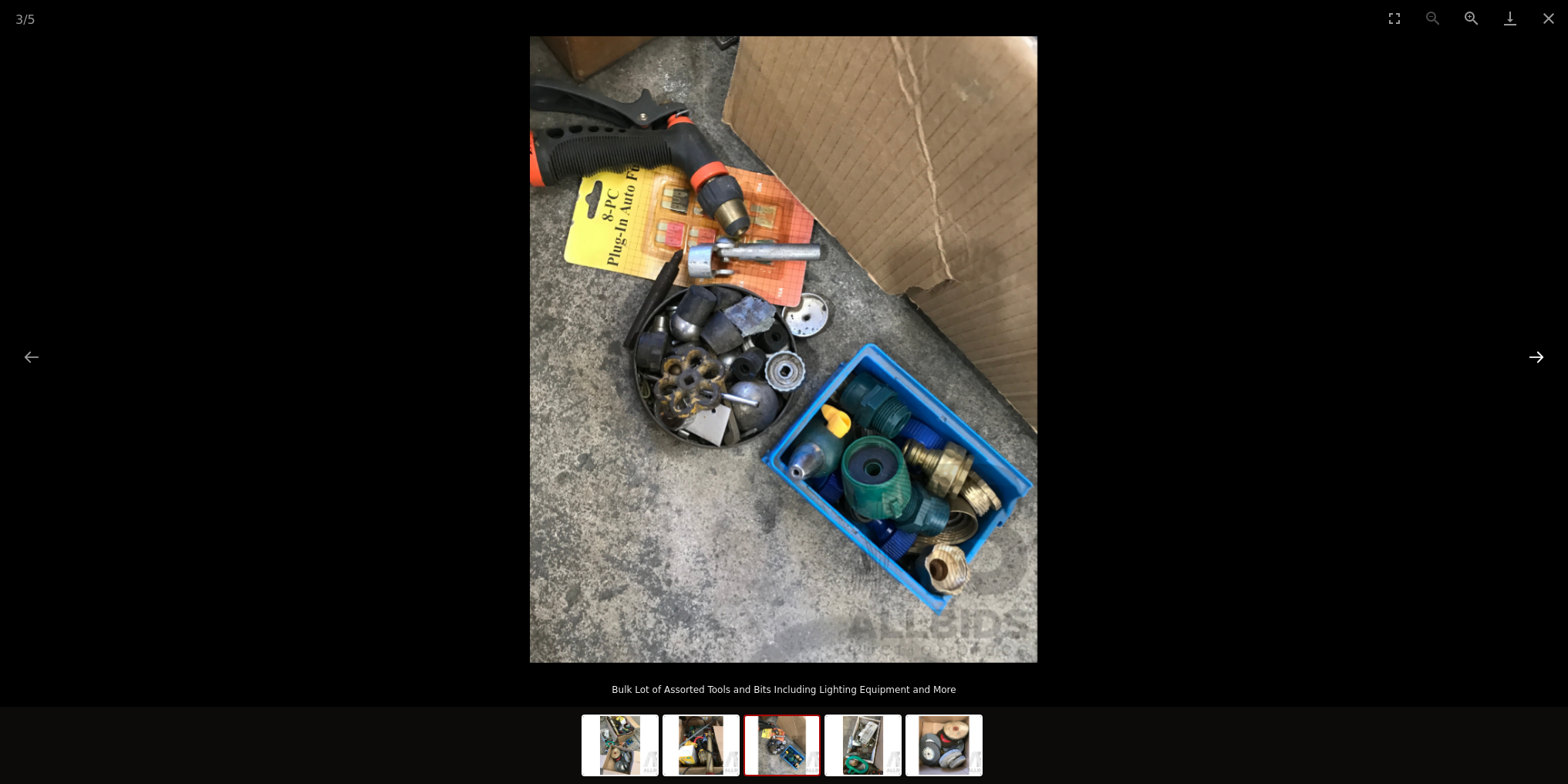
click at [1541, 360] on button "Next slide" at bounding box center [1536, 356] width 32 height 30
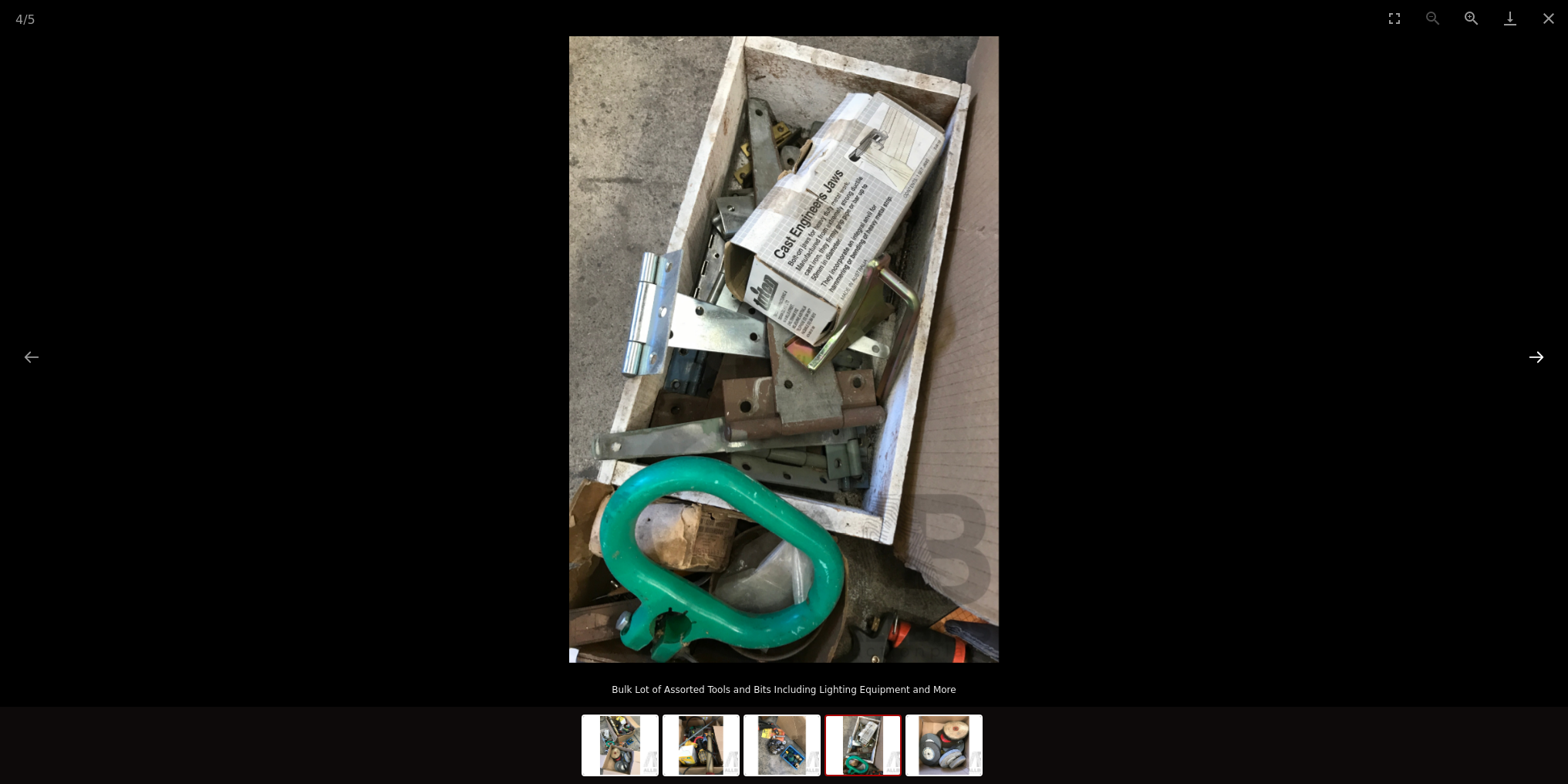
click at [1541, 360] on button "Next slide" at bounding box center [1536, 356] width 32 height 30
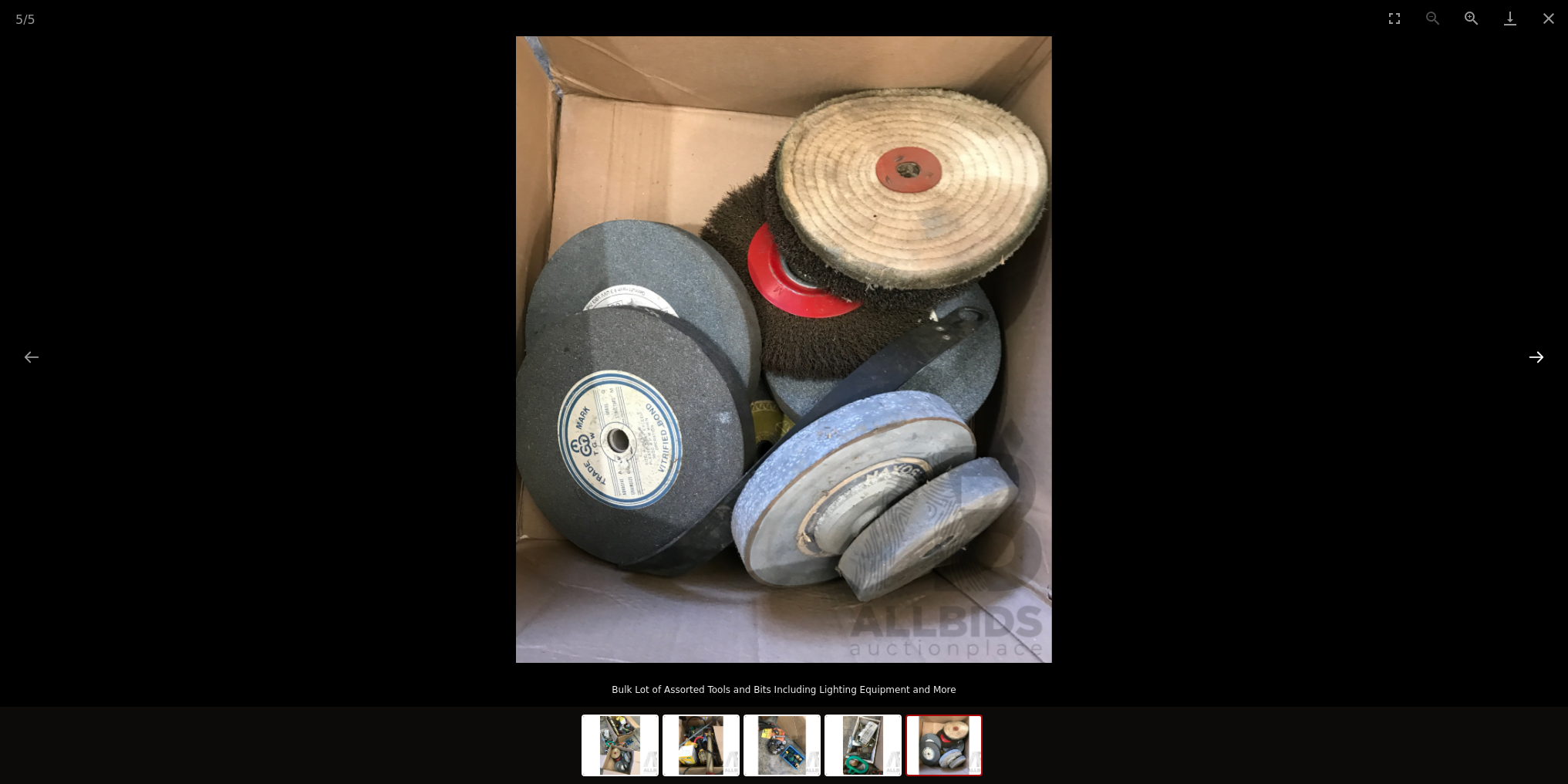
click at [1543, 352] on button "Next slide" at bounding box center [1536, 356] width 32 height 30
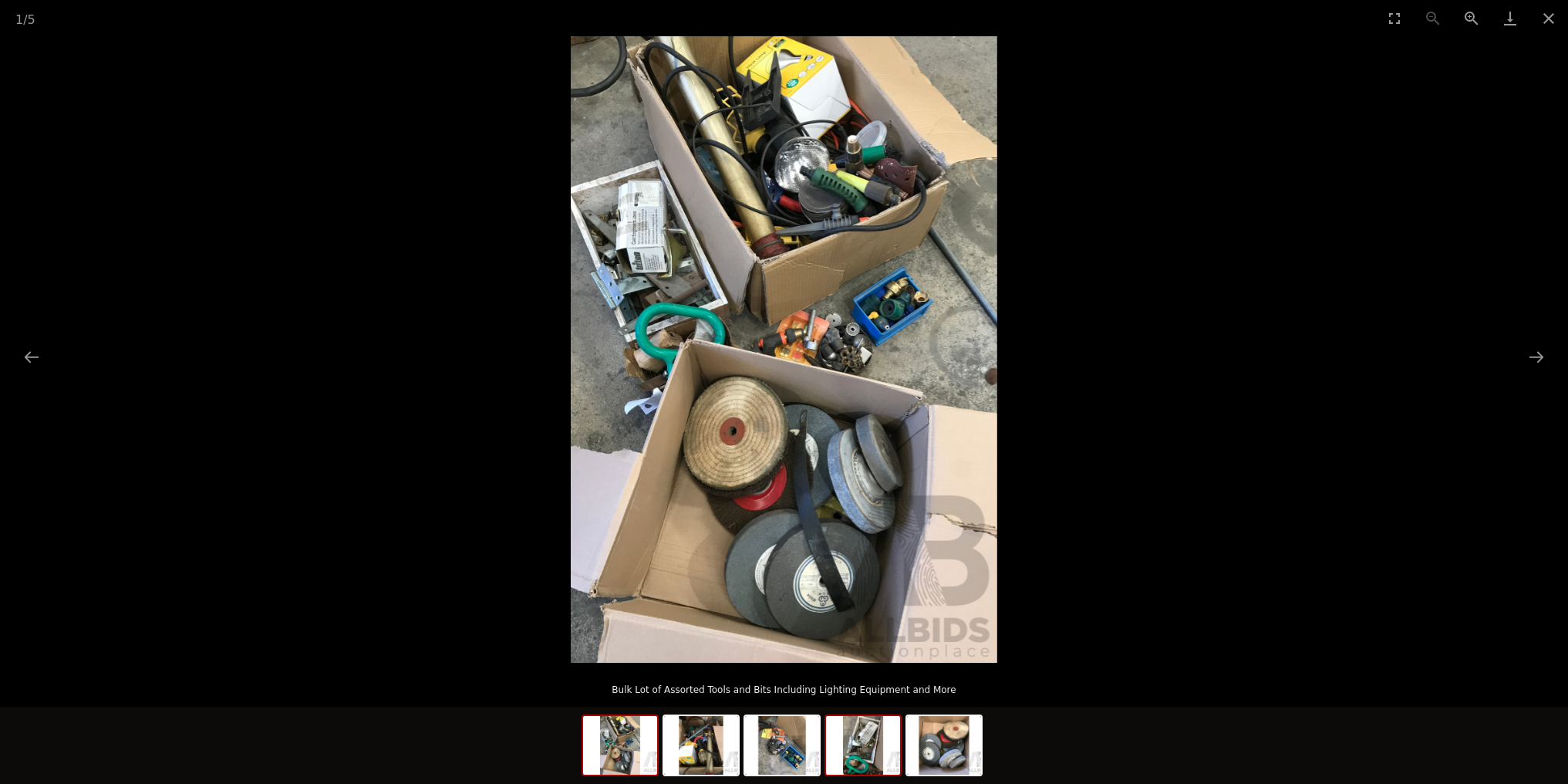
click at [867, 741] on img at bounding box center [863, 745] width 74 height 59
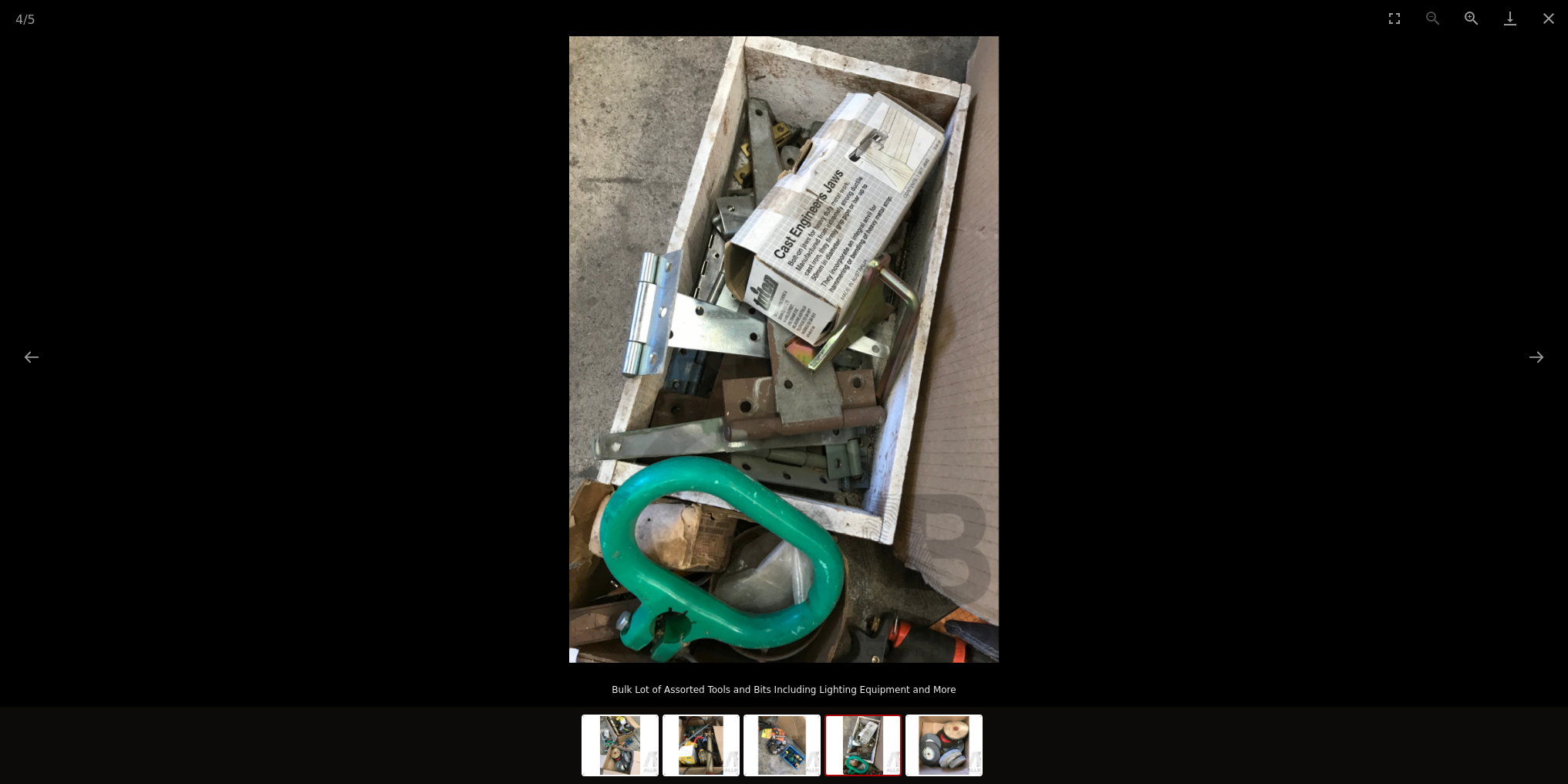
click at [806, 506] on img at bounding box center [784, 349] width 429 height 627
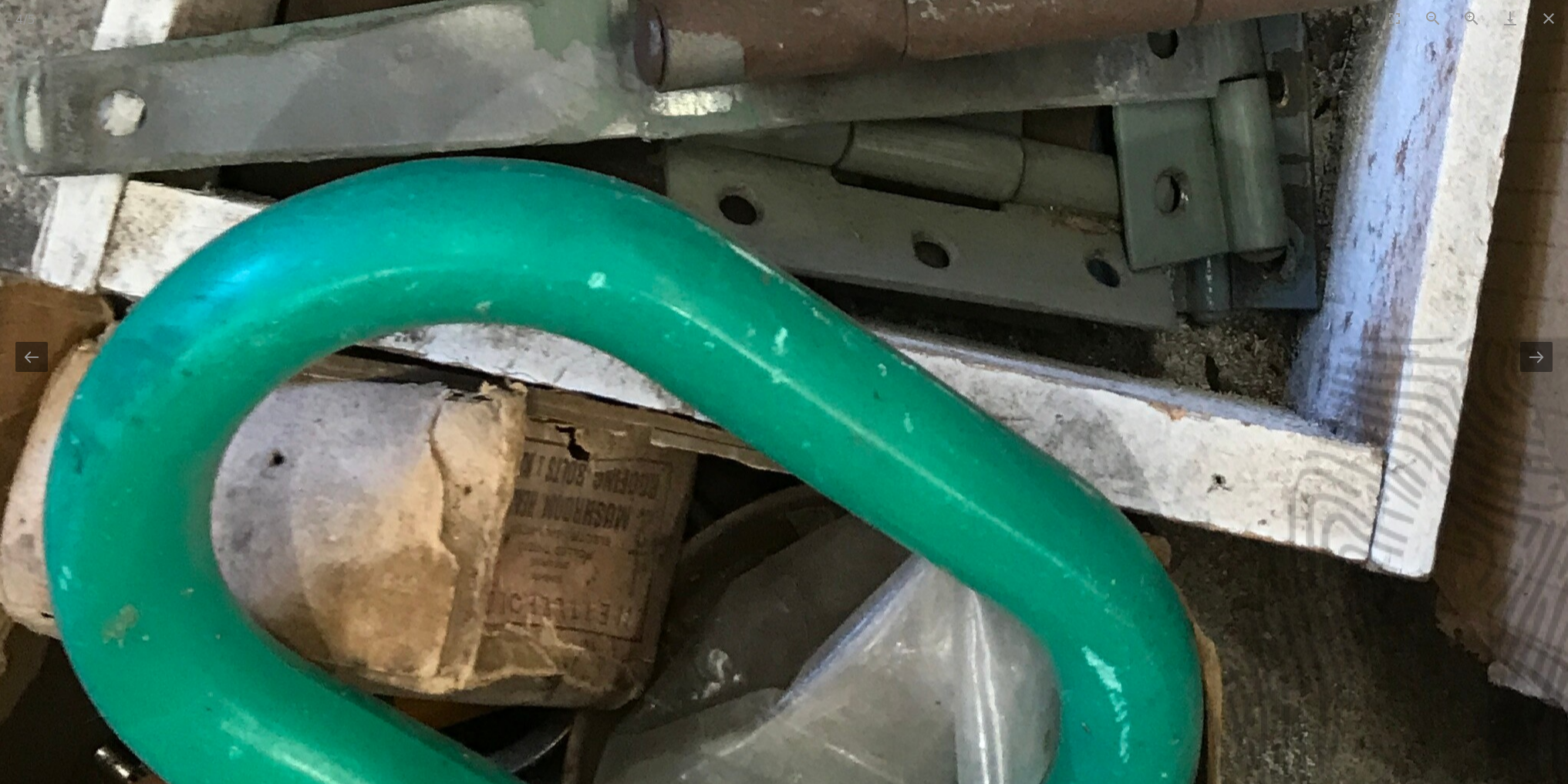
drag, startPoint x: 618, startPoint y: 618, endPoint x: 883, endPoint y: 392, distance: 348.3
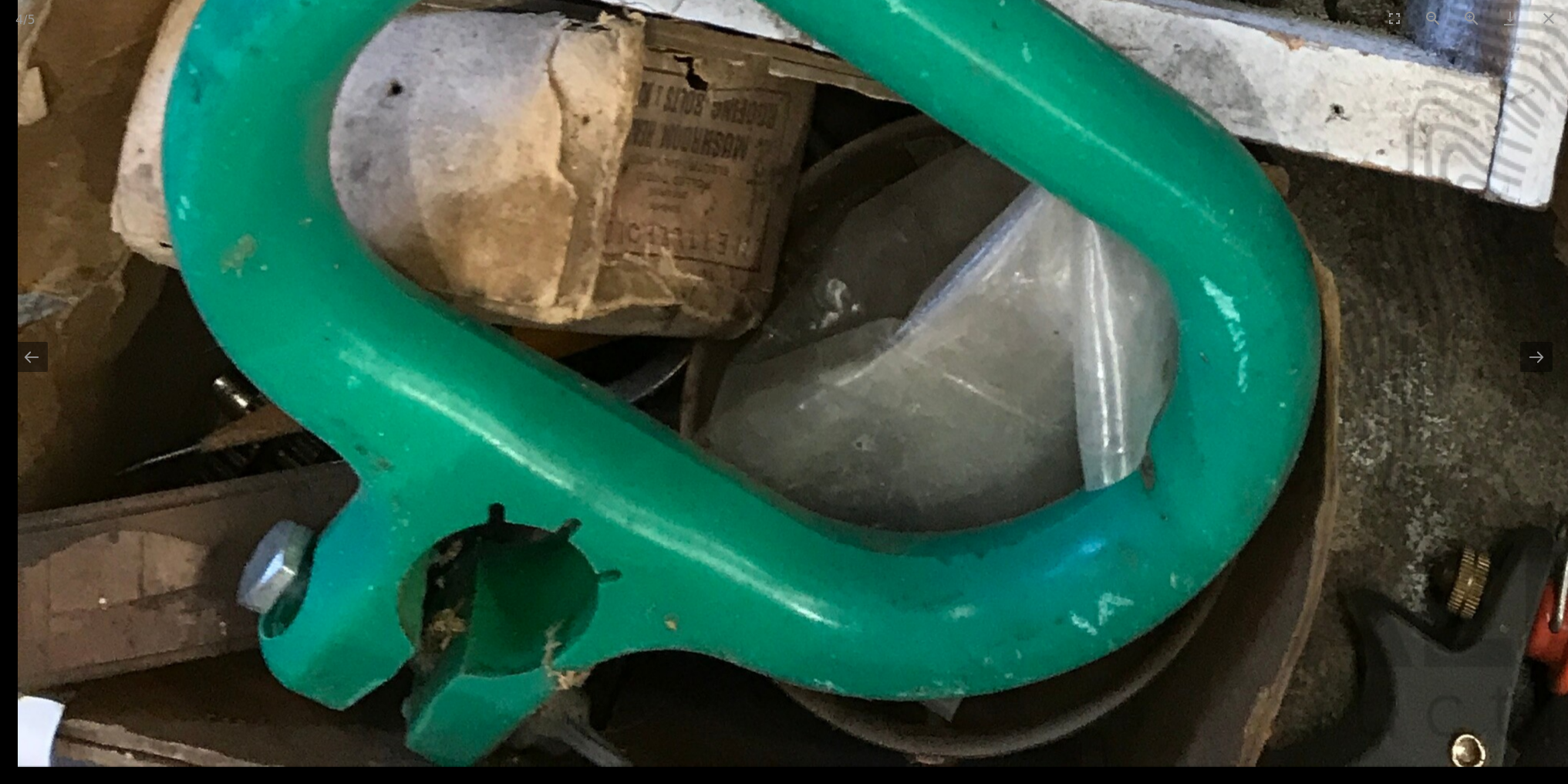
drag, startPoint x: 883, startPoint y: 392, endPoint x: 996, endPoint y: 158, distance: 259.9
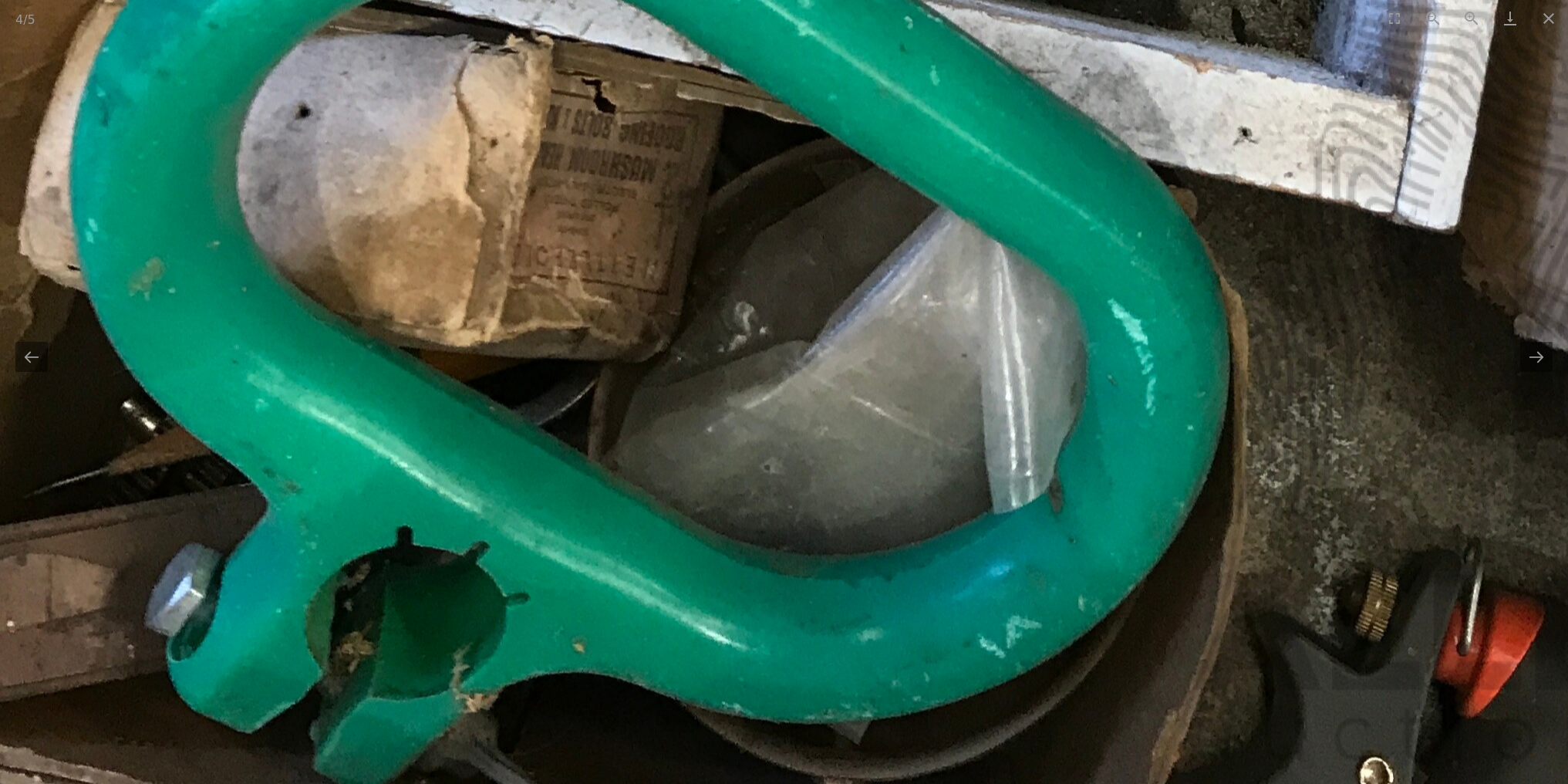
drag, startPoint x: 996, startPoint y: 158, endPoint x: 924, endPoint y: 166, distance: 72.4
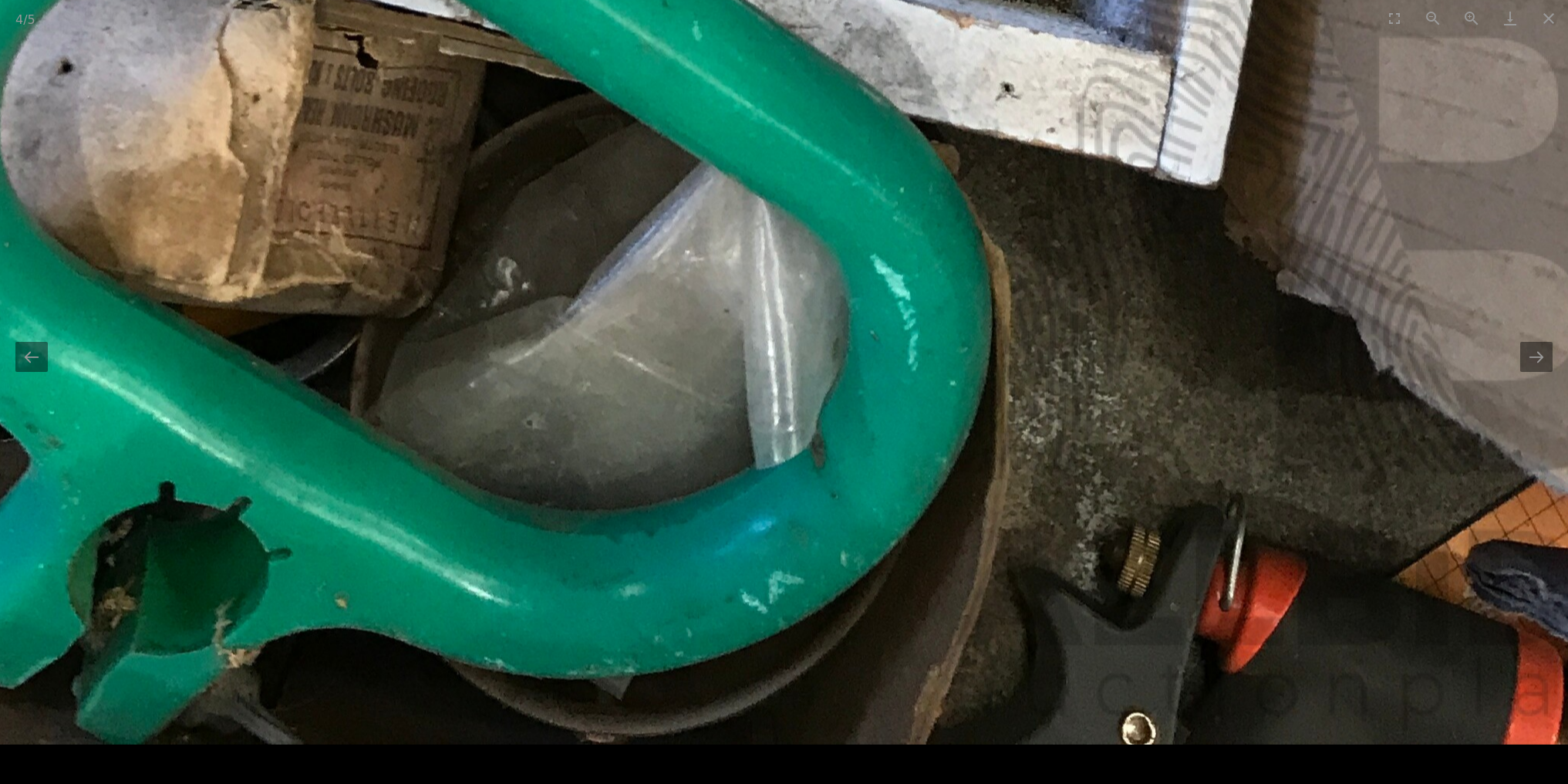
drag, startPoint x: 1048, startPoint y: 295, endPoint x: 791, endPoint y: 21, distance: 375.7
click at [792, 25] on div "4 / 5 Bulk Lot of Assorted Tools and Bits Including Lighting Equipment and More" at bounding box center [784, 392] width 1568 height 784
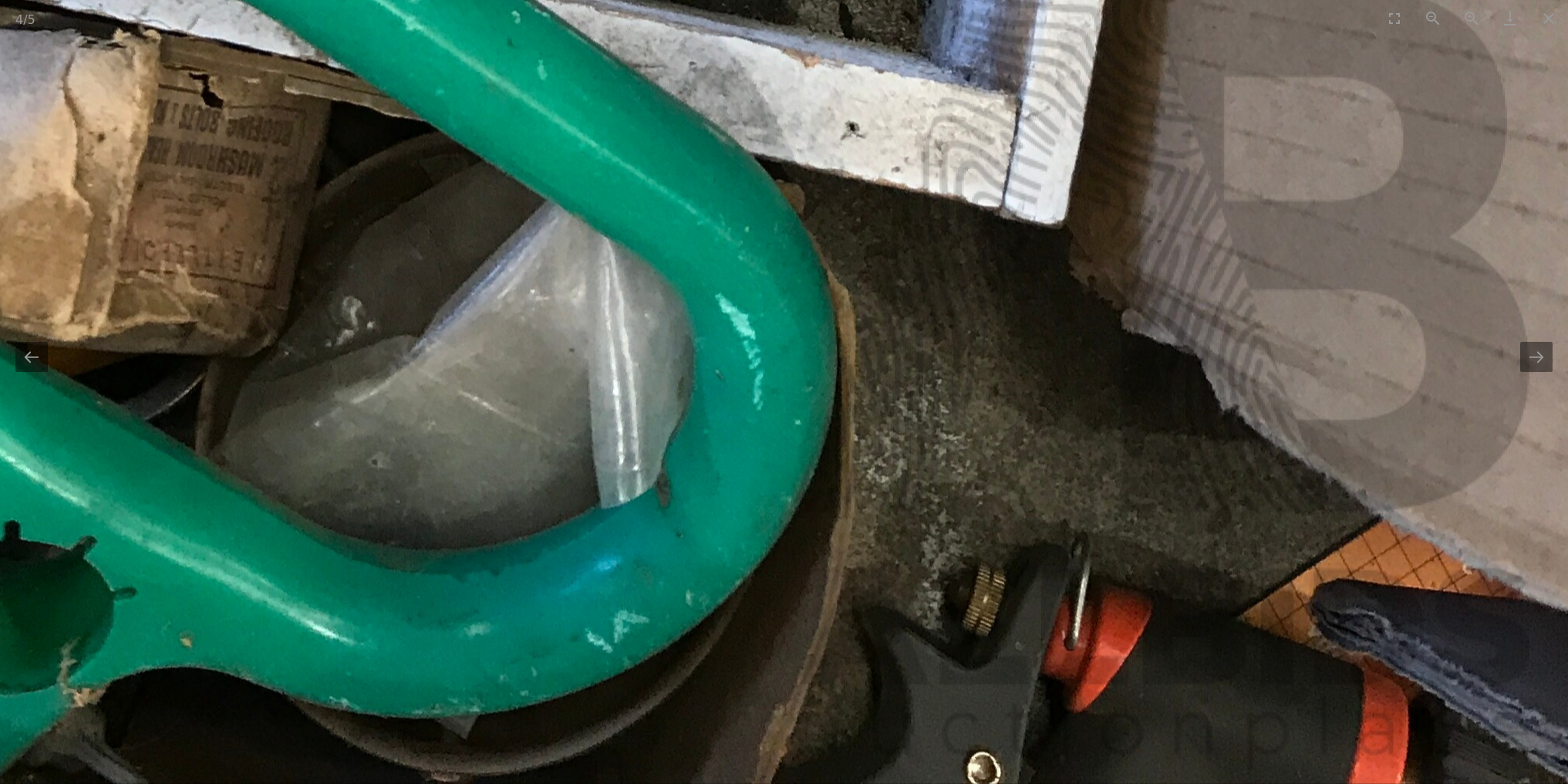
drag, startPoint x: 791, startPoint y: 21, endPoint x: 1020, endPoint y: 218, distance: 302.1
click at [1012, 217] on div "4 / 5 Bulk Lot of Assorted Tools and Bits Including Lighting Equipment and More" at bounding box center [784, 392] width 1568 height 784
drag, startPoint x: 787, startPoint y: 165, endPoint x: 1062, endPoint y: 298, distance: 305.5
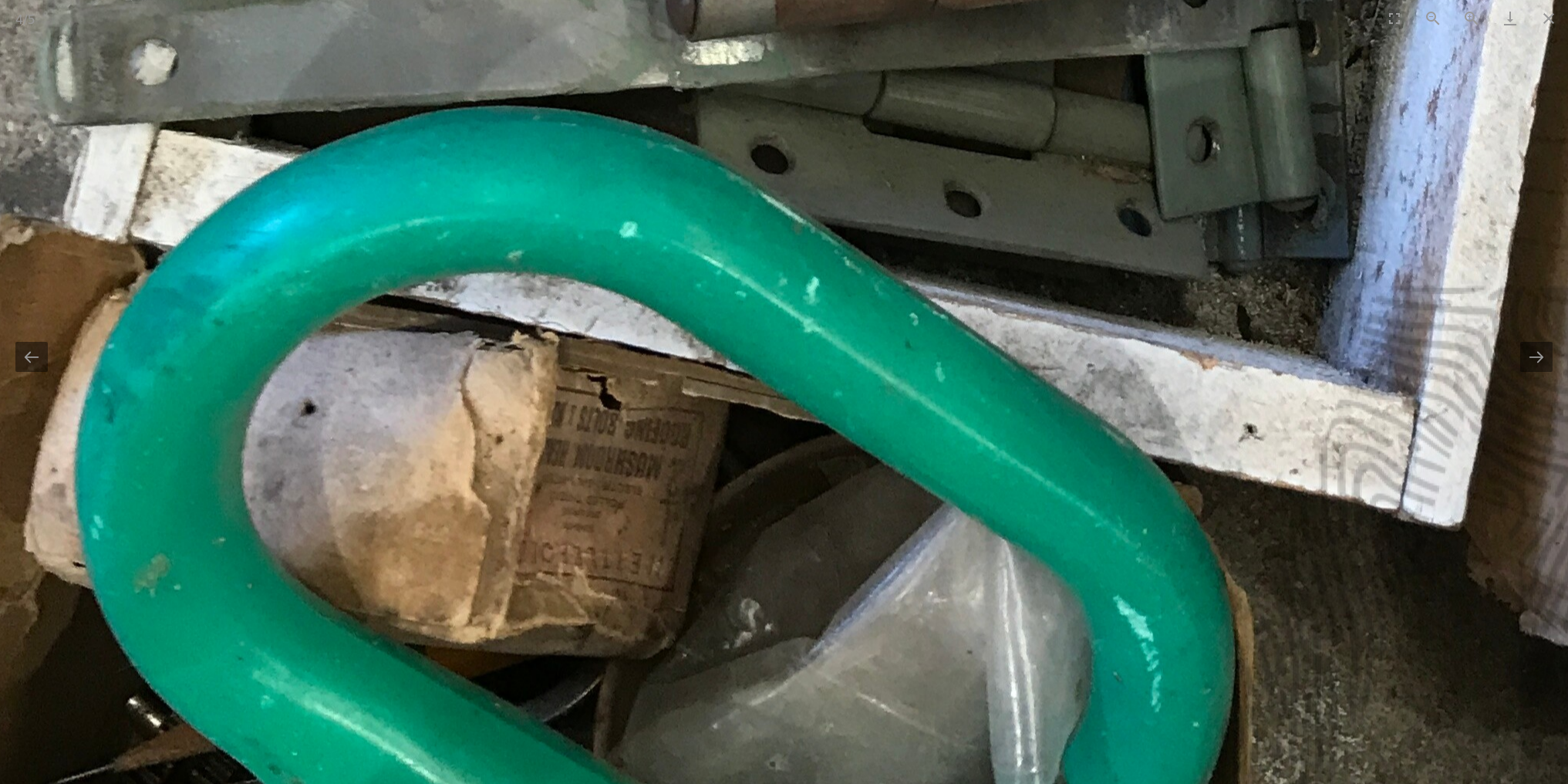
drag, startPoint x: 998, startPoint y: 234, endPoint x: 930, endPoint y: 318, distance: 108.1
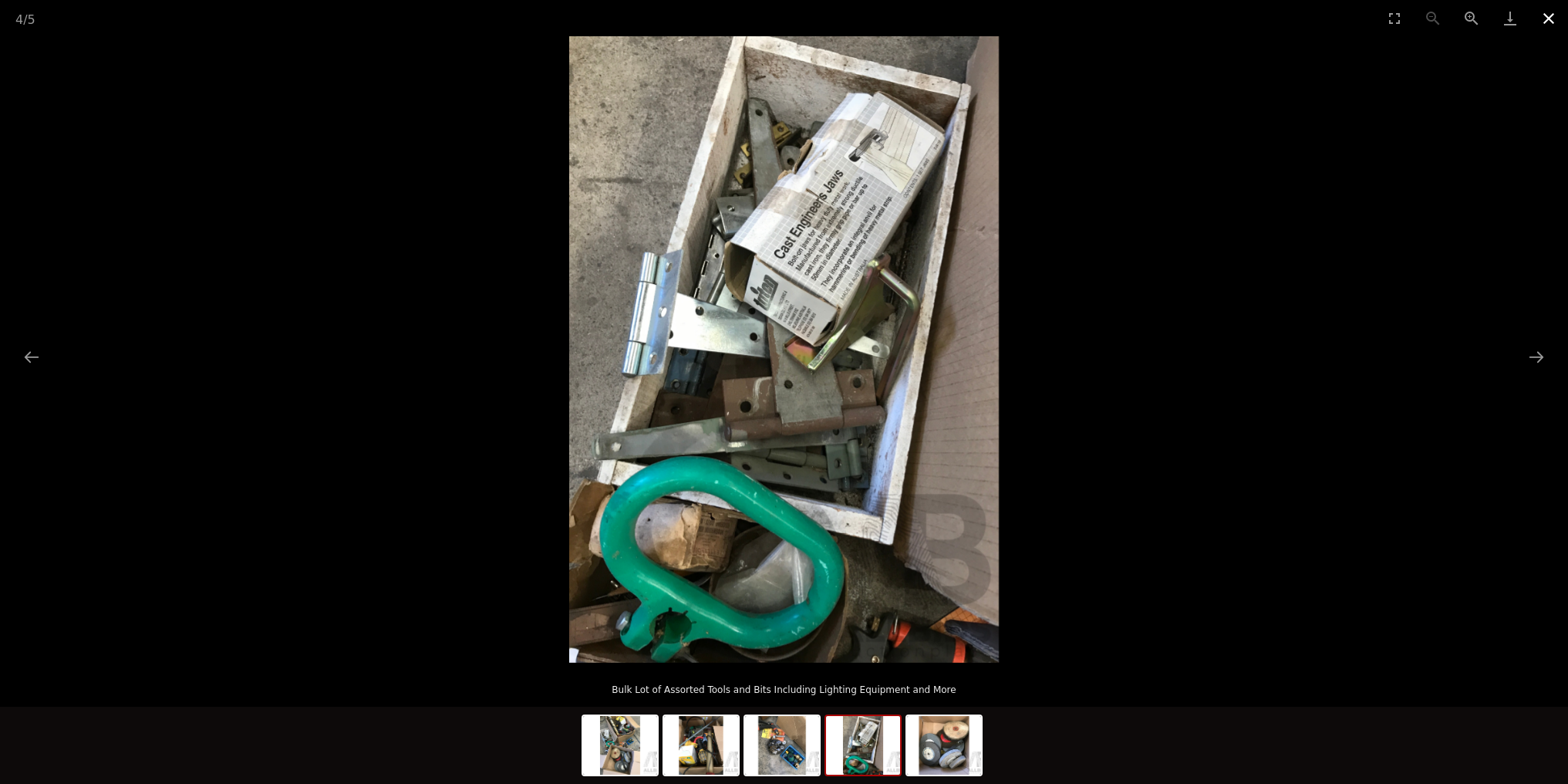
click at [1549, 17] on button "Close gallery" at bounding box center [1549, 17] width 39 height 36
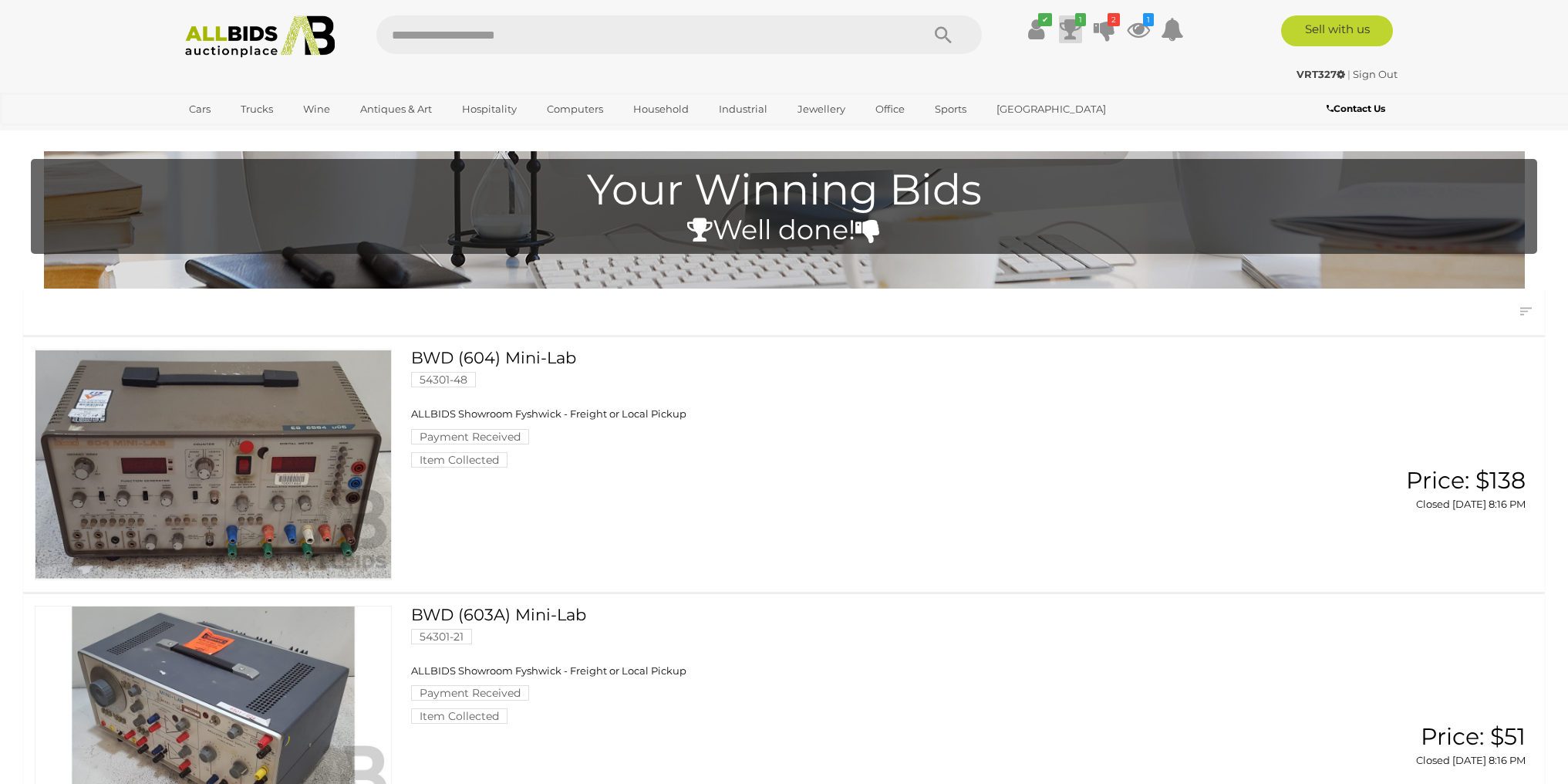
click at [1070, 29] on icon at bounding box center [1071, 29] width 21 height 28
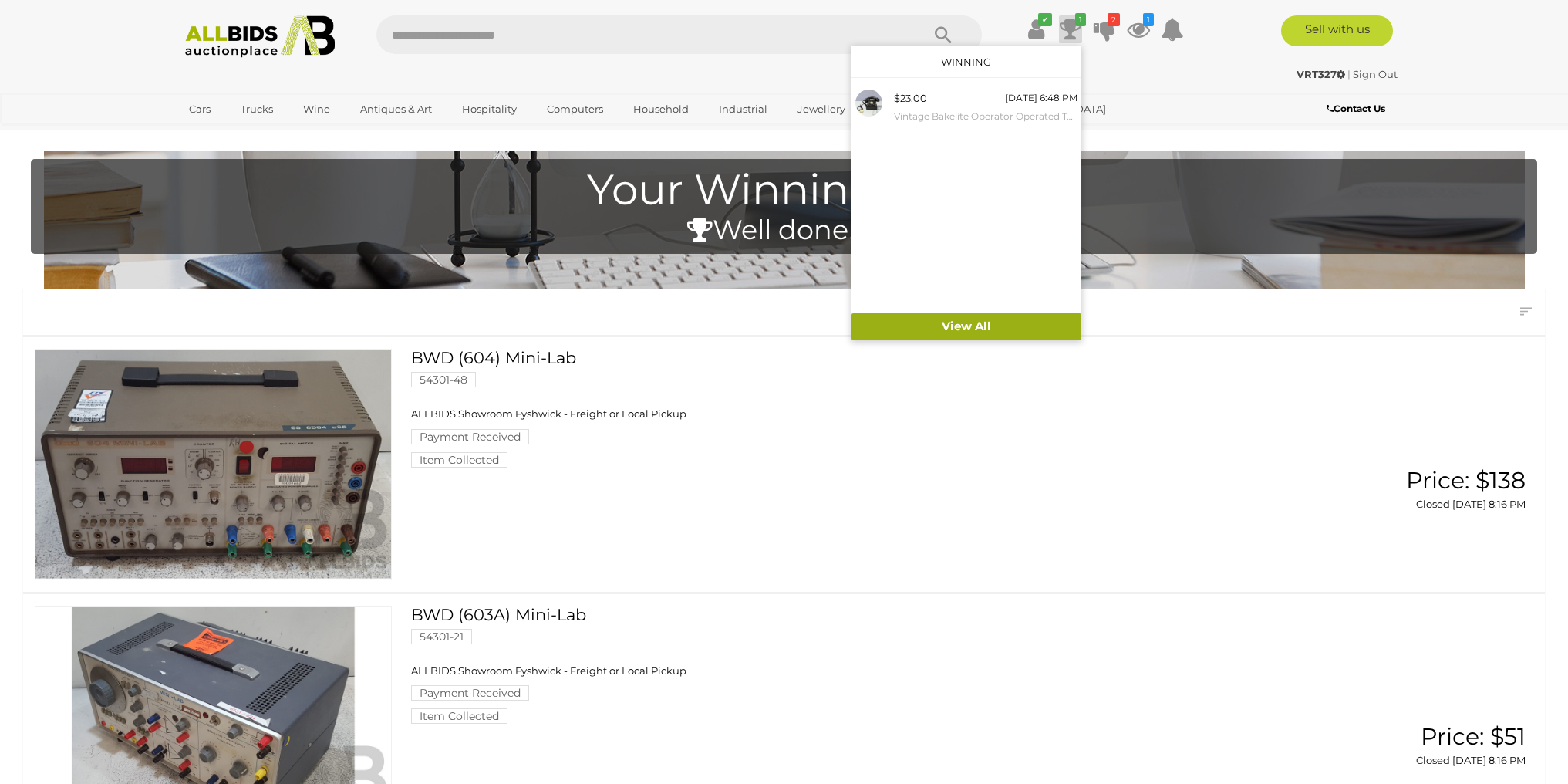
click at [960, 328] on link "View All" at bounding box center [966, 327] width 230 height 27
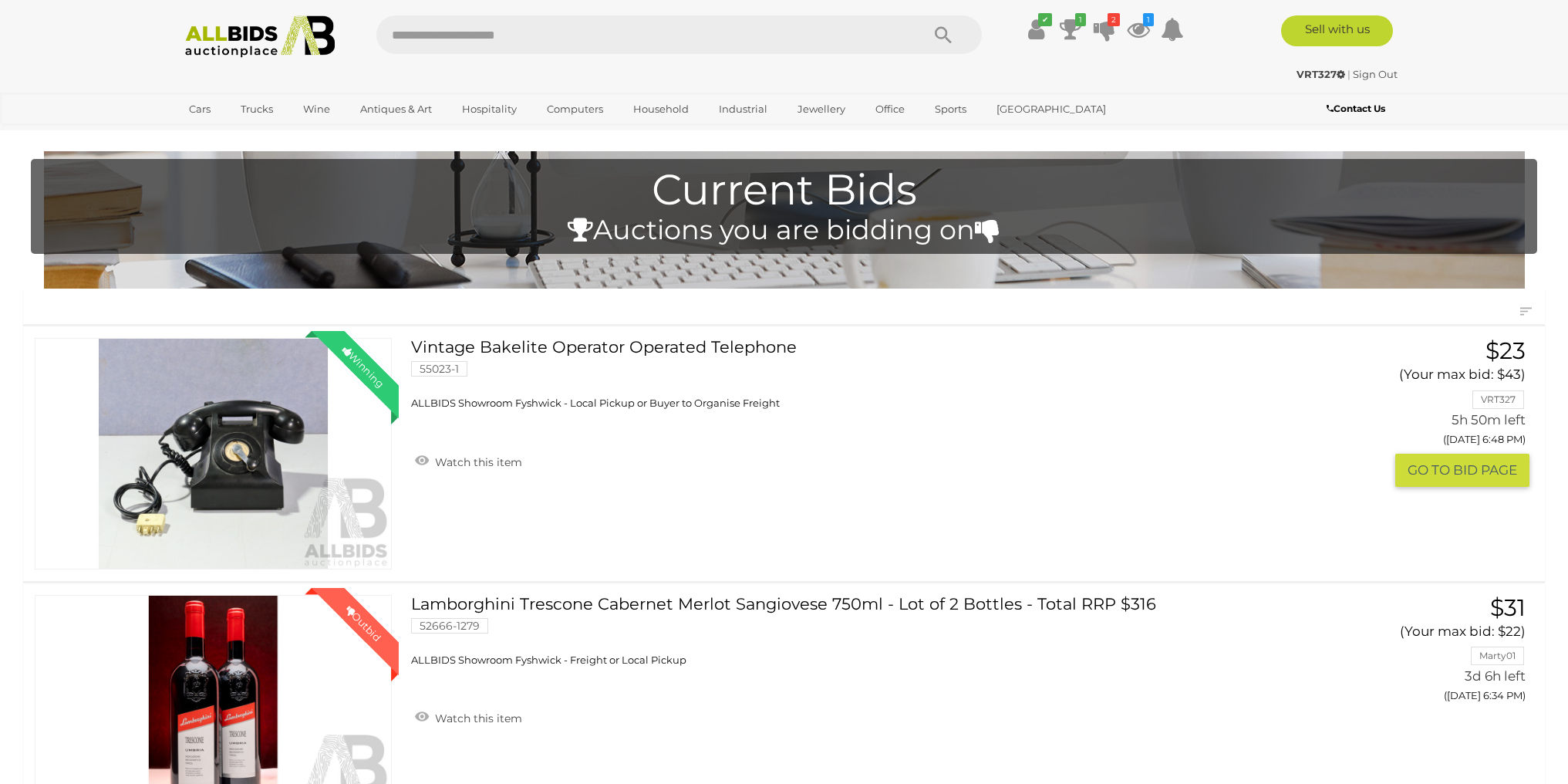
click at [780, 409] on span "ALLBIDS Showroom Fyshwick - Local Pickup or Buyer to Organise Freight" at bounding box center [595, 403] width 369 height 13
